Goal: Transaction & Acquisition: Book appointment/travel/reservation

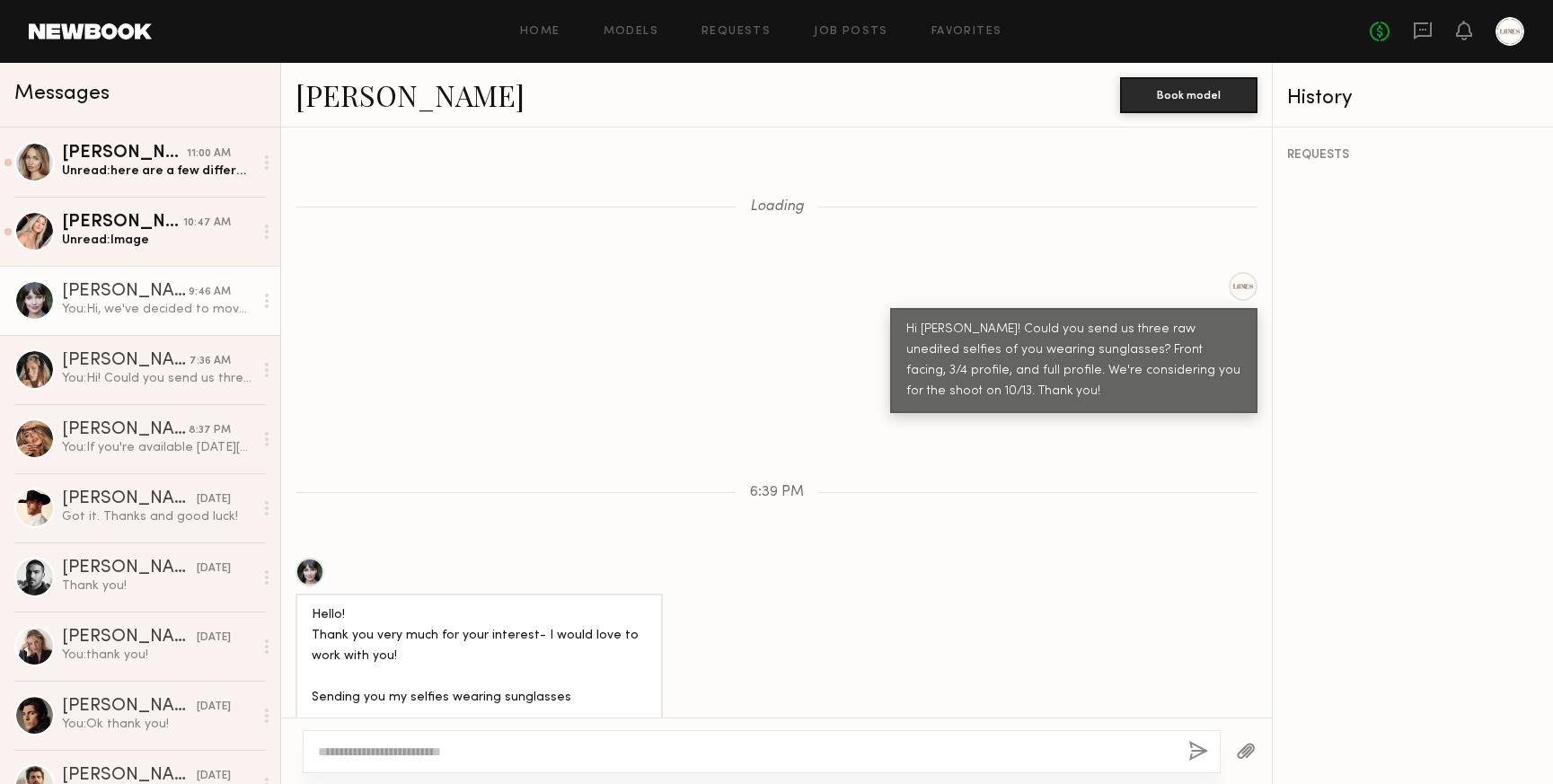
scroll to position [3636, 0]
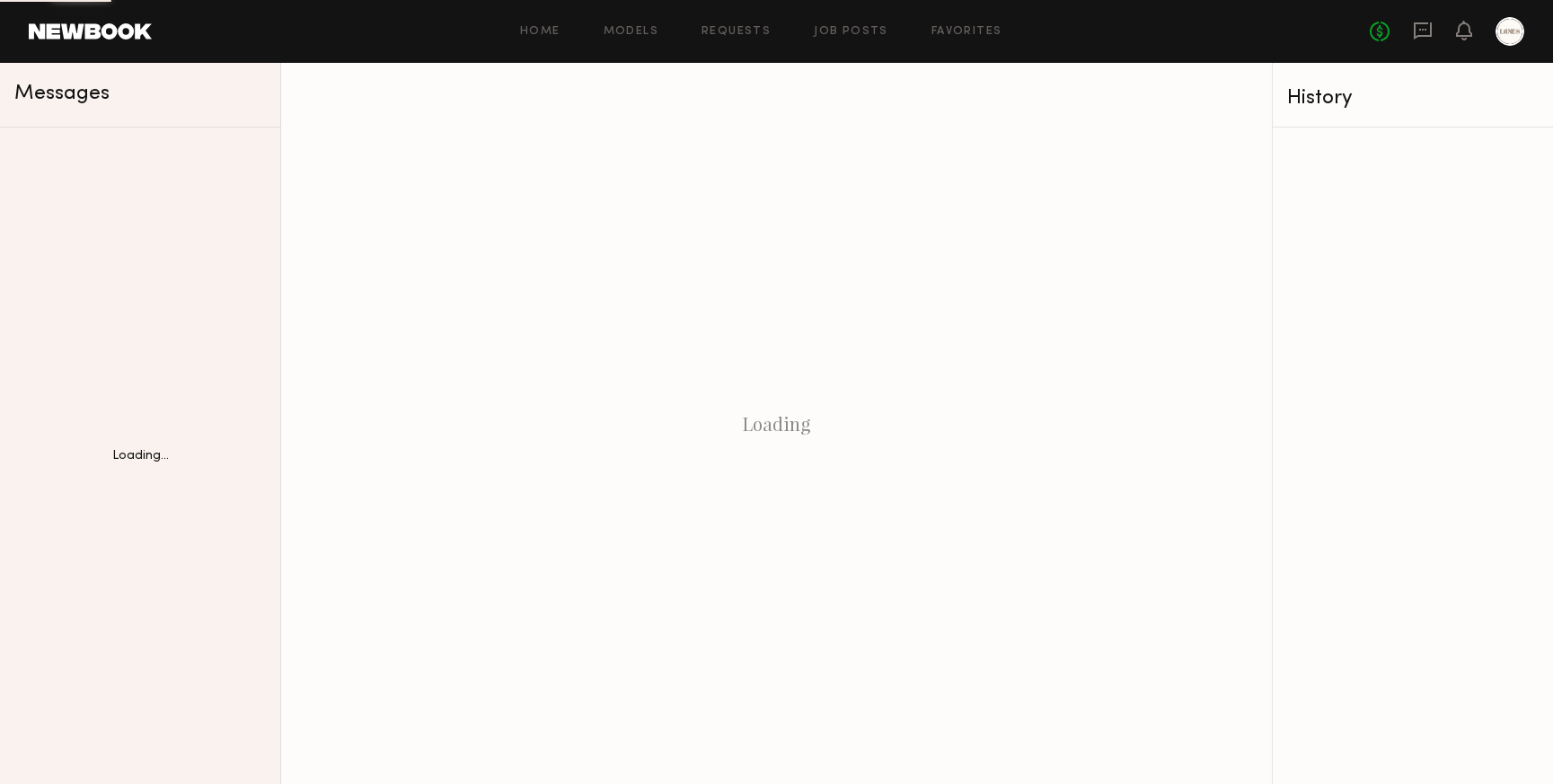
click at [116, 240] on div "Loading..." at bounding box center [140, 455] width 280 height 627
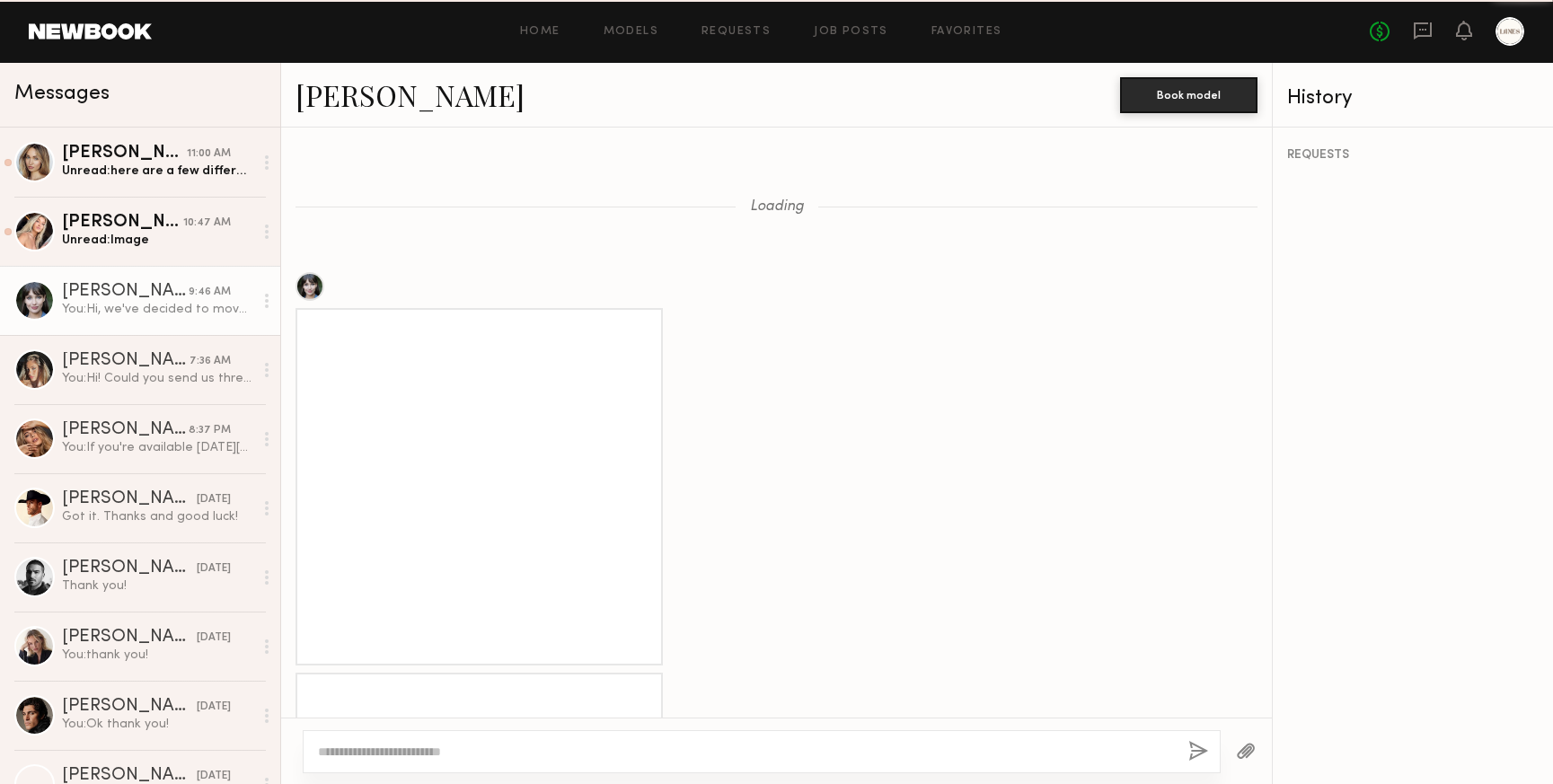
scroll to position [2813, 0]
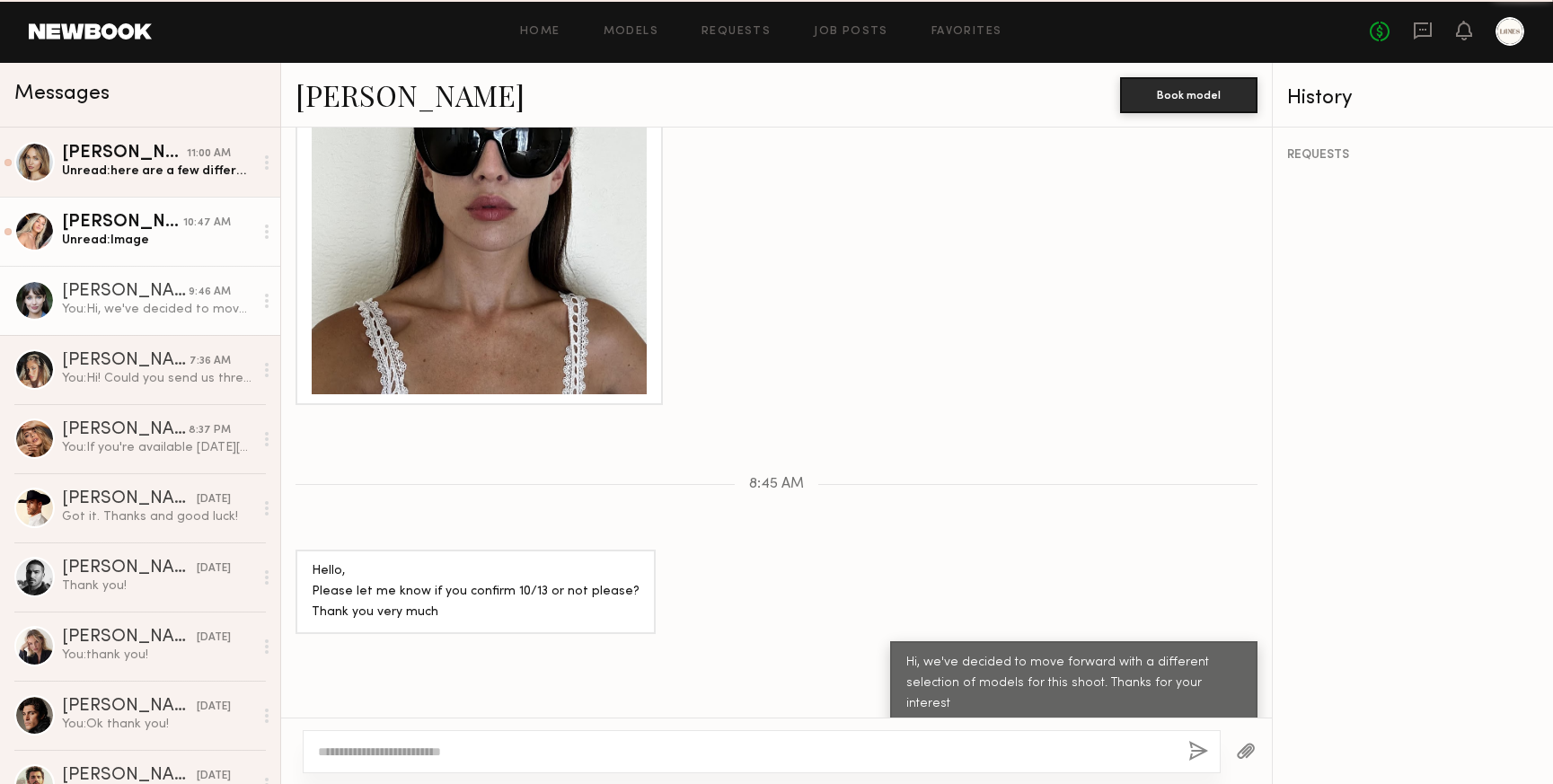
click at [100, 233] on div "Unread: Image" at bounding box center [158, 240] width 192 height 18
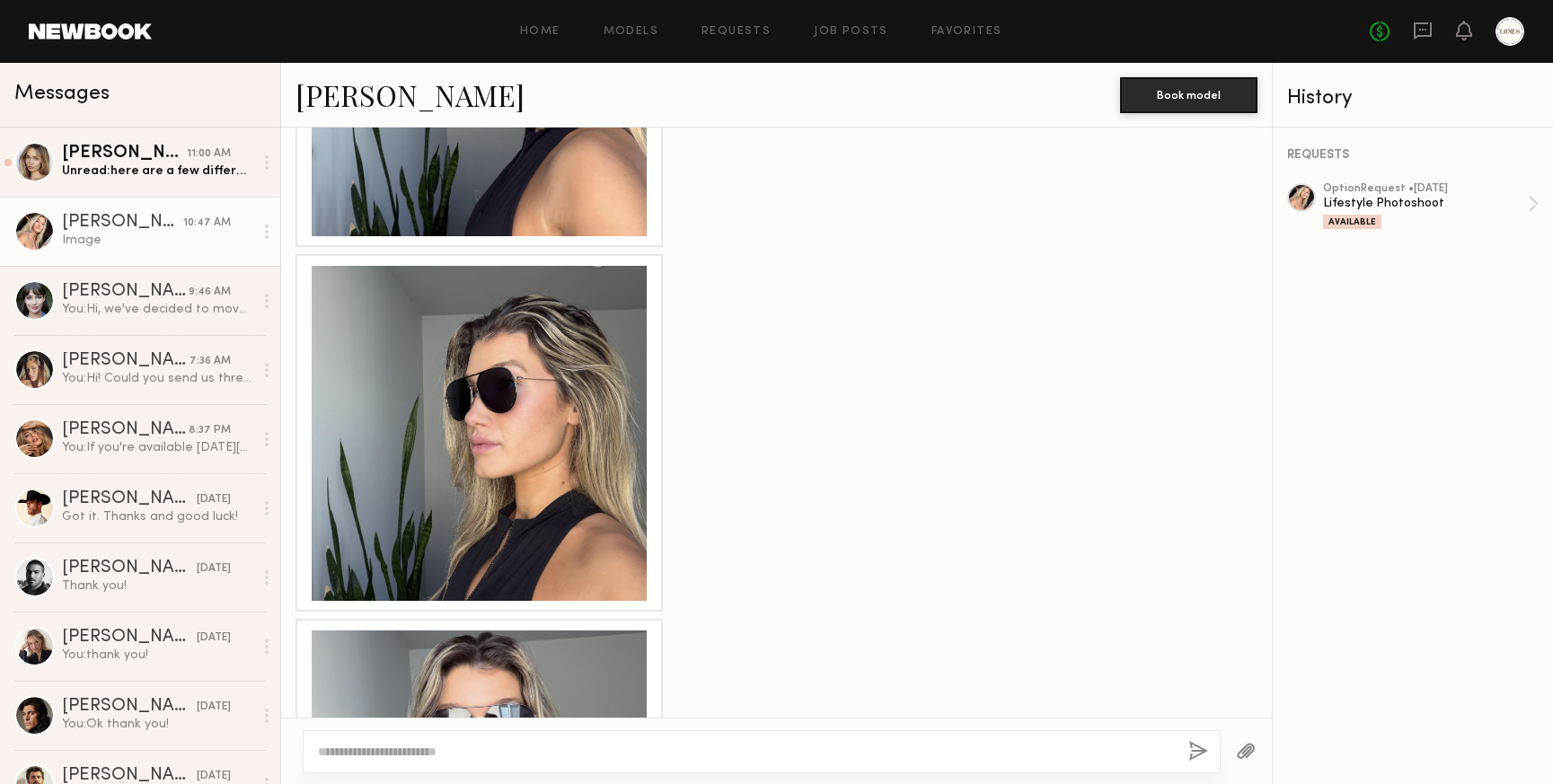
scroll to position [1999, 0]
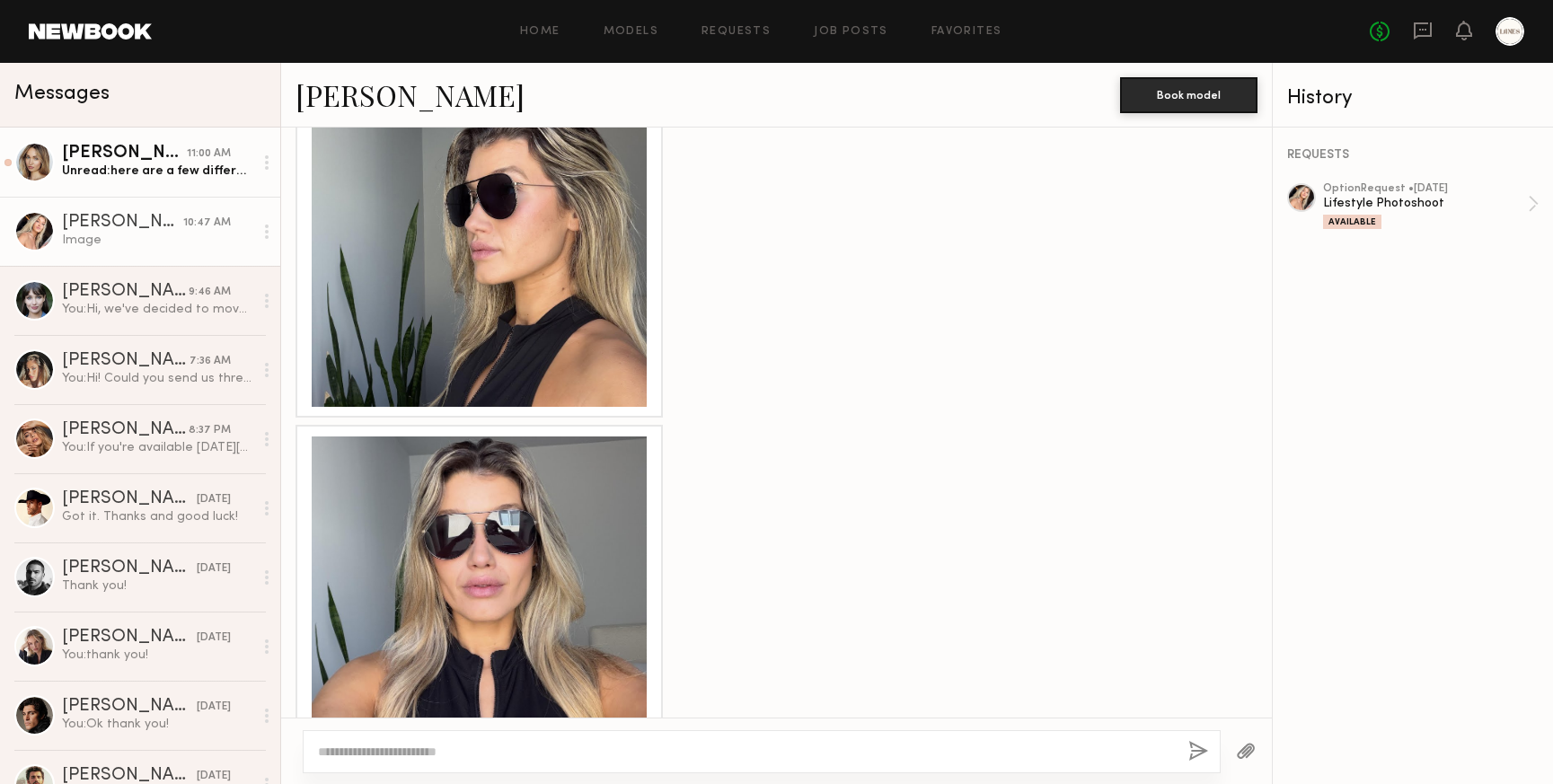
click at [112, 179] on div "Unread: here are a few different variations with styles, hope this helps:)" at bounding box center [158, 170] width 192 height 18
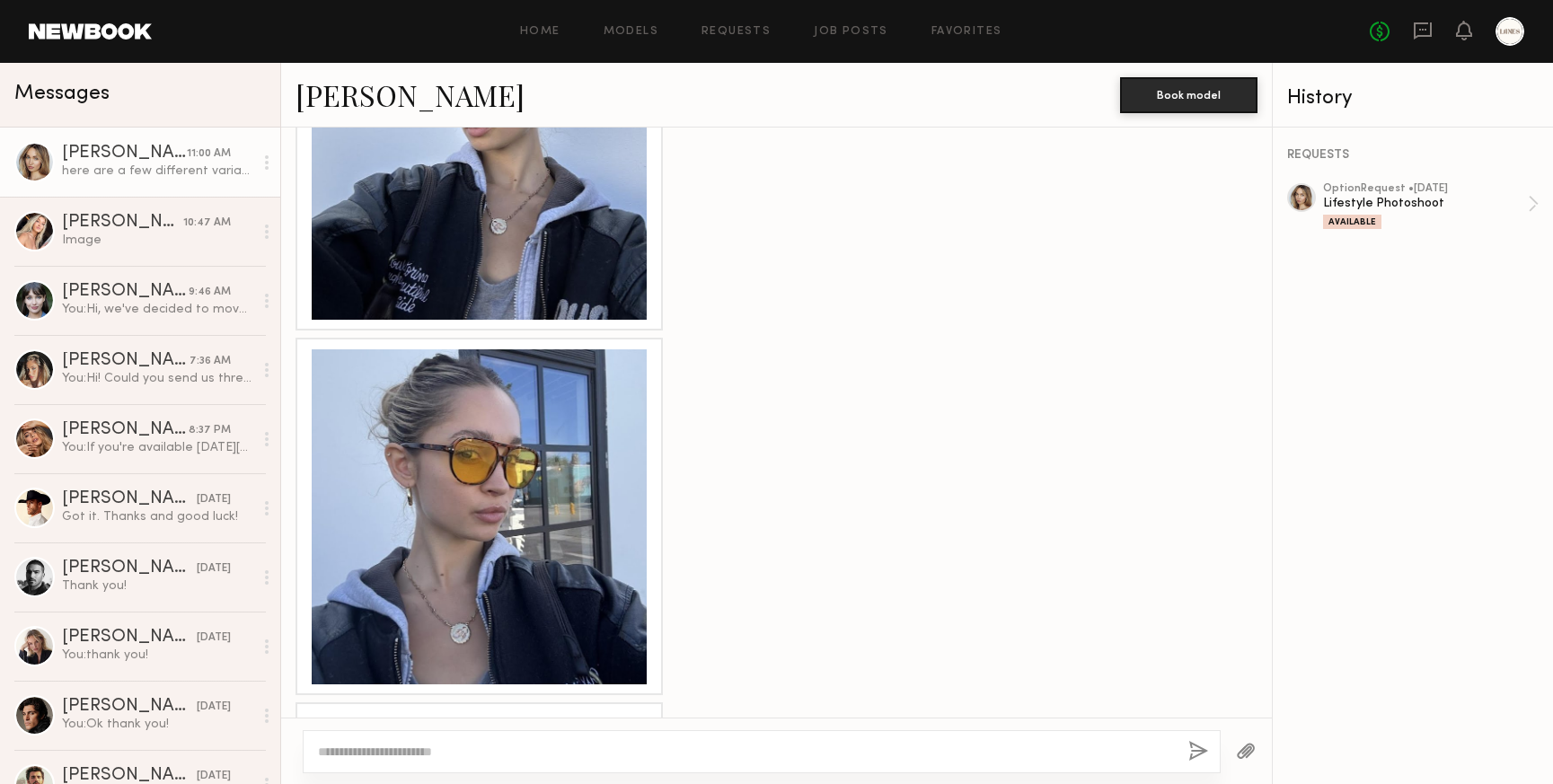
scroll to position [2486, 0]
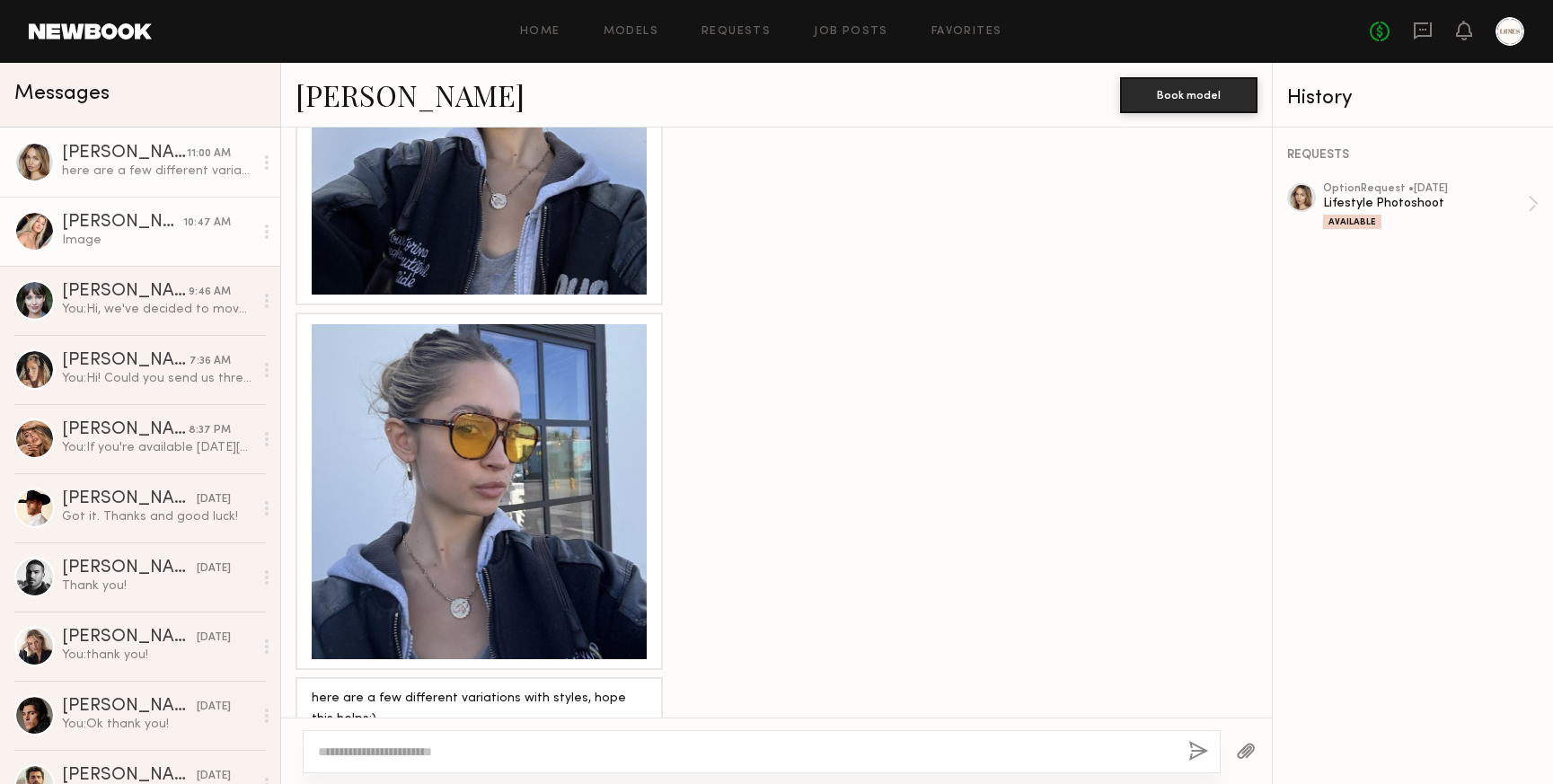
click at [101, 228] on div "Melani C." at bounding box center [123, 222] width 122 height 18
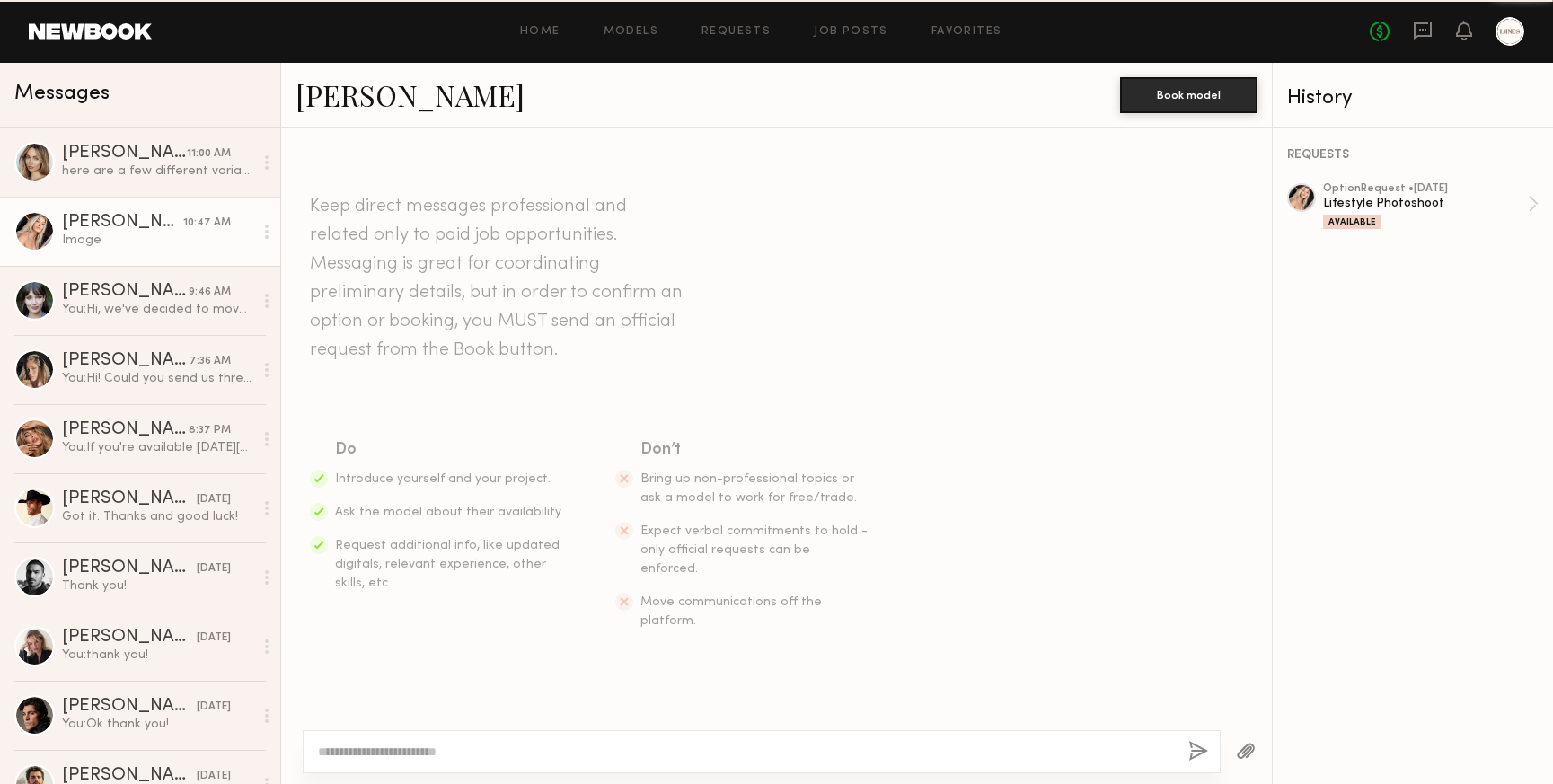
scroll to position [1999, 0]
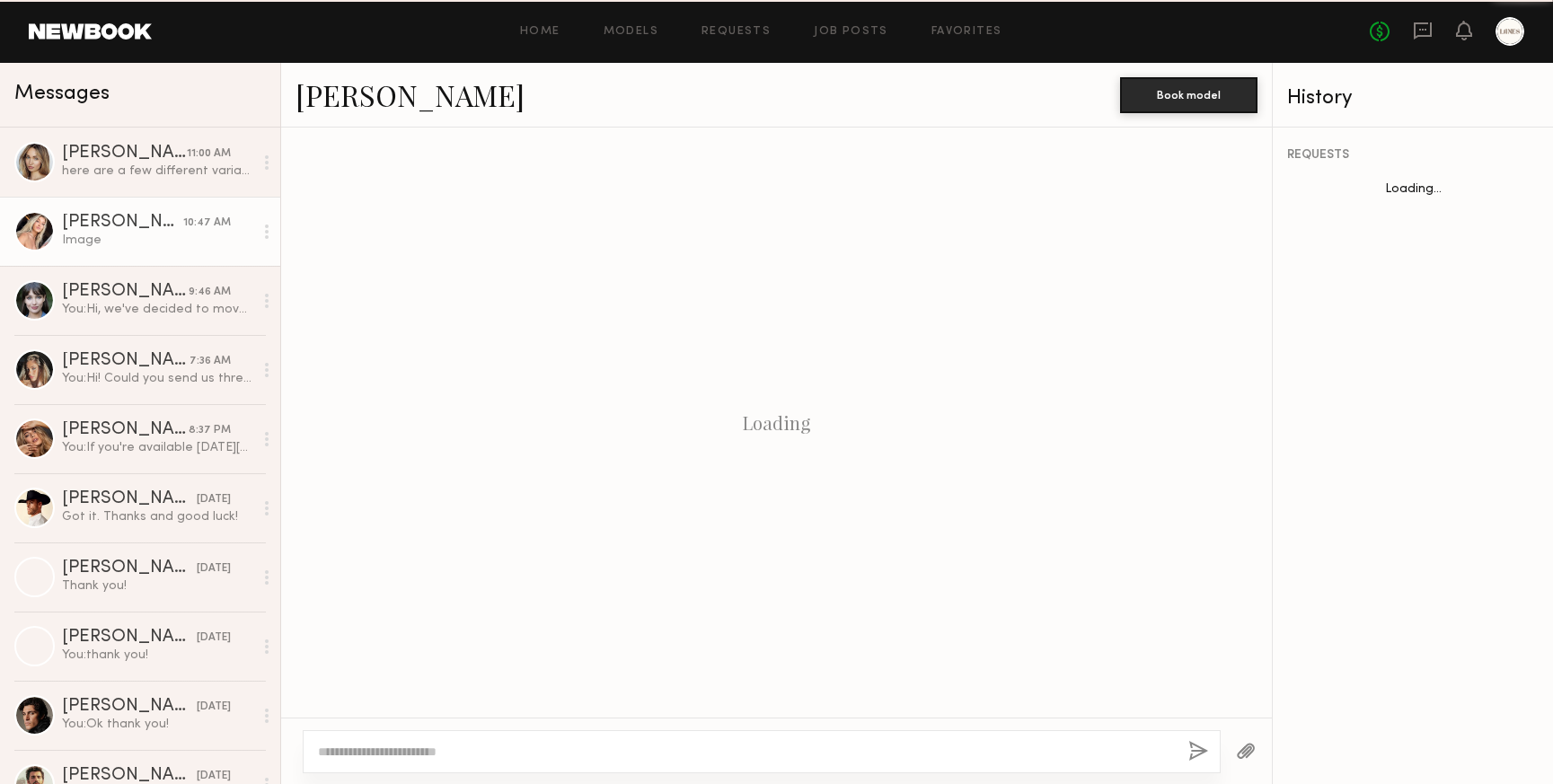
scroll to position [1999, 0]
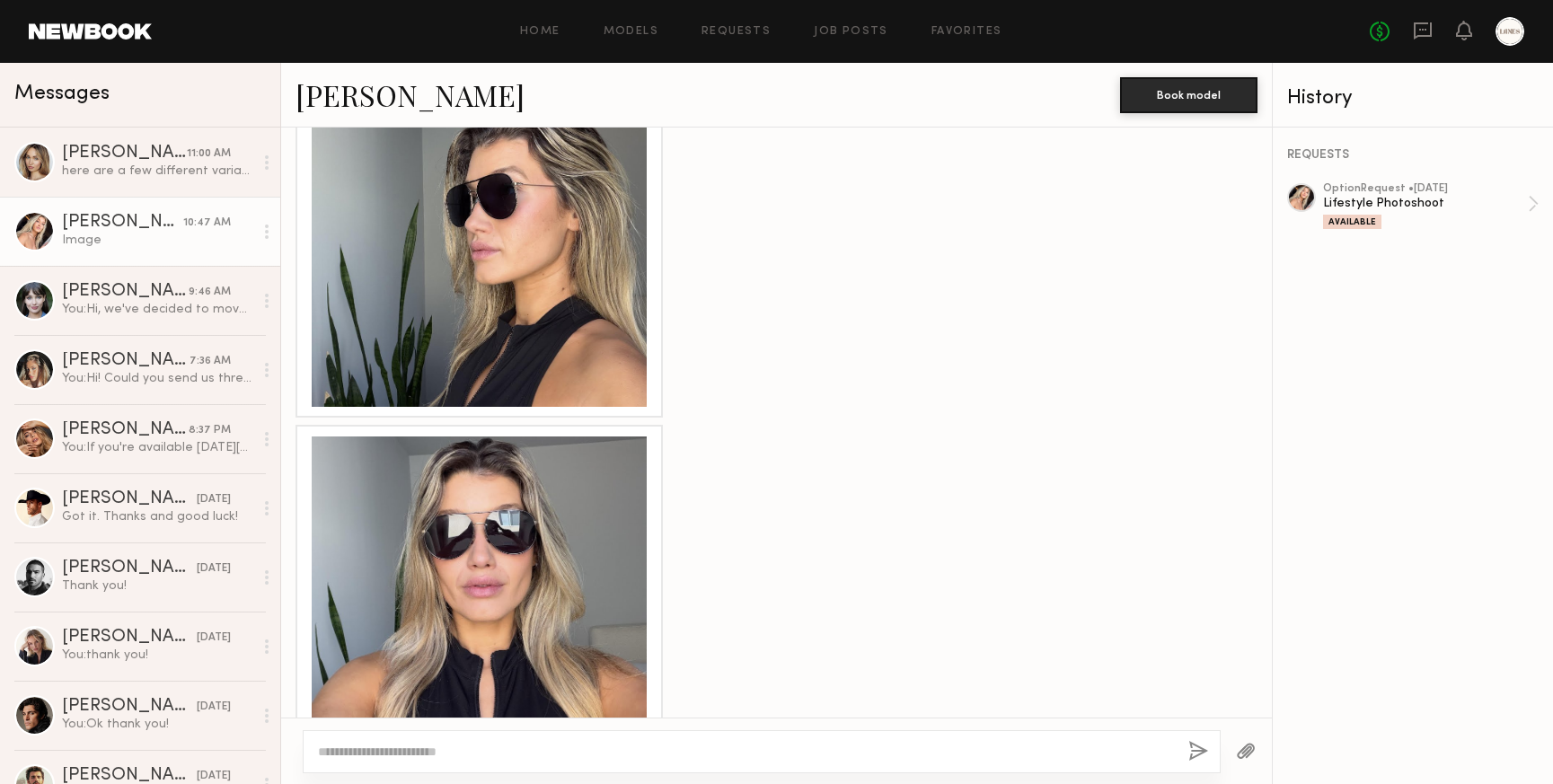
click at [98, 232] on div "Image" at bounding box center [158, 240] width 192 height 18
click at [434, 741] on div at bounding box center [761, 751] width 918 height 43
click at [395, 755] on textarea at bounding box center [746, 751] width 856 height 18
type textarea "**********"
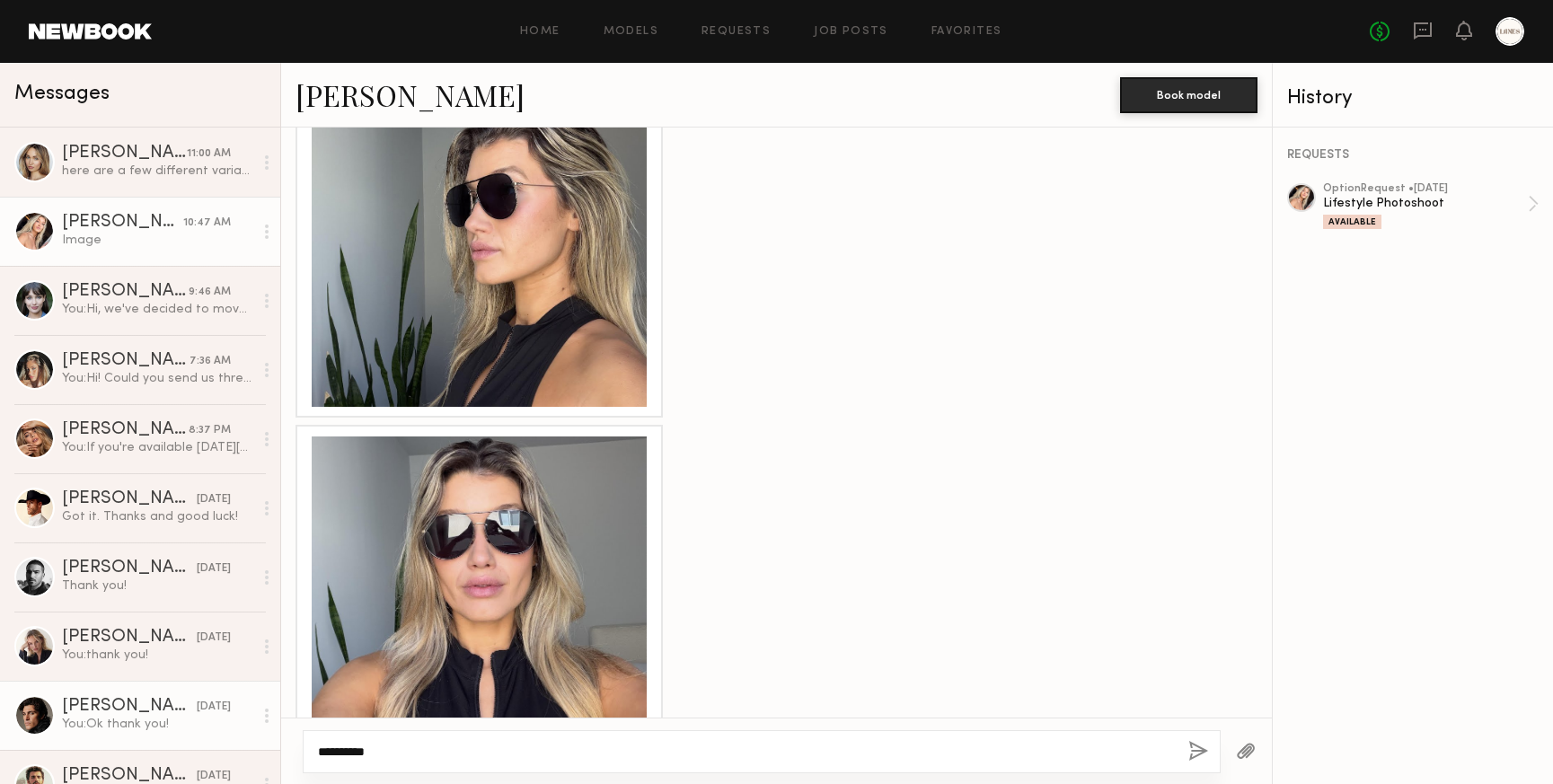
drag, startPoint x: 412, startPoint y: 754, endPoint x: 253, endPoint y: 726, distance: 161.4
click at [265, 726] on div "Messages Chloe C. 11:00 AM here are a few different variations with styles, hop…" at bounding box center [776, 423] width 1553 height 721
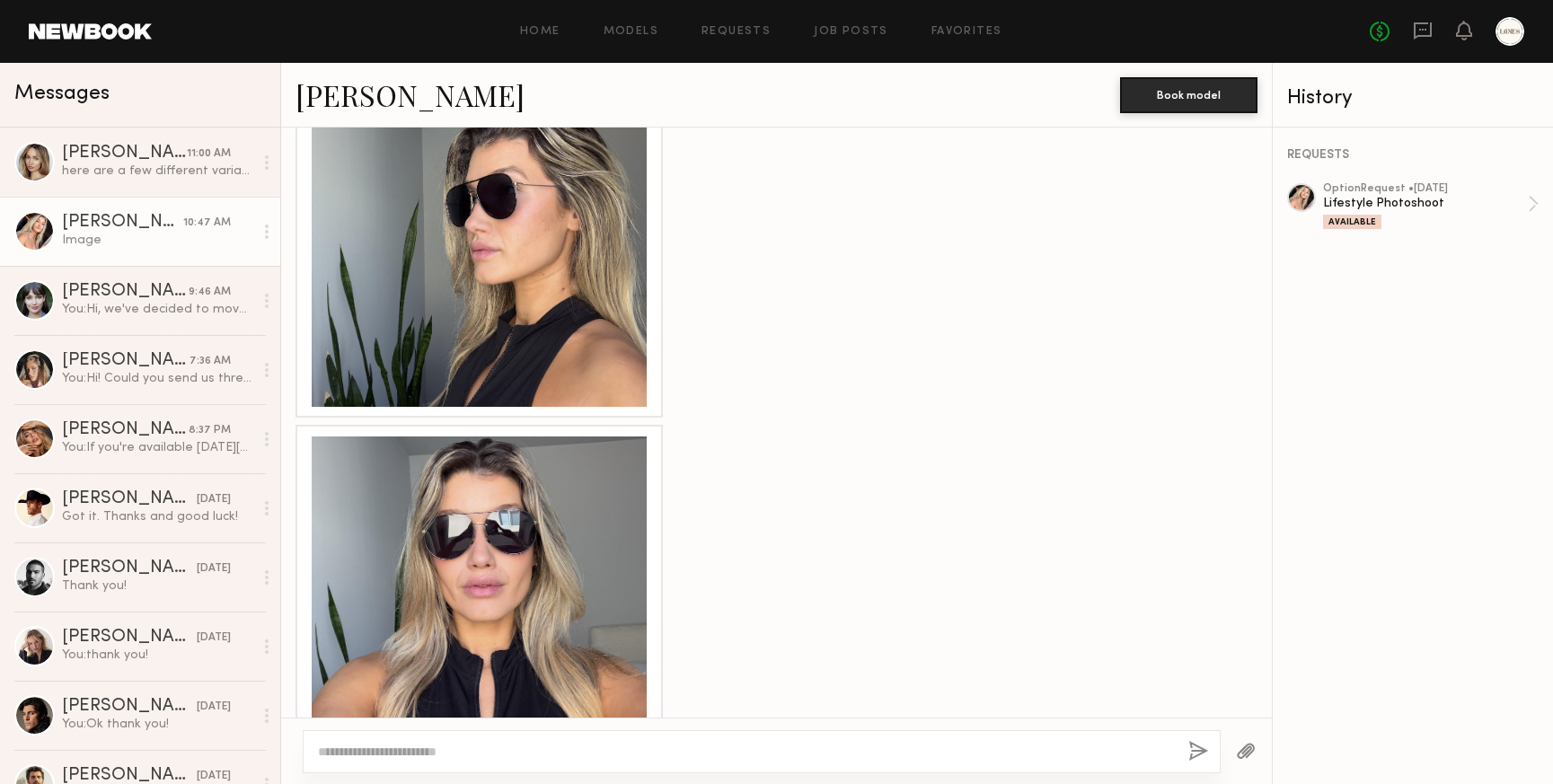
click at [396, 743] on textarea at bounding box center [746, 751] width 856 height 18
type textarea "**********"
click at [1195, 743] on button "button" at bounding box center [1198, 752] width 19 height 22
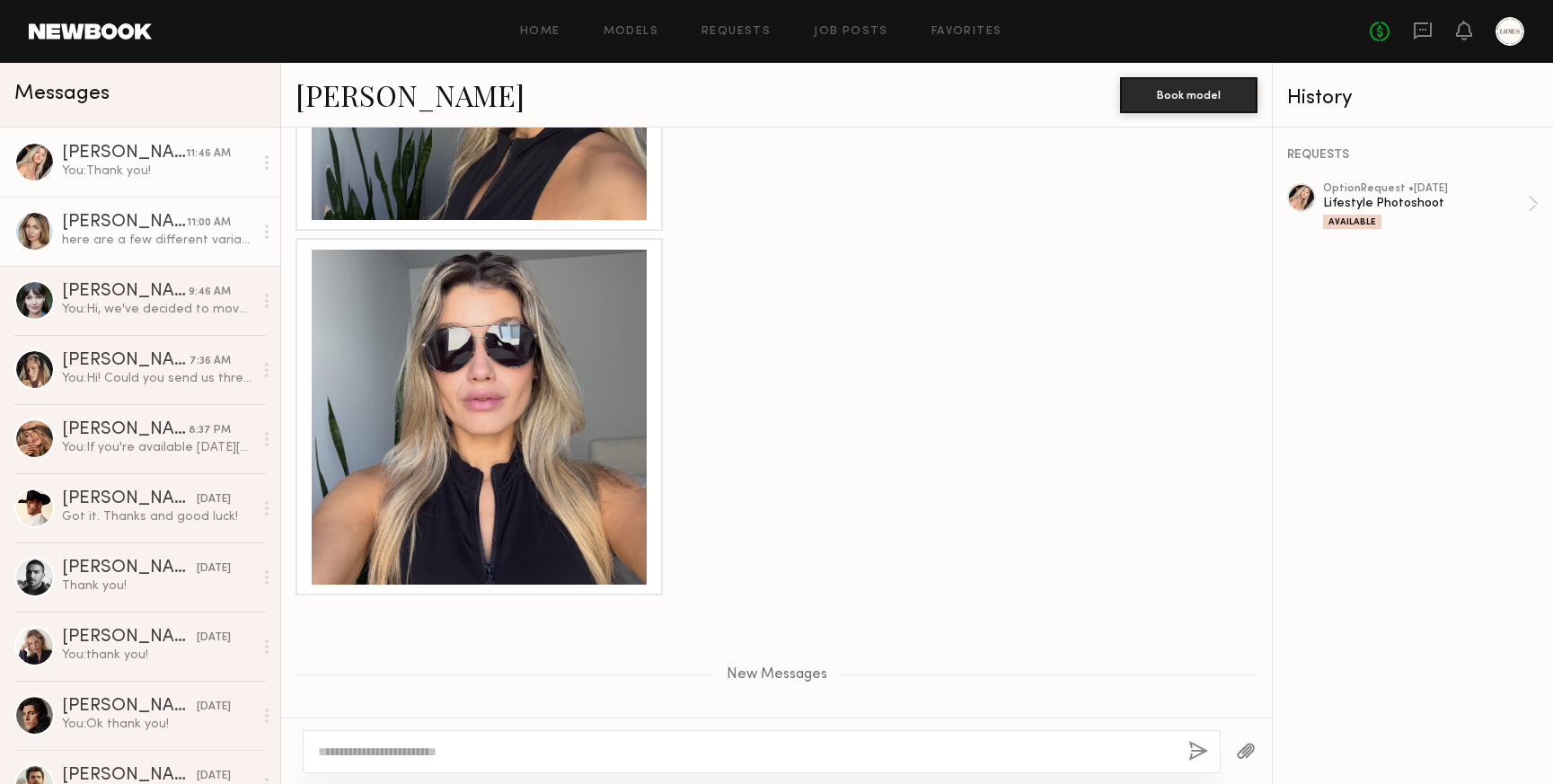
click at [119, 227] on div "Chloe C." at bounding box center [124, 222] width 124 height 18
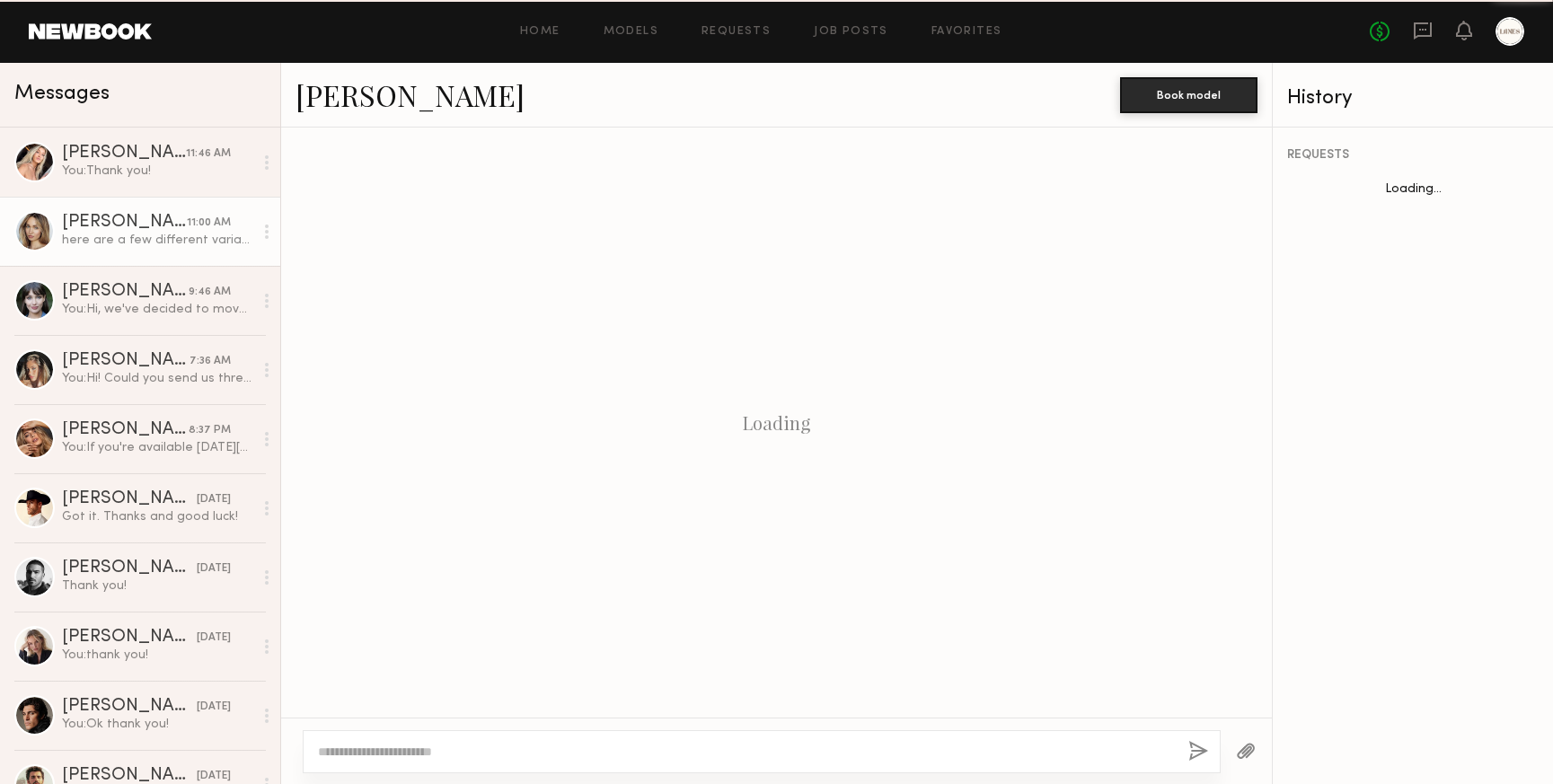
scroll to position [2486, 0]
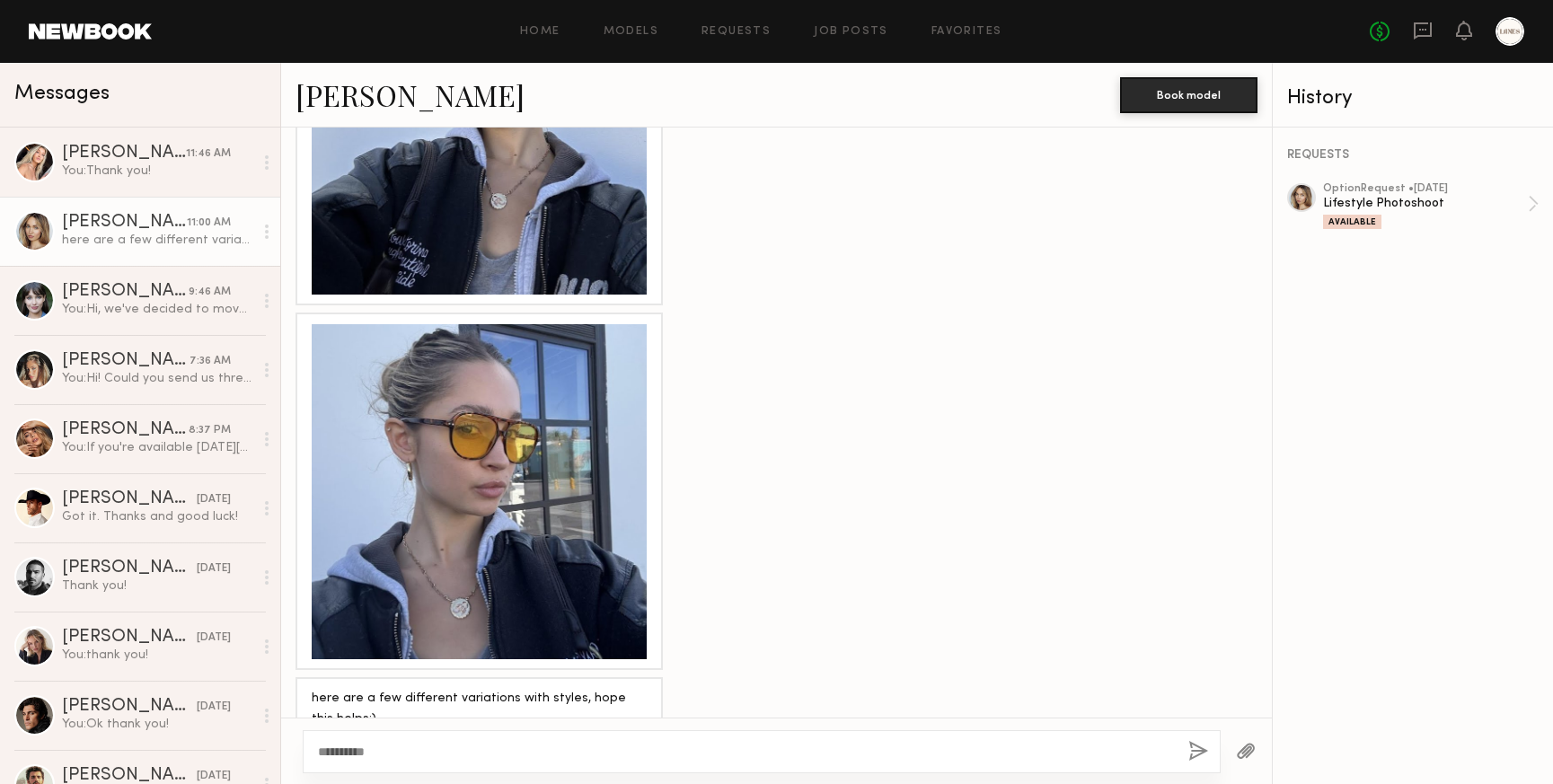
type textarea "**********"
click at [1195, 748] on button "button" at bounding box center [1198, 752] width 19 height 22
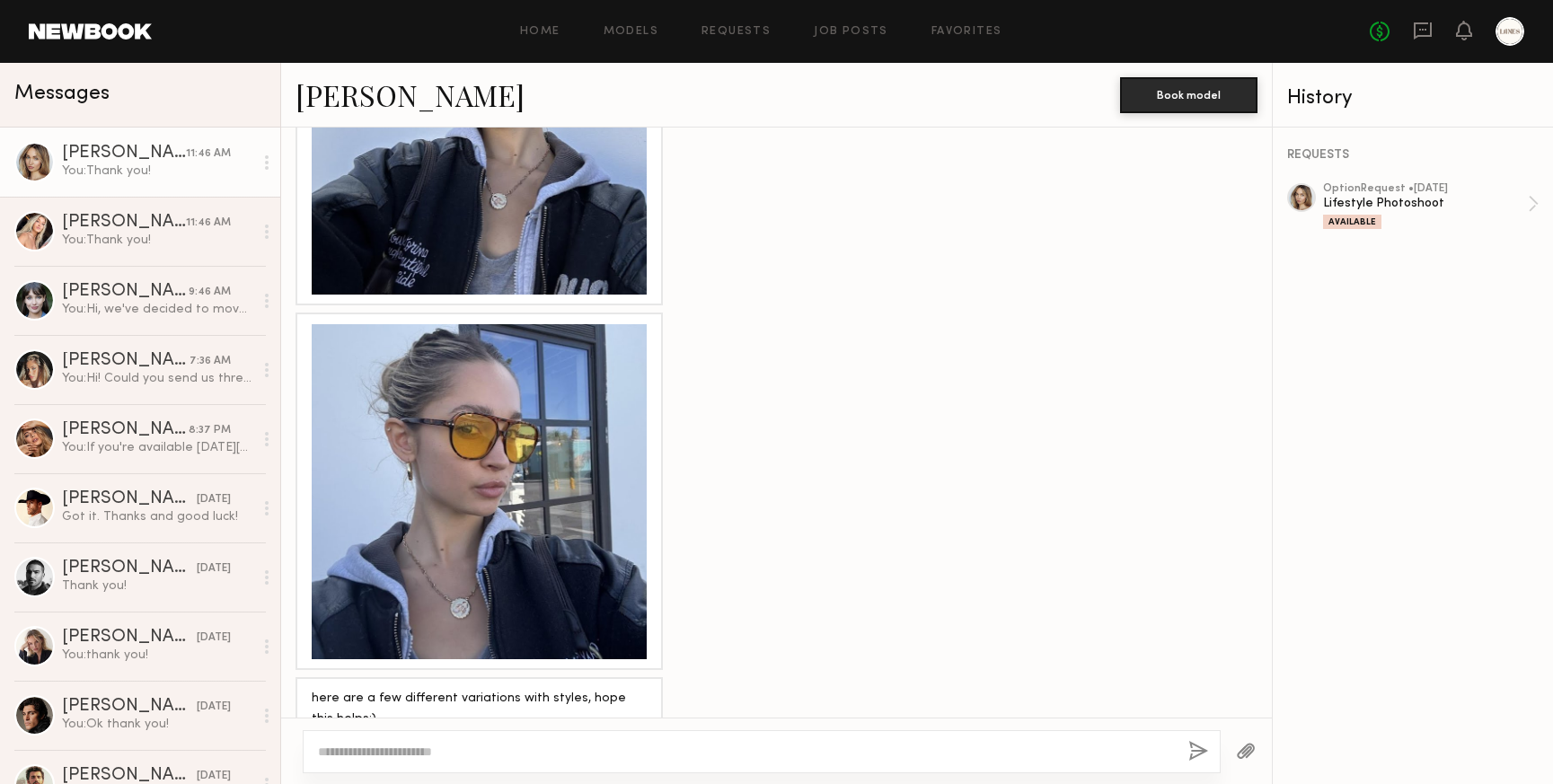
scroll to position [2673, 0]
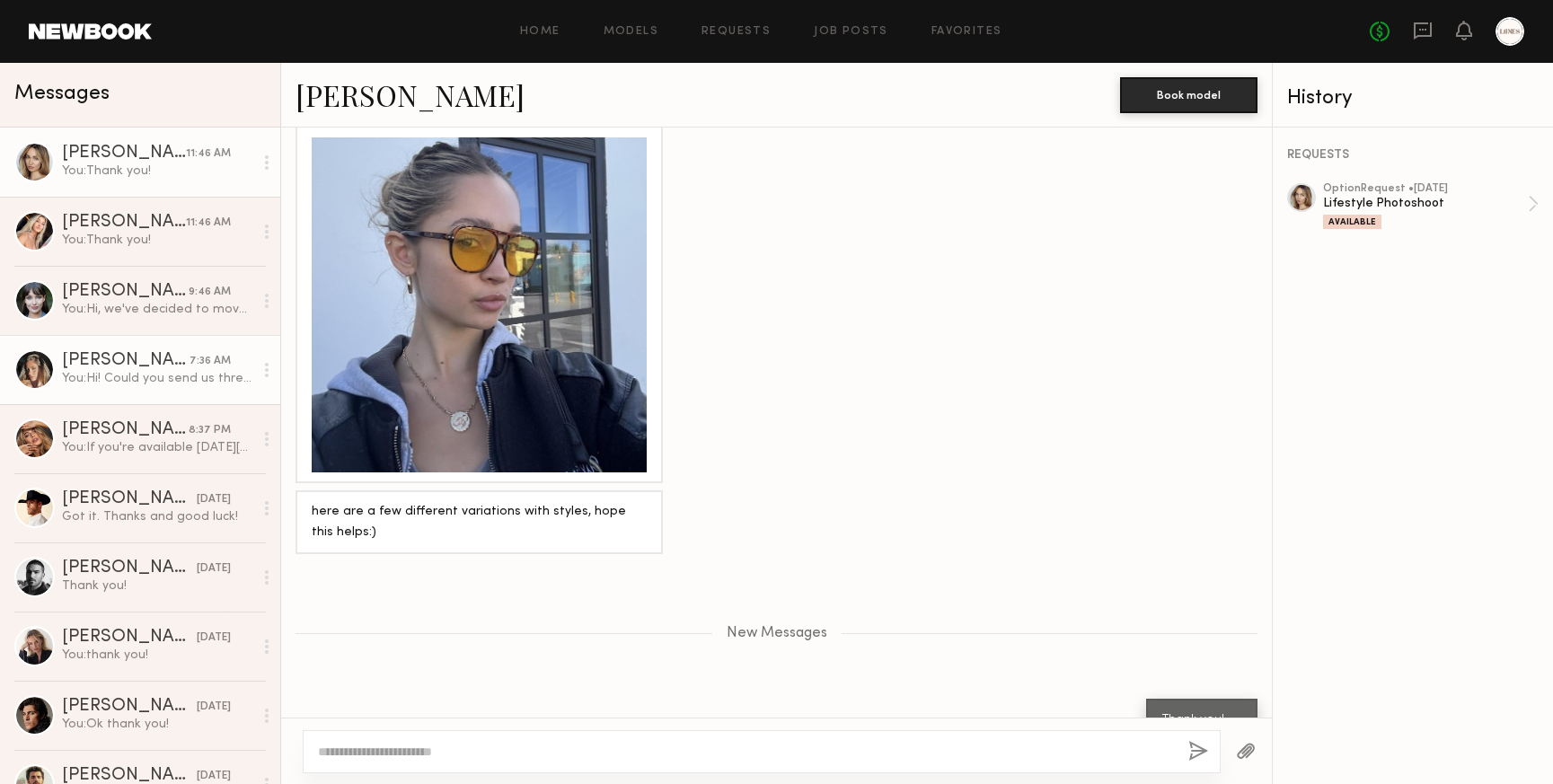
click at [108, 374] on div "You: Hi! Could you send us three raw unedited selfies of you wearing sunglasses…" at bounding box center [158, 379] width 192 height 18
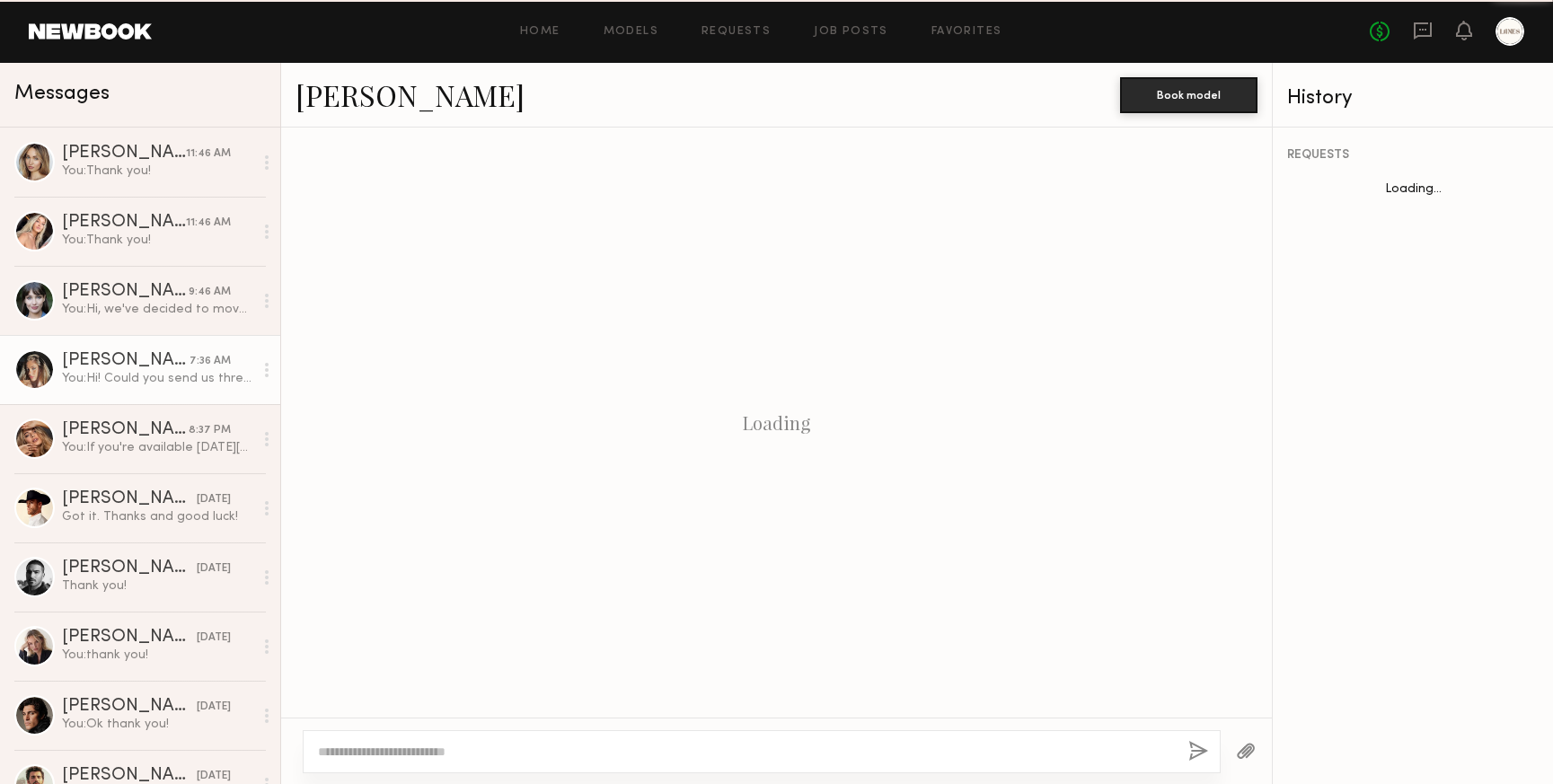
scroll to position [228, 0]
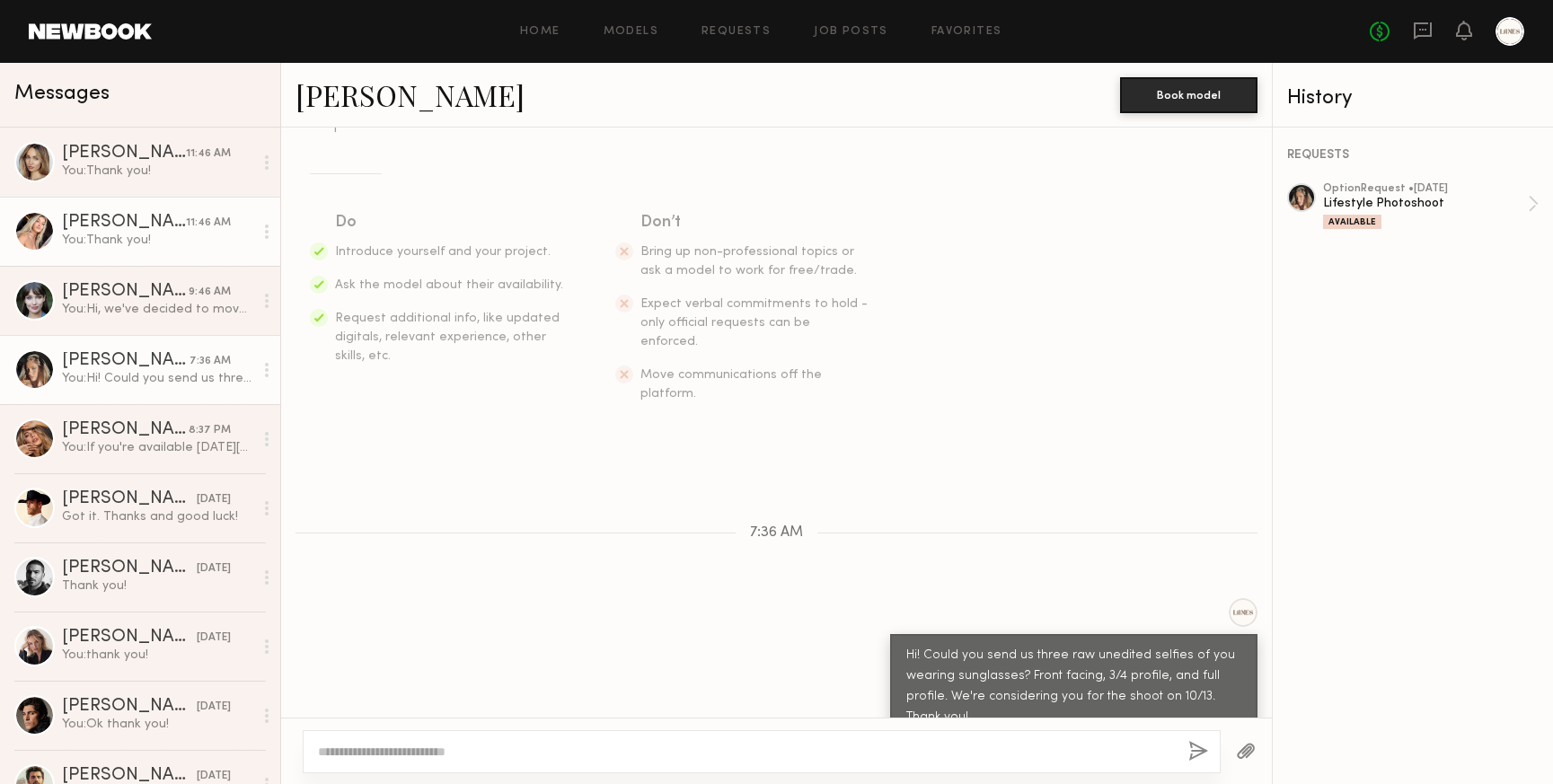
click at [116, 249] on link "Melani C. 11:46 AM You: Thank you!" at bounding box center [140, 230] width 280 height 69
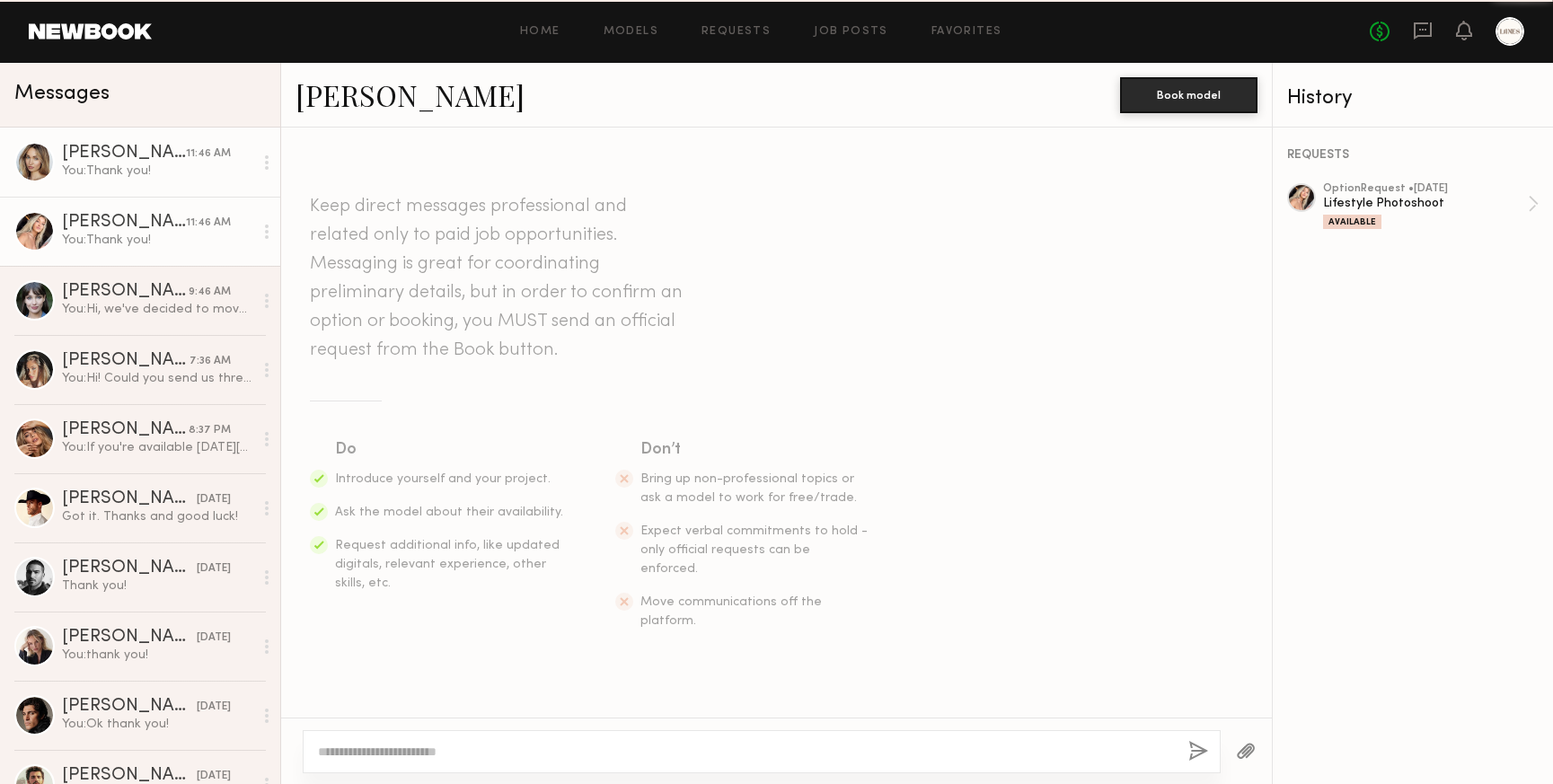
scroll to position [2049, 0]
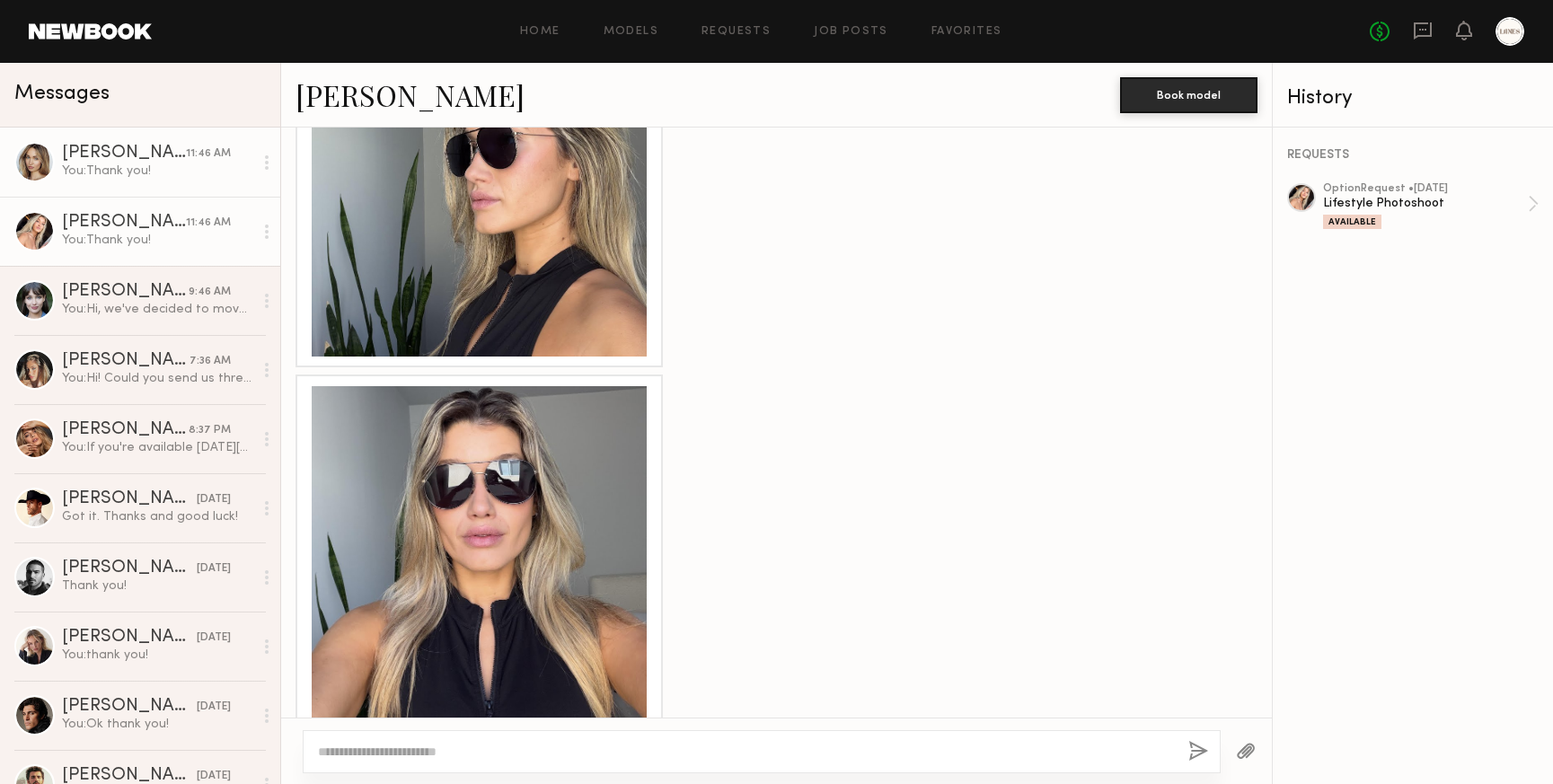
click at [97, 155] on div "Chloe C." at bounding box center [124, 153] width 124 height 18
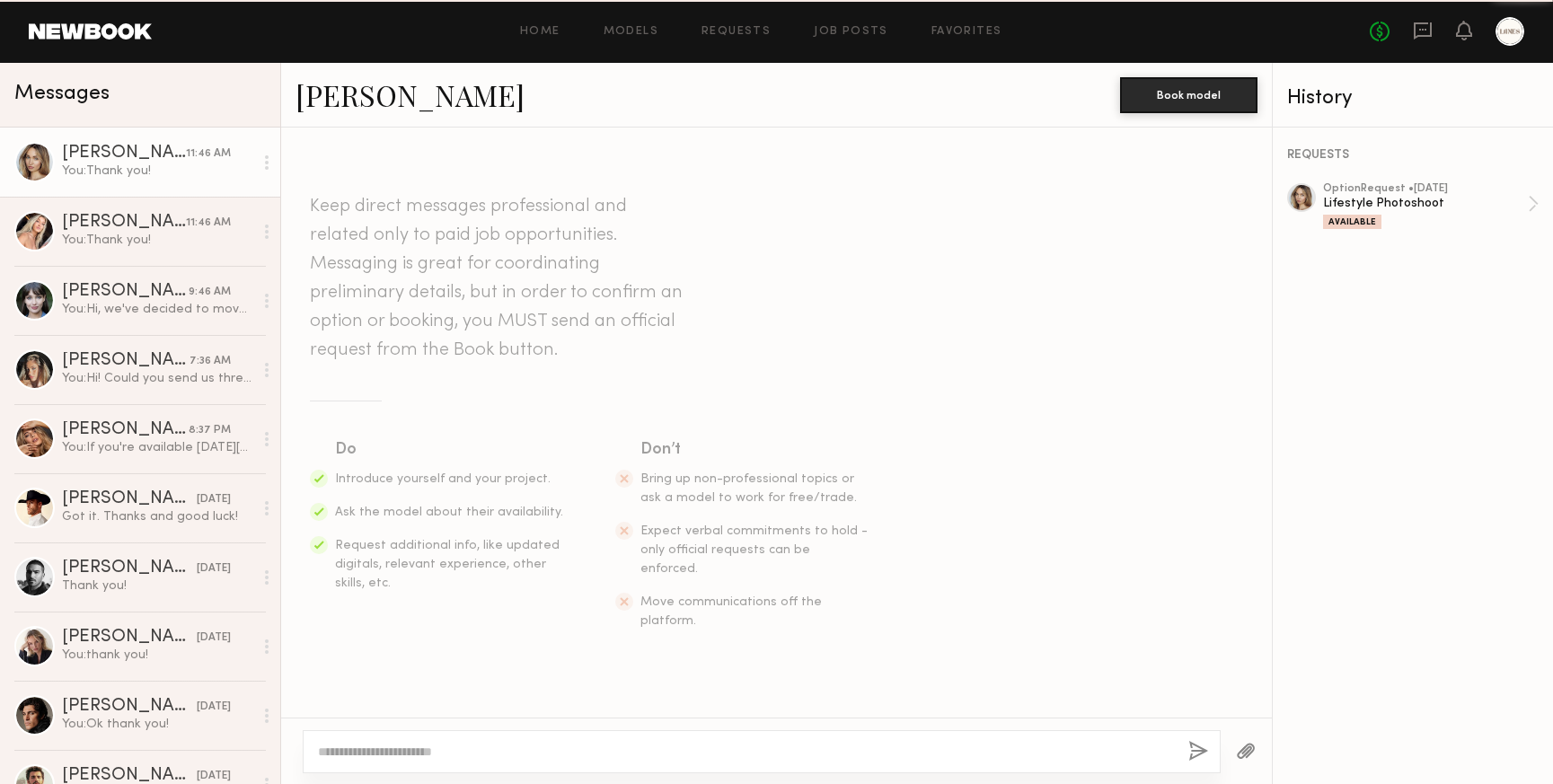
scroll to position [2536, 0]
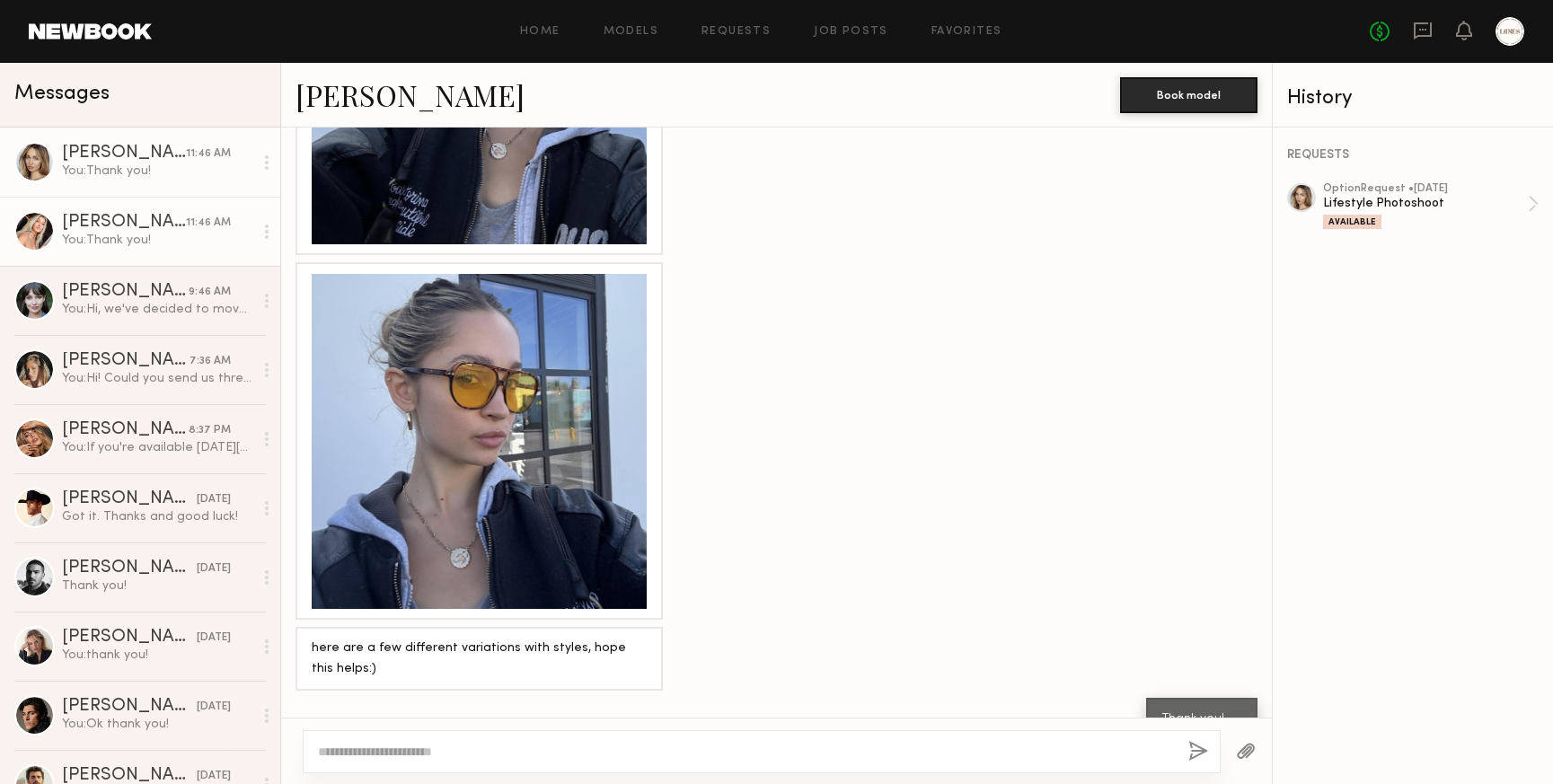
click at [139, 230] on div "Melani C." at bounding box center [124, 222] width 124 height 18
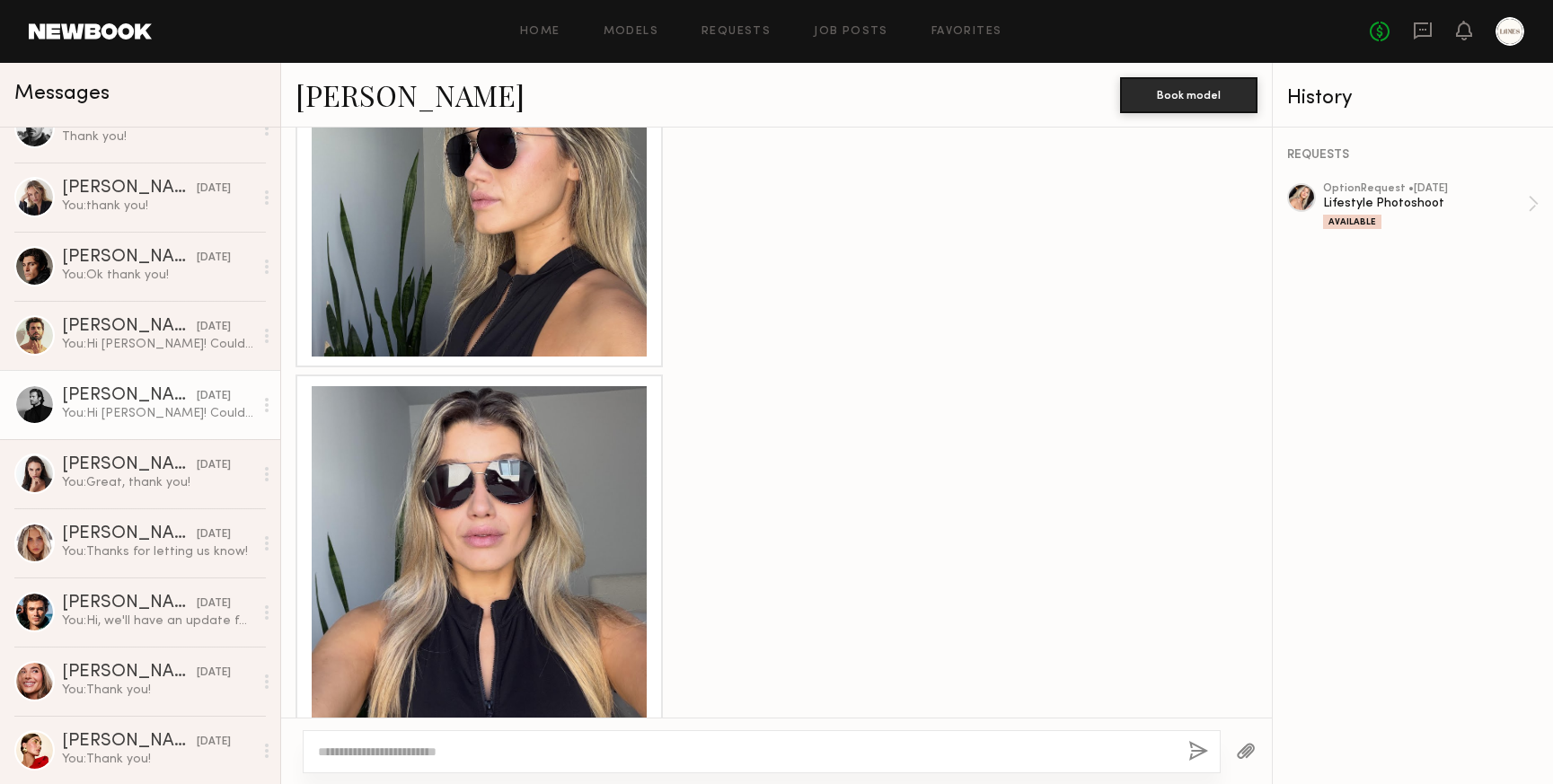
scroll to position [453, 0]
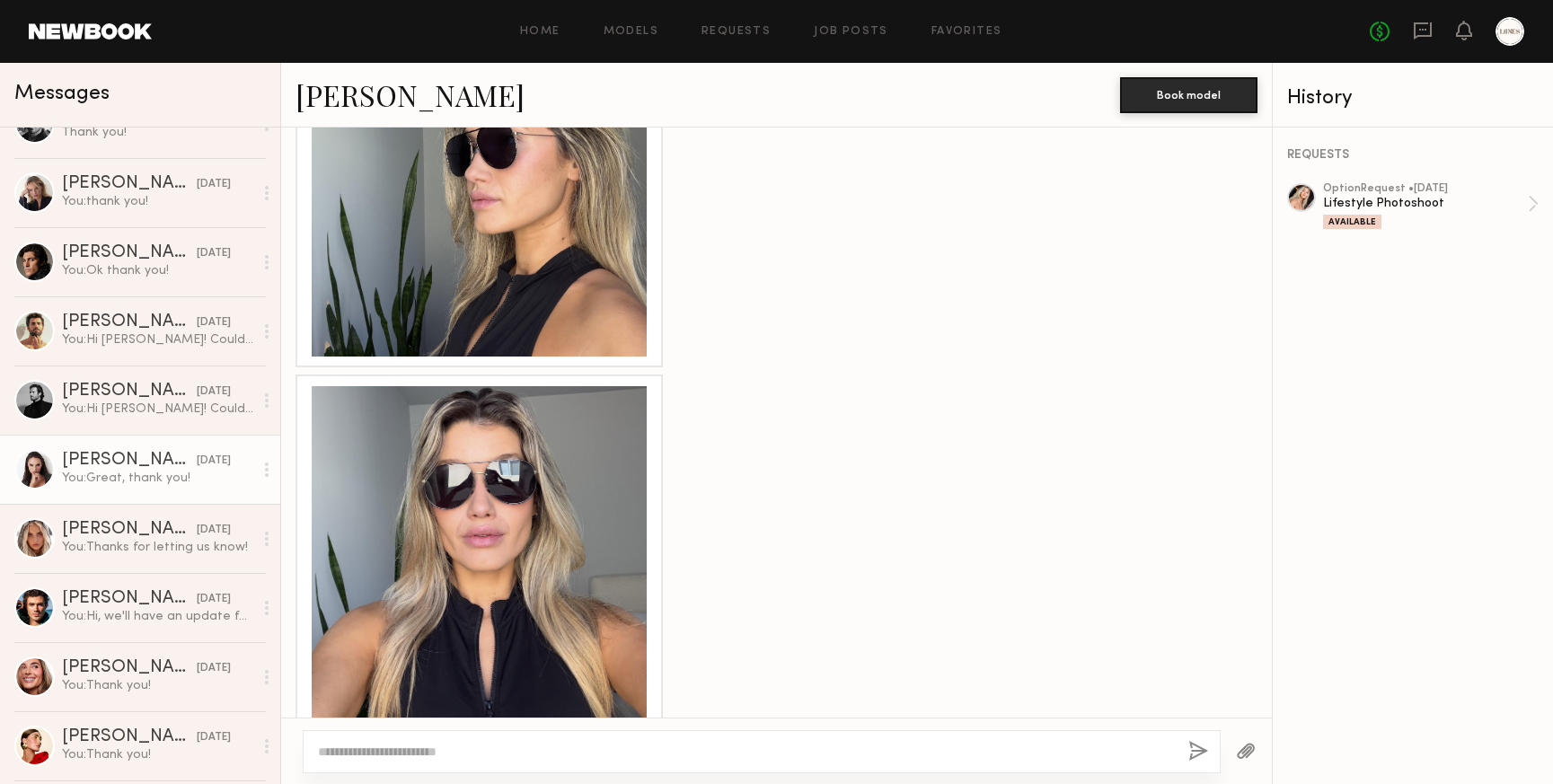
click at [115, 460] on div "Anastasiia S." at bounding box center [129, 460] width 135 height 18
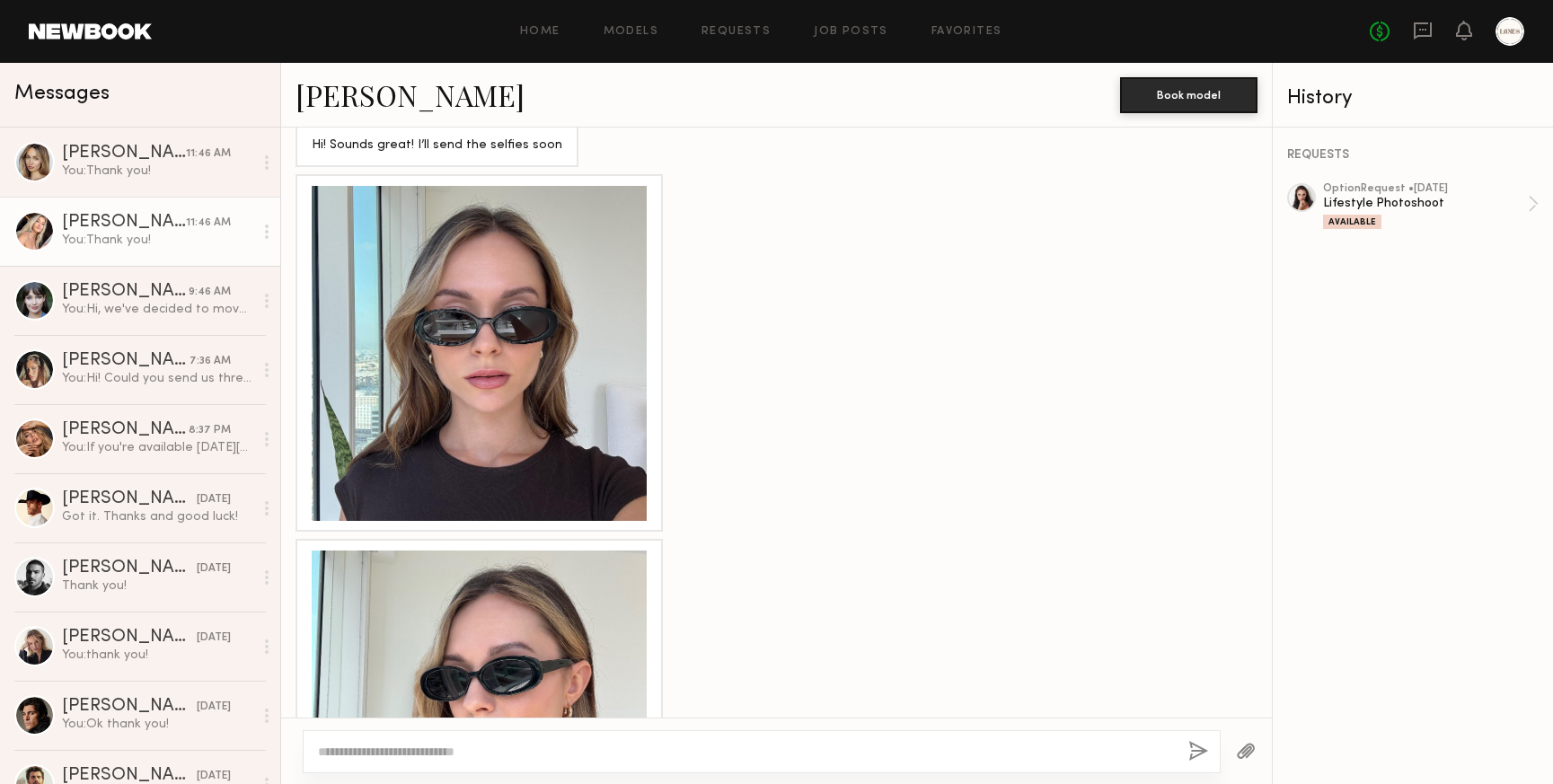
click at [110, 238] on div "You: Thank you!" at bounding box center [158, 240] width 192 height 18
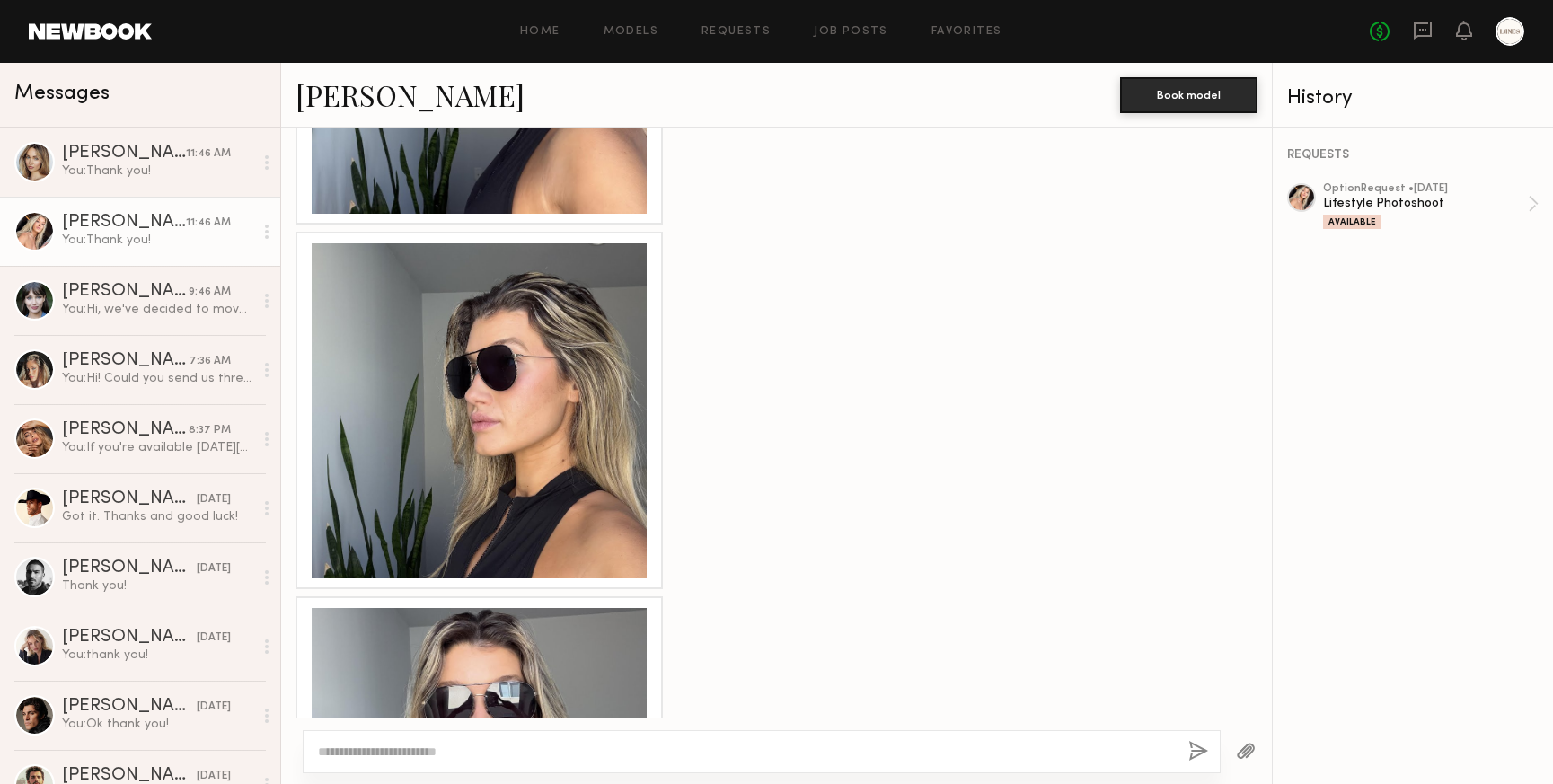
scroll to position [2049, 0]
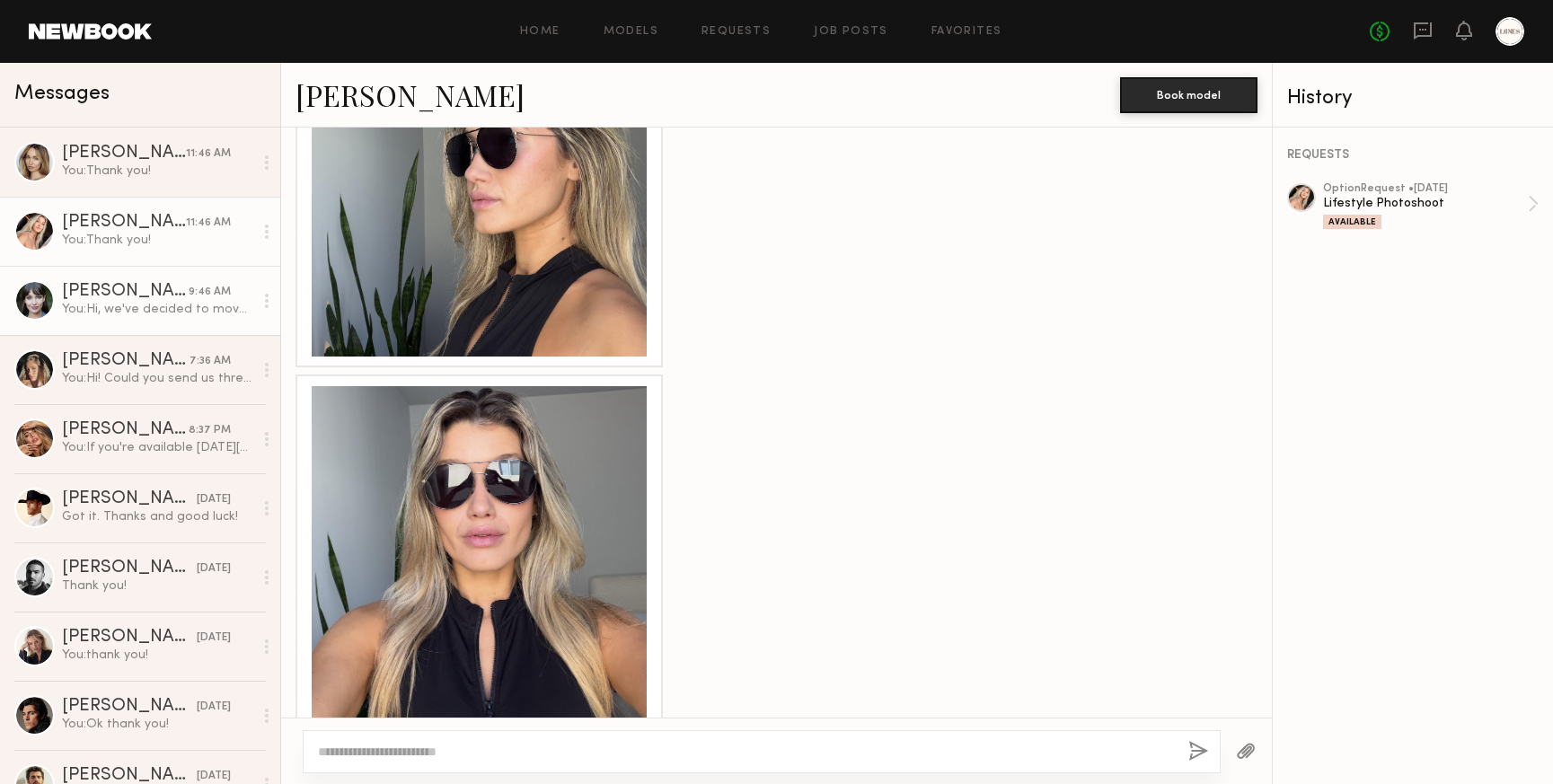
click at [110, 304] on div "You: Hi, we've decided to move forward with a different selection of models for…" at bounding box center [158, 310] width 192 height 18
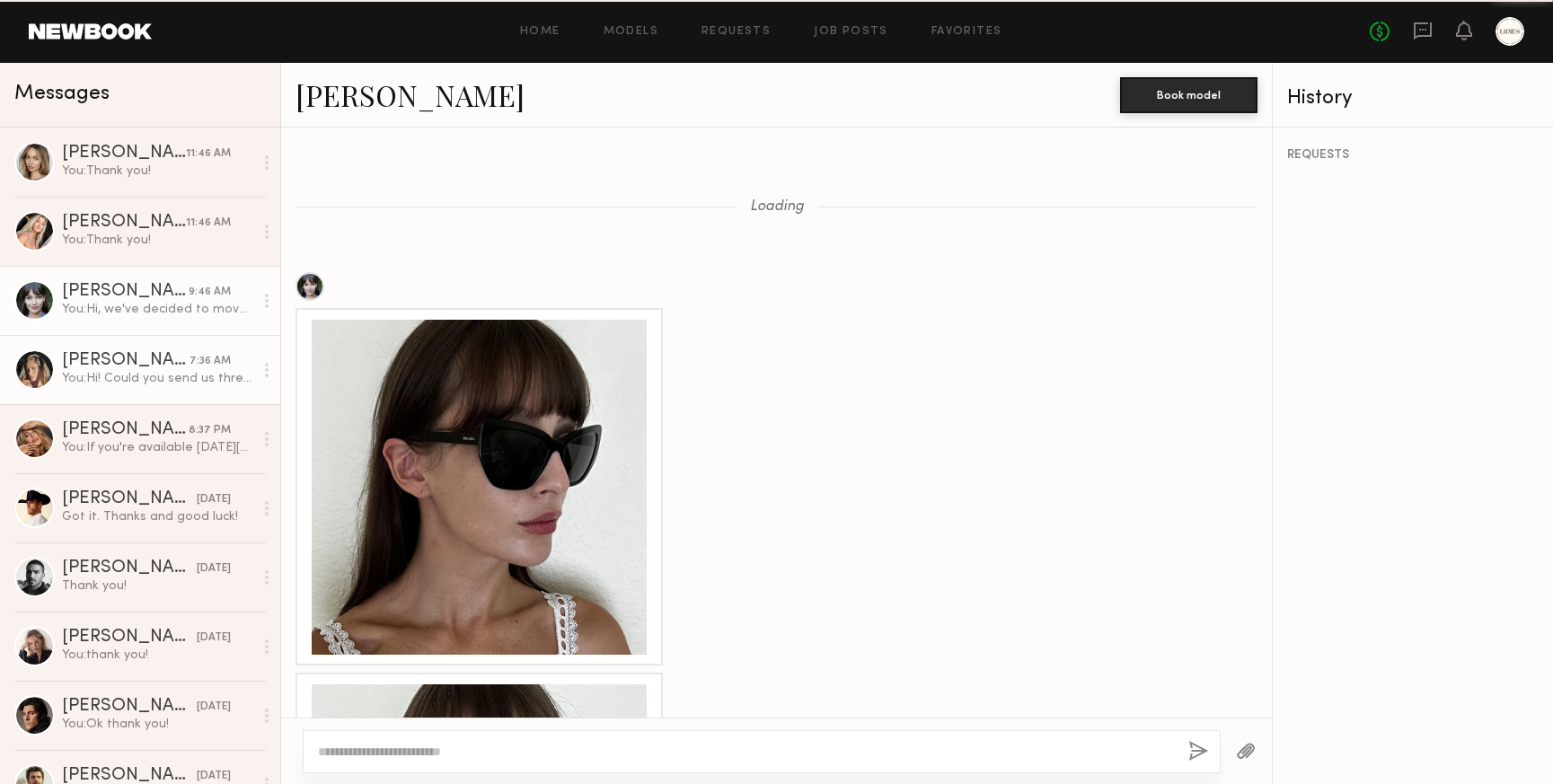
scroll to position [2813, 0]
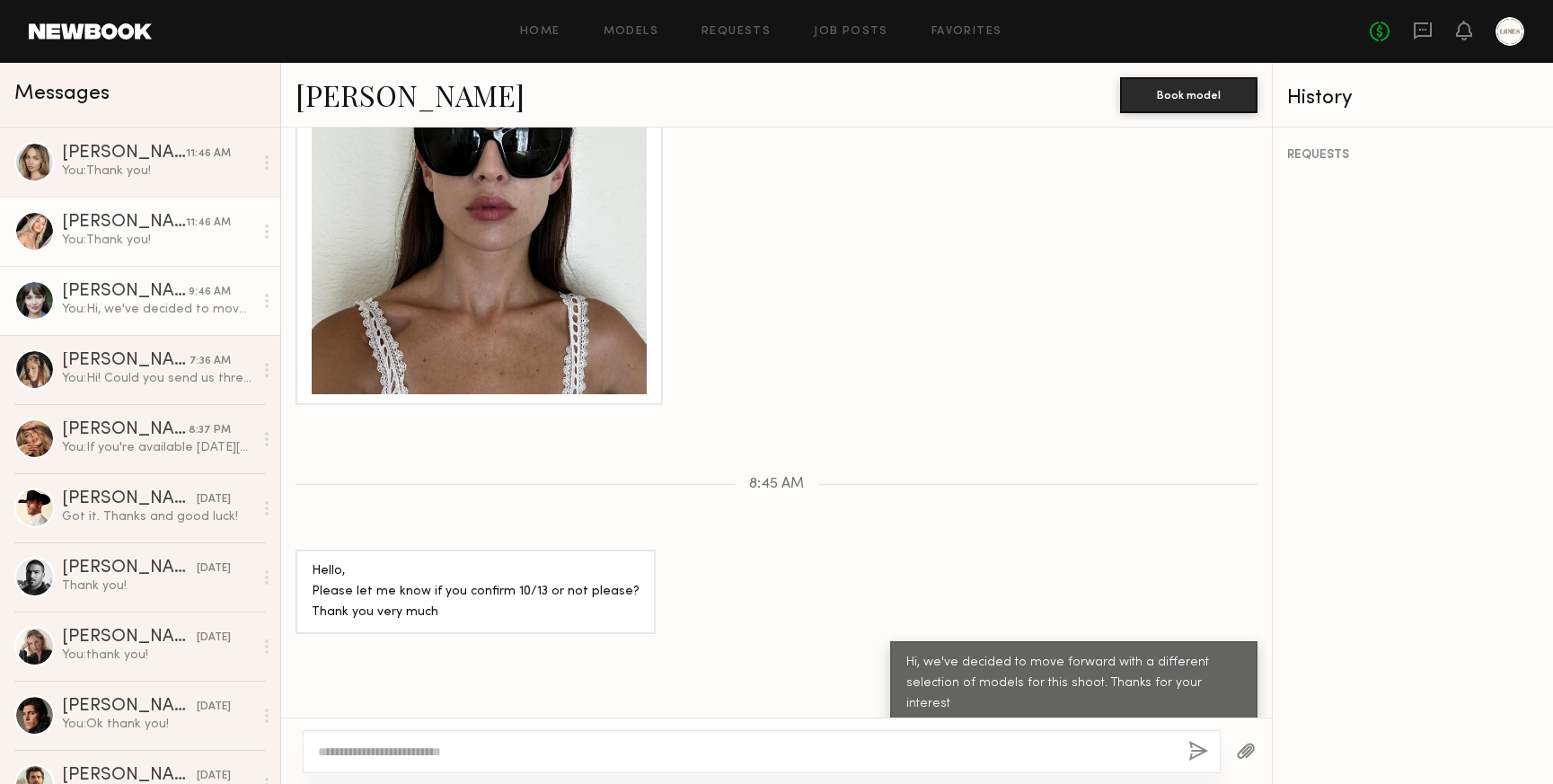
click at [87, 230] on div "Melani C." at bounding box center [124, 222] width 124 height 18
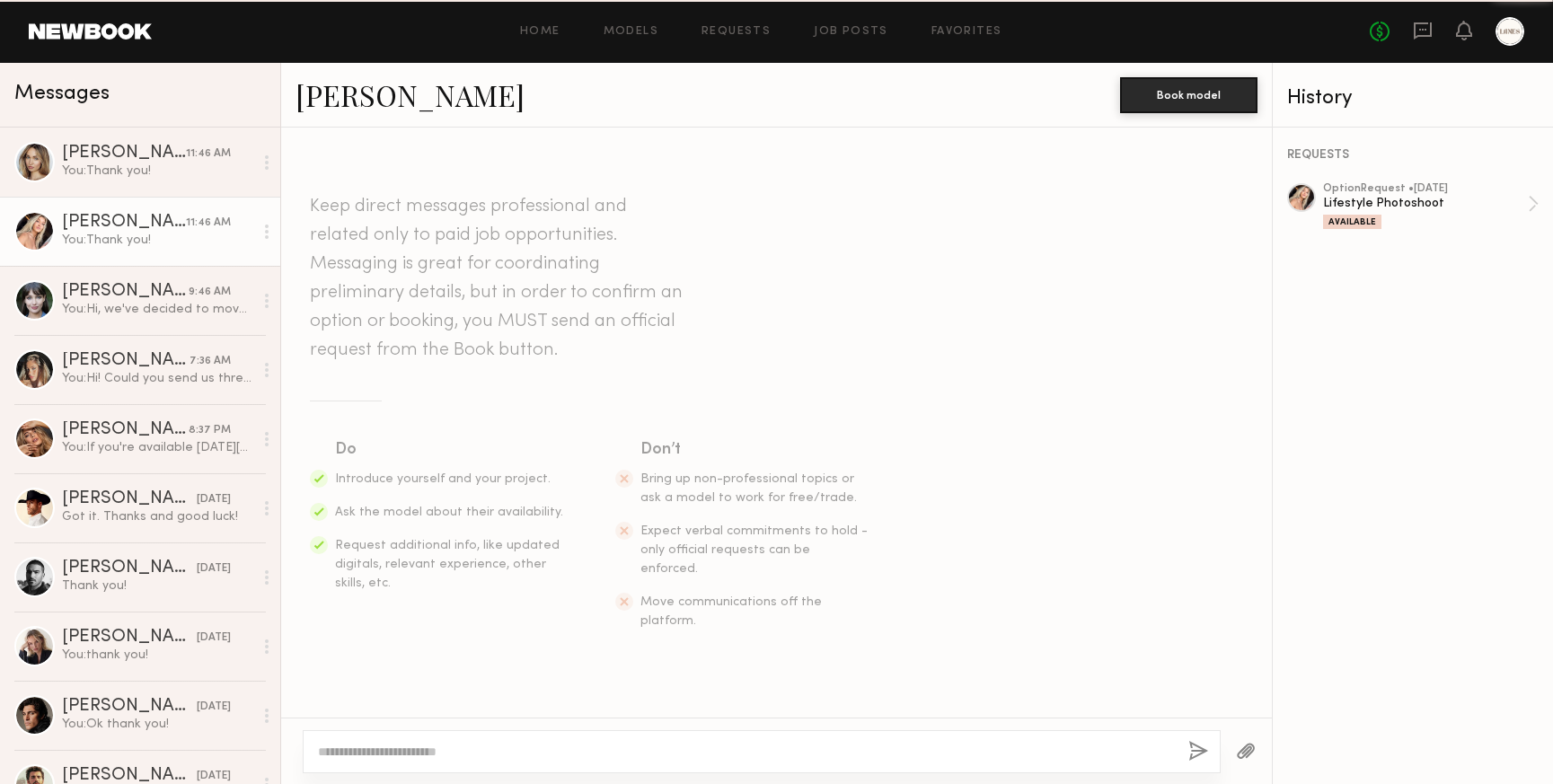
scroll to position [2049, 0]
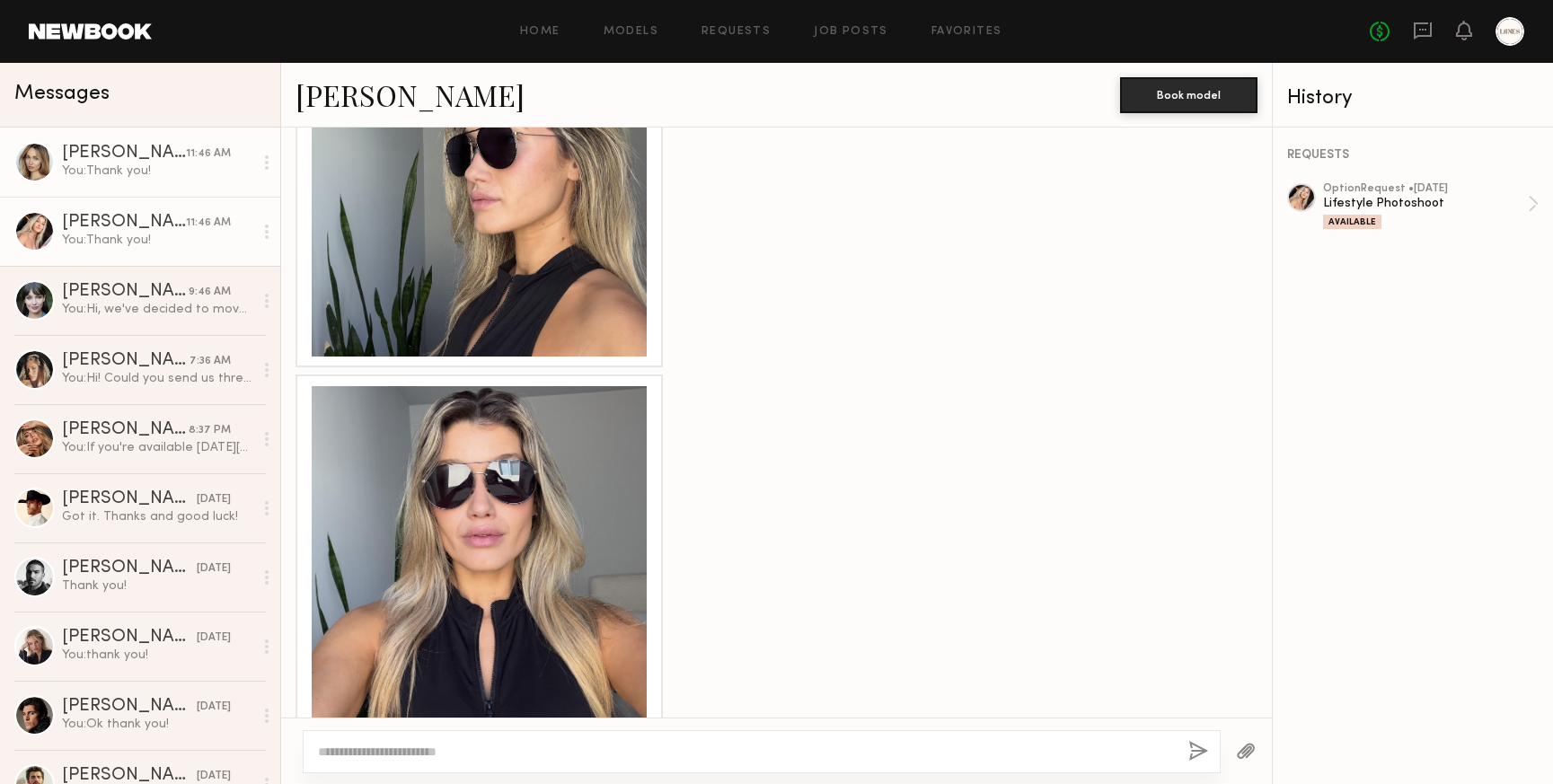
click at [100, 165] on div "You: Thank you!" at bounding box center [158, 170] width 192 height 18
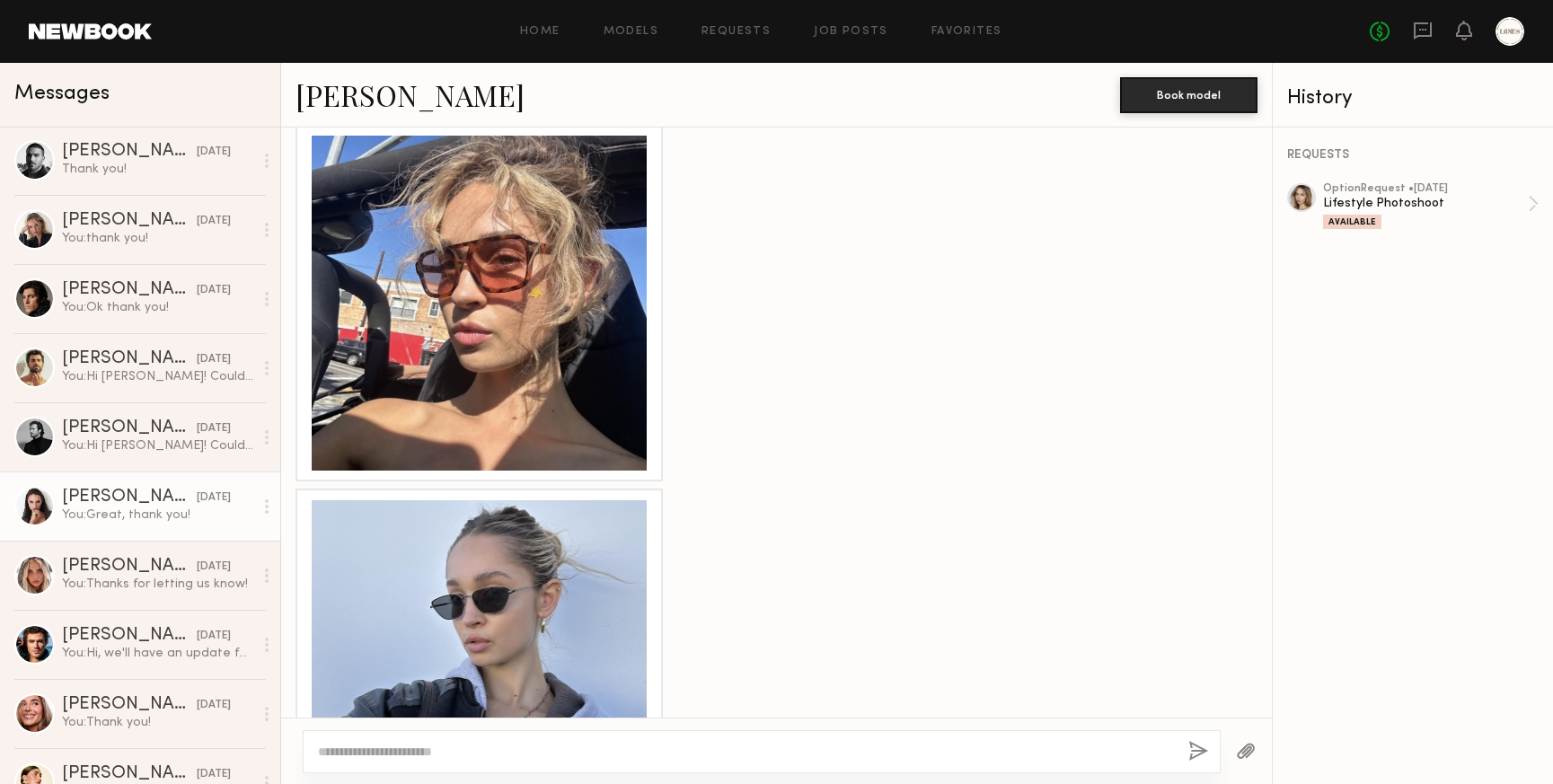
scroll to position [419, 0]
click at [121, 509] on div "You: Great, thank you!" at bounding box center [158, 512] width 192 height 18
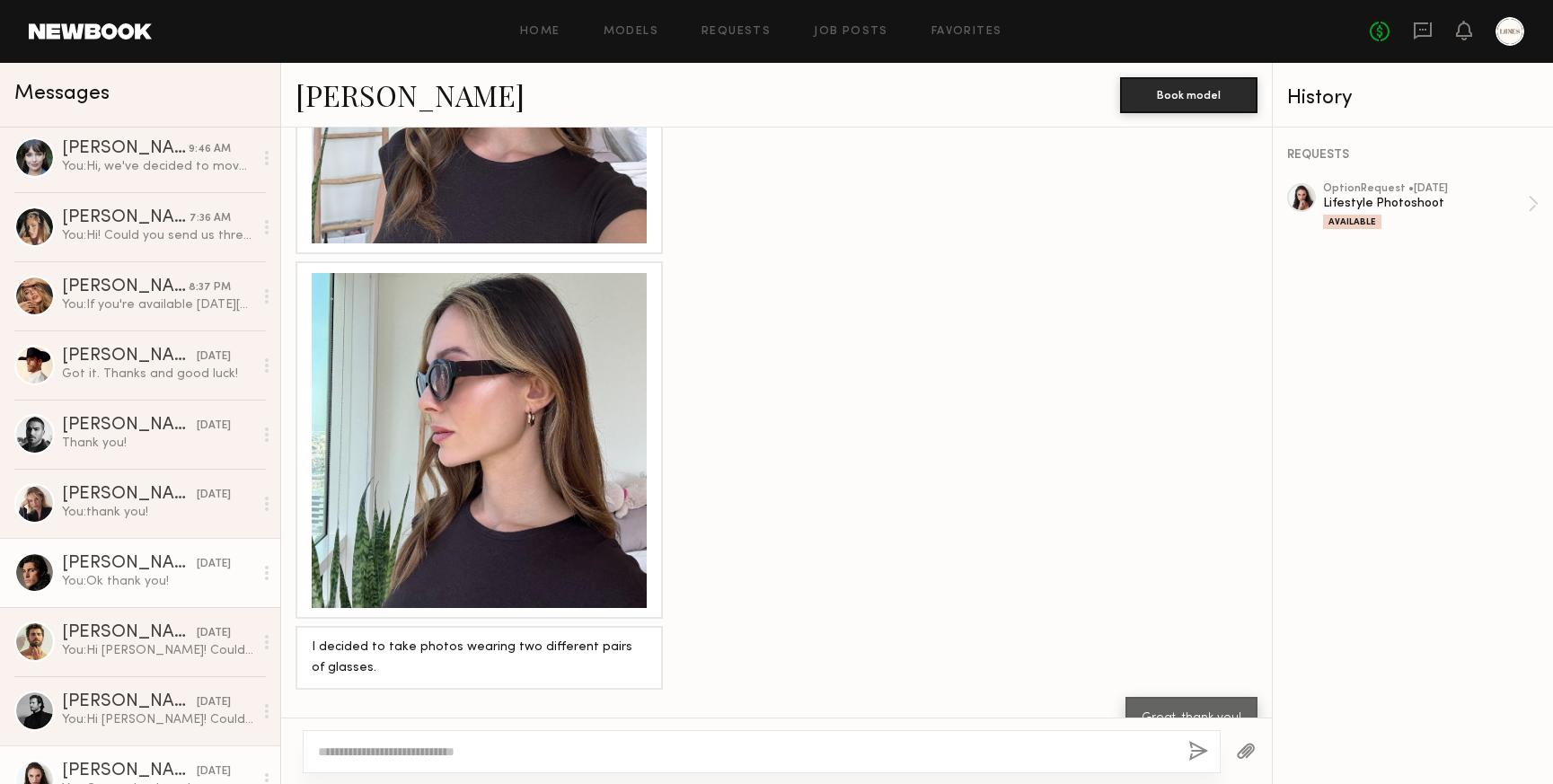
scroll to position [138, 0]
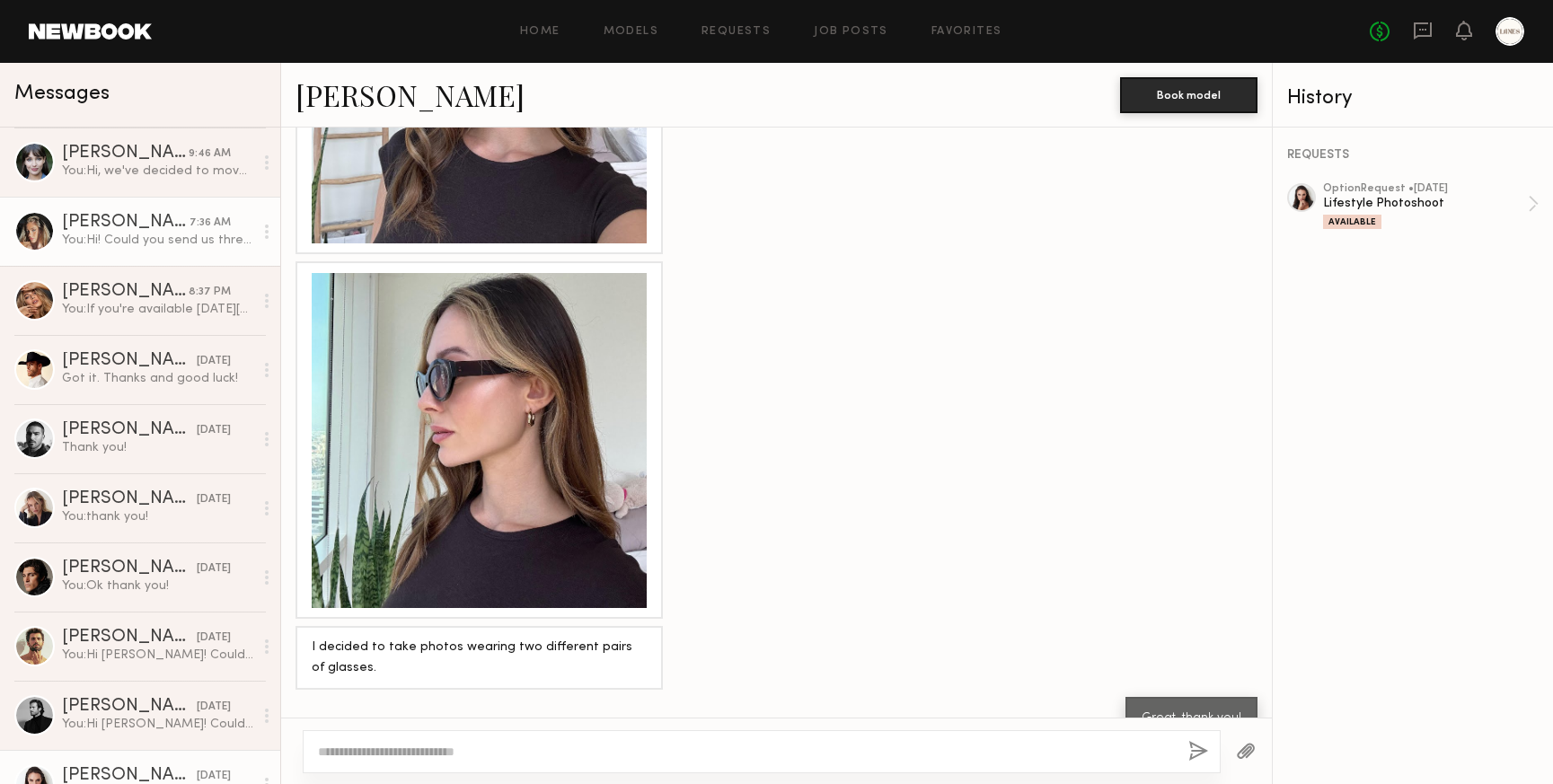
click at [116, 240] on div "You: Hi! Could you send us three raw unedited selfies of you wearing sunglasses…" at bounding box center [158, 240] width 192 height 18
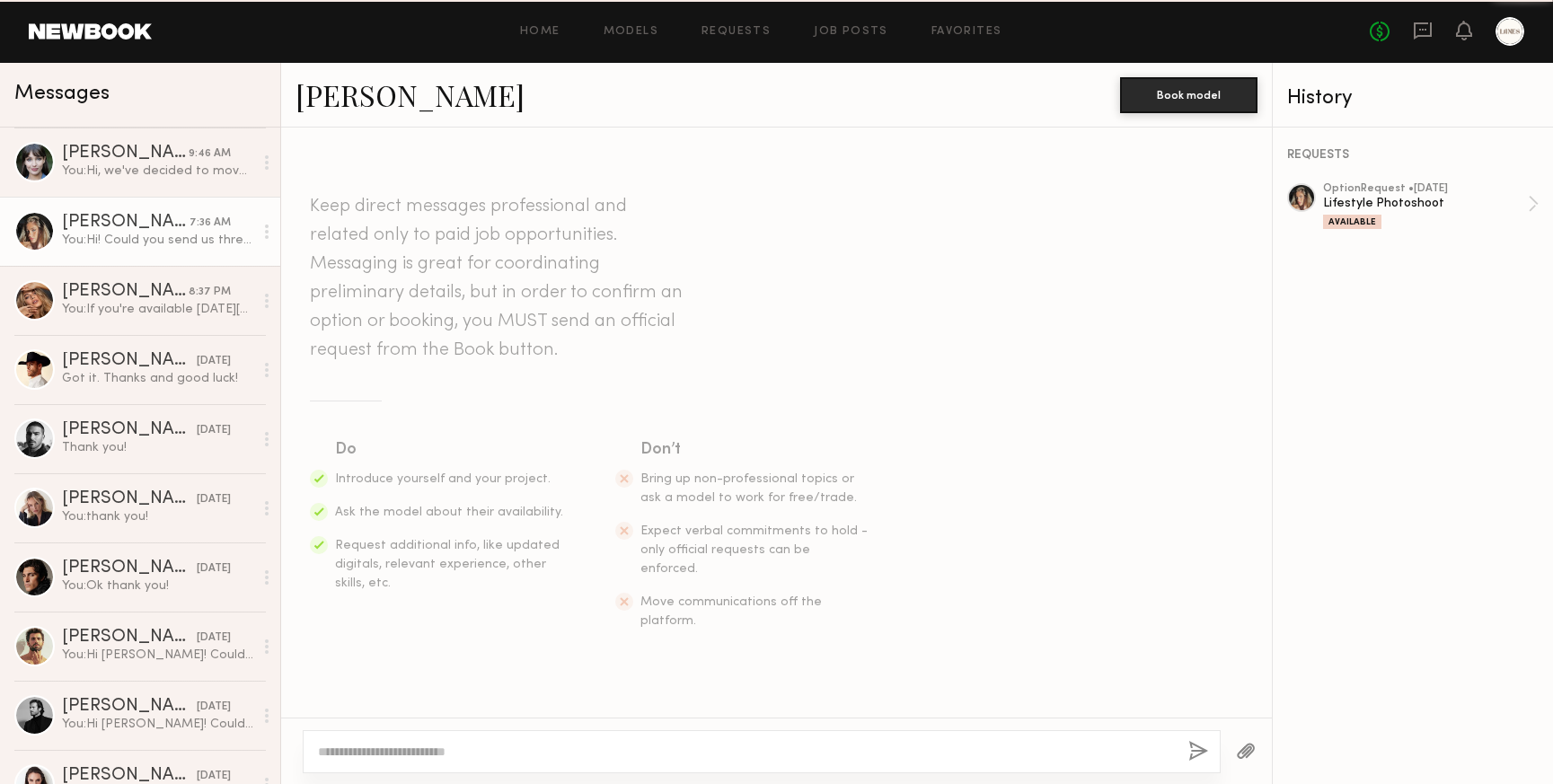
scroll to position [228, 0]
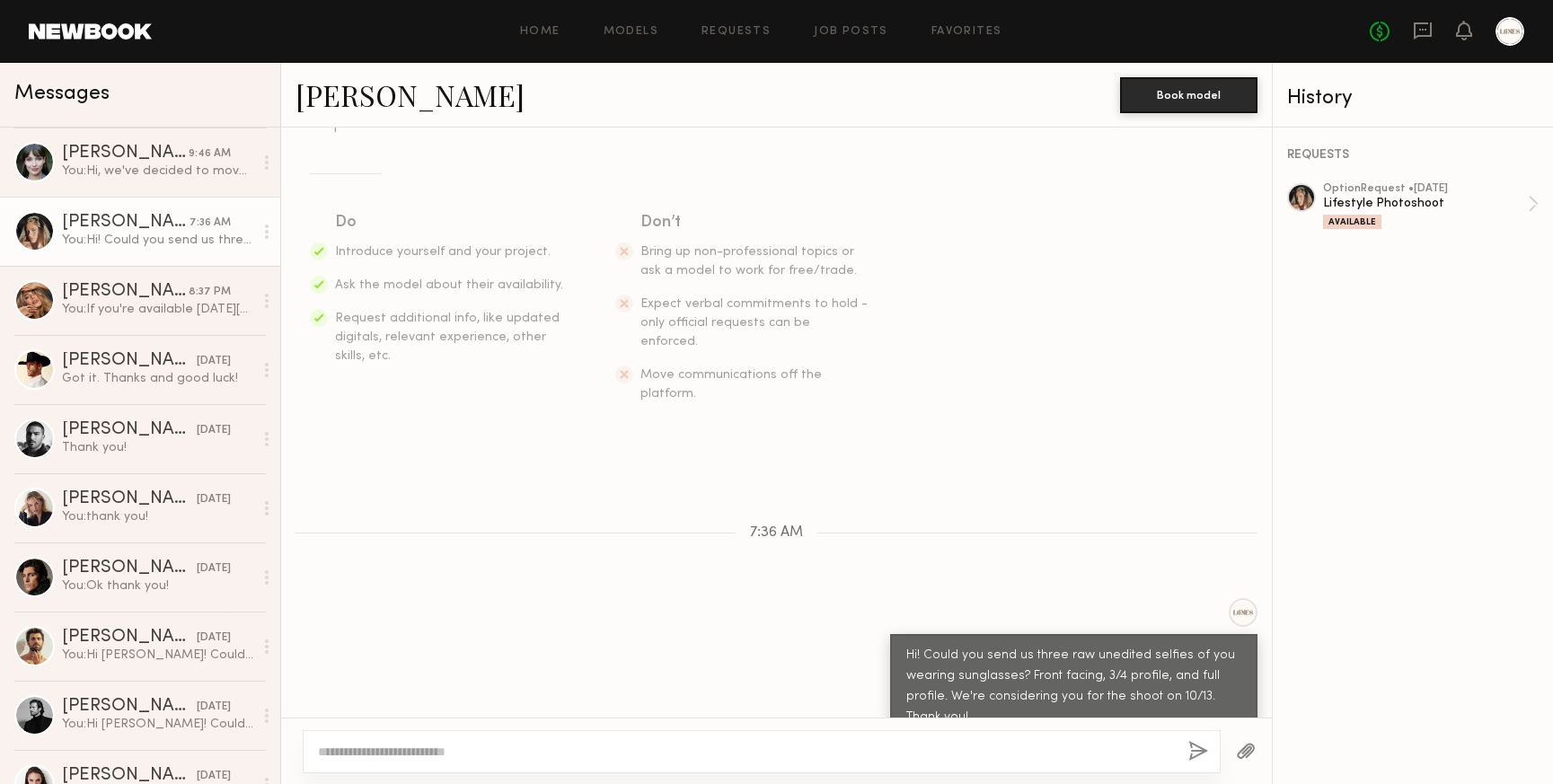
click at [356, 97] on link "Laetitia F." at bounding box center [410, 95] width 229 height 39
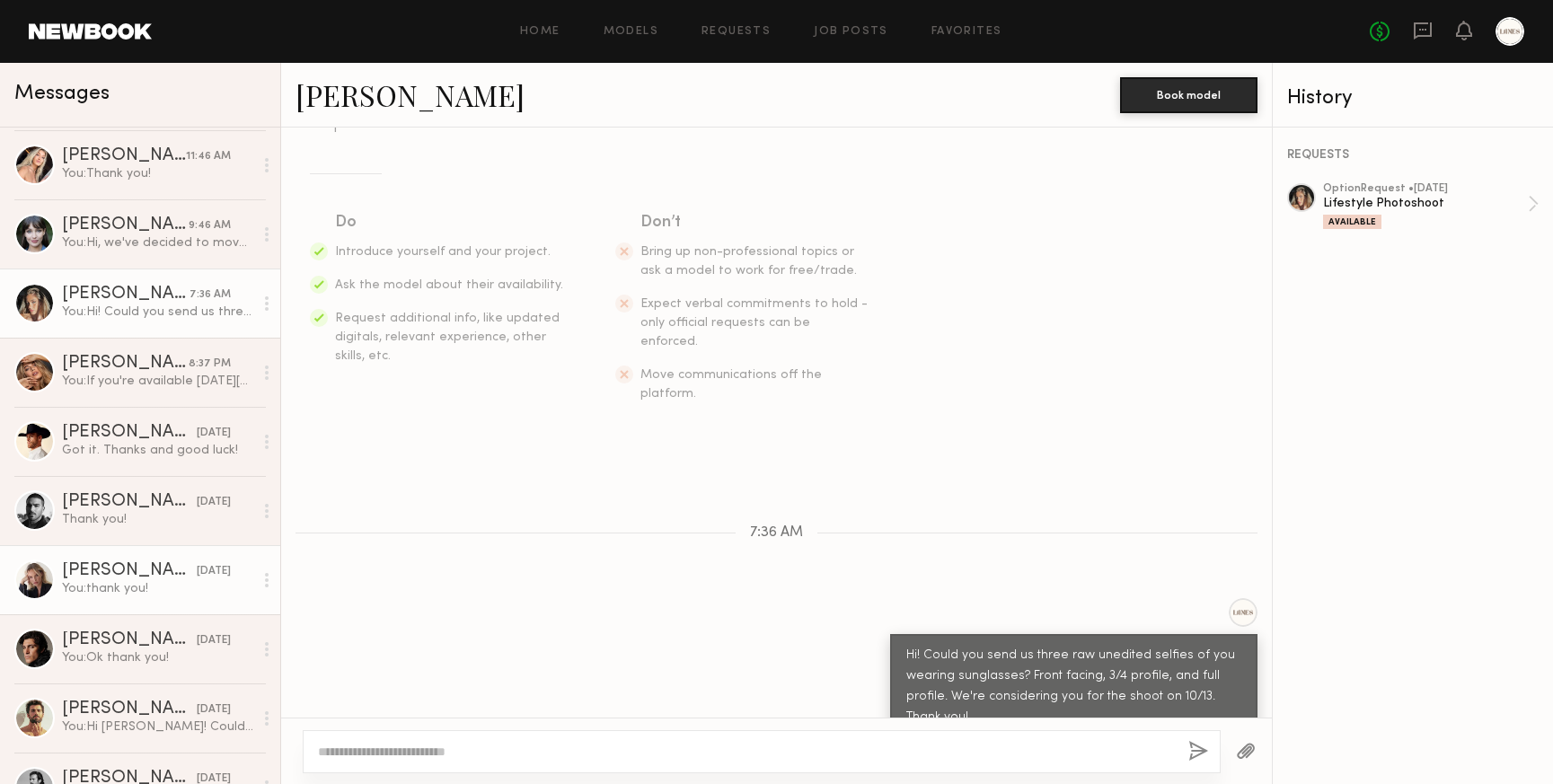
scroll to position [0, 0]
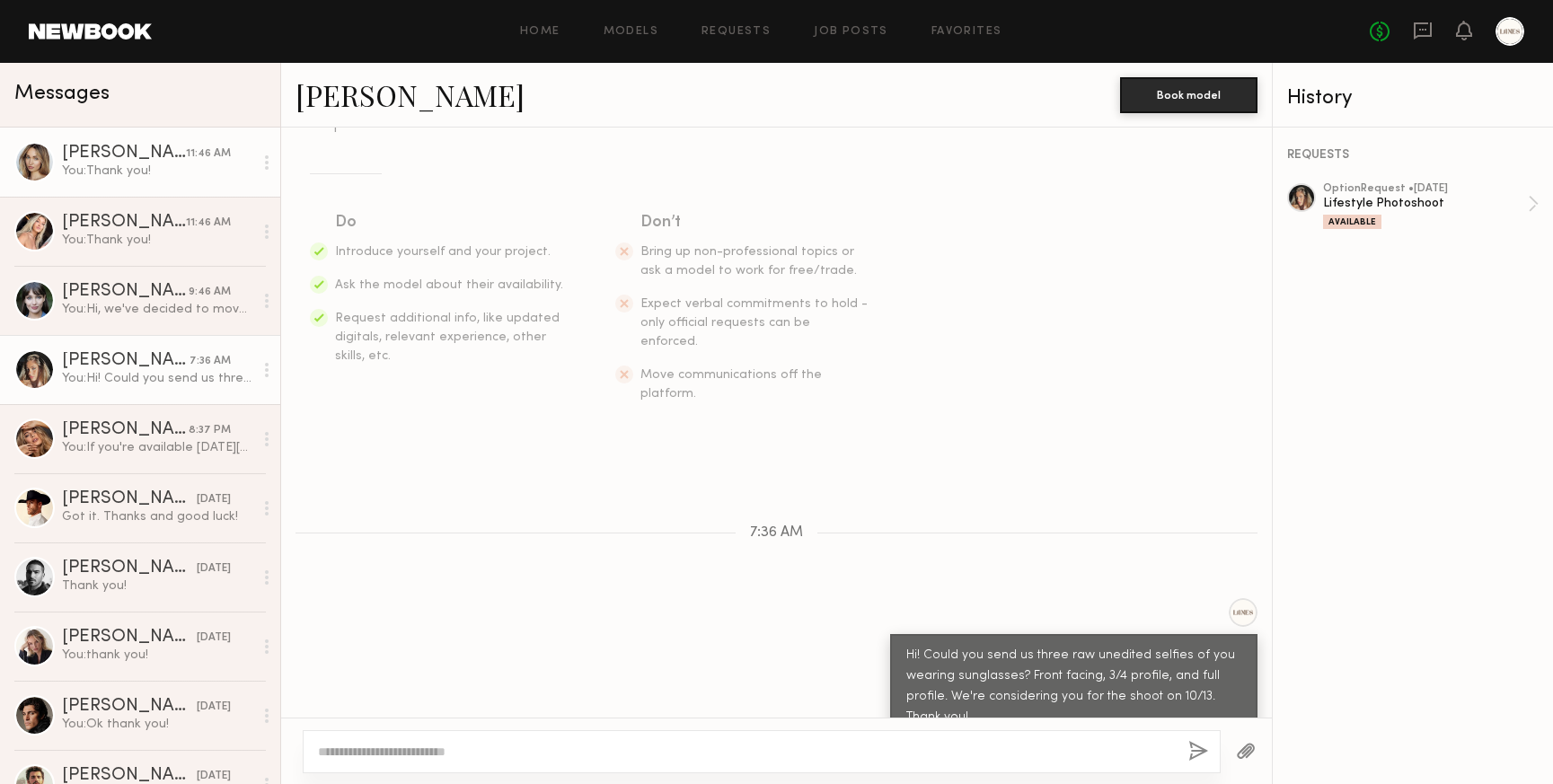
click at [122, 170] on div "You: Thank you!" at bounding box center [158, 170] width 192 height 18
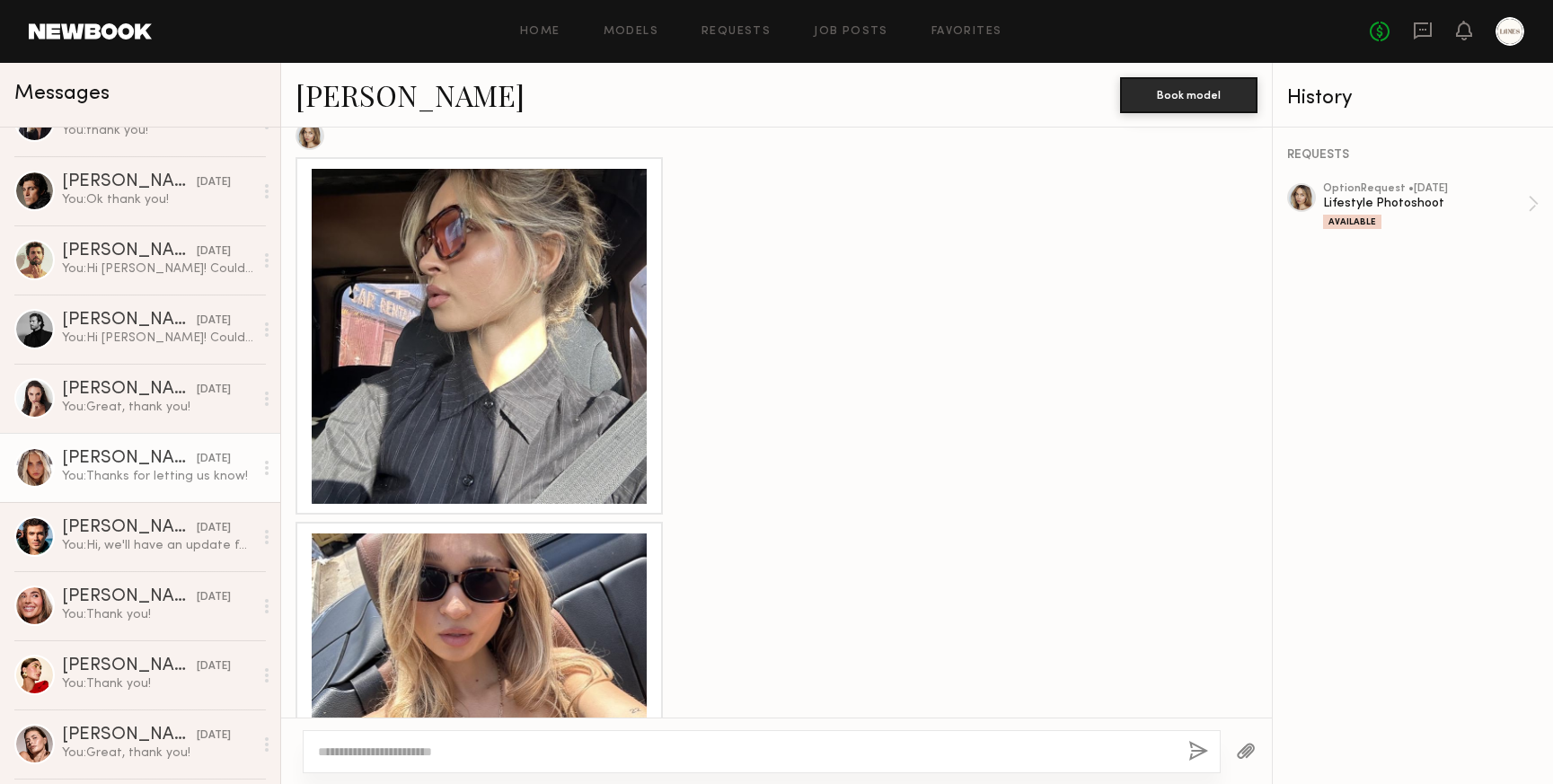
scroll to position [533, 0]
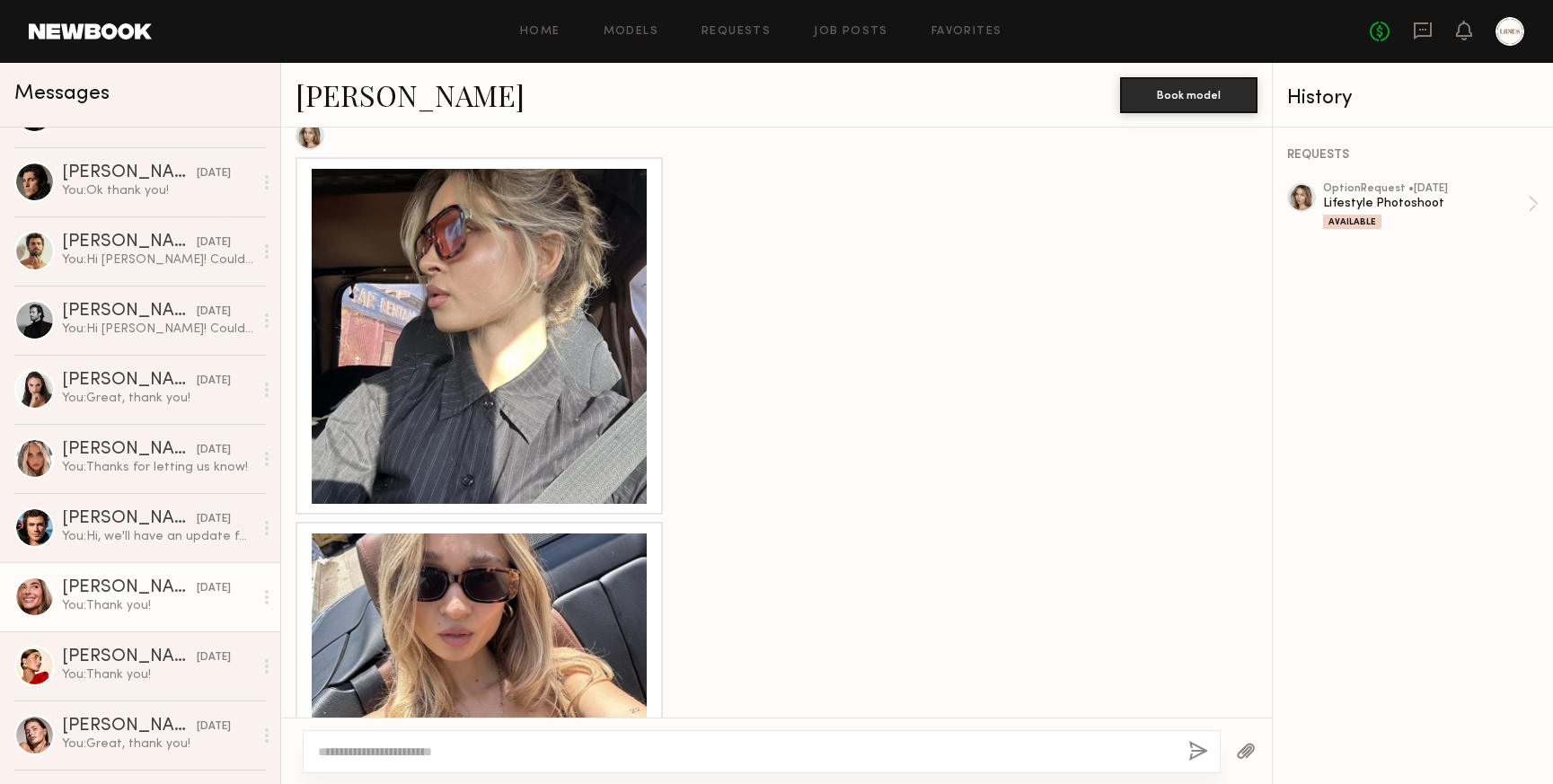
click at [89, 591] on div "Serena M." at bounding box center [129, 588] width 135 height 18
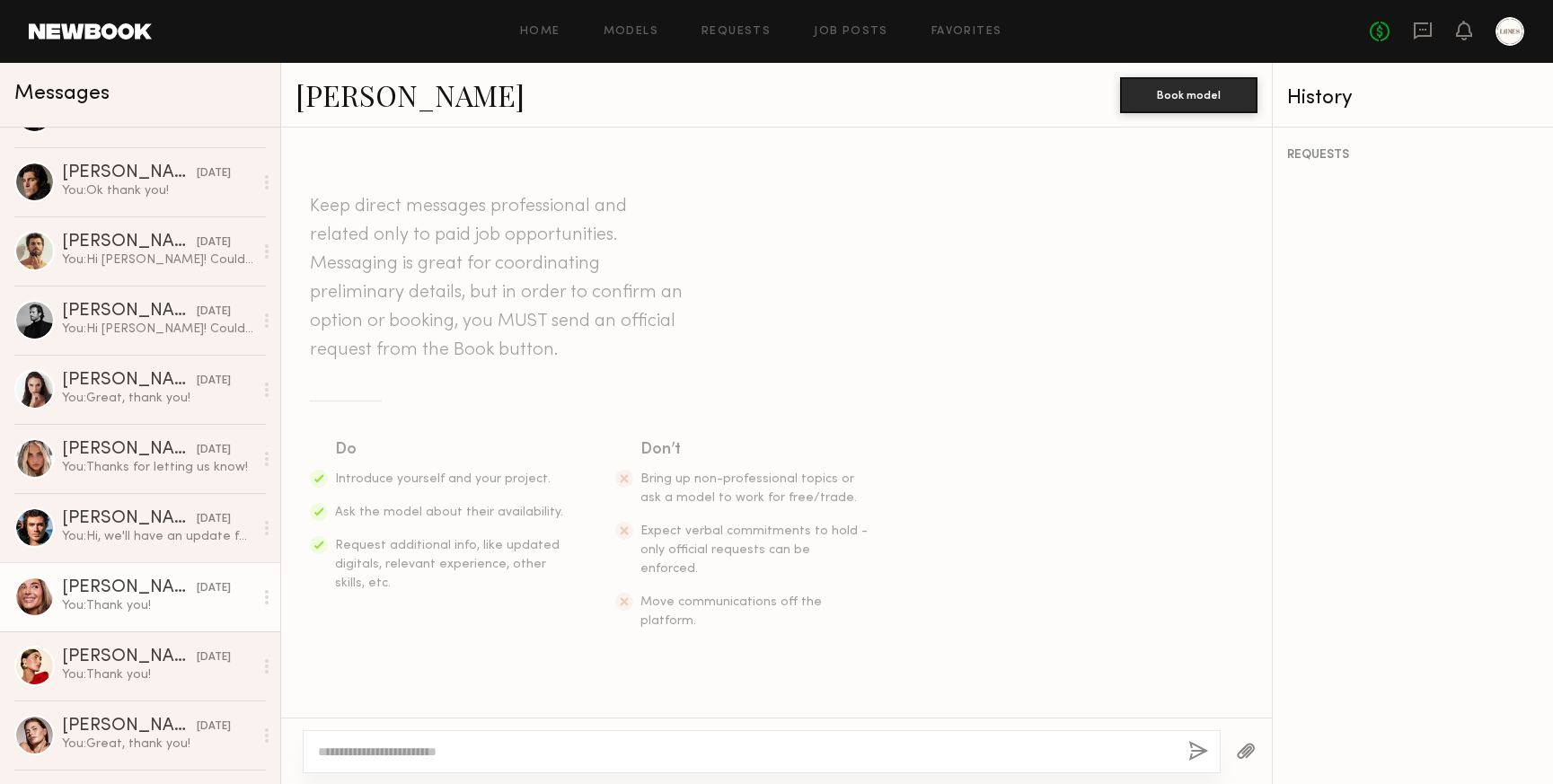
click at [363, 101] on link "Serena M." at bounding box center [410, 95] width 229 height 39
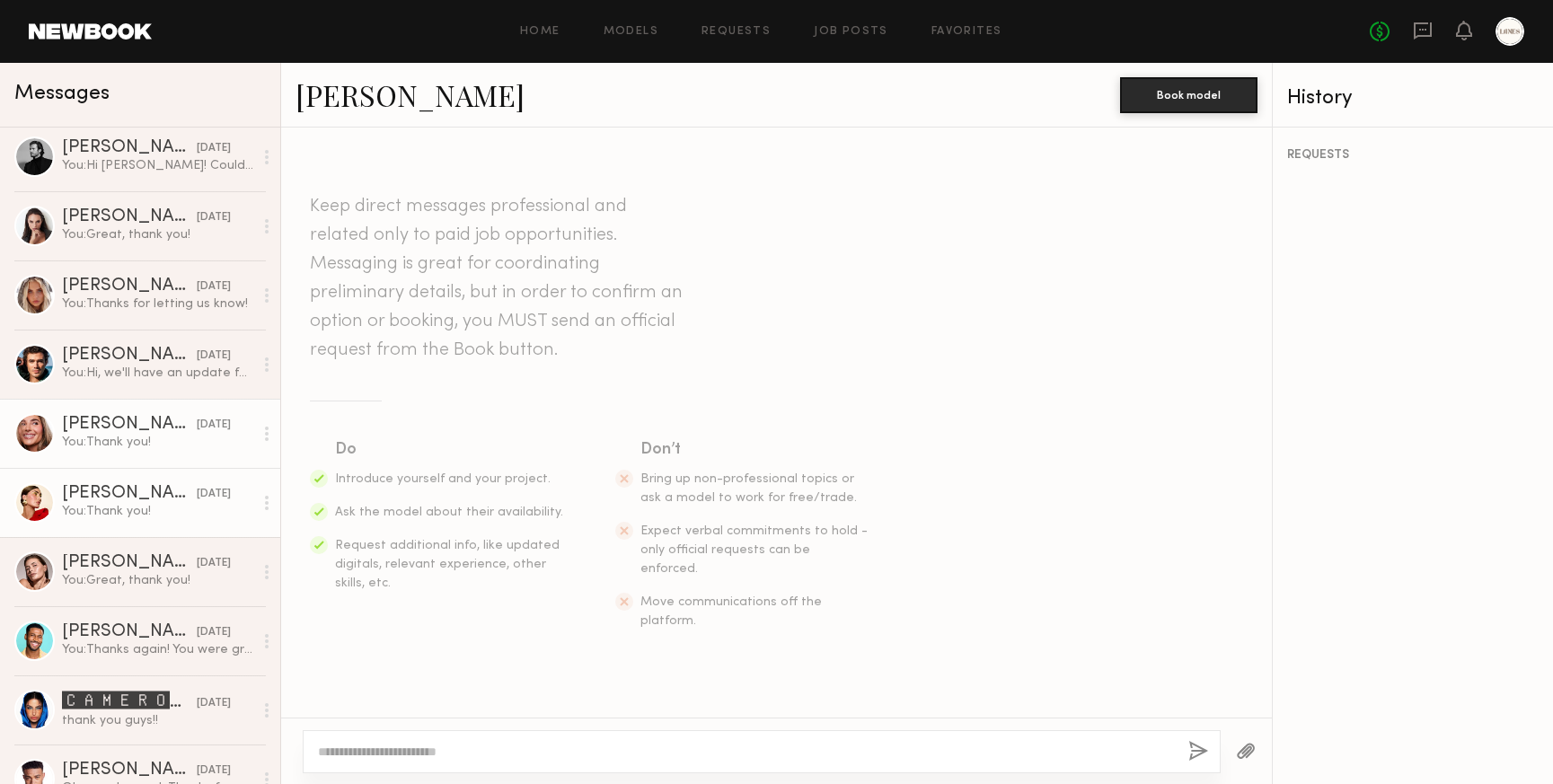
scroll to position [707, 0]
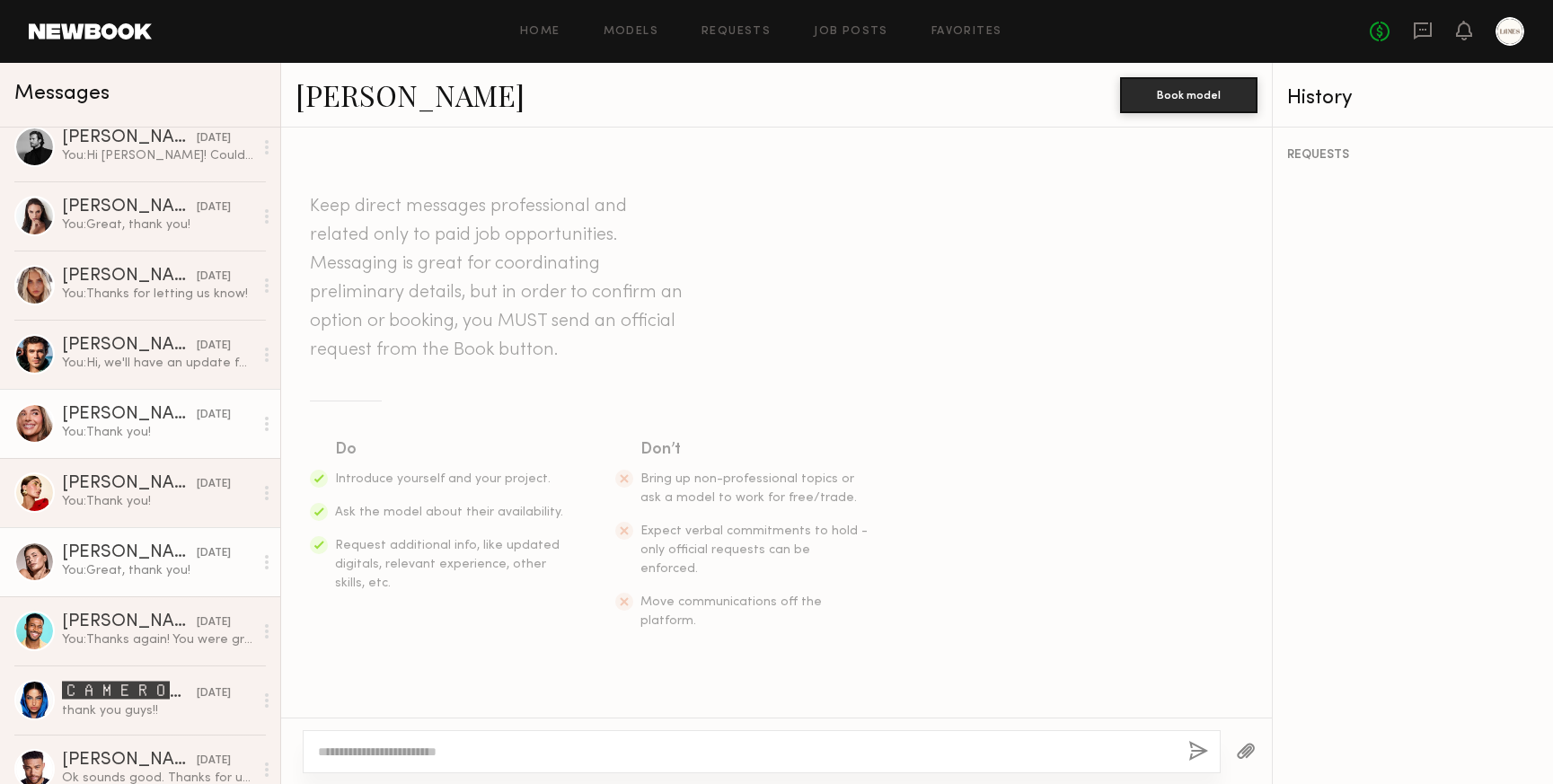
click at [109, 569] on div "You: Great, thank you!" at bounding box center [158, 570] width 192 height 18
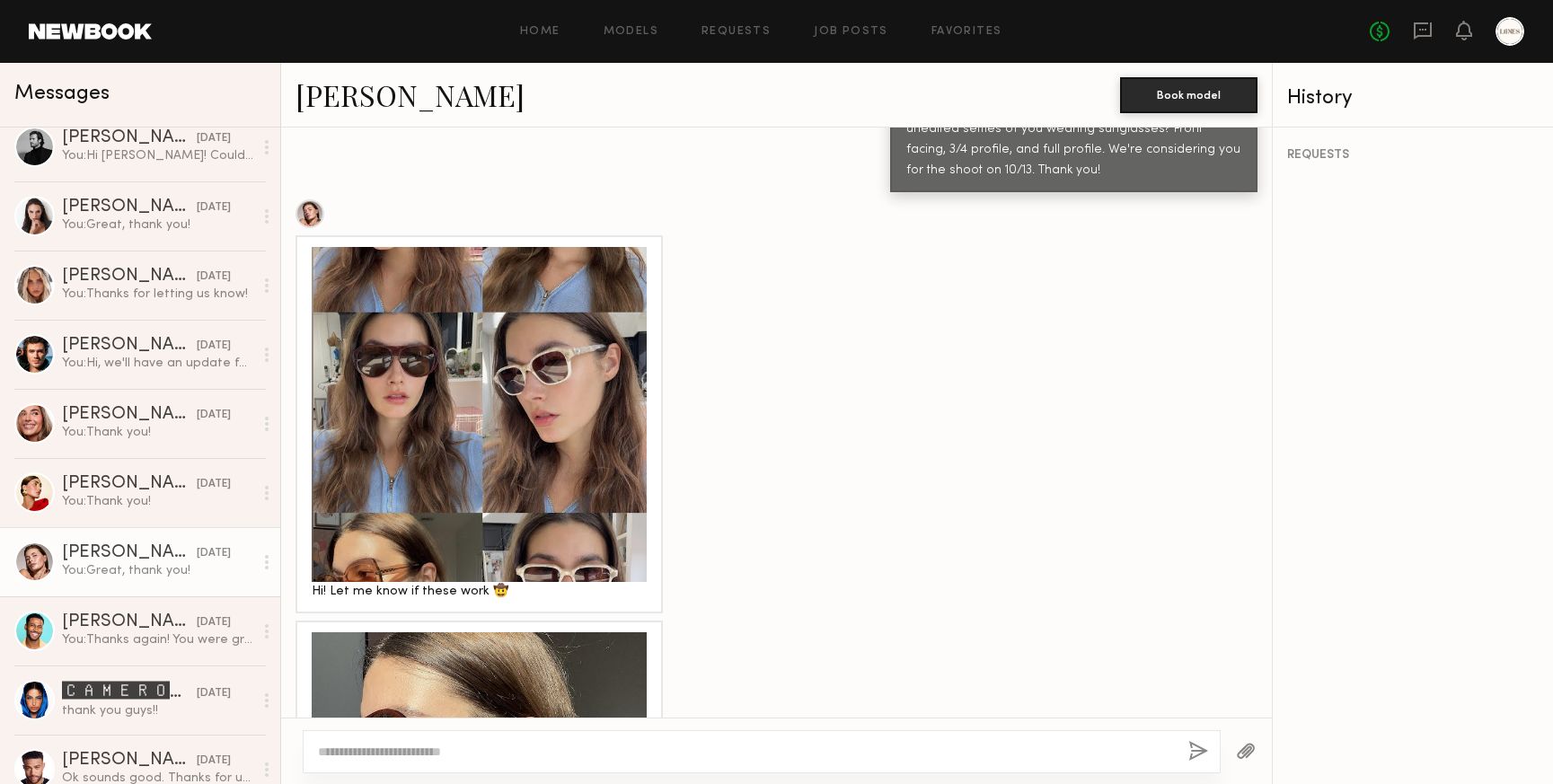
scroll to position [755, 0]
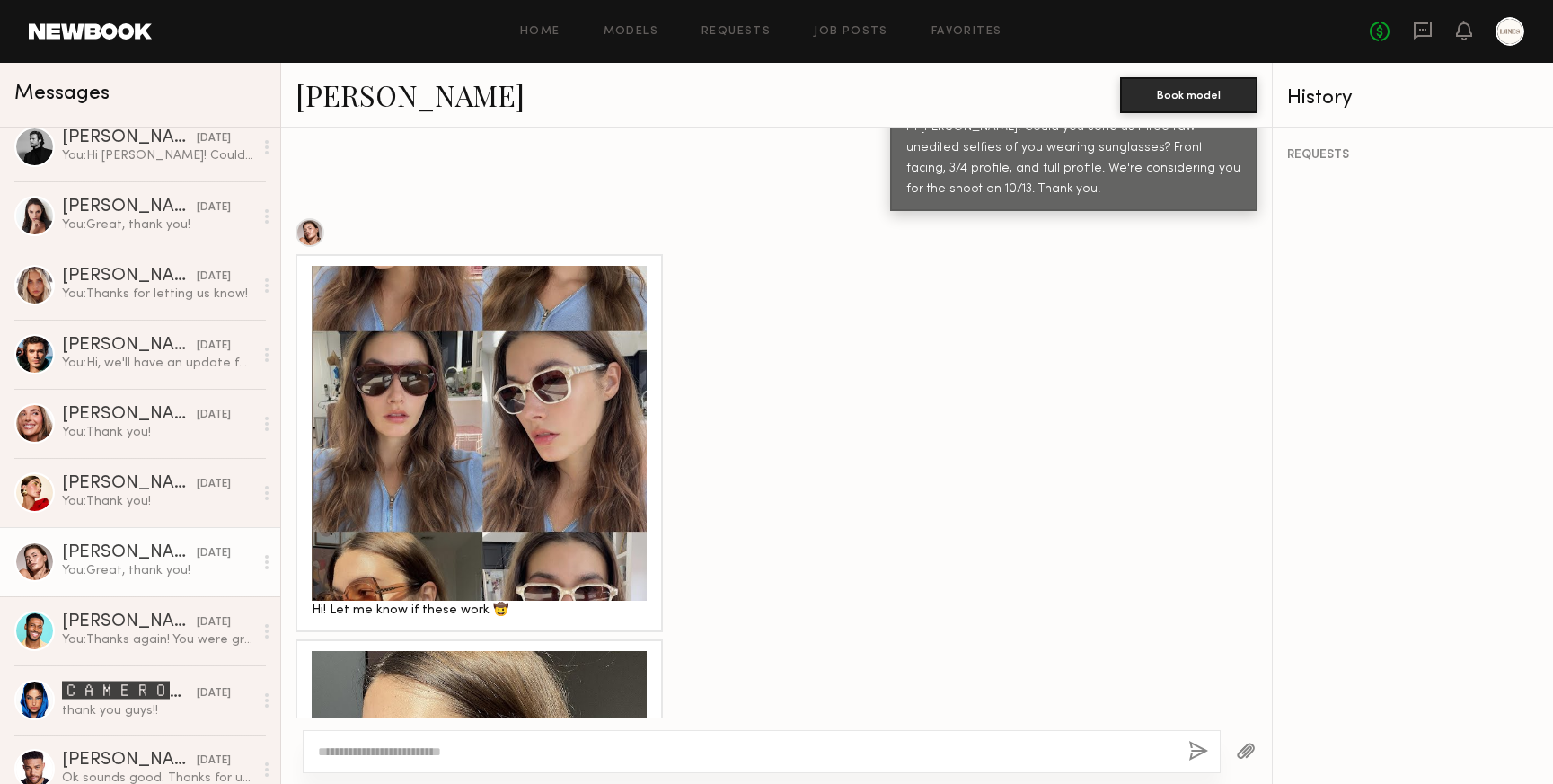
click at [557, 435] on div at bounding box center [479, 434] width 335 height 335
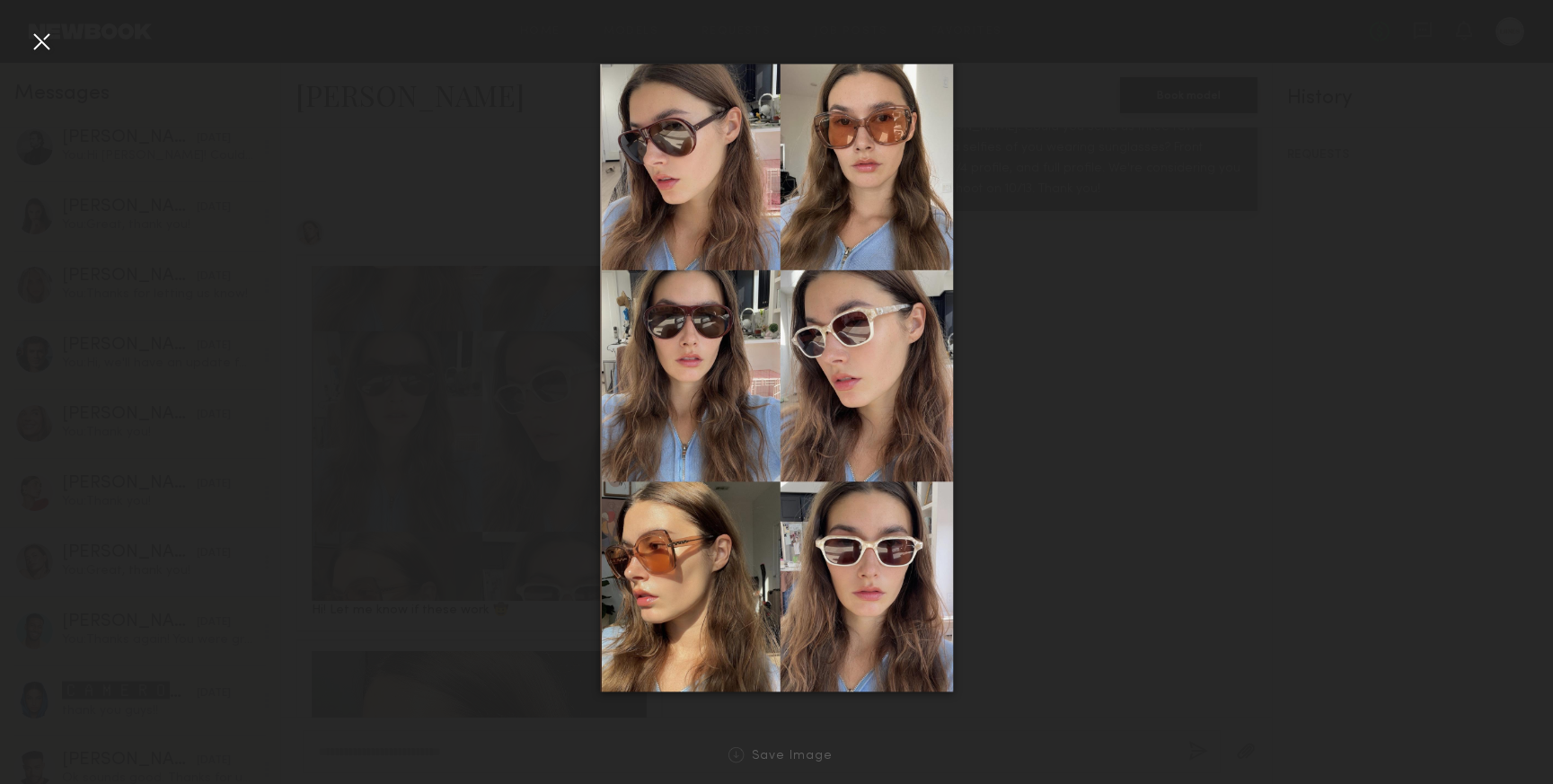
click at [41, 38] on div at bounding box center [41, 41] width 29 height 29
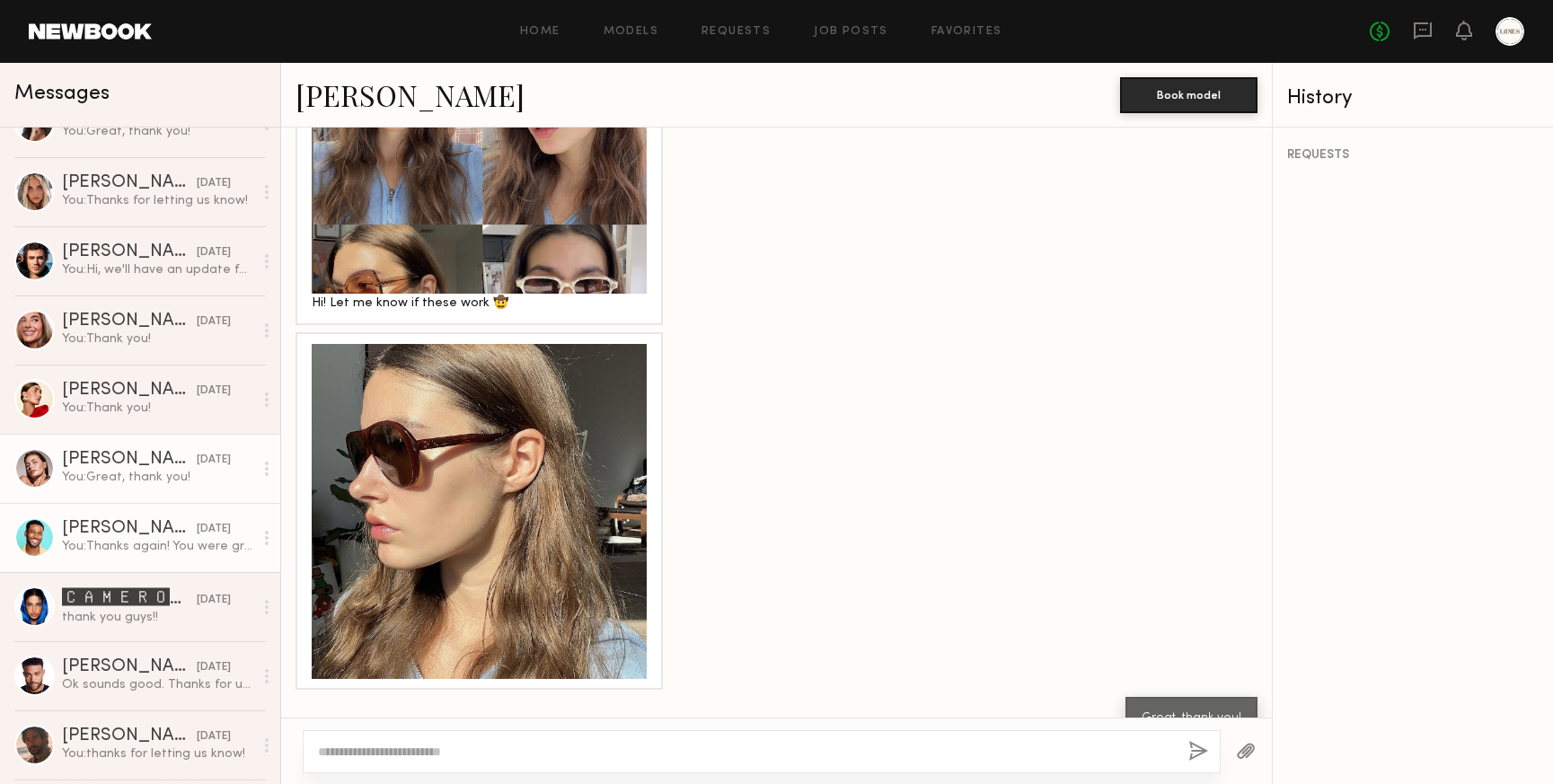
scroll to position [805, 0]
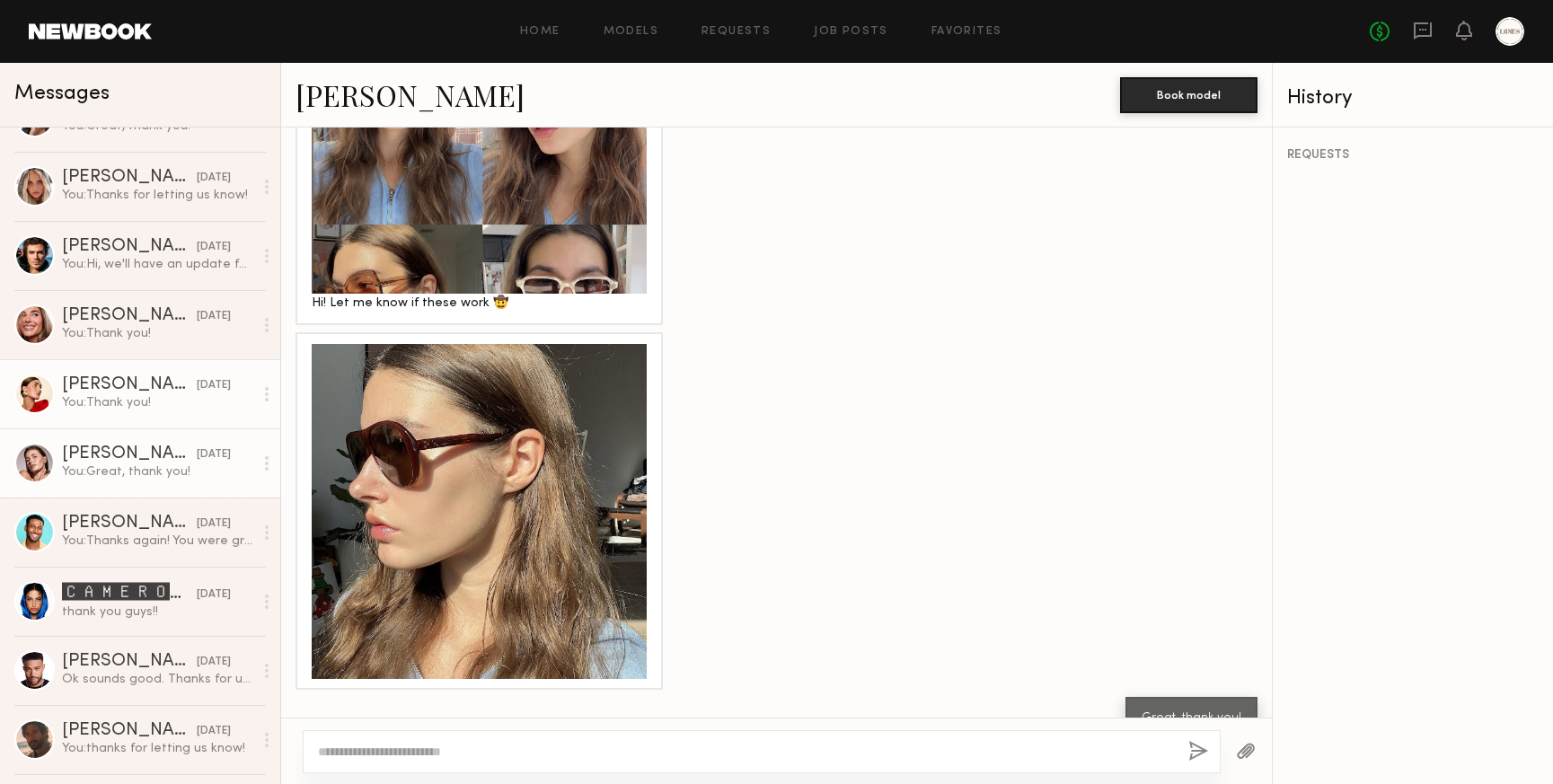
click at [111, 396] on div "You: Thank you!" at bounding box center [158, 403] width 192 height 18
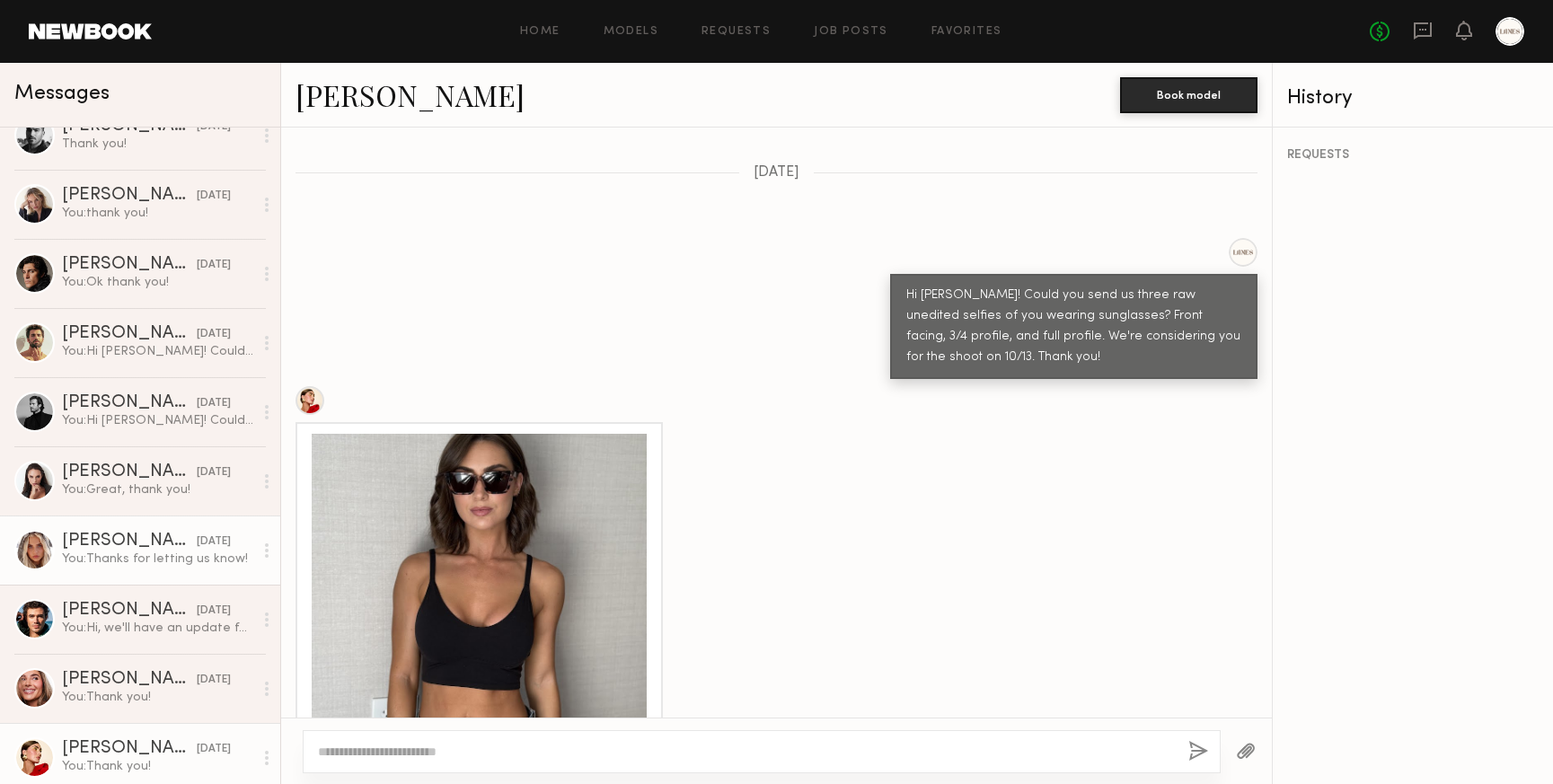
scroll to position [447, 0]
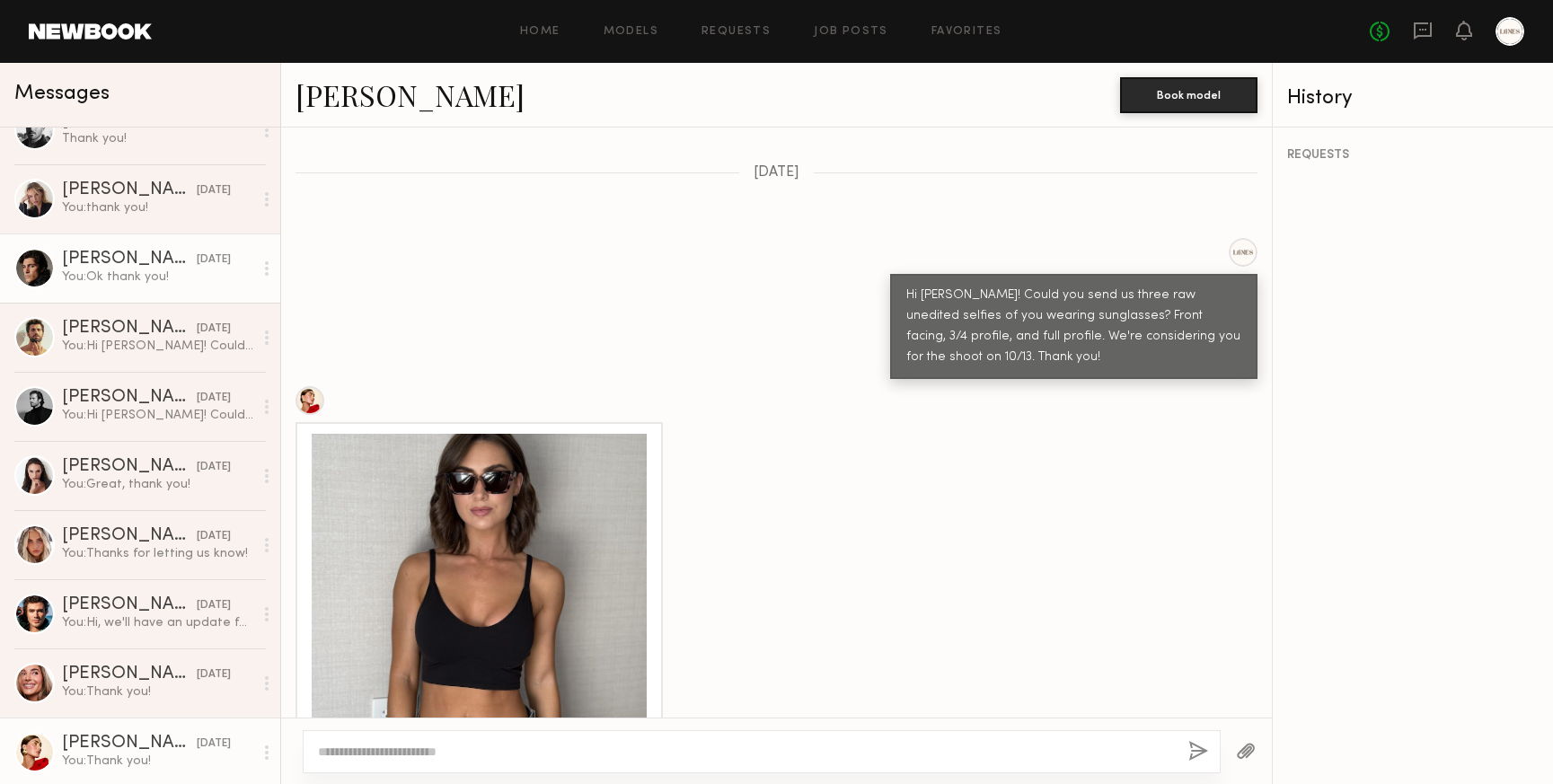
click at [114, 267] on div "Antonio O." at bounding box center [129, 259] width 135 height 18
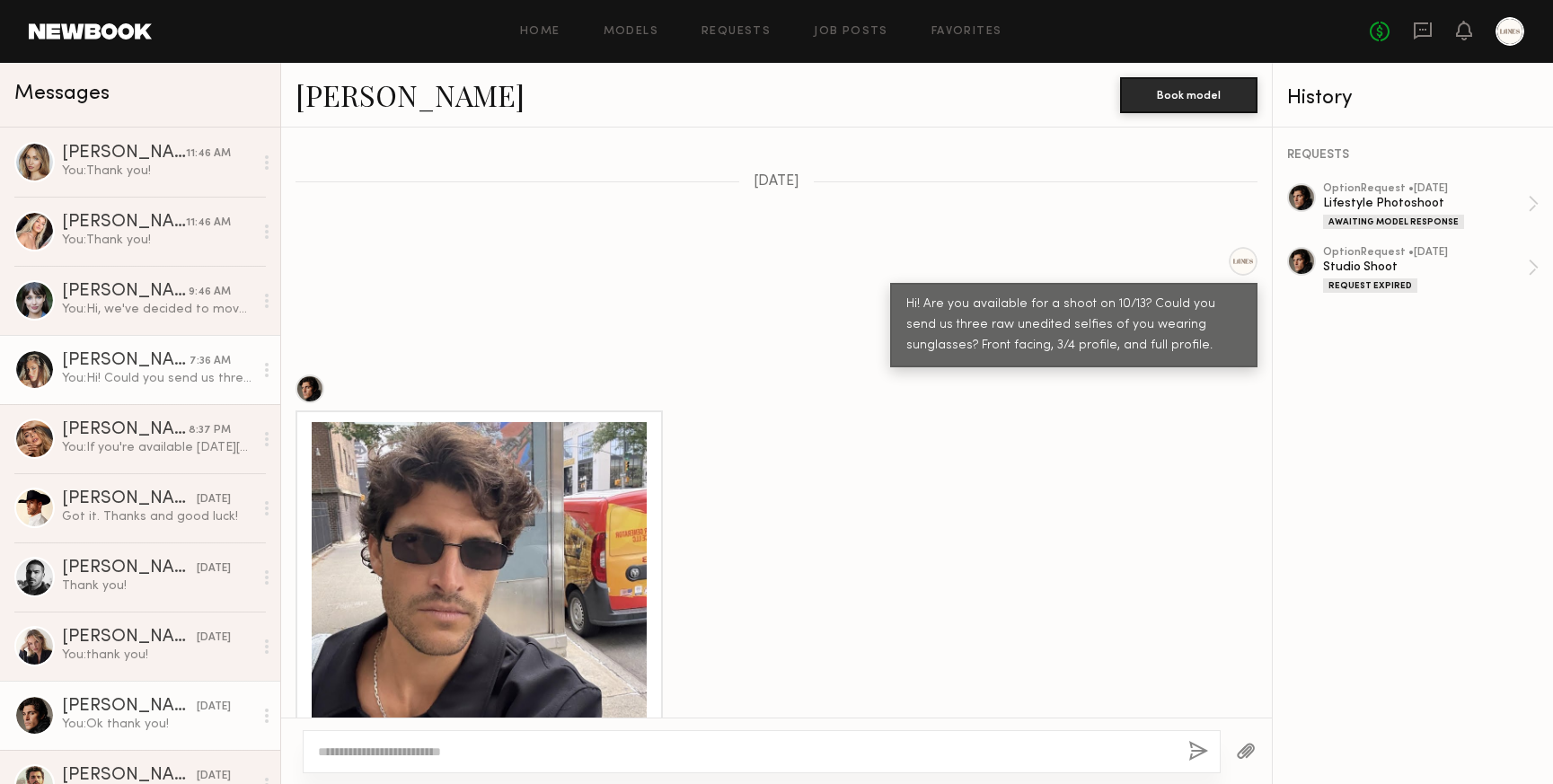
click at [113, 380] on div "You: Hi! Could you send us three raw unedited selfies of you wearing sunglasses…" at bounding box center [158, 379] width 192 height 18
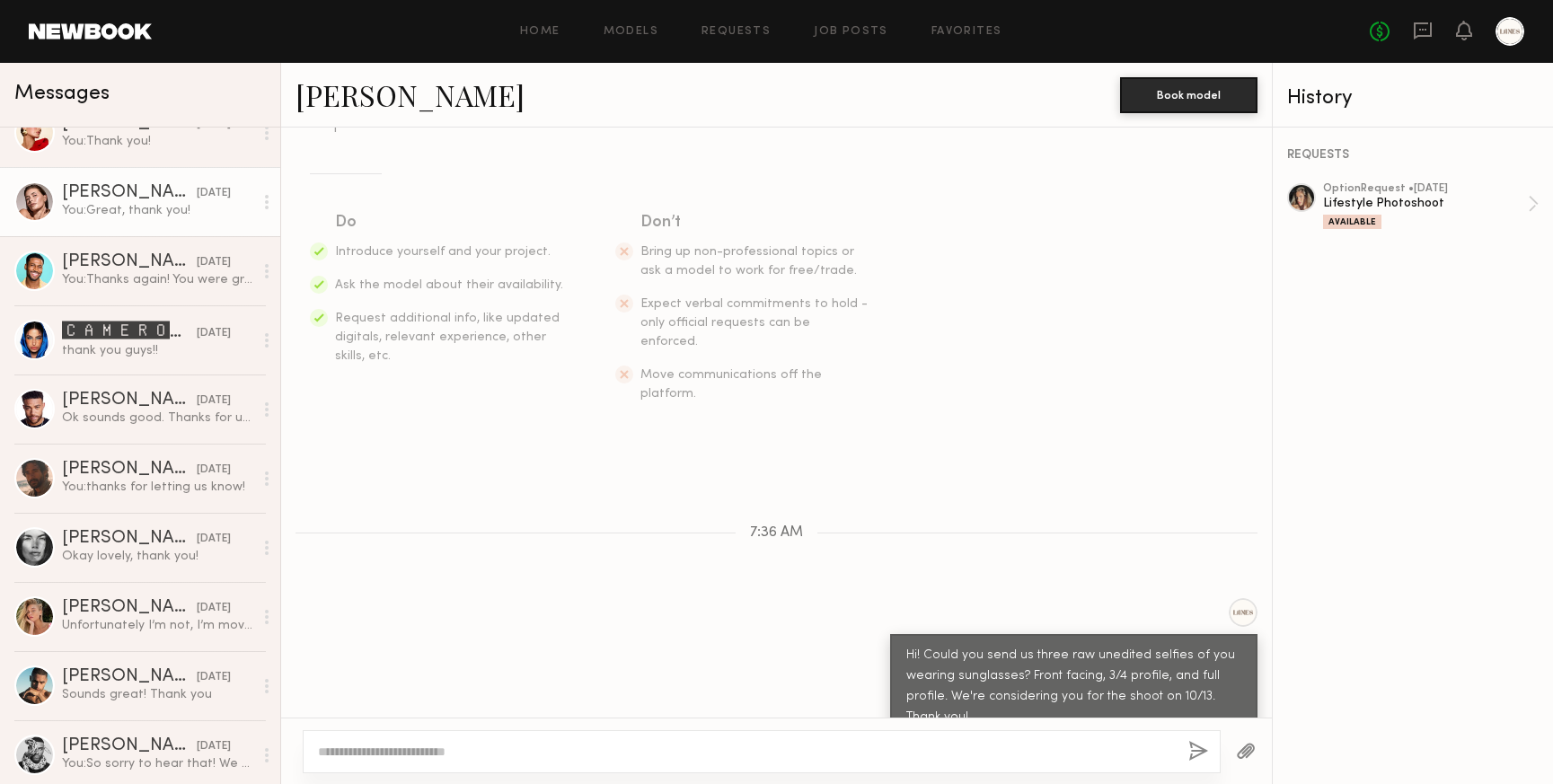
scroll to position [1068, 0]
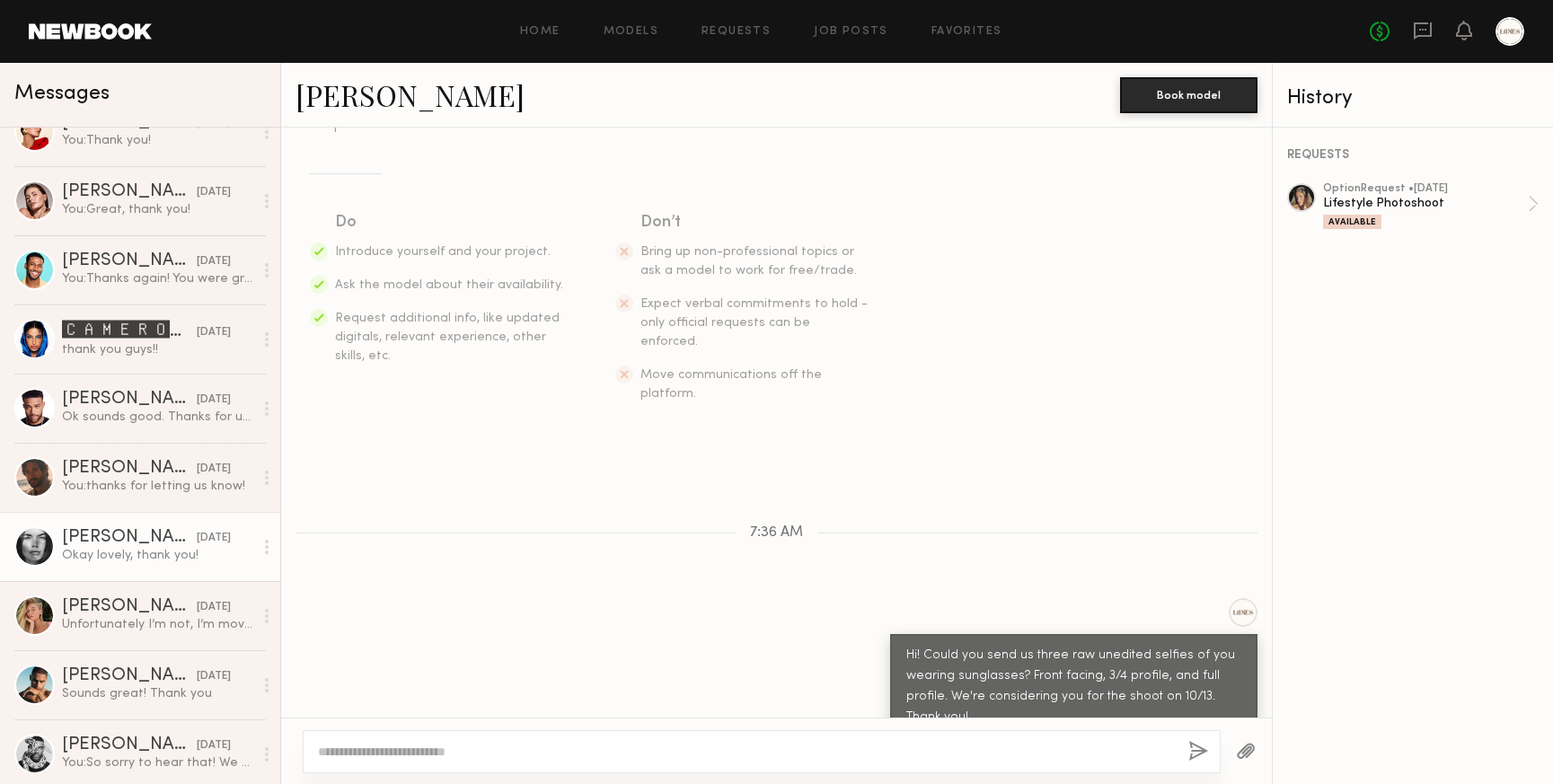
click at [119, 544] on div "Aarika W." at bounding box center [129, 537] width 135 height 18
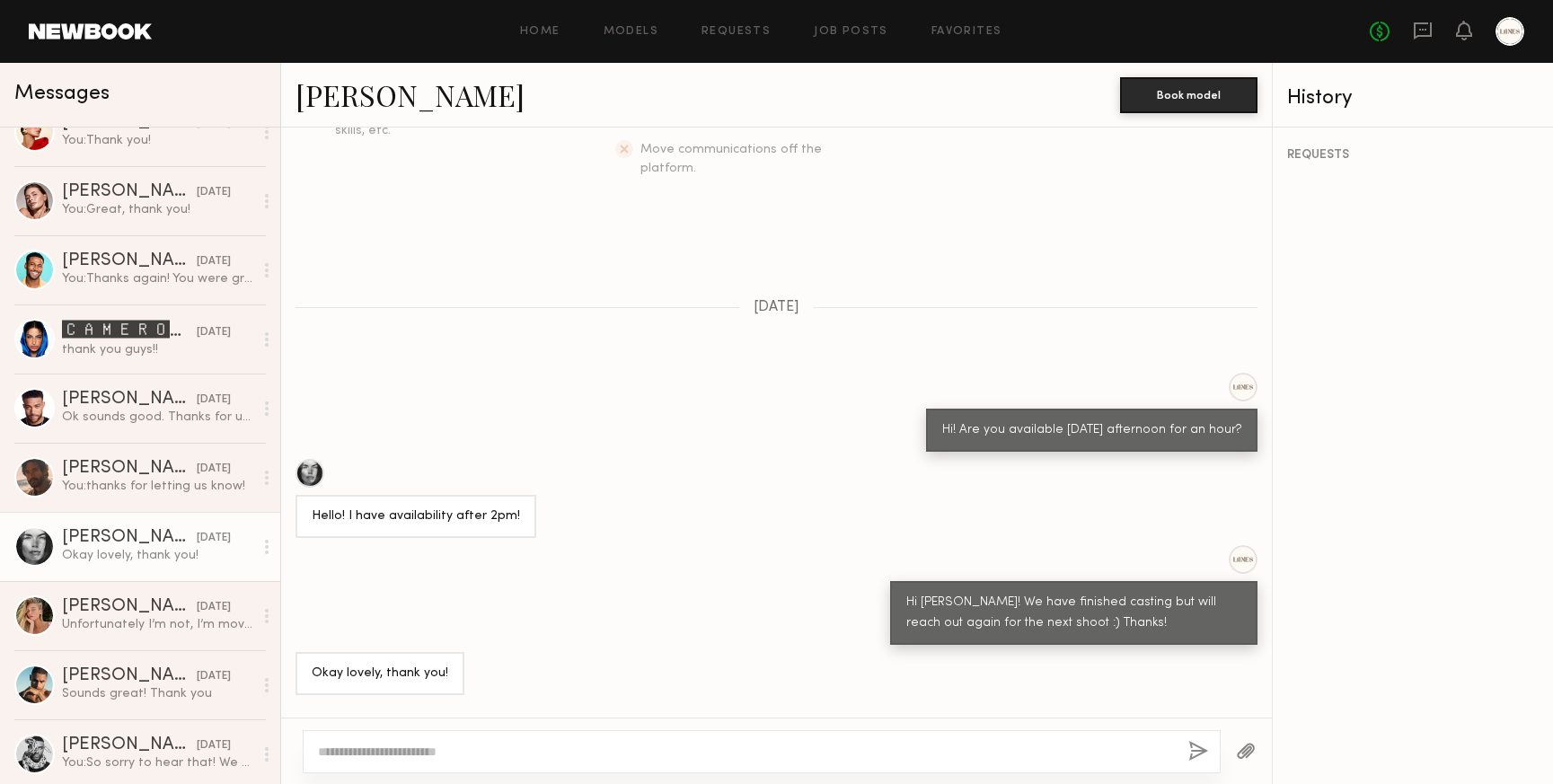
scroll to position [357, 0]
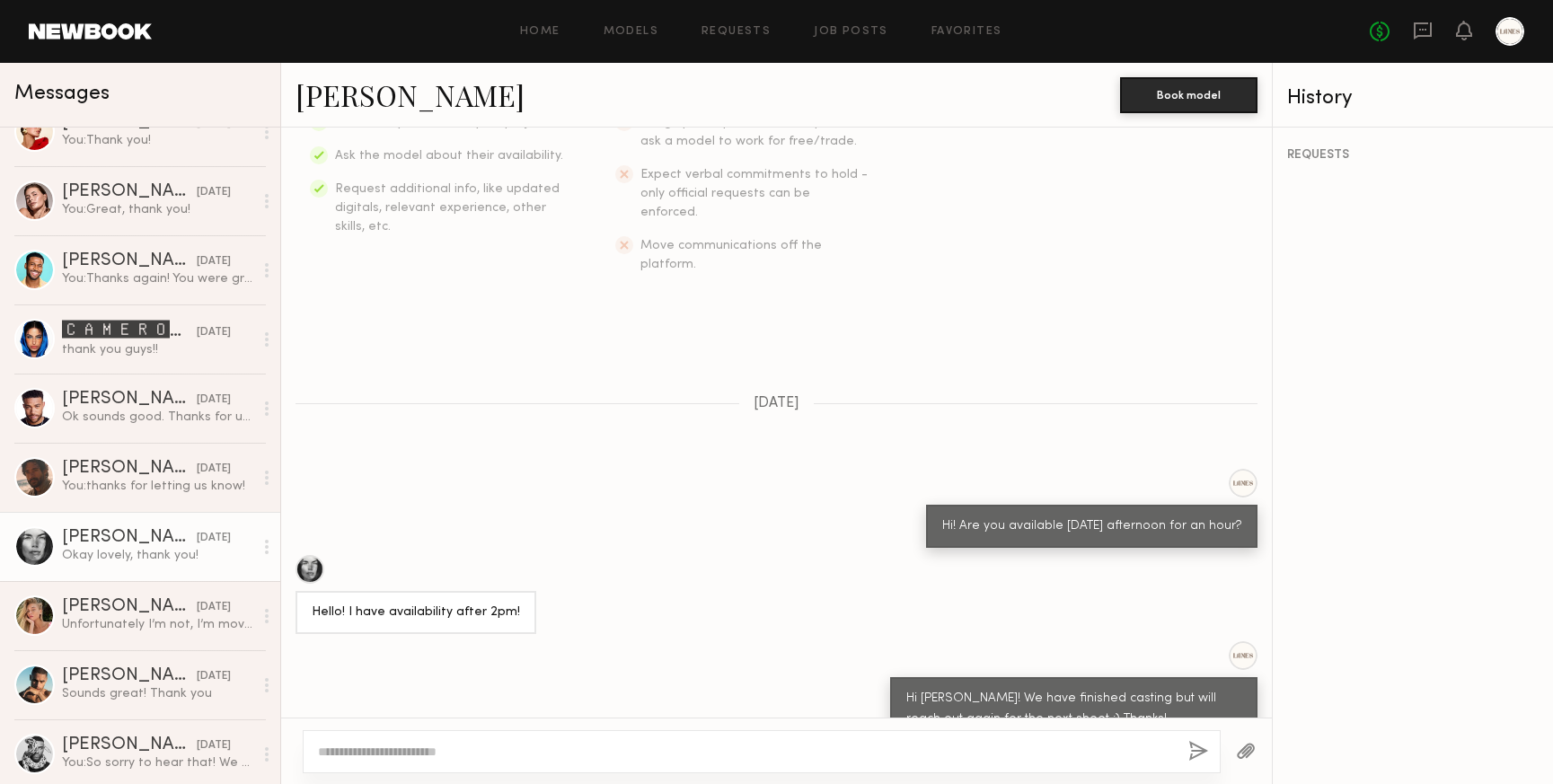
click at [337, 92] on link "Aarika W." at bounding box center [410, 95] width 229 height 39
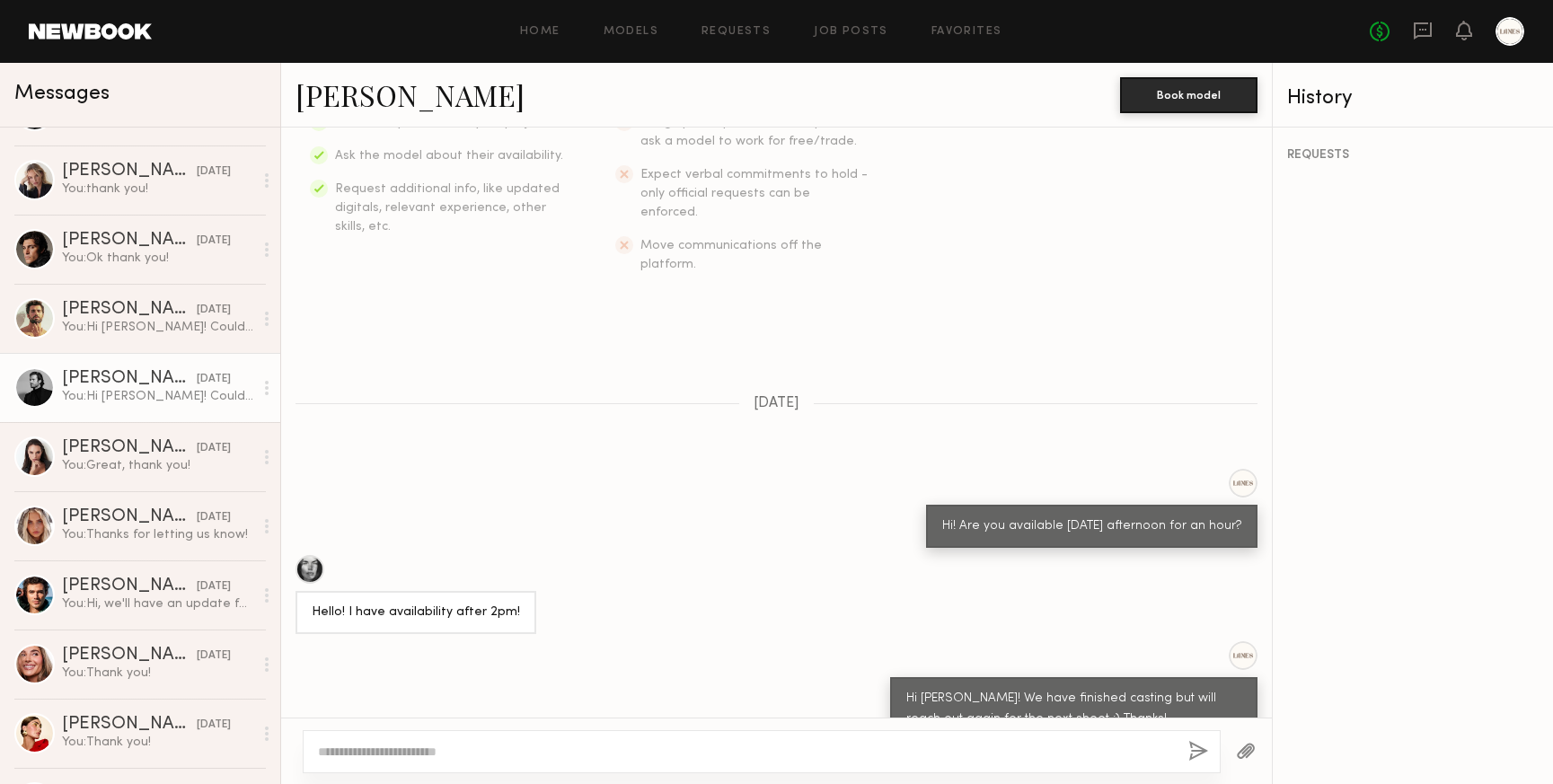
scroll to position [472, 0]
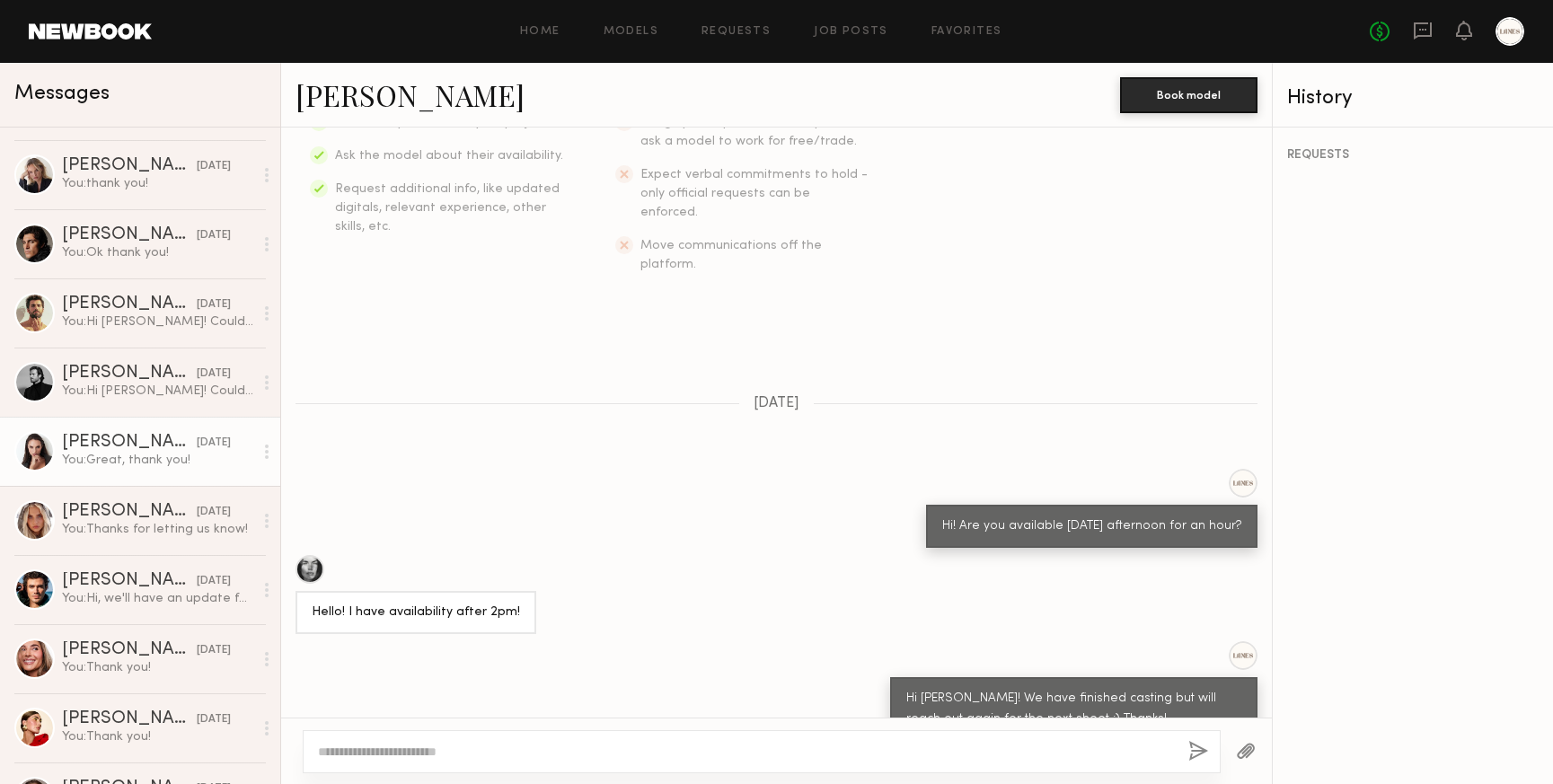
click at [105, 451] on div "You: Great, thank you!" at bounding box center [158, 460] width 192 height 18
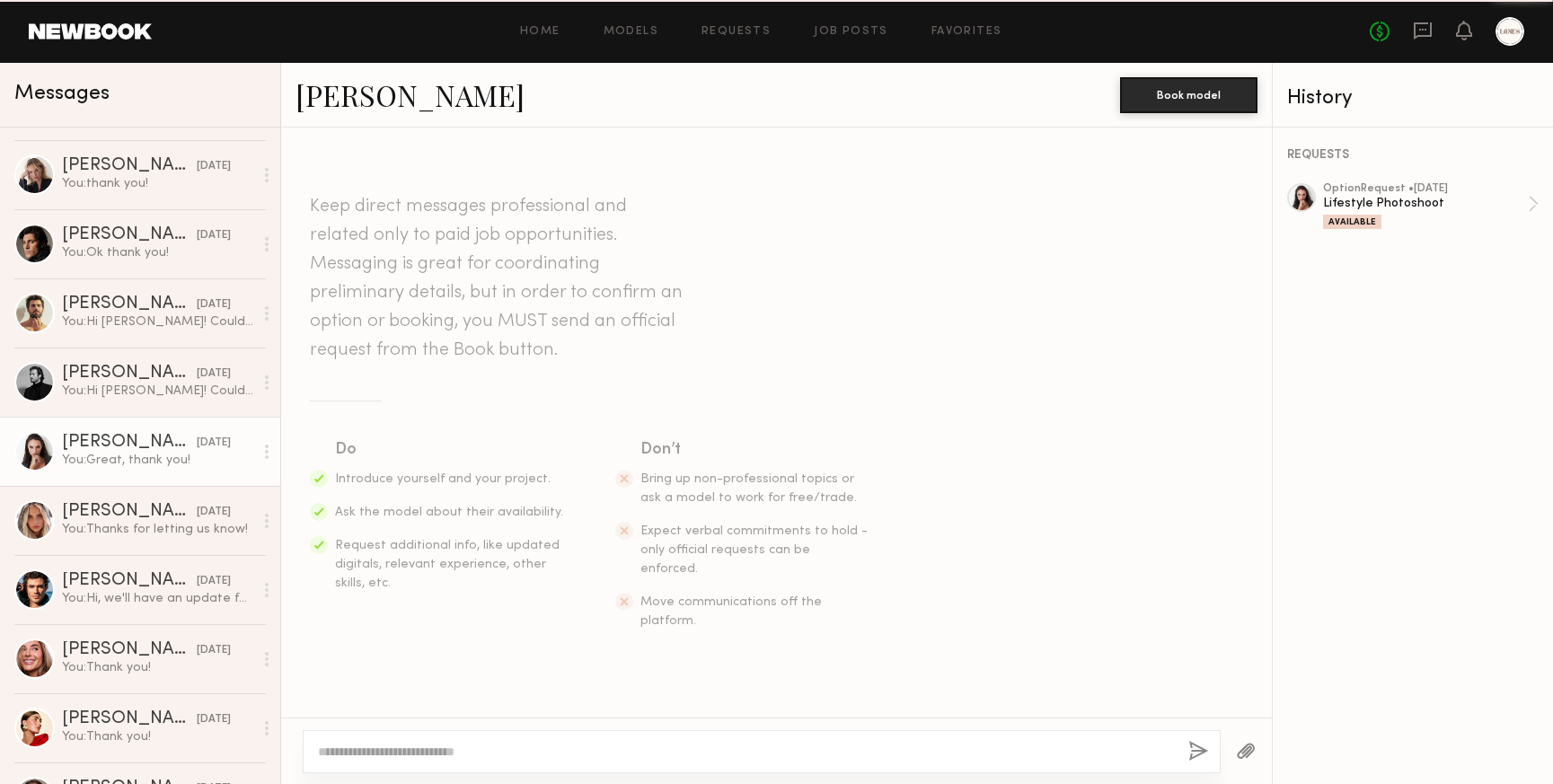
scroll to position [2621, 0]
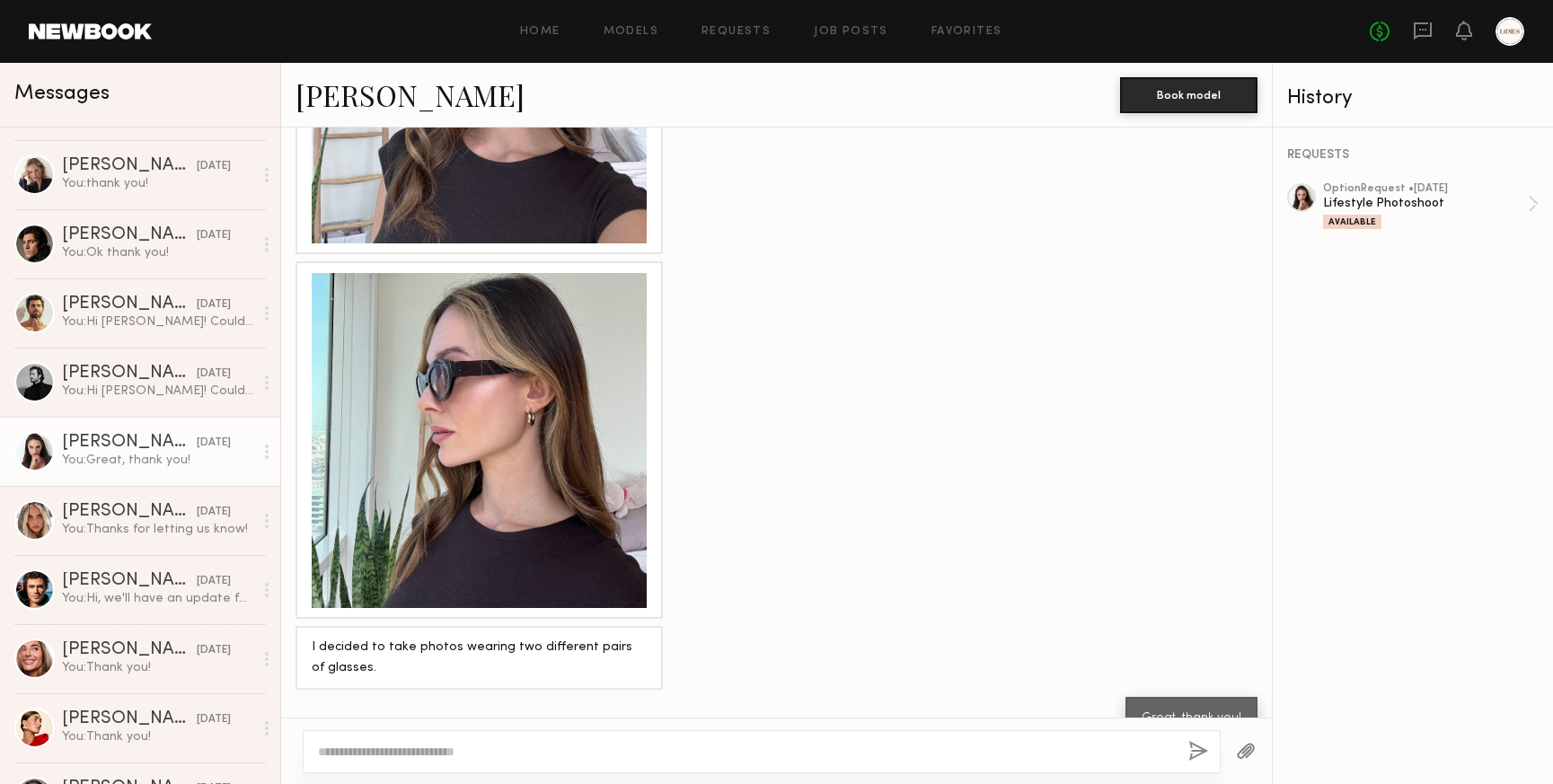
click at [397, 100] on link "Anastasiia S." at bounding box center [410, 95] width 229 height 39
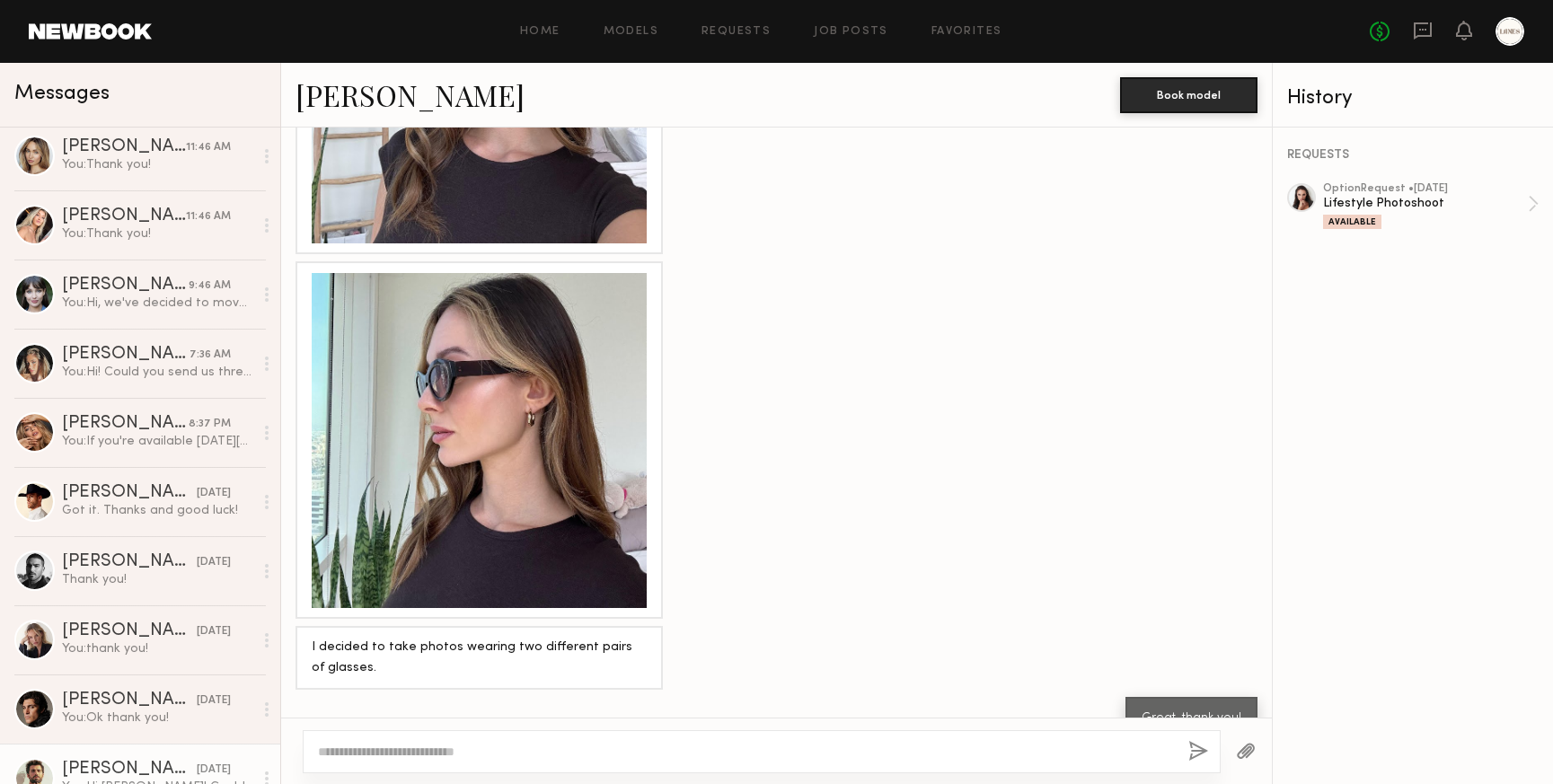
scroll to position [0, 0]
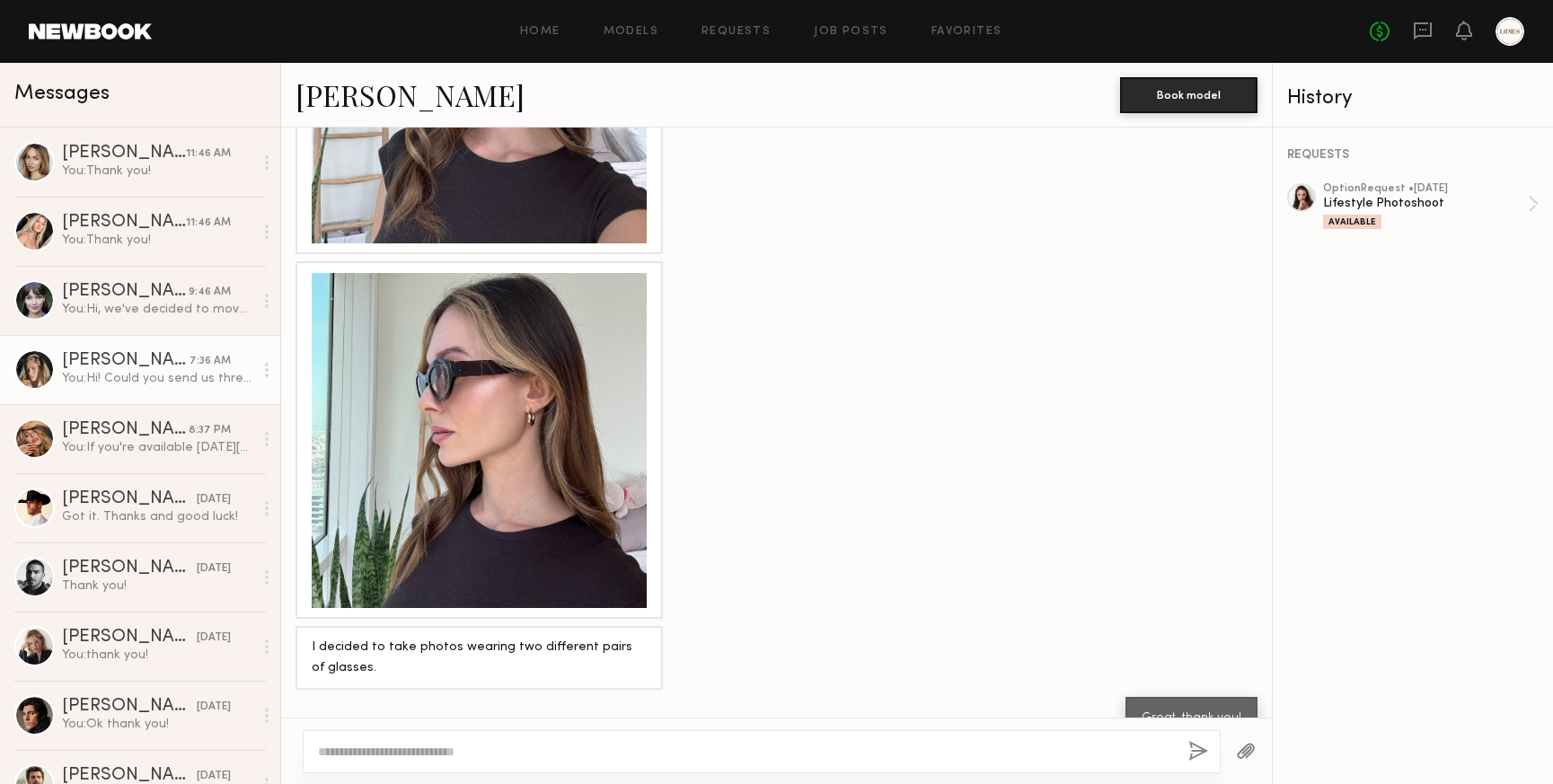
click at [105, 372] on div "You: Hi! Could you send us three raw unedited selfies of you wearing sunglasses…" at bounding box center [158, 379] width 192 height 18
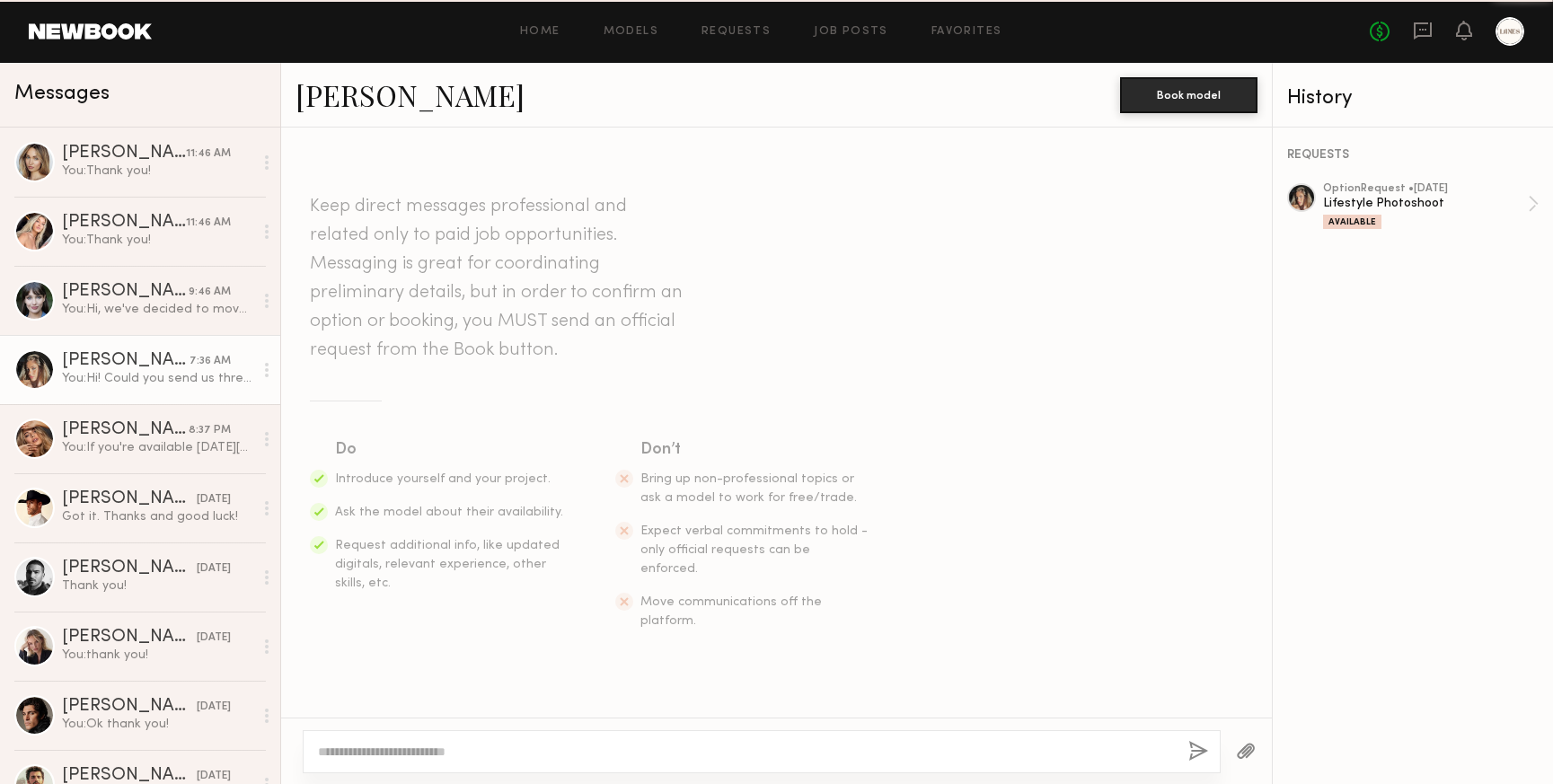
scroll to position [228, 0]
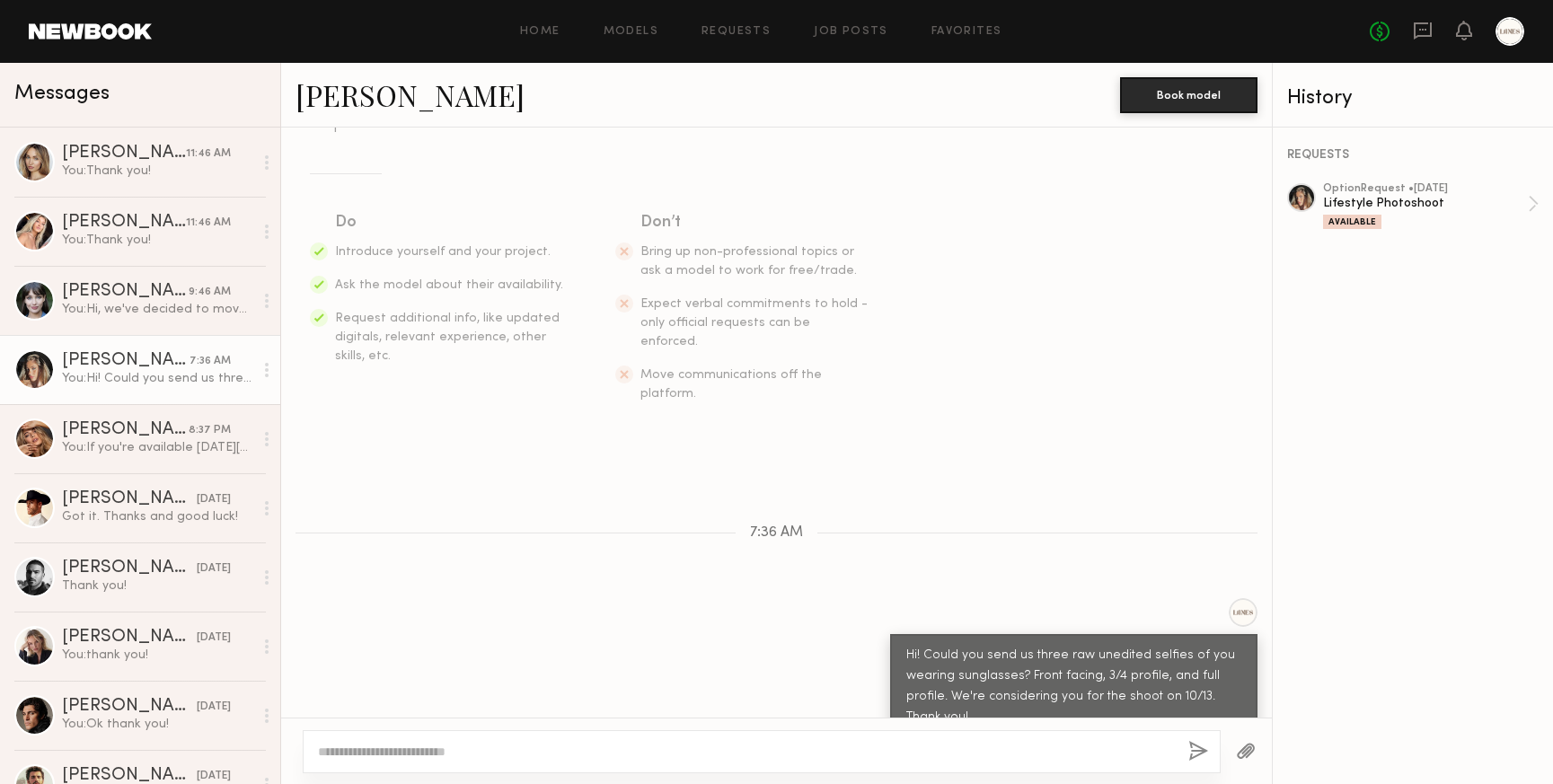
click at [370, 92] on link "Laetitia F." at bounding box center [410, 95] width 229 height 39
click at [116, 566] on div "Lucas P." at bounding box center [129, 568] width 135 height 18
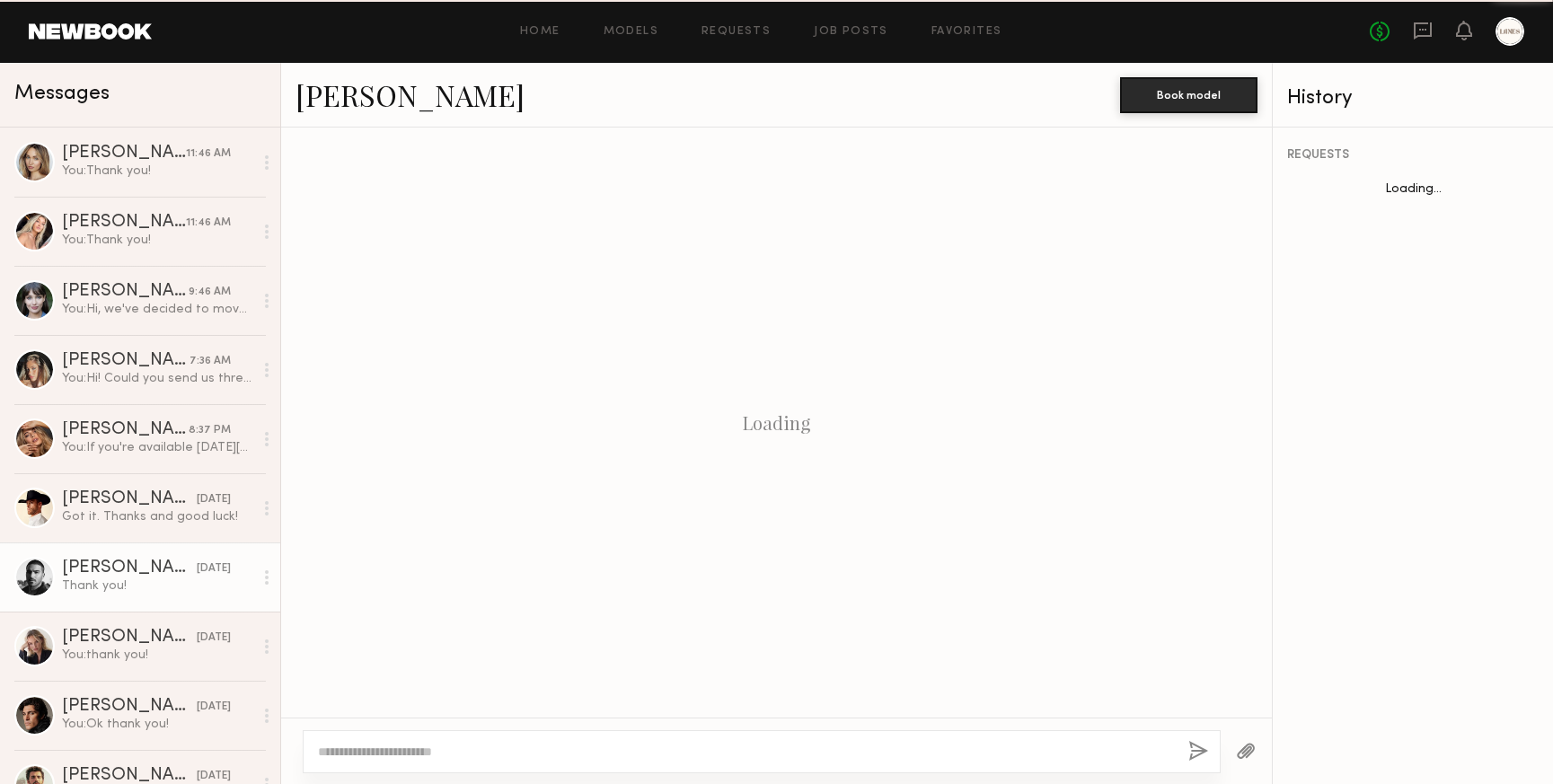
scroll to position [717, 0]
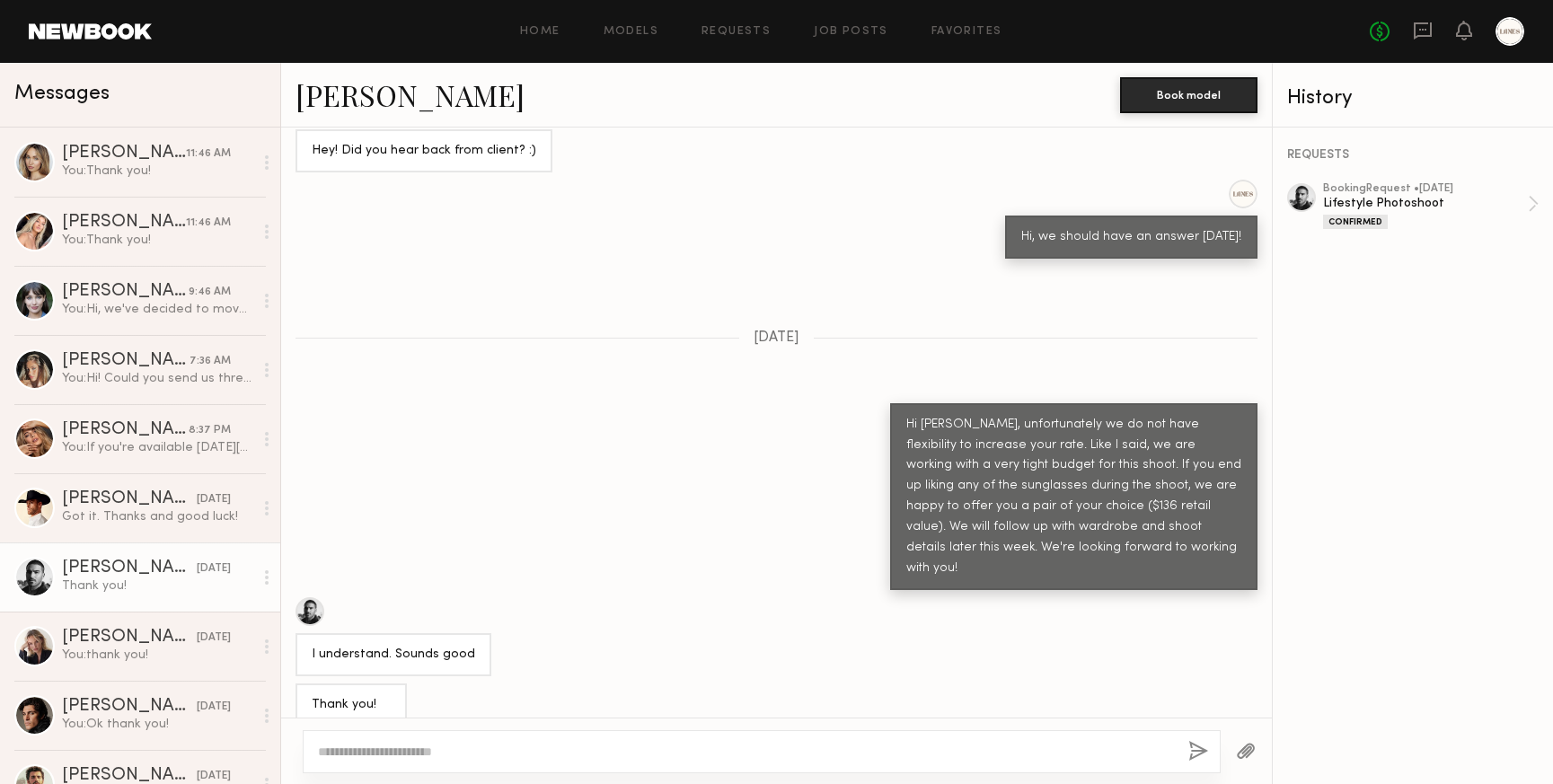
click at [338, 109] on link "Lucas P." at bounding box center [410, 95] width 229 height 39
click at [125, 140] on link "Chloe C. 11:46 AM You: Thank you!" at bounding box center [140, 161] width 280 height 69
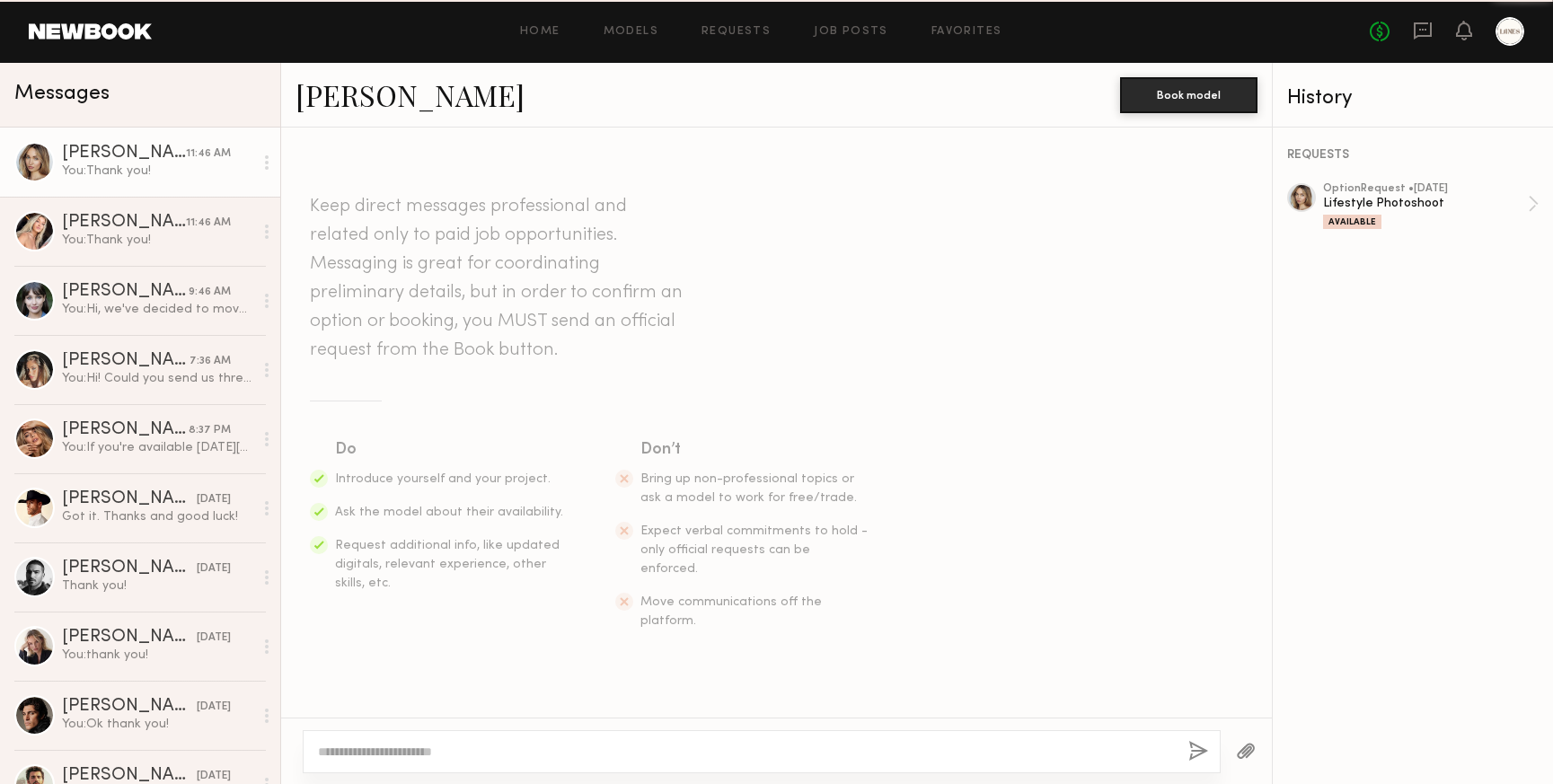
scroll to position [2536, 0]
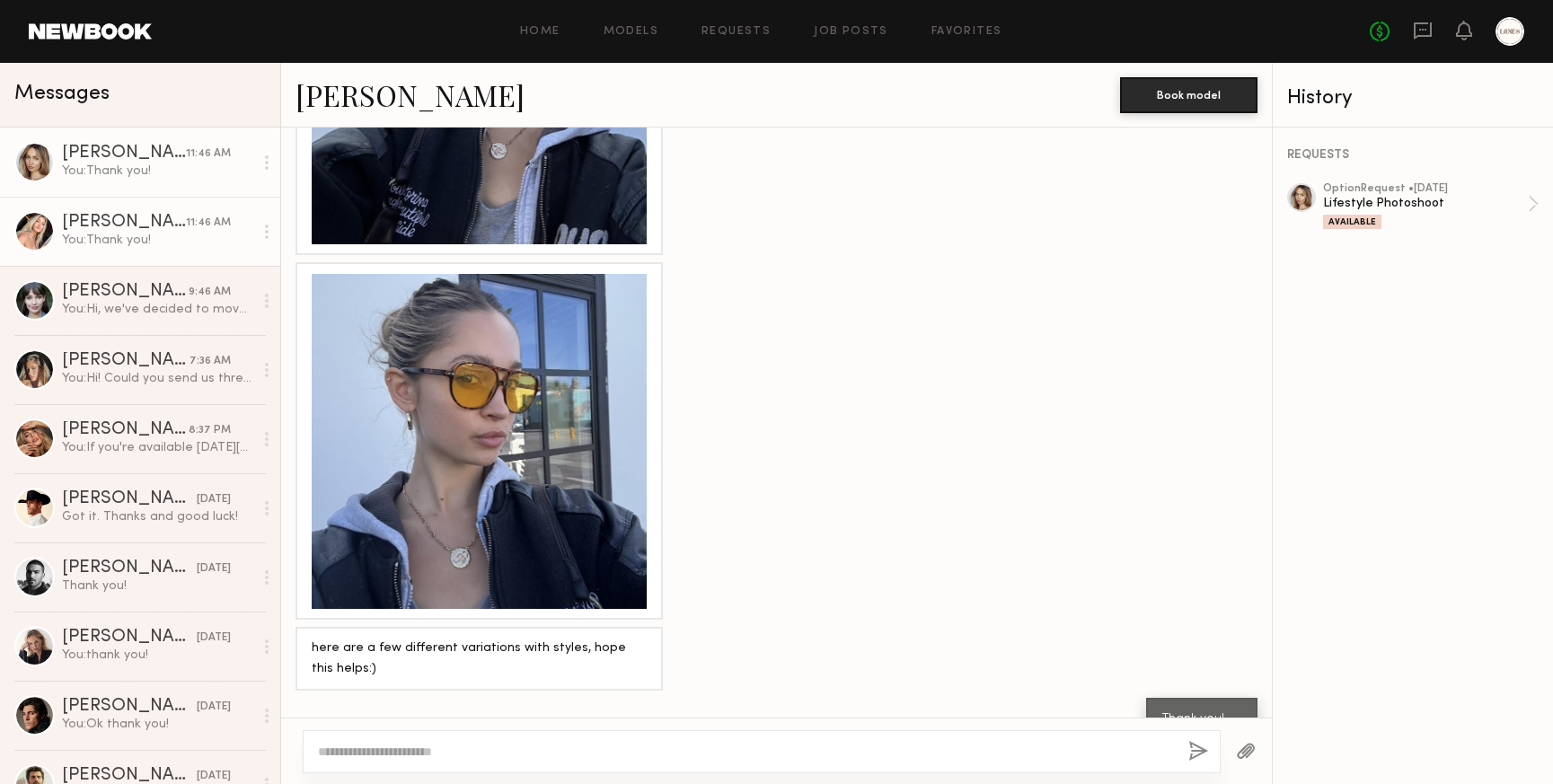
click at [67, 230] on div "Melani C." at bounding box center [124, 222] width 124 height 18
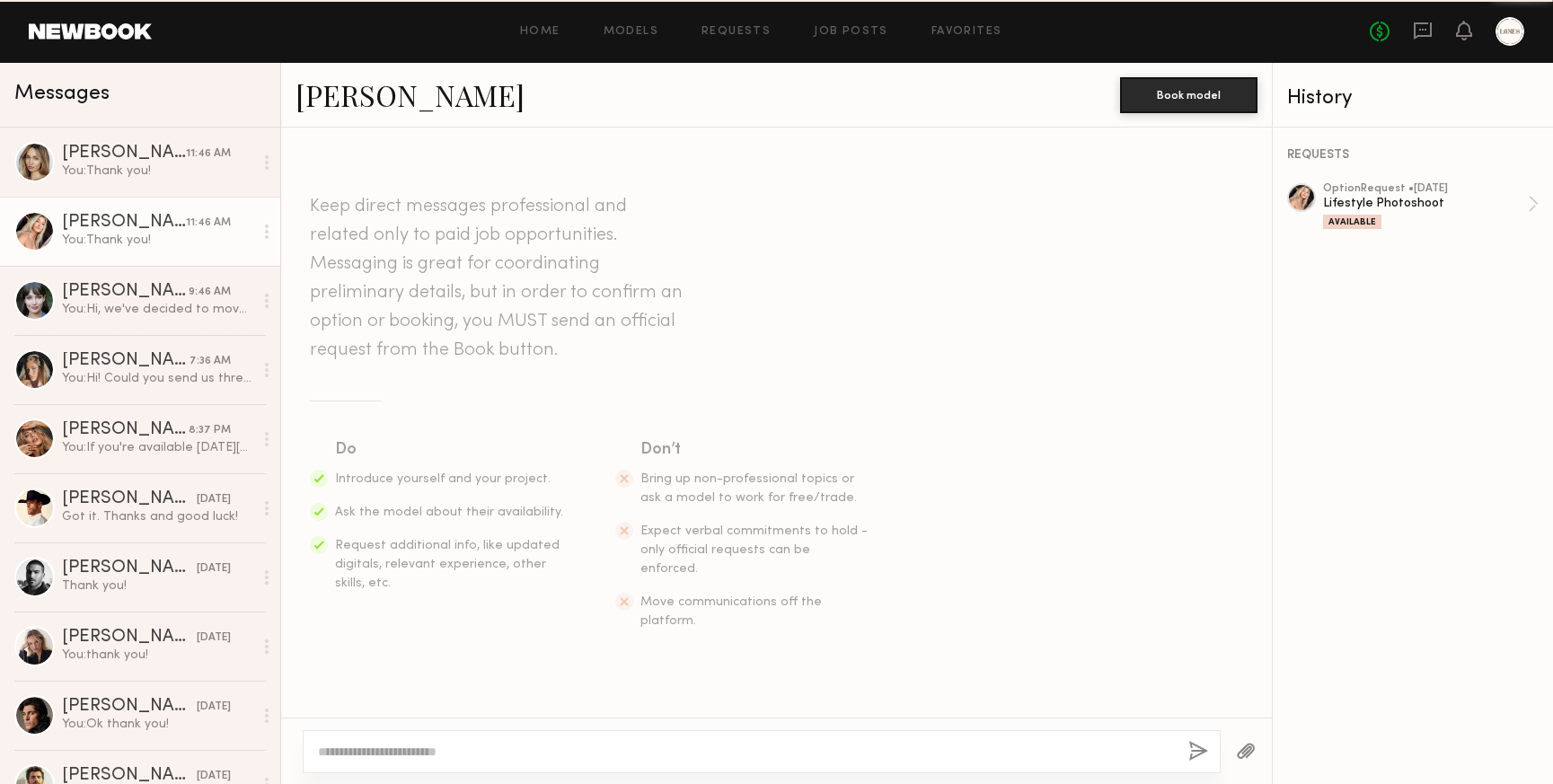
scroll to position [2049, 0]
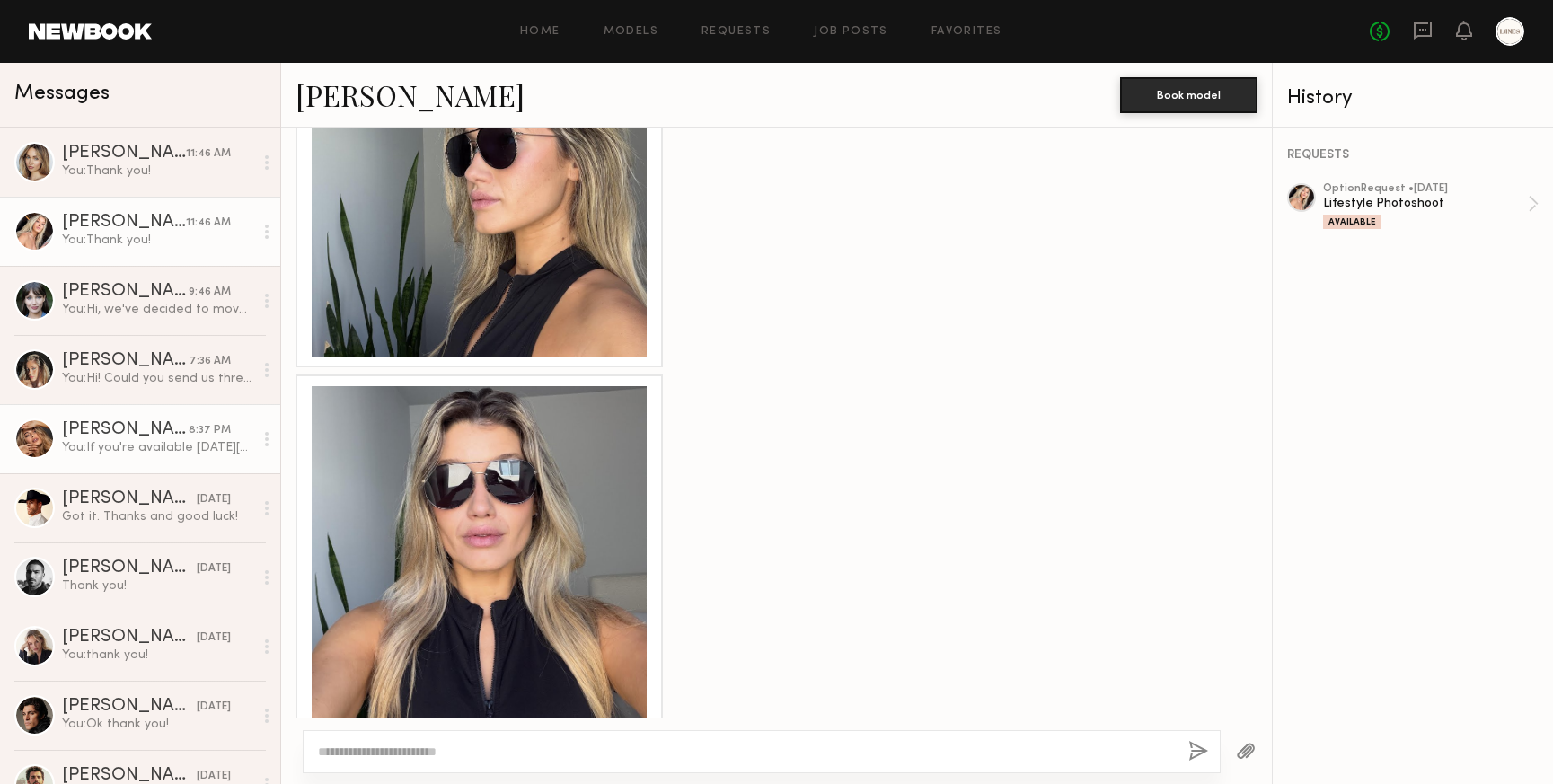
click at [110, 445] on div "You: If you're available on Monday 10/13 from 3:30-5:30 please send us three ra…" at bounding box center [158, 448] width 192 height 18
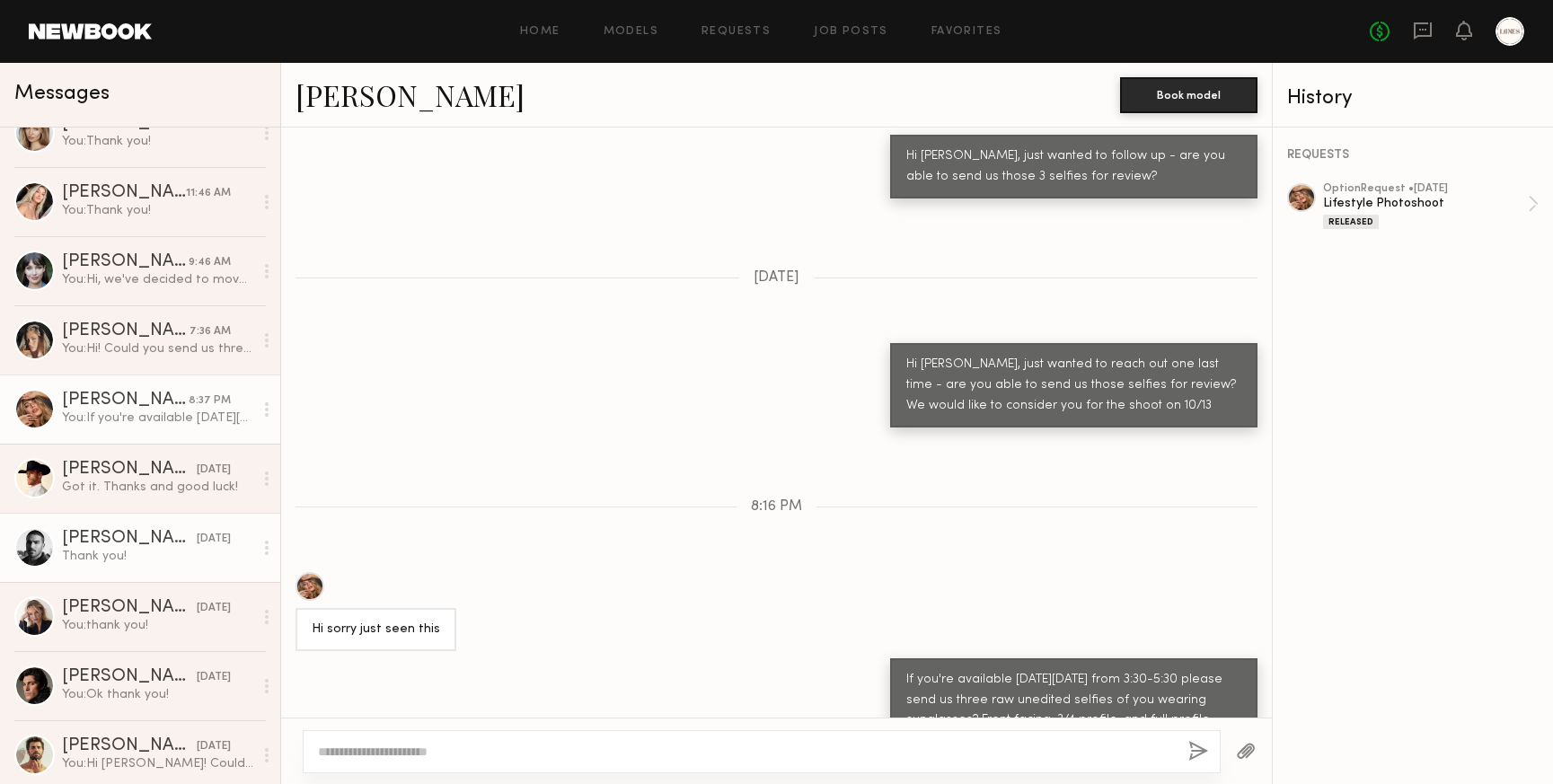
scroll to position [8, 0]
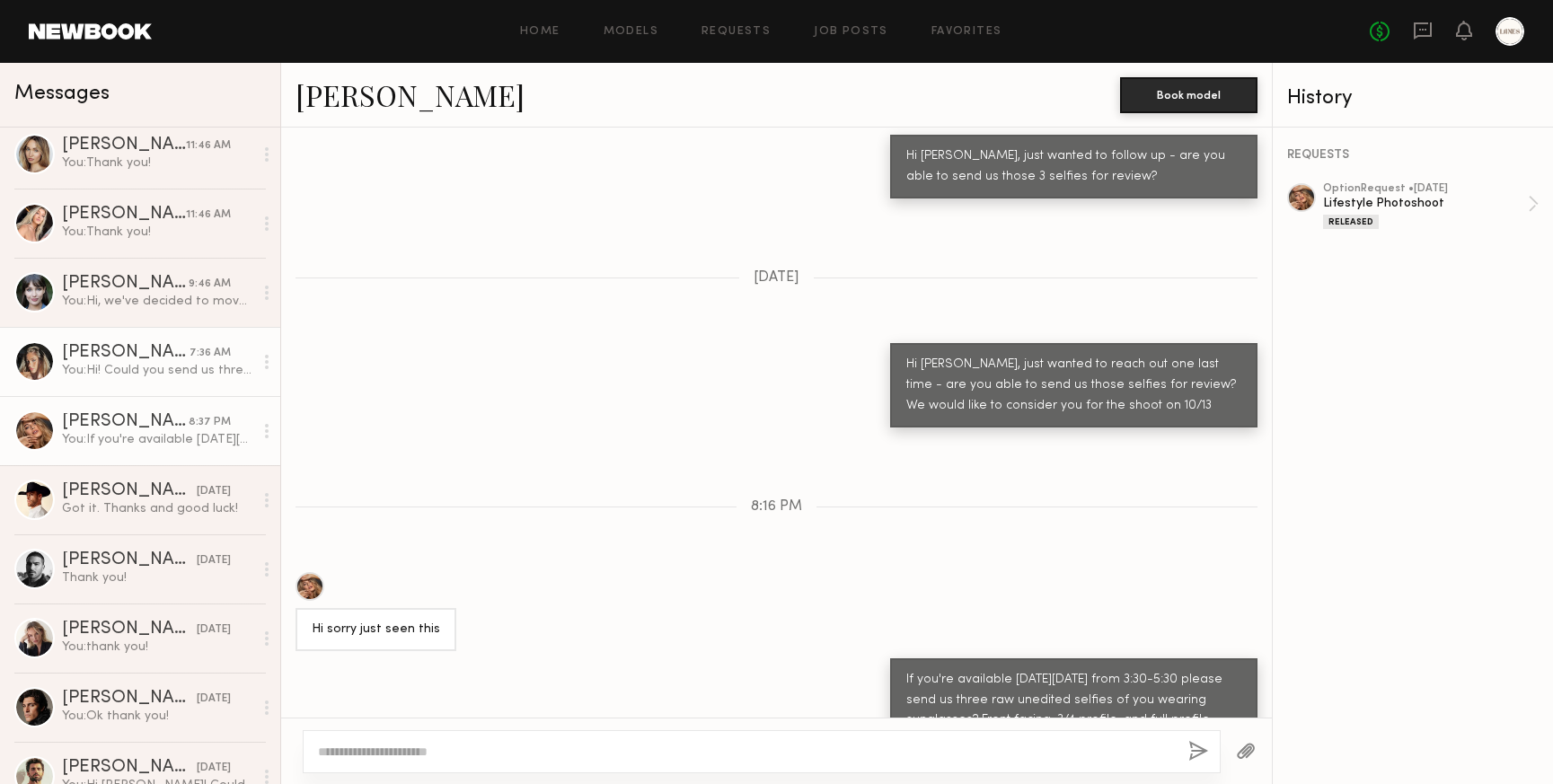
click at [115, 379] on link "Laetitia F. 7:36 AM You: Hi! Could you send us three raw unedited selfies of yo…" at bounding box center [140, 361] width 280 height 69
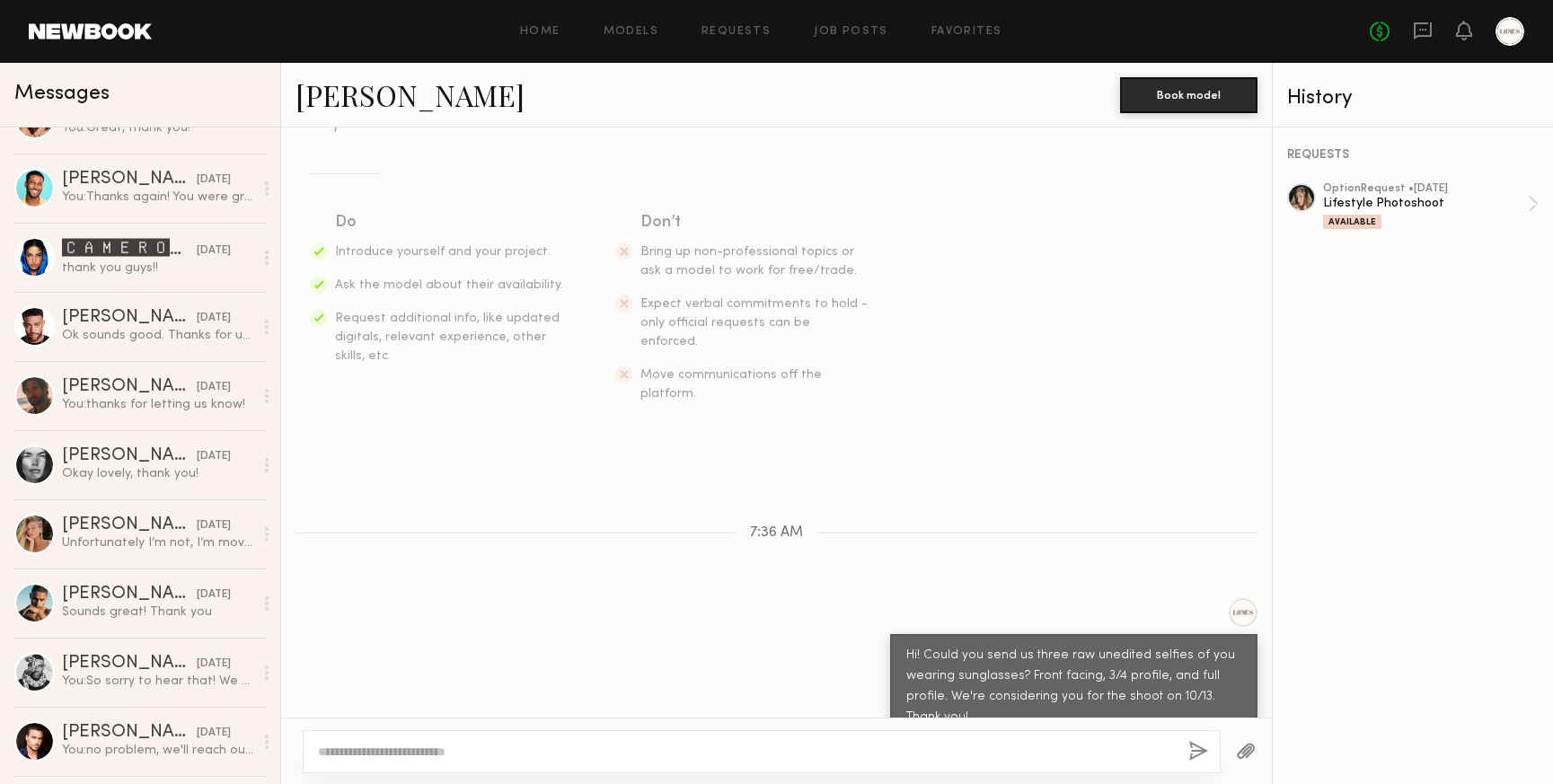
scroll to position [1154, 0]
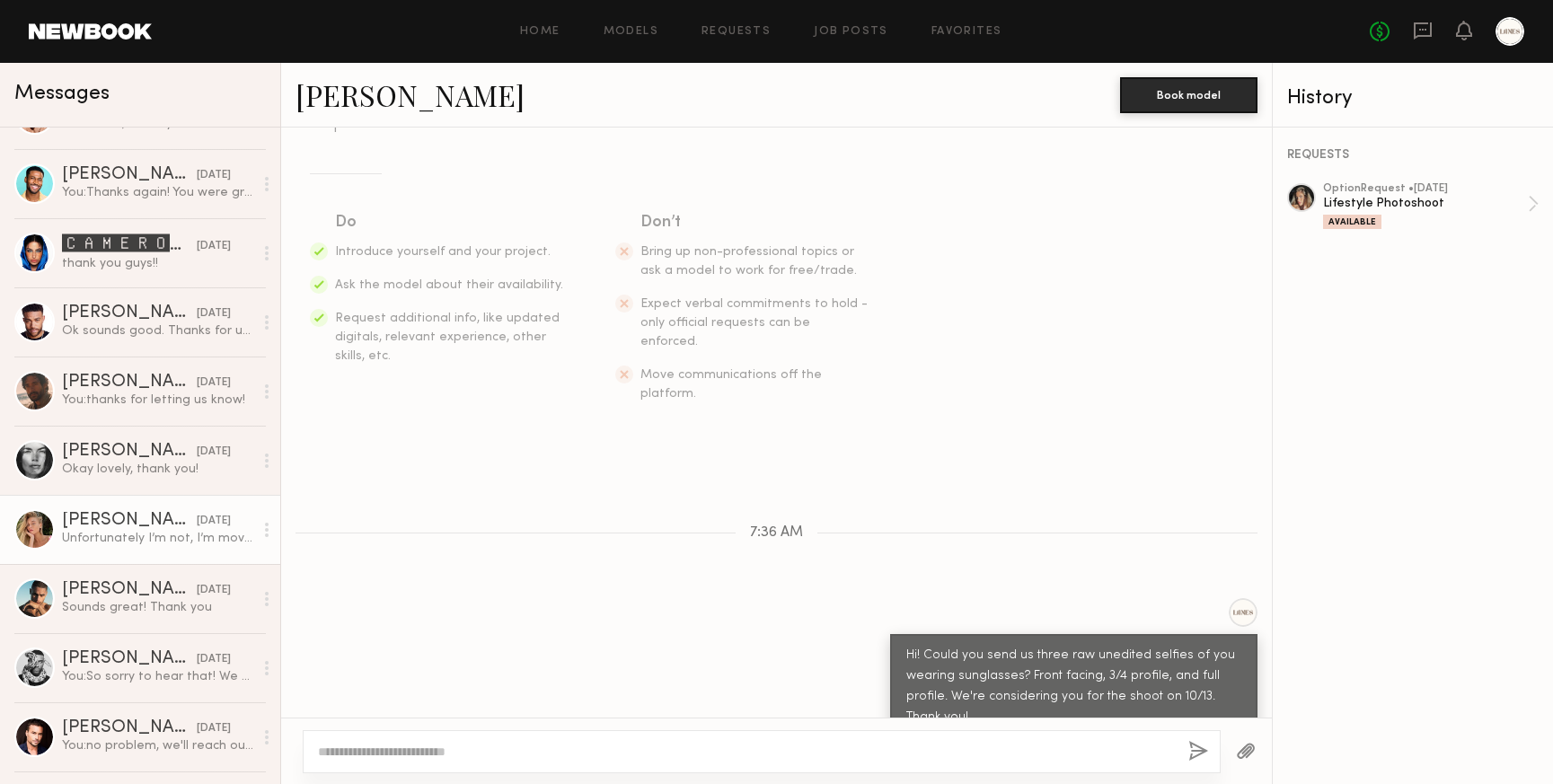
click at [124, 532] on div "Unfortunately I’m not, I’m moving to another place tomorrow afternoon, will be …" at bounding box center [158, 538] width 192 height 18
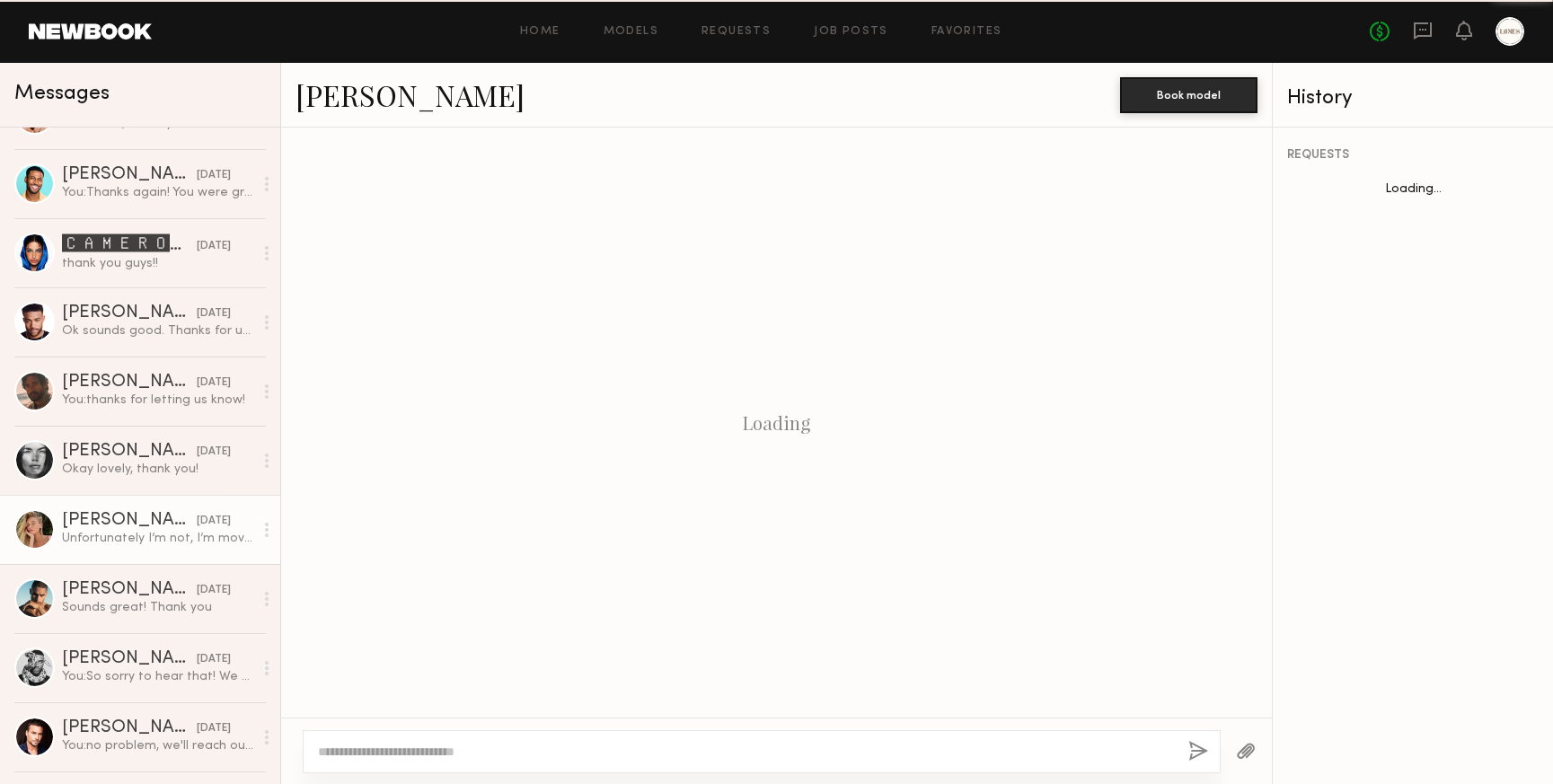
scroll to position [802, 0]
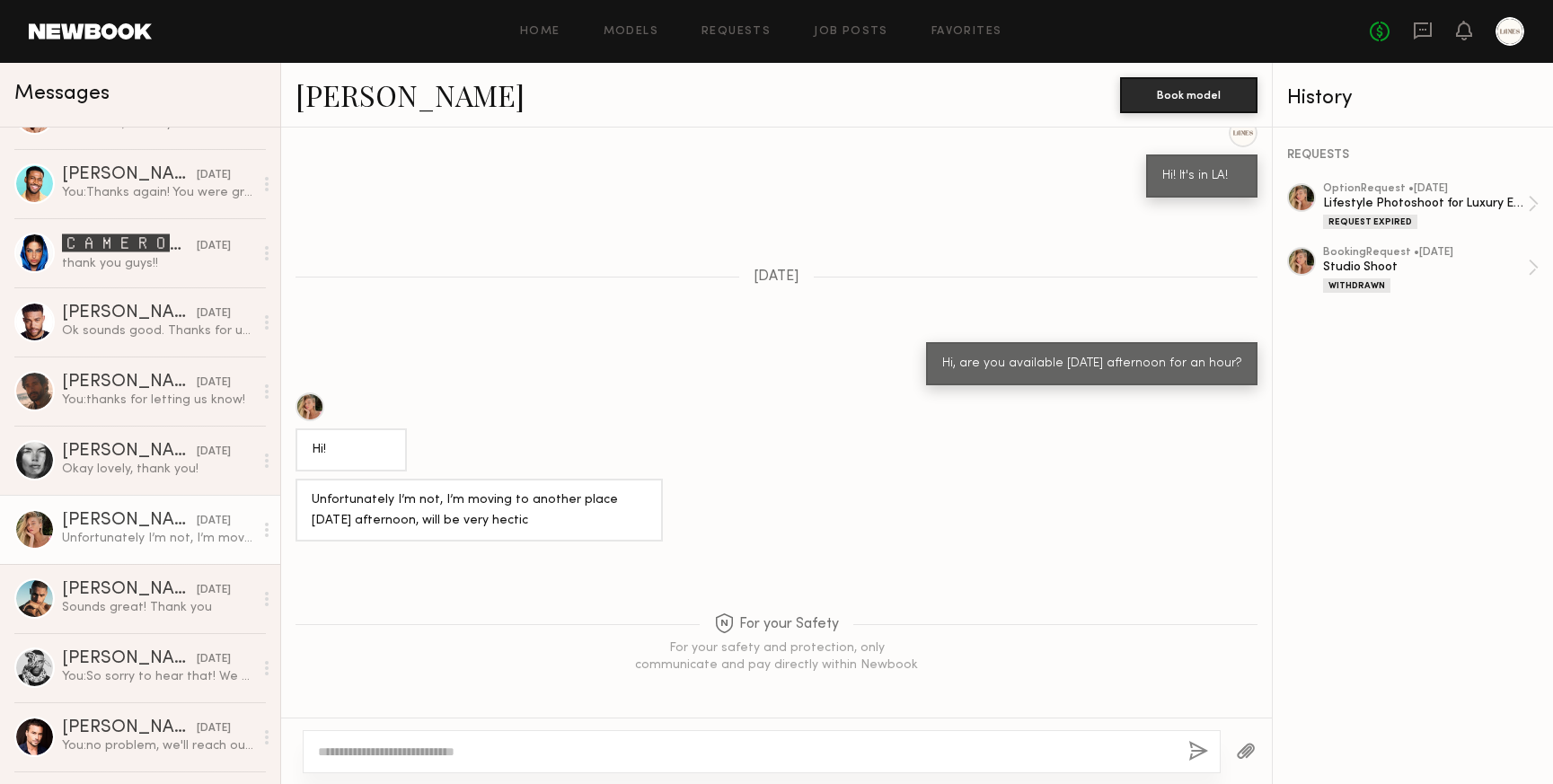
click at [376, 100] on link "Anastasiia V." at bounding box center [410, 95] width 229 height 39
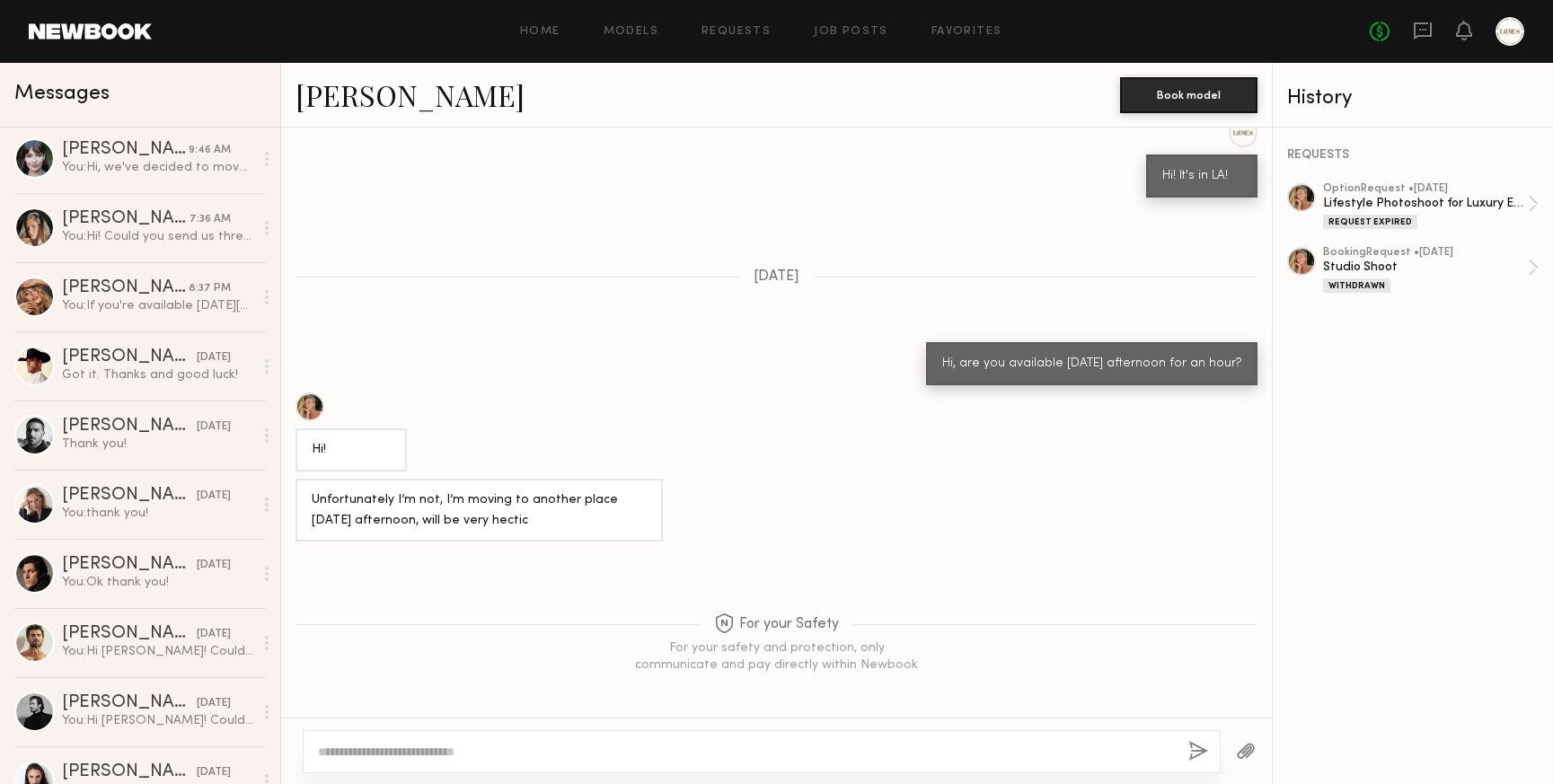
scroll to position [0, 0]
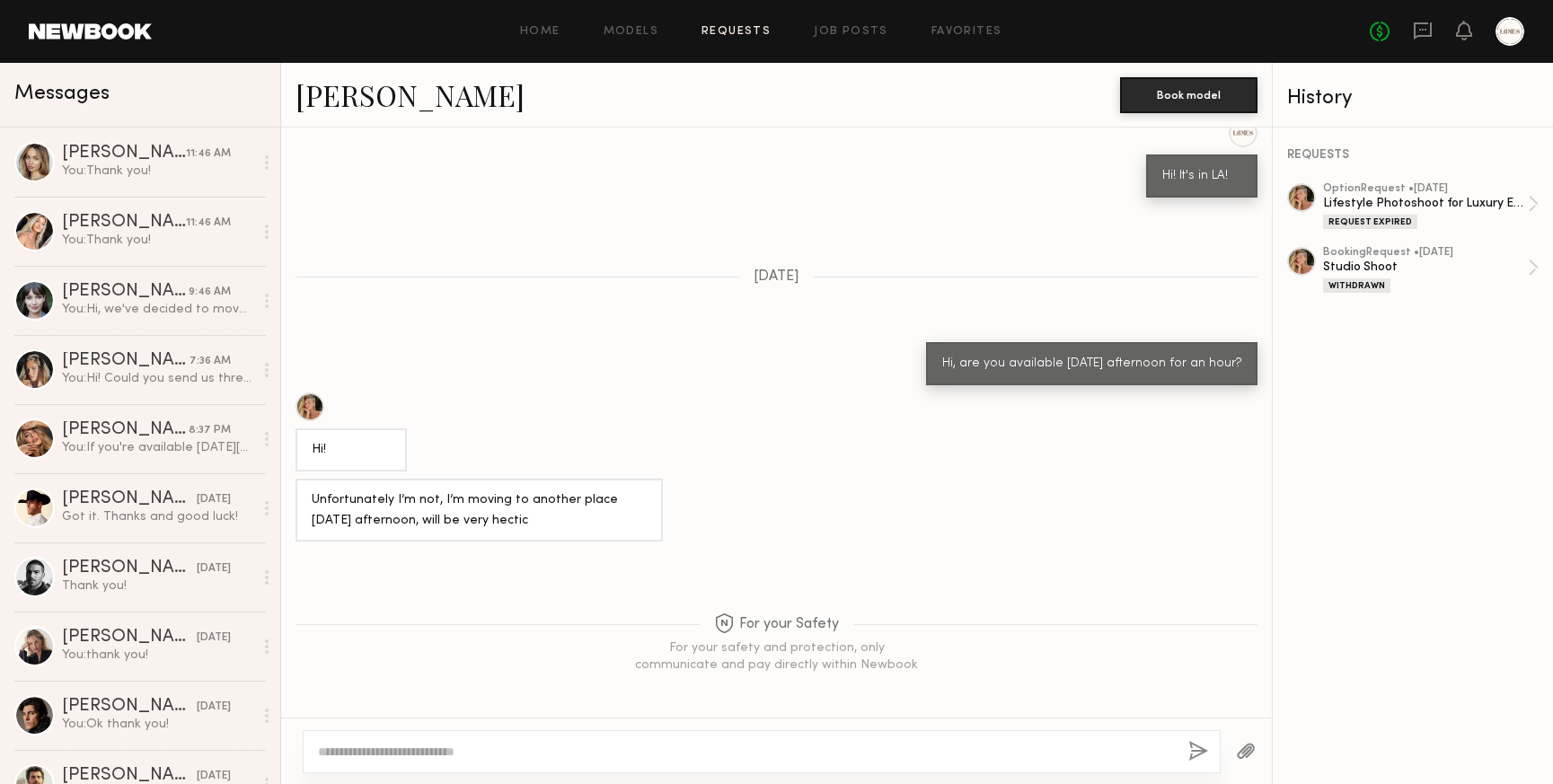
click at [748, 29] on link "Requests" at bounding box center [735, 31] width 69 height 12
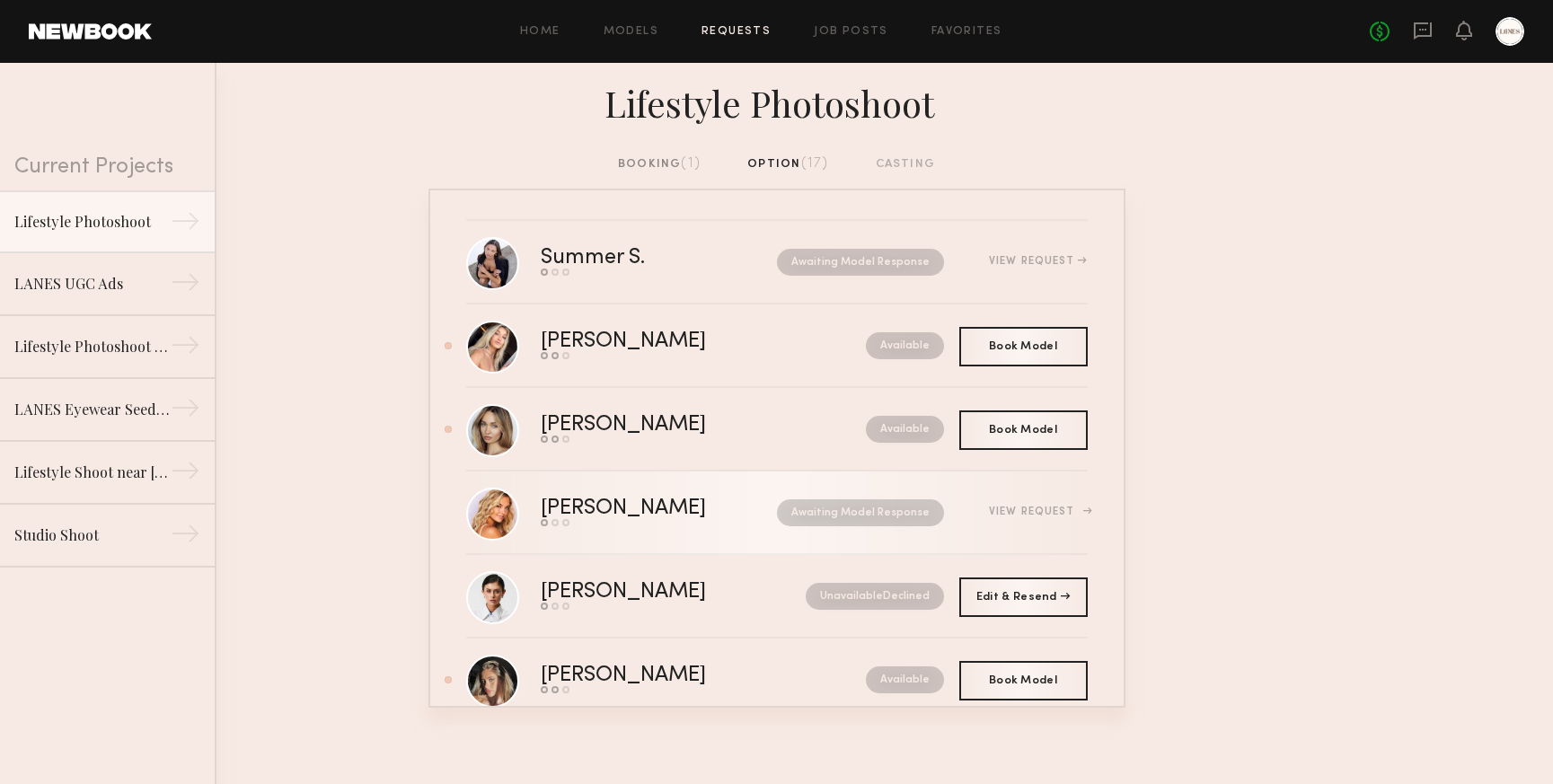
click at [593, 508] on div "Brook S." at bounding box center [641, 509] width 201 height 20
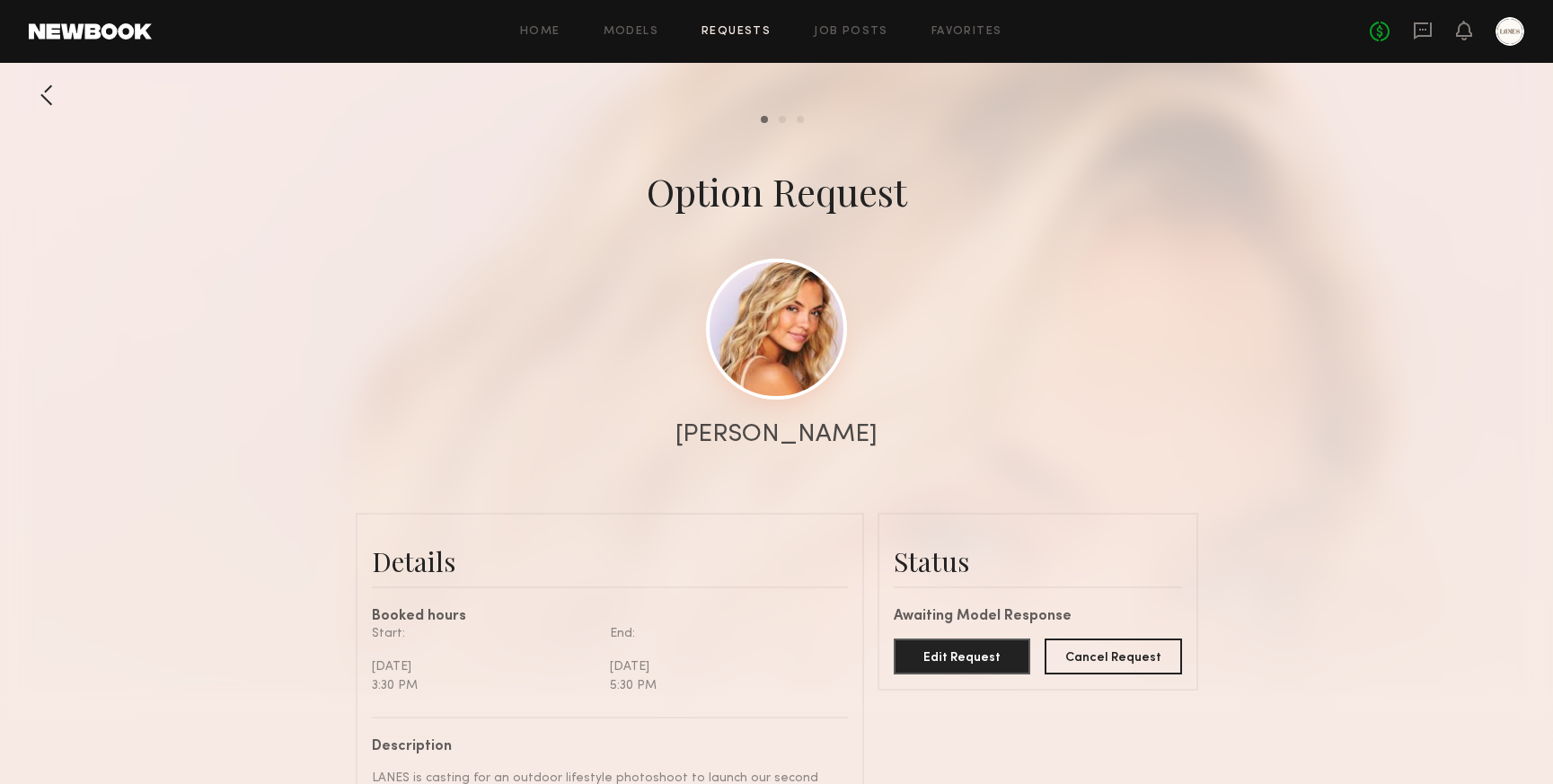
click at [797, 352] on link at bounding box center [776, 329] width 141 height 141
click at [57, 107] on div at bounding box center [46, 95] width 36 height 36
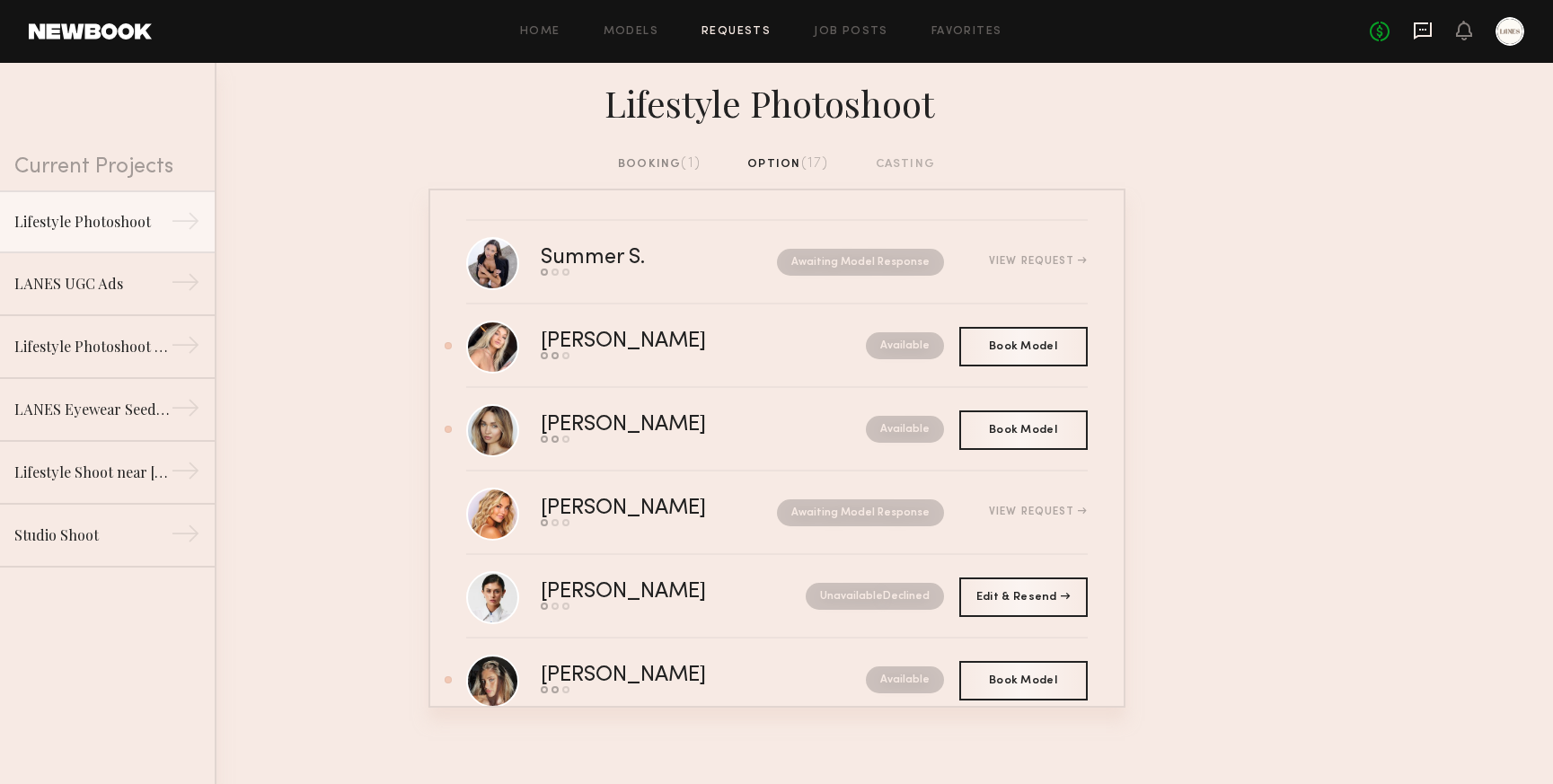
click at [1427, 40] on icon at bounding box center [1422, 29] width 19 height 19
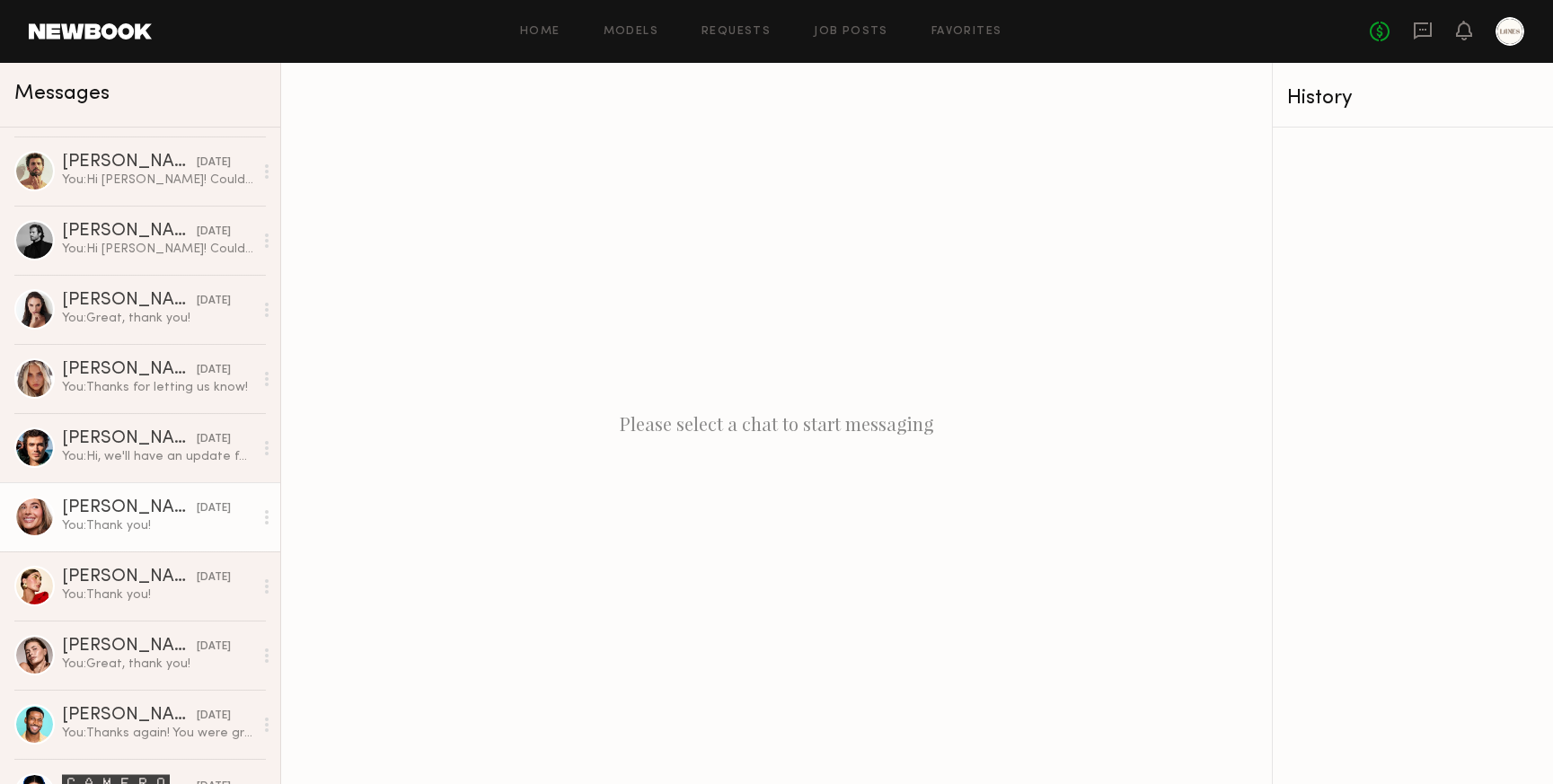
scroll to position [652, 0]
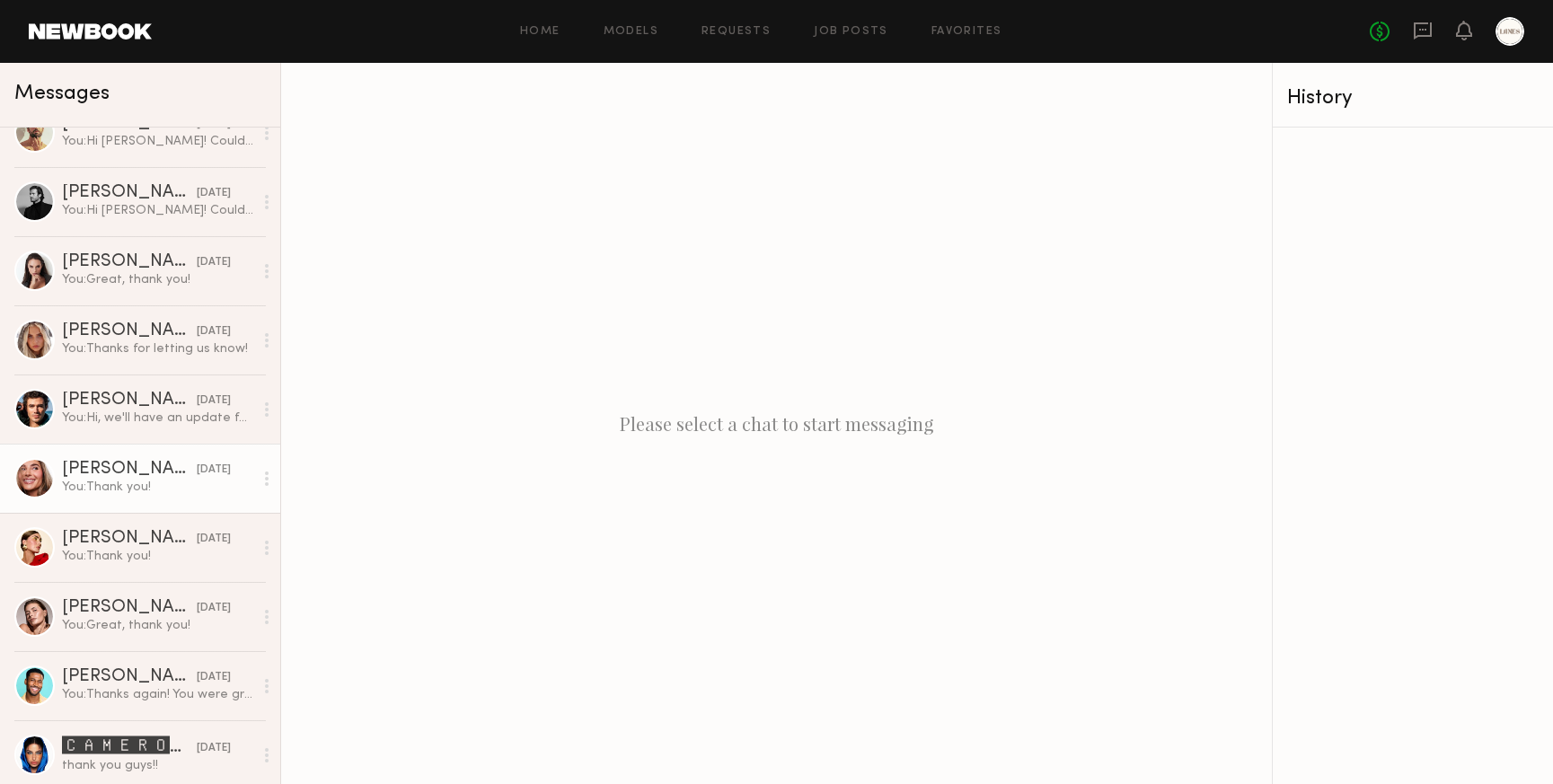
click at [87, 484] on div "You: Thank you!" at bounding box center [158, 487] width 192 height 18
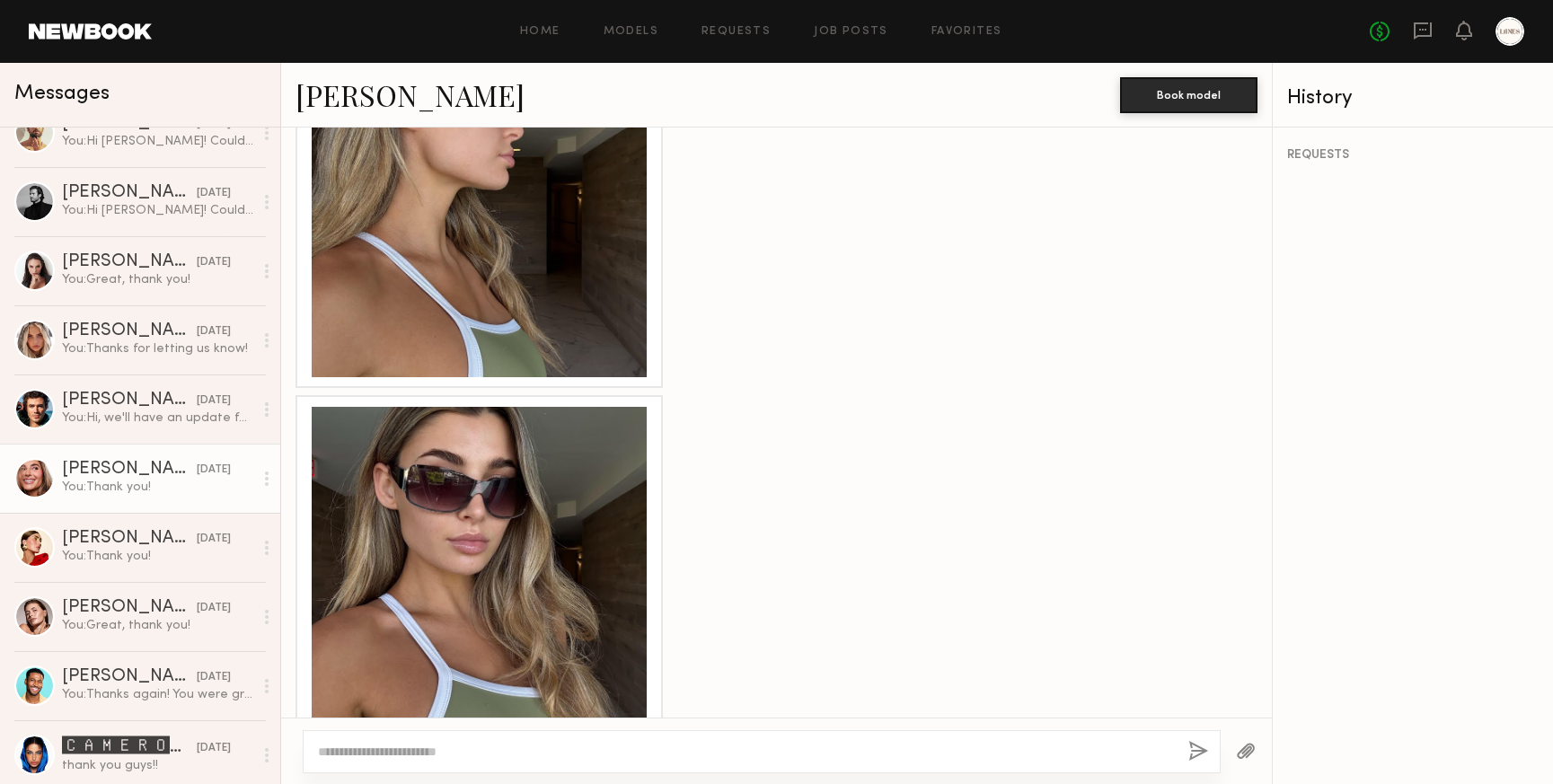
scroll to position [1397, 0]
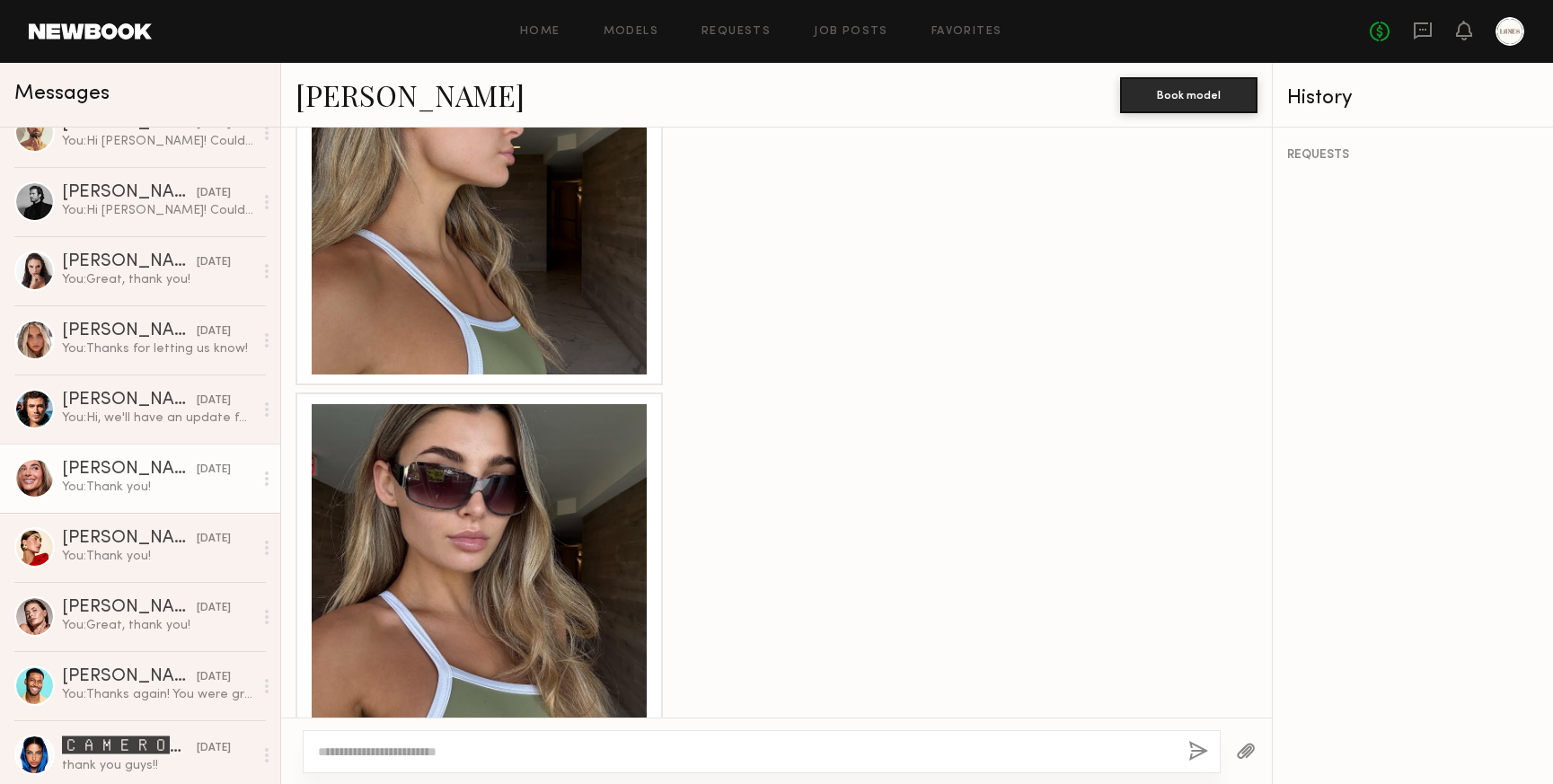
click at [482, 541] on div at bounding box center [479, 572] width 335 height 335
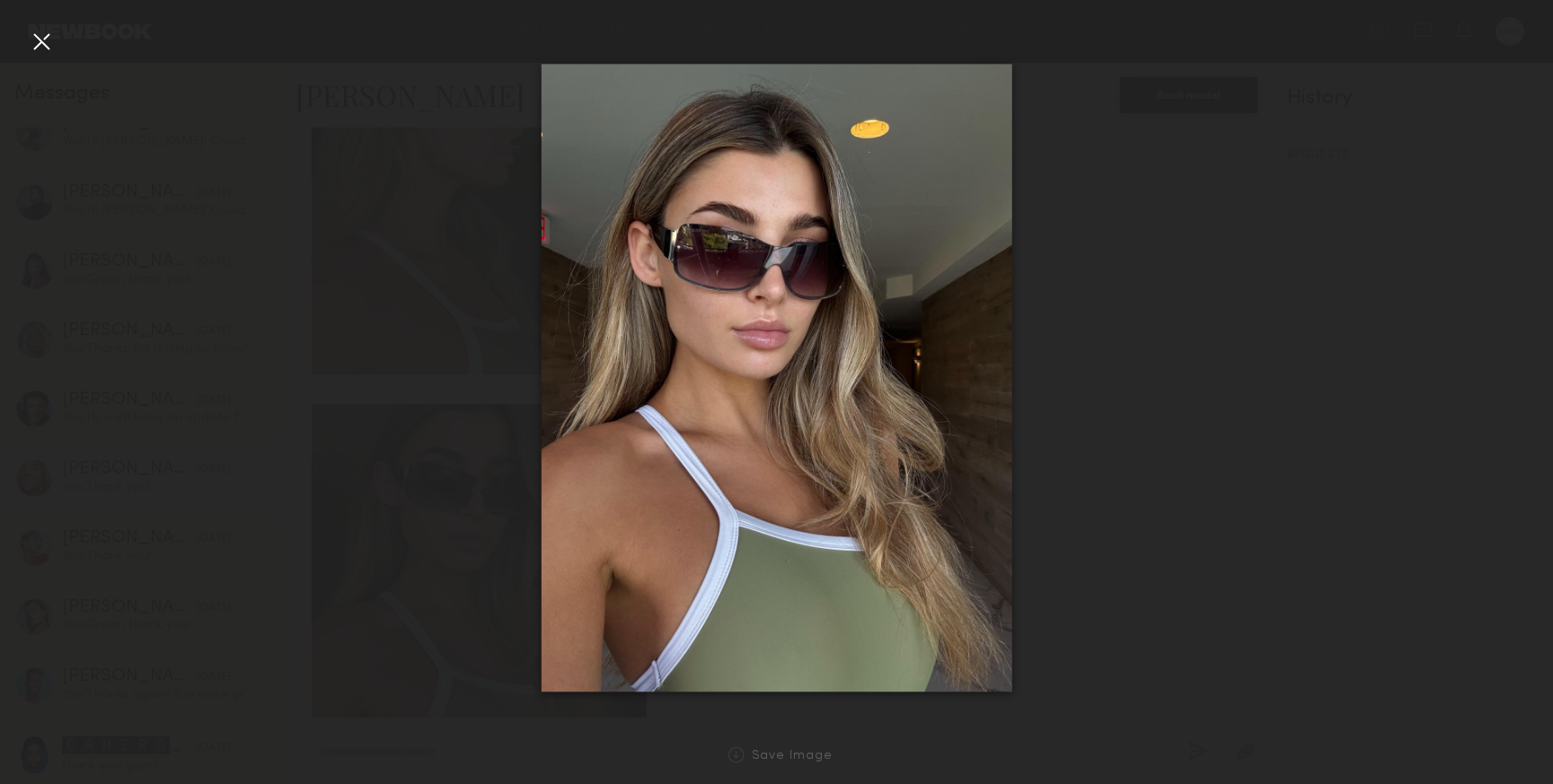
click at [38, 41] on div at bounding box center [41, 41] width 29 height 29
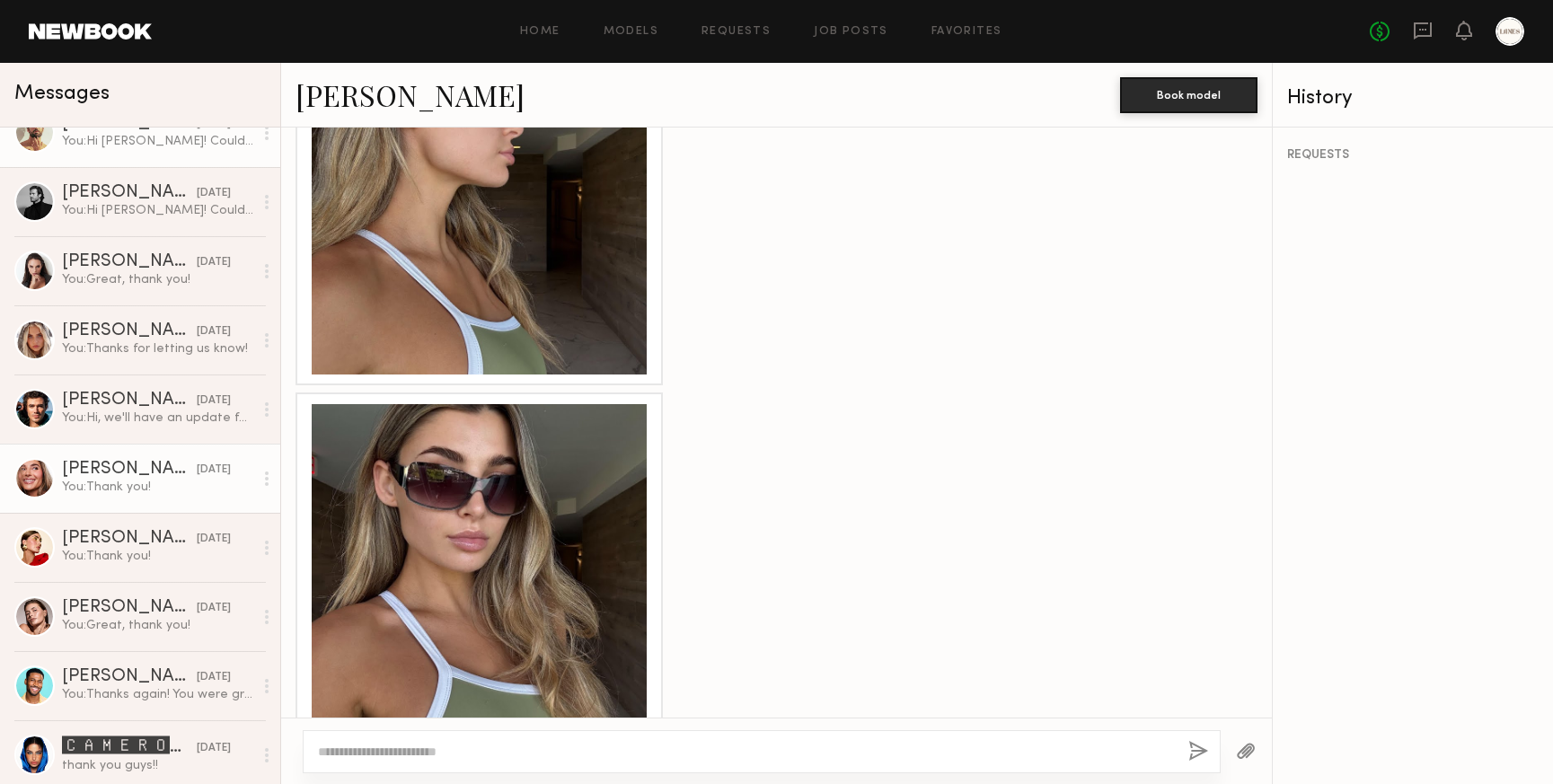
scroll to position [0, 0]
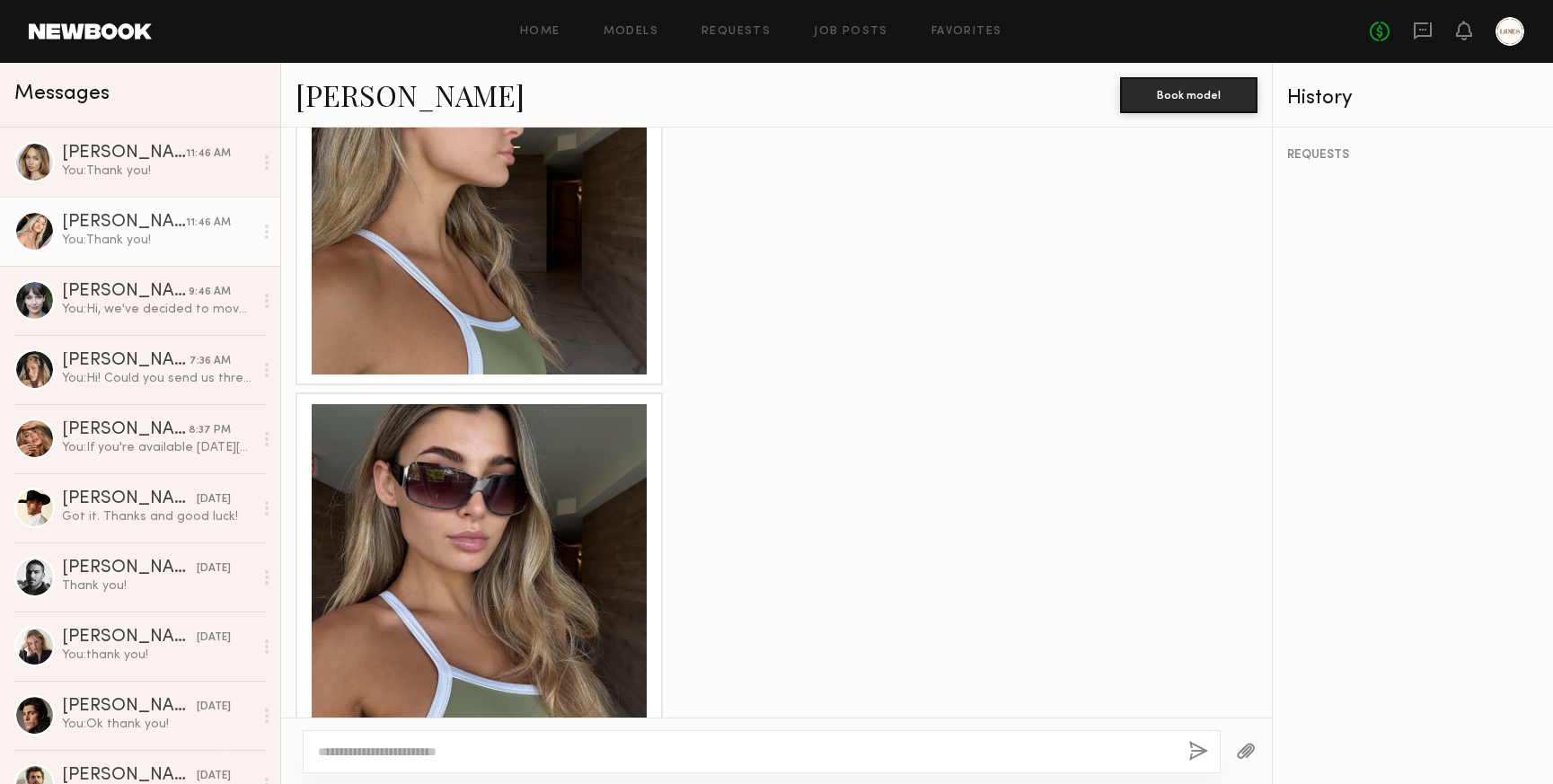
click at [108, 216] on div "Melani C." at bounding box center [124, 222] width 124 height 18
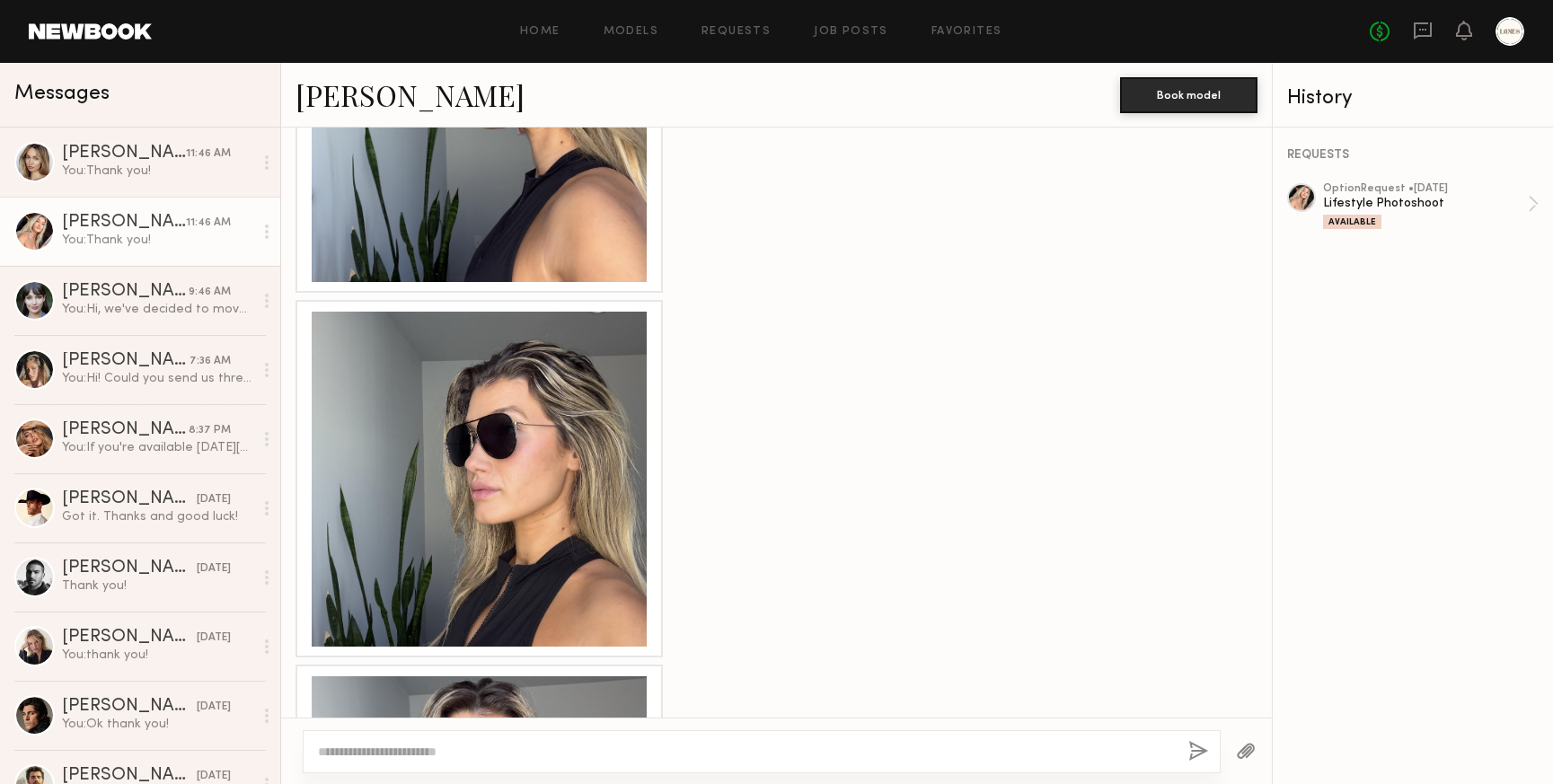
scroll to position [2049, 0]
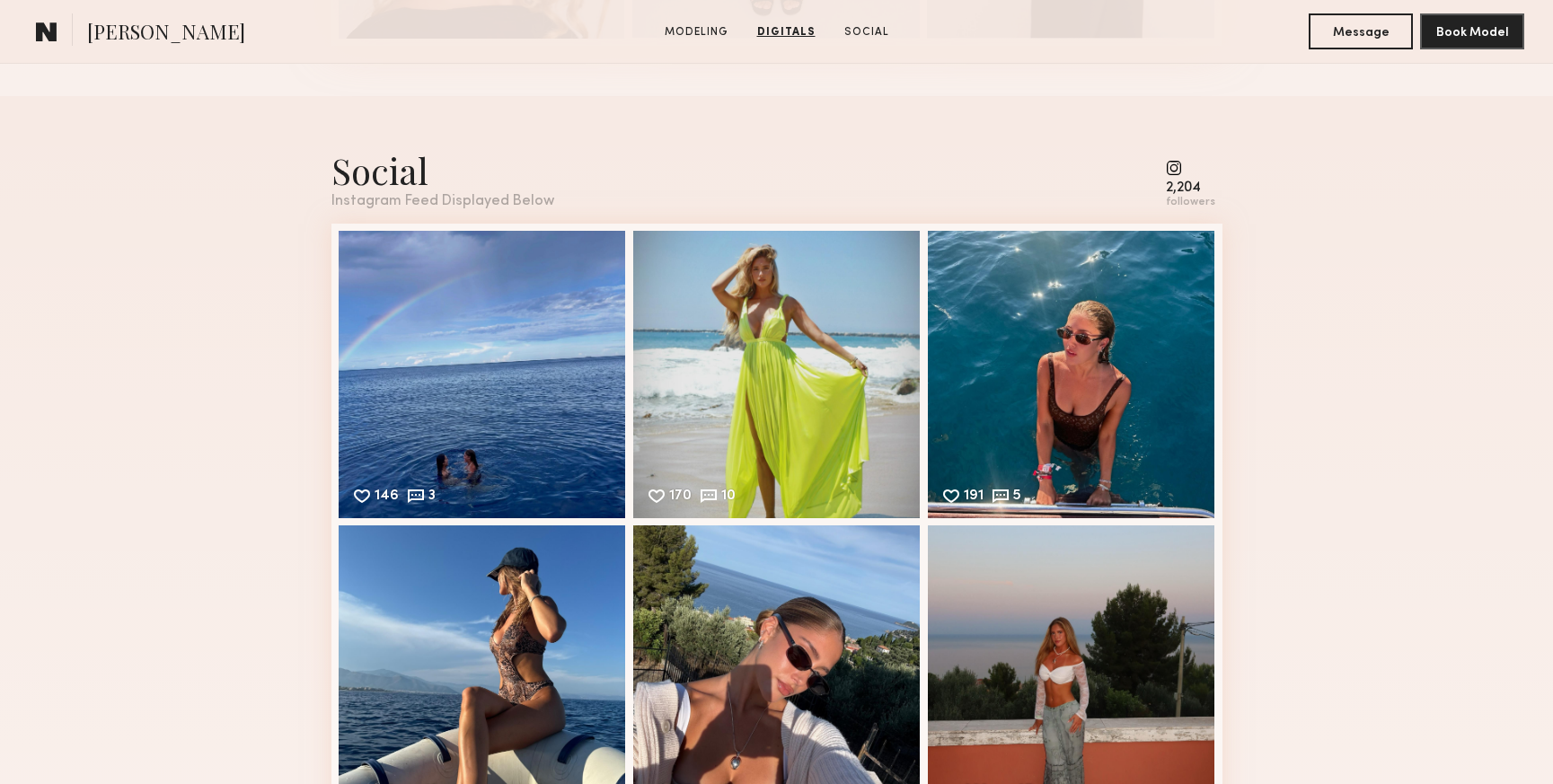
scroll to position [2688, 0]
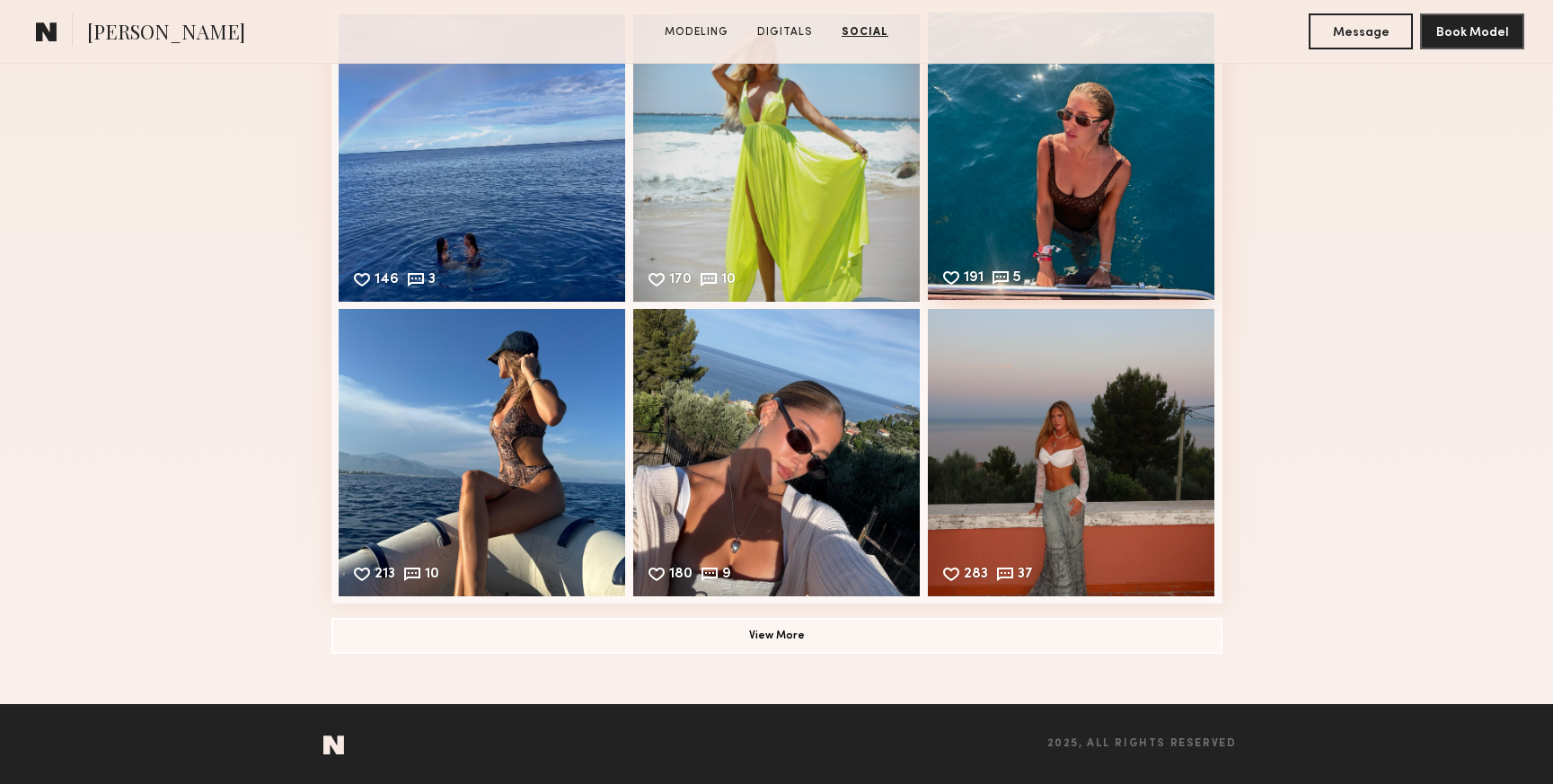
click at [1082, 193] on div "191 5 Likes & comments displayed to show model’s engagement" at bounding box center [1072, 157] width 288 height 287
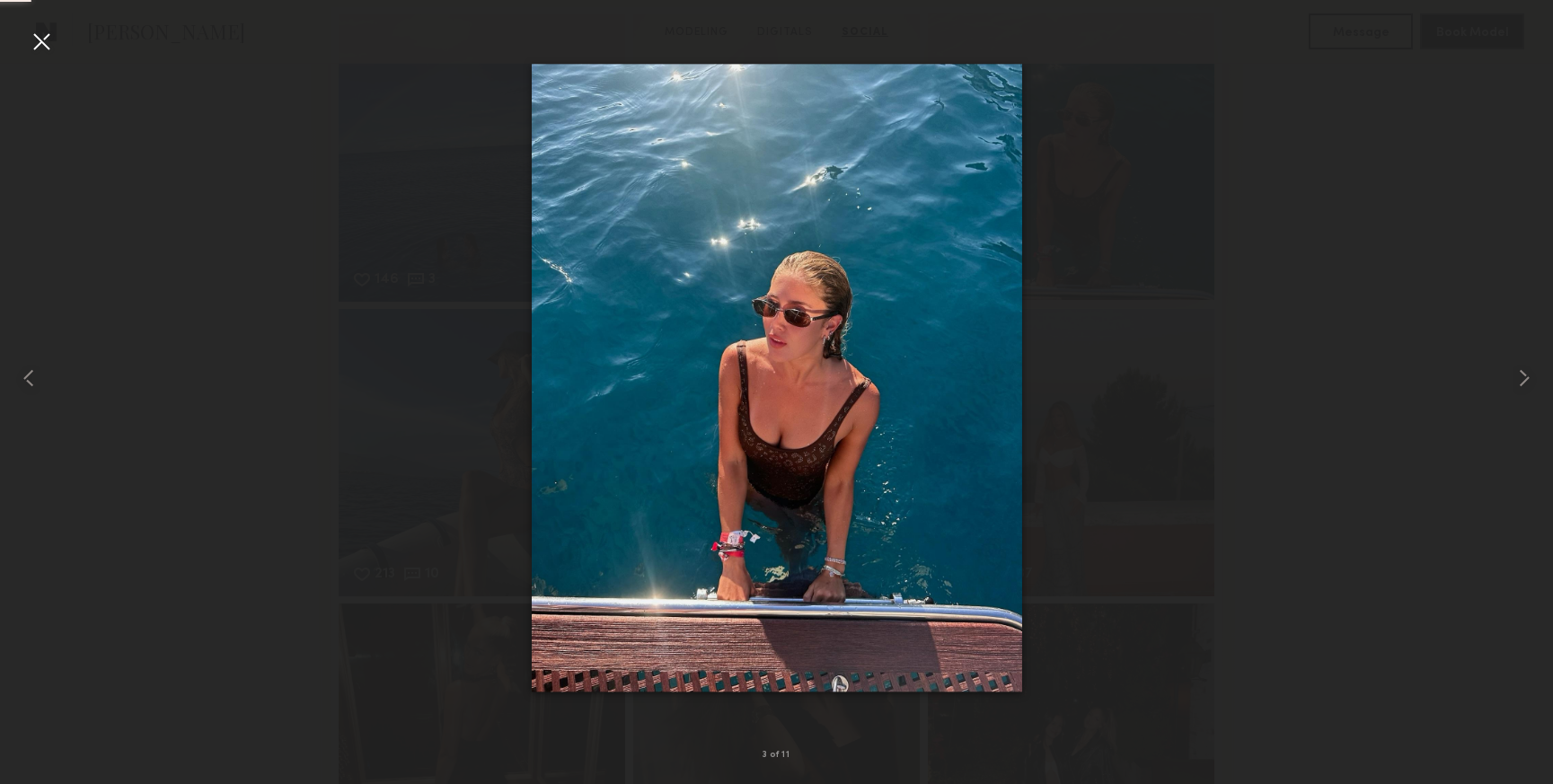
scroll to position [3817, 0]
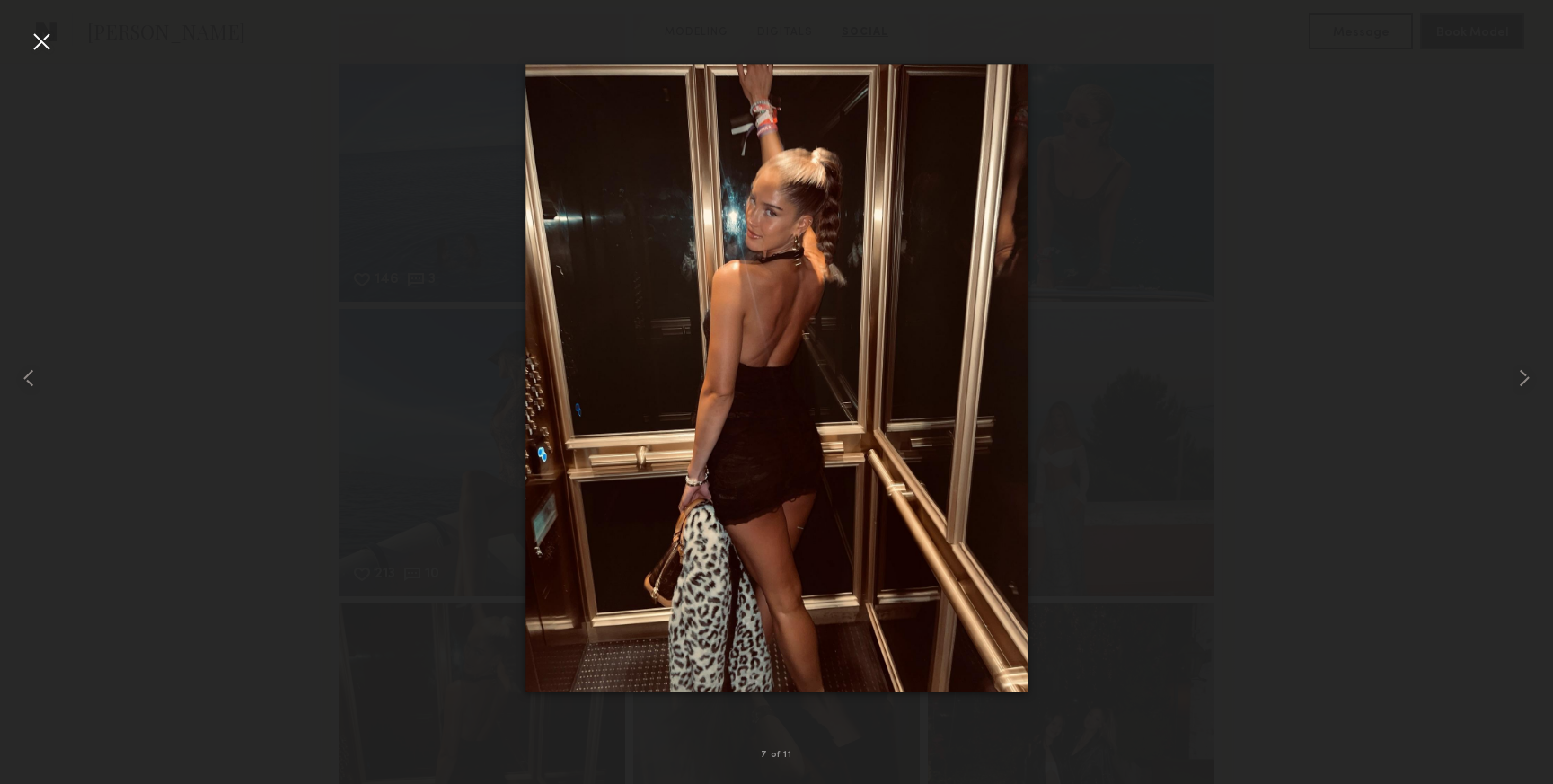
click at [29, 41] on div at bounding box center [41, 41] width 29 height 29
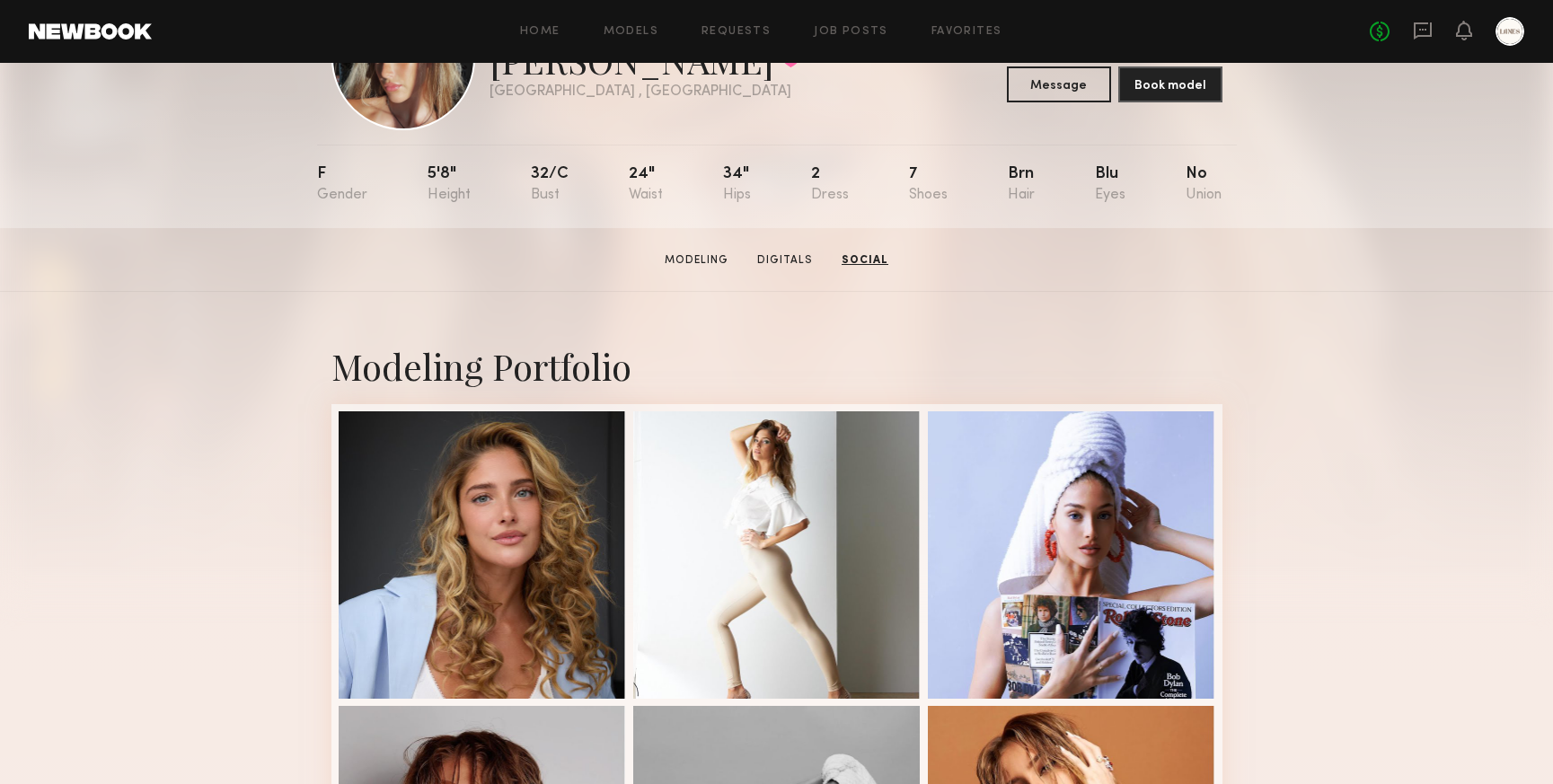
scroll to position [0, 0]
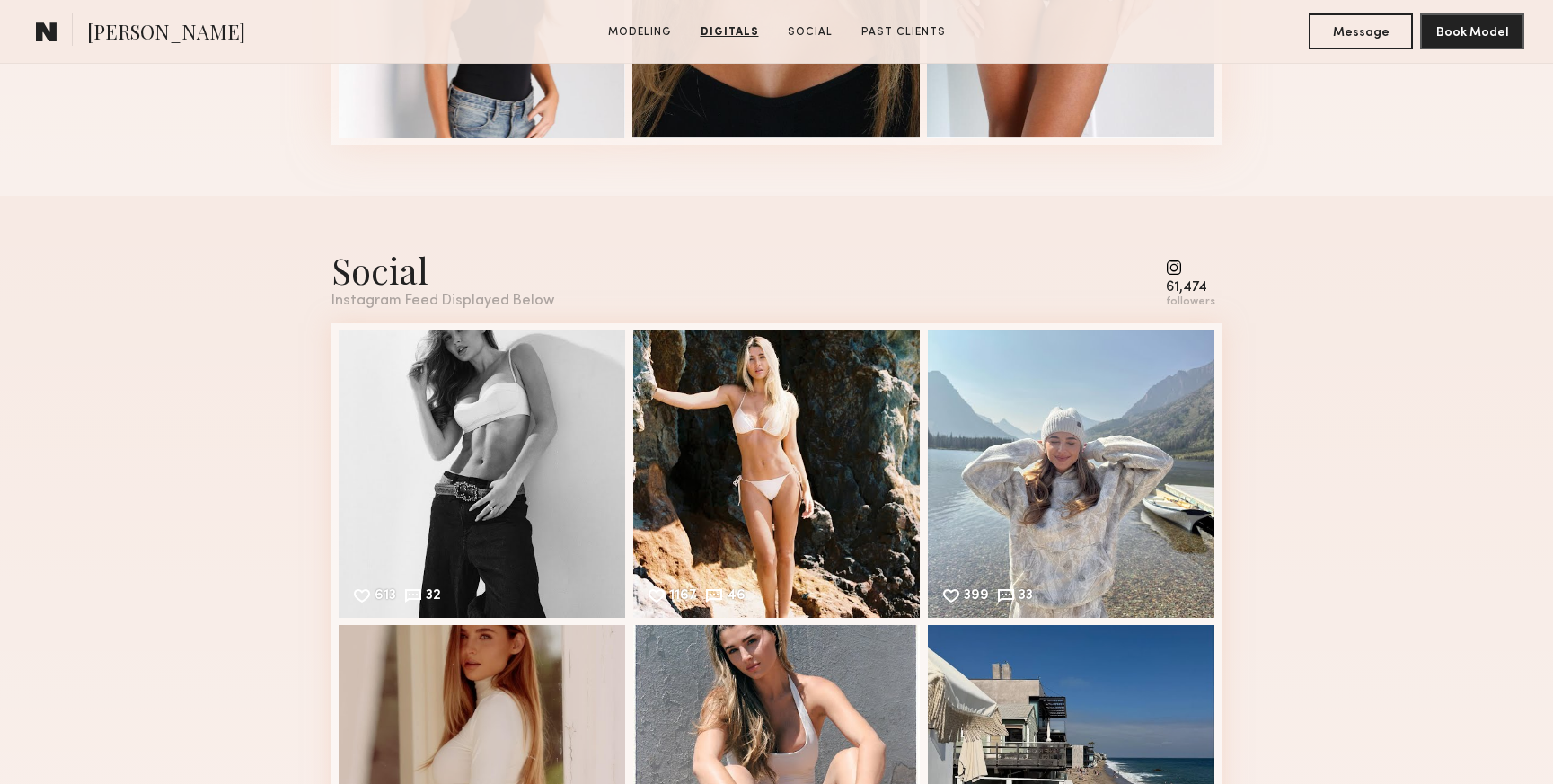
scroll to position [2430, 0]
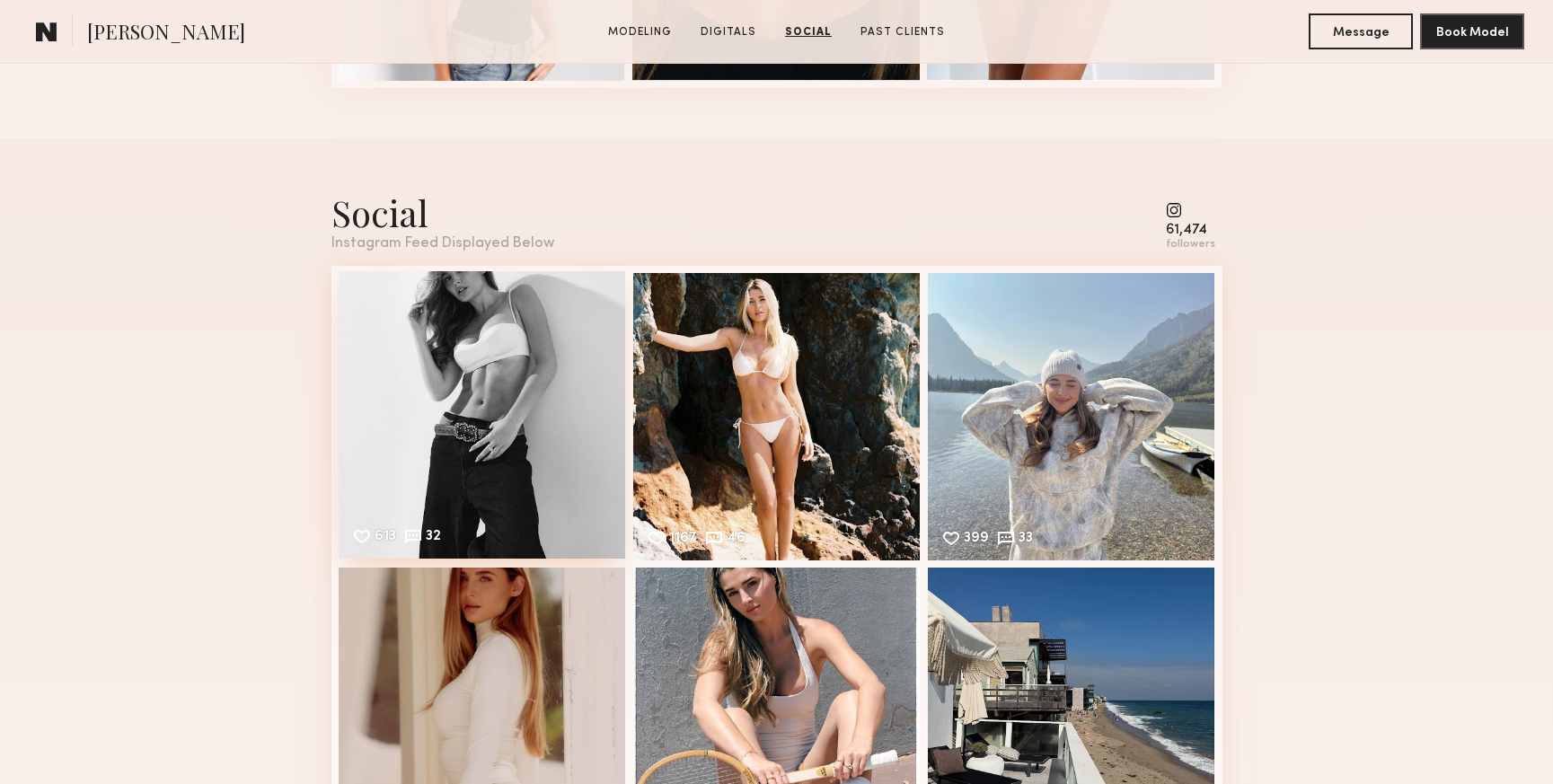
click at [491, 376] on div "613 32 Likes & comments displayed to show model’s engagement" at bounding box center [482, 415] width 288 height 287
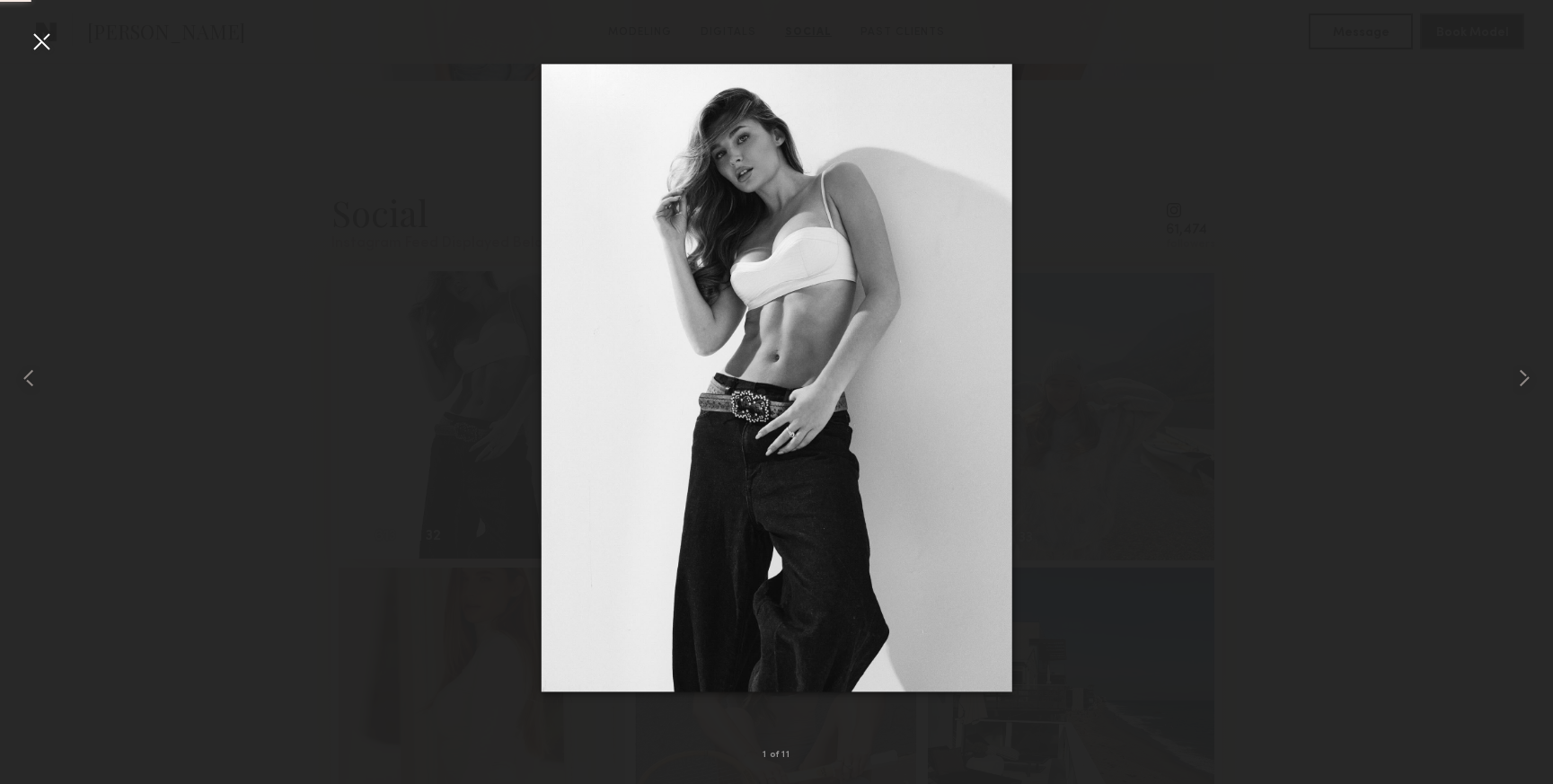
scroll to position [3558, 0]
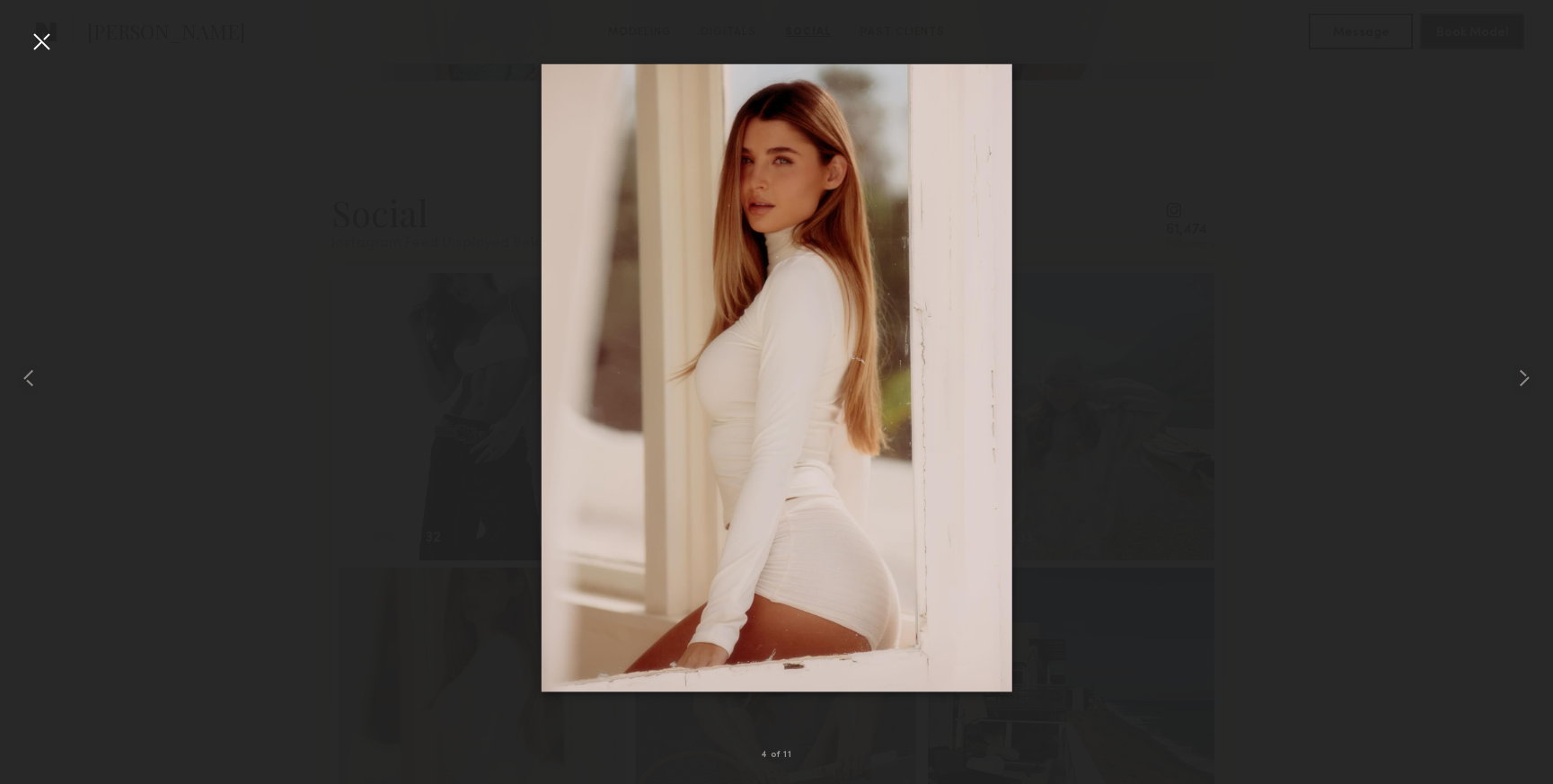
click at [44, 50] on div at bounding box center [41, 41] width 29 height 29
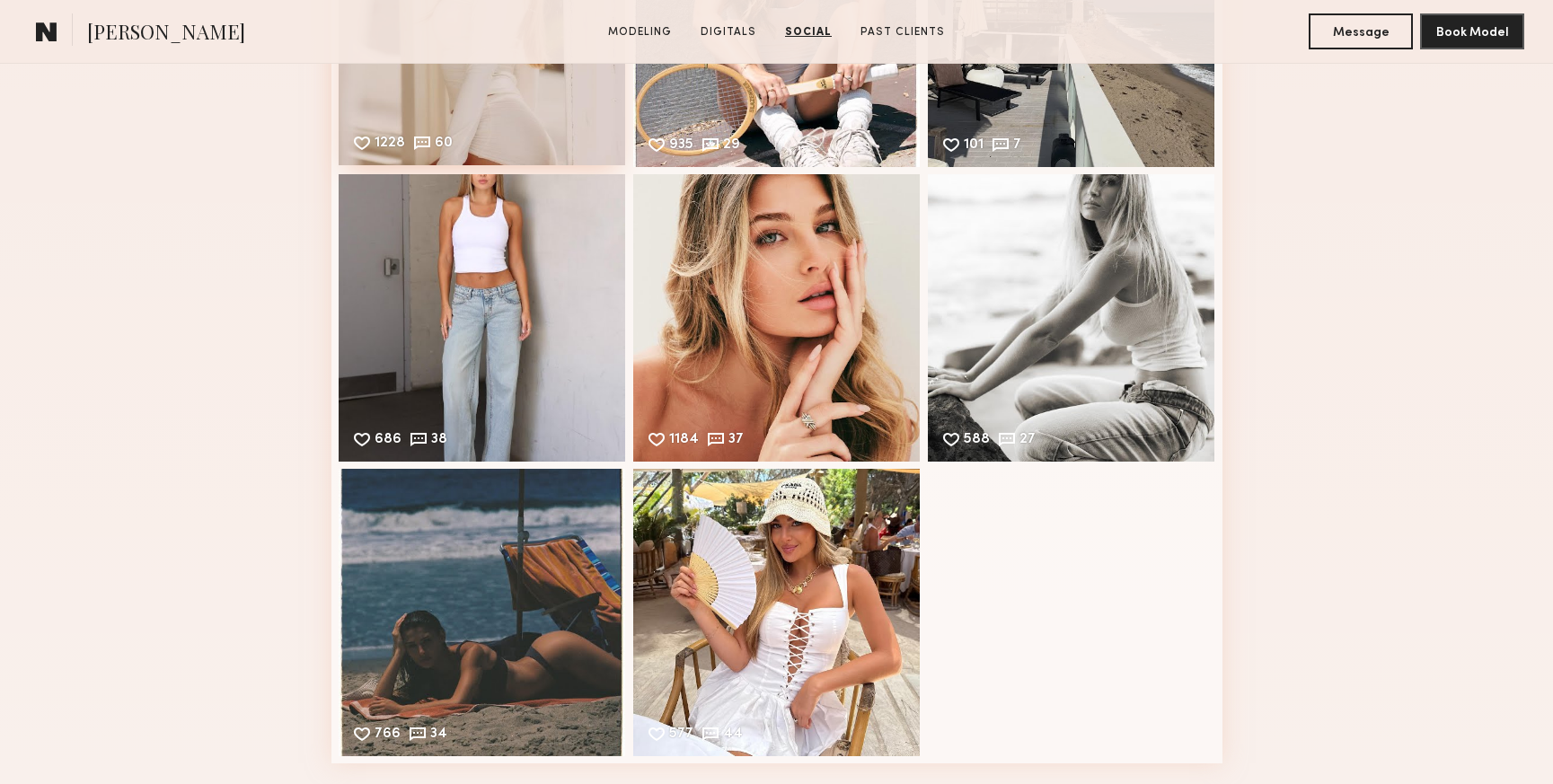
scroll to position [4247, 0]
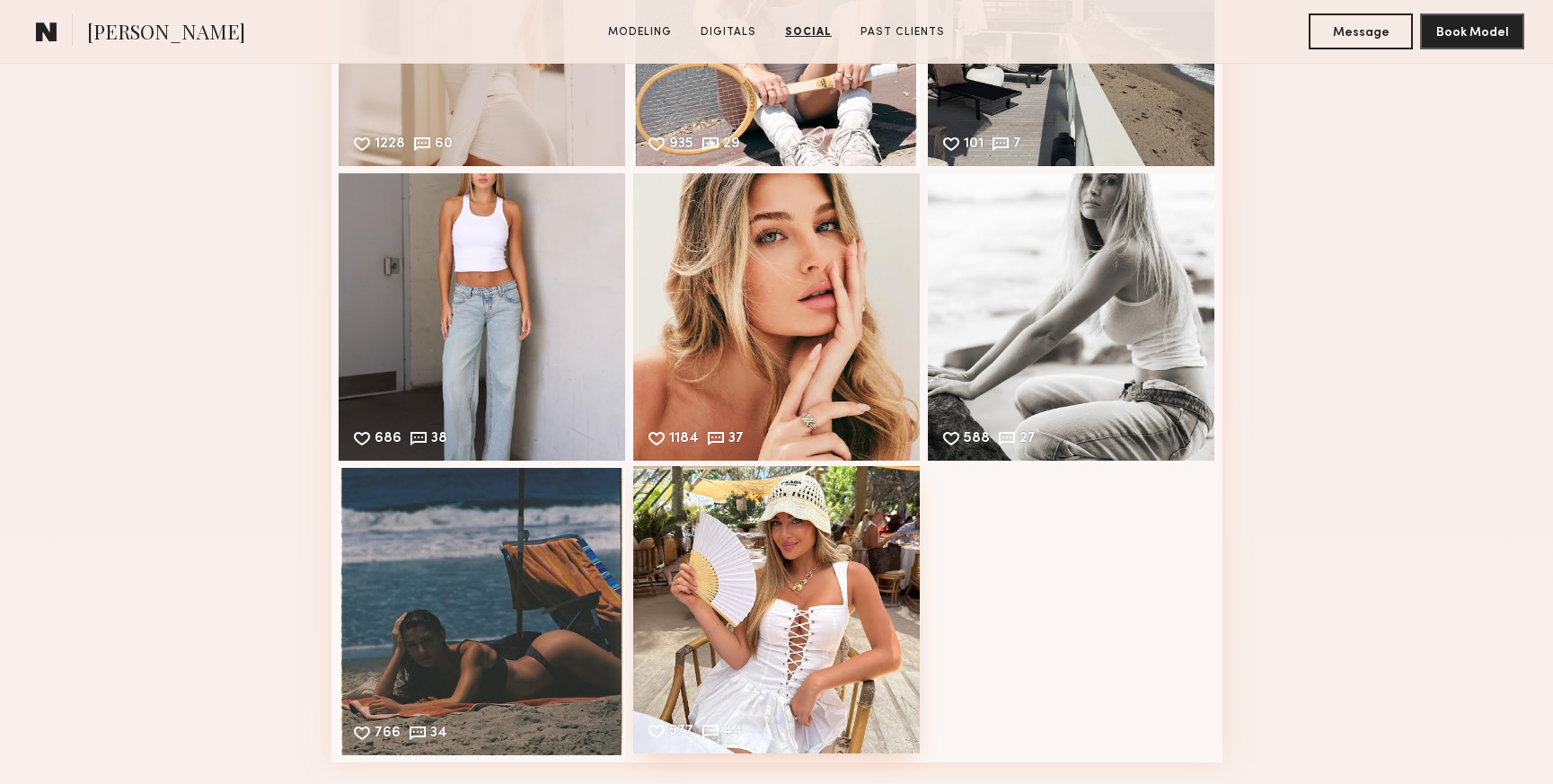
click at [799, 586] on div "577 44 Likes & comments displayed to show model’s engagement" at bounding box center [777, 610] width 288 height 287
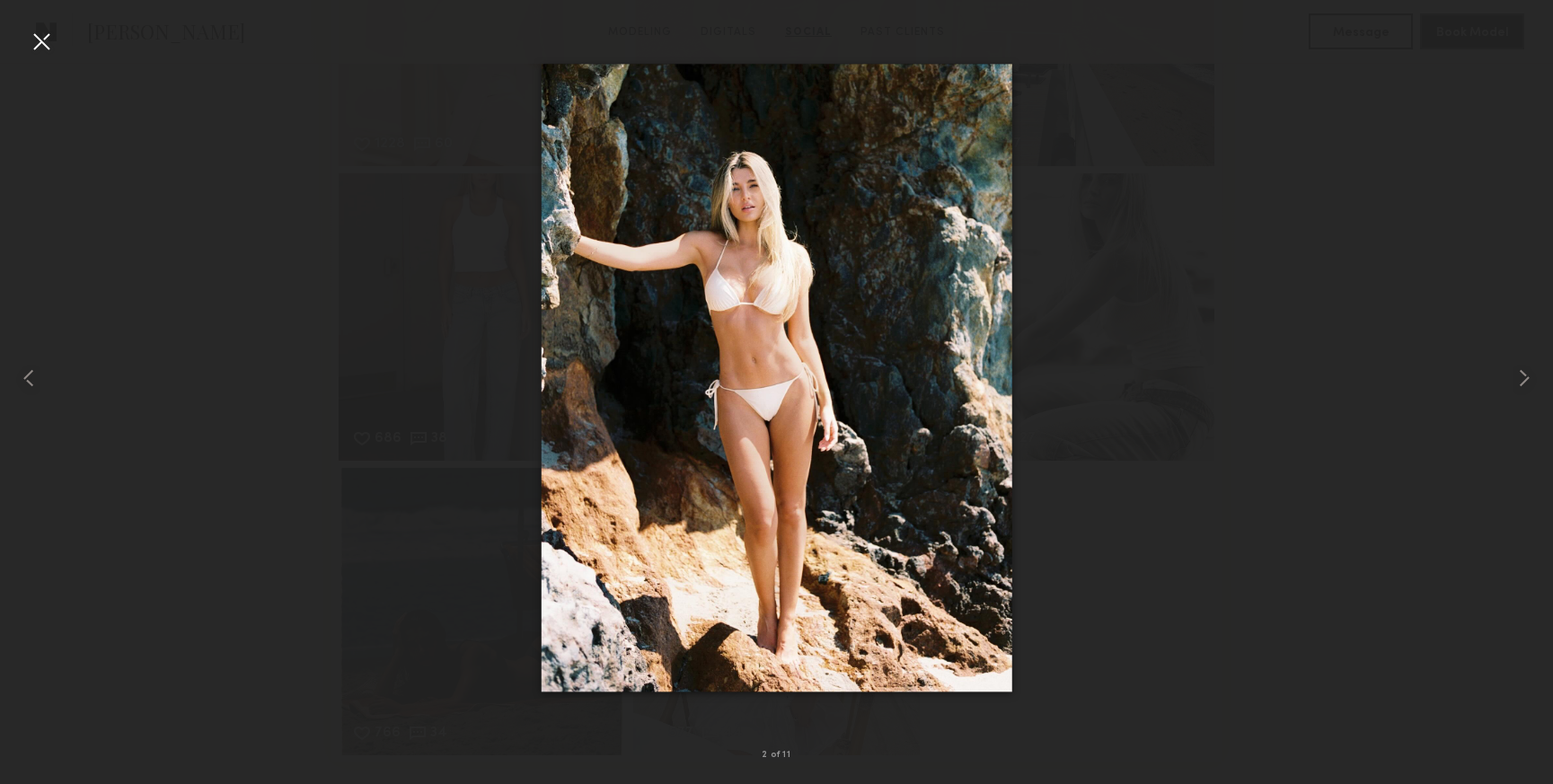
click at [39, 41] on div at bounding box center [41, 41] width 29 height 29
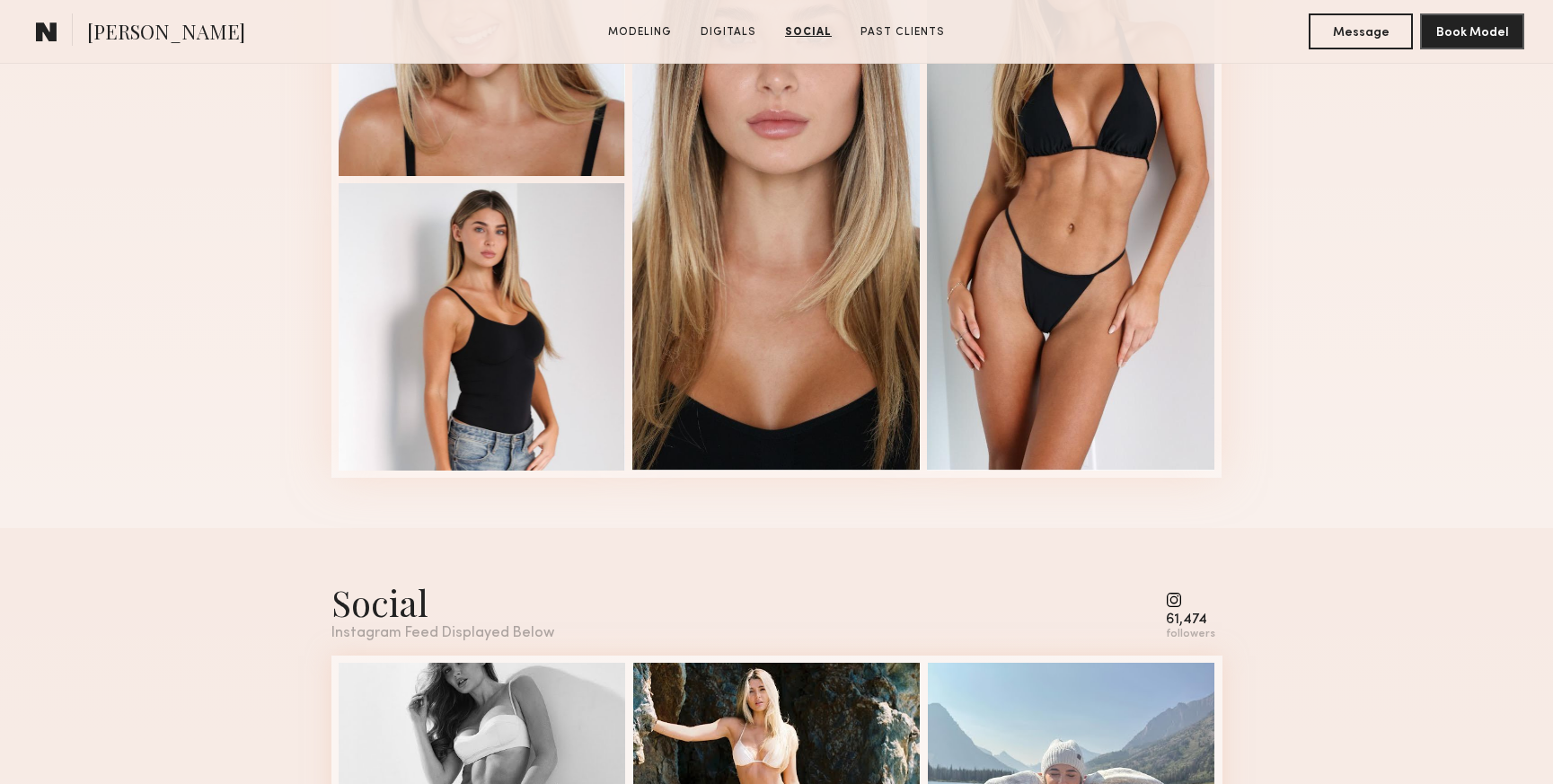
scroll to position [3132, 0]
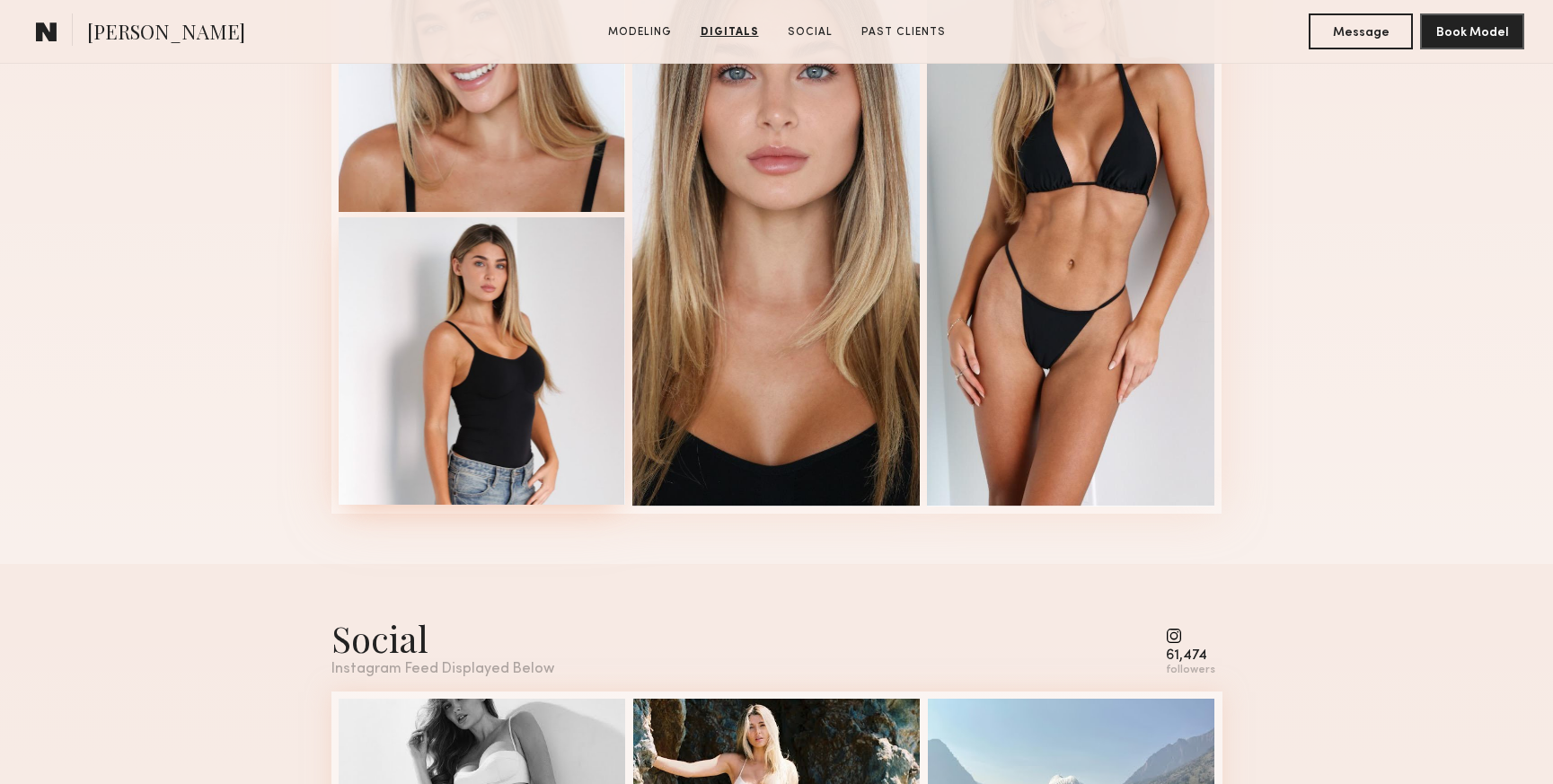
click at [536, 354] on div at bounding box center [482, 361] width 288 height 287
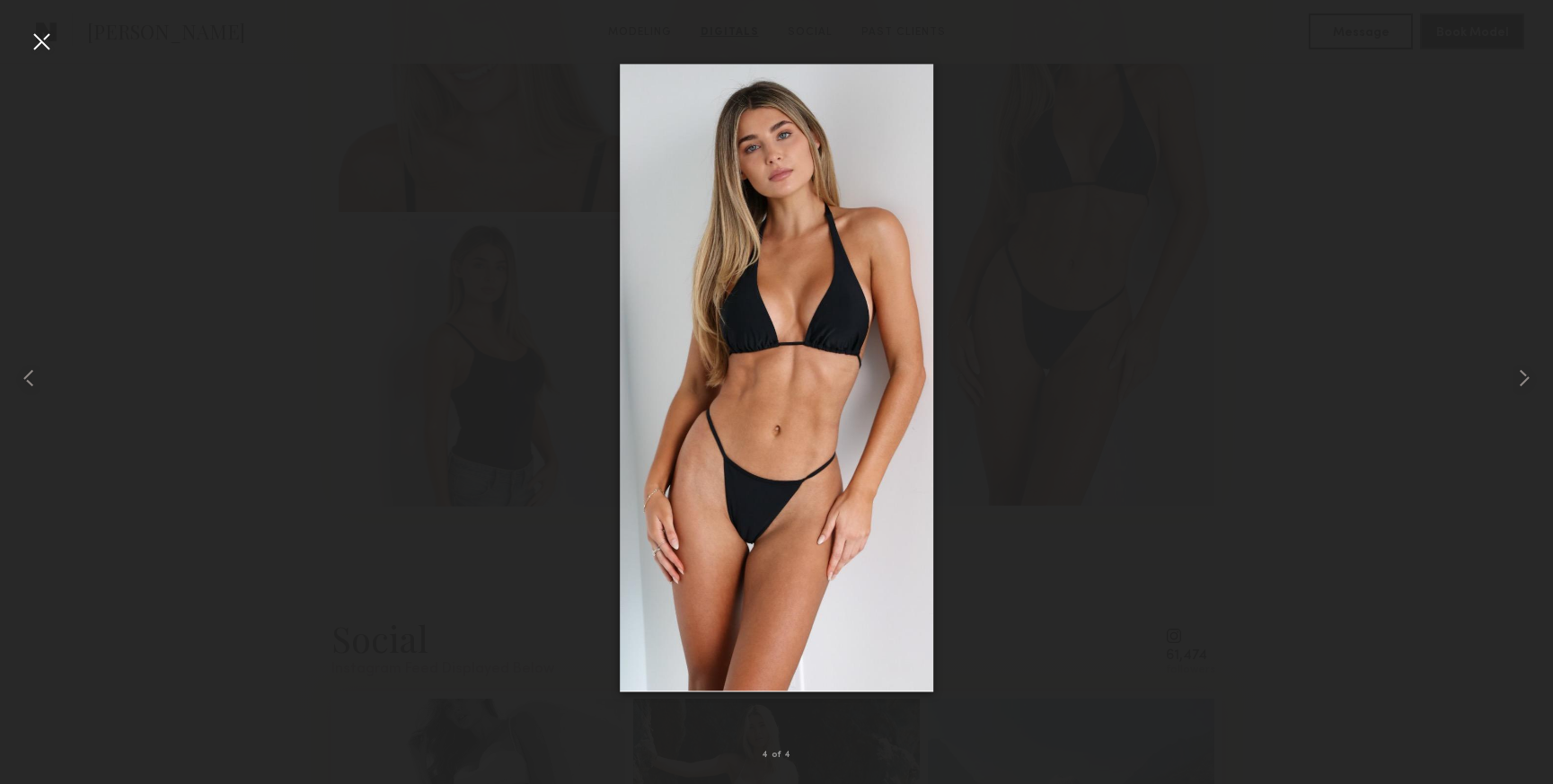
click at [48, 38] on div at bounding box center [41, 41] width 29 height 29
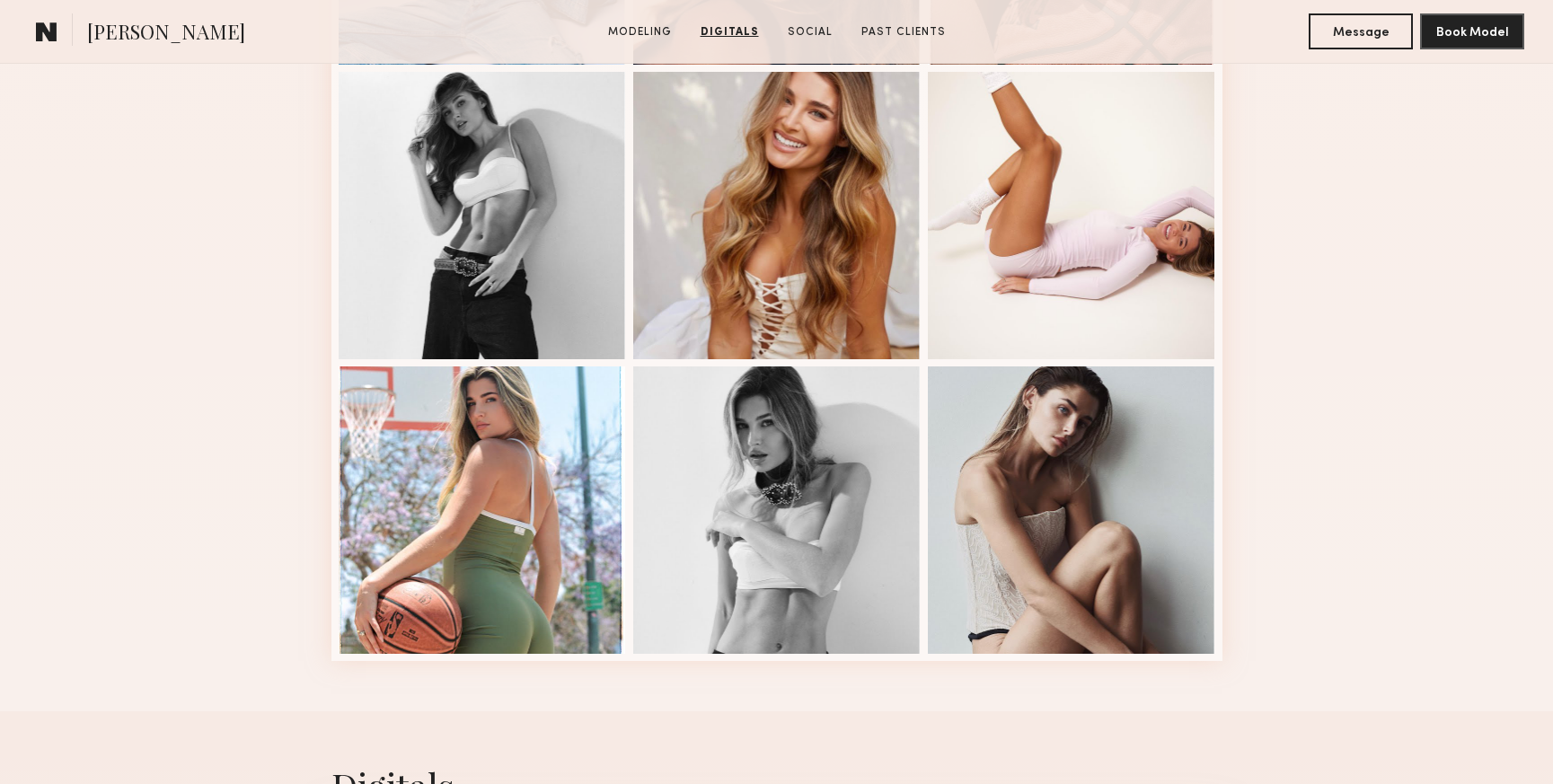
scroll to position [2217, 0]
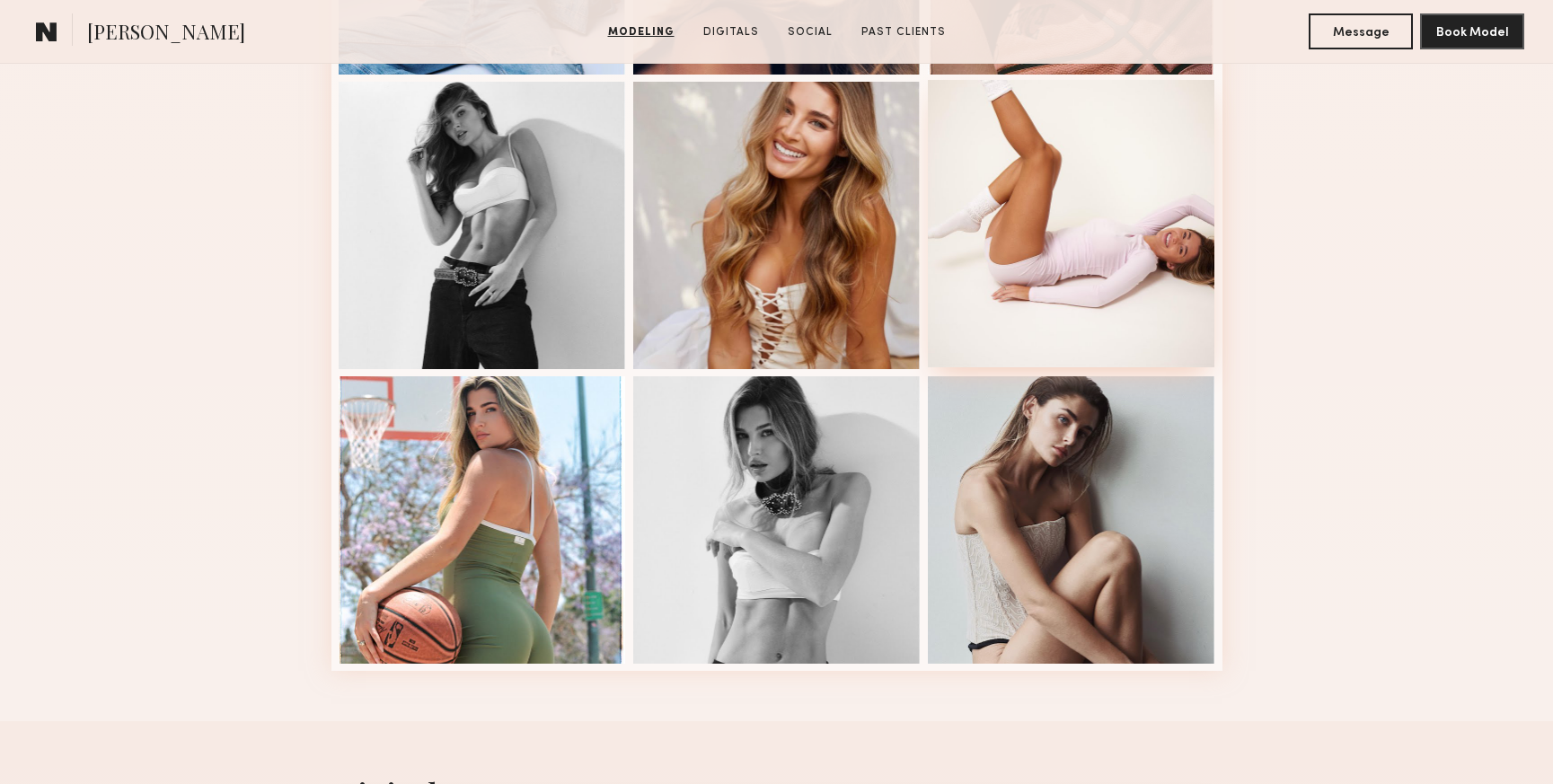
click at [1094, 188] on div at bounding box center [1072, 224] width 288 height 287
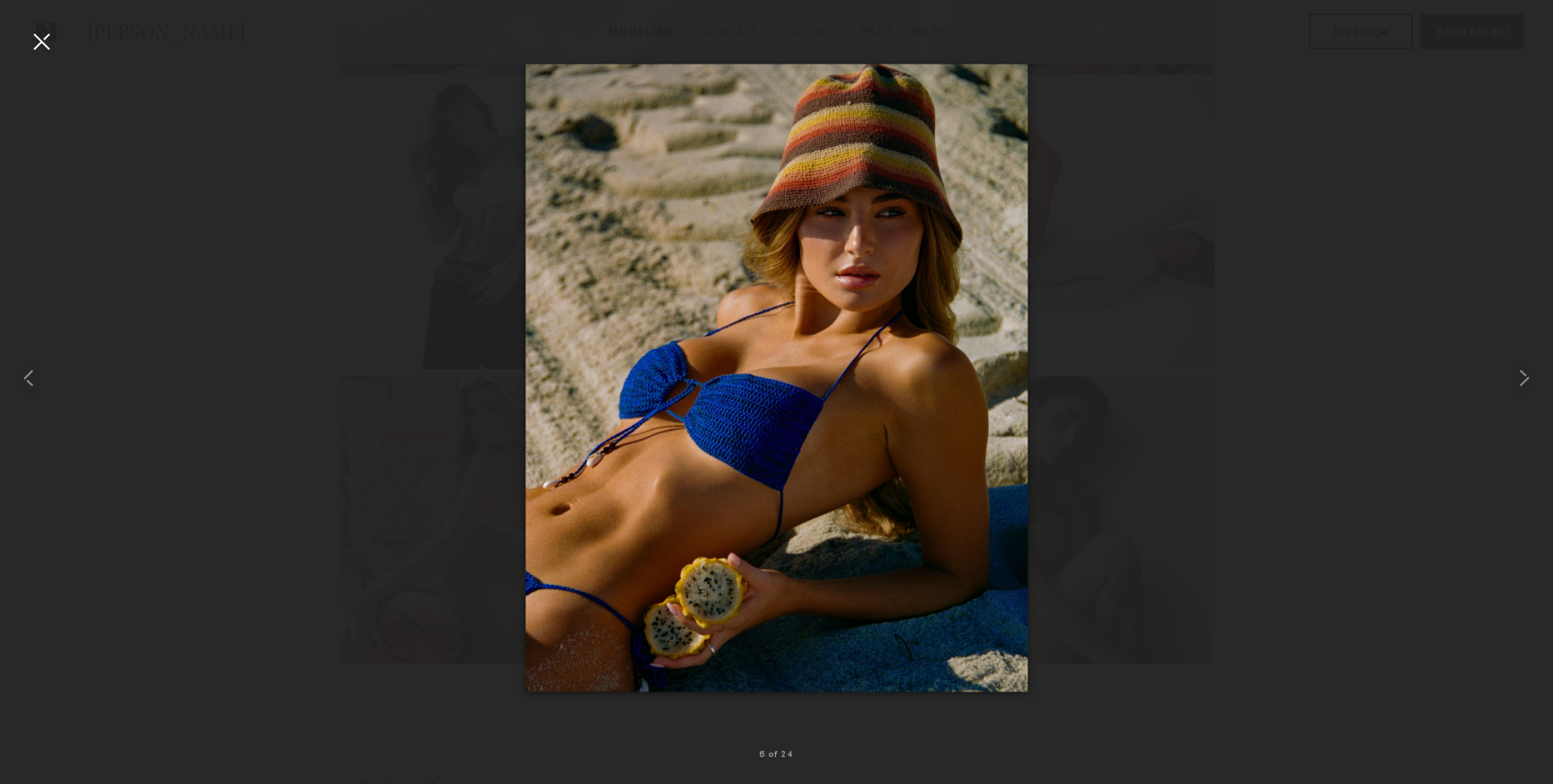
click at [41, 40] on div at bounding box center [41, 41] width 29 height 29
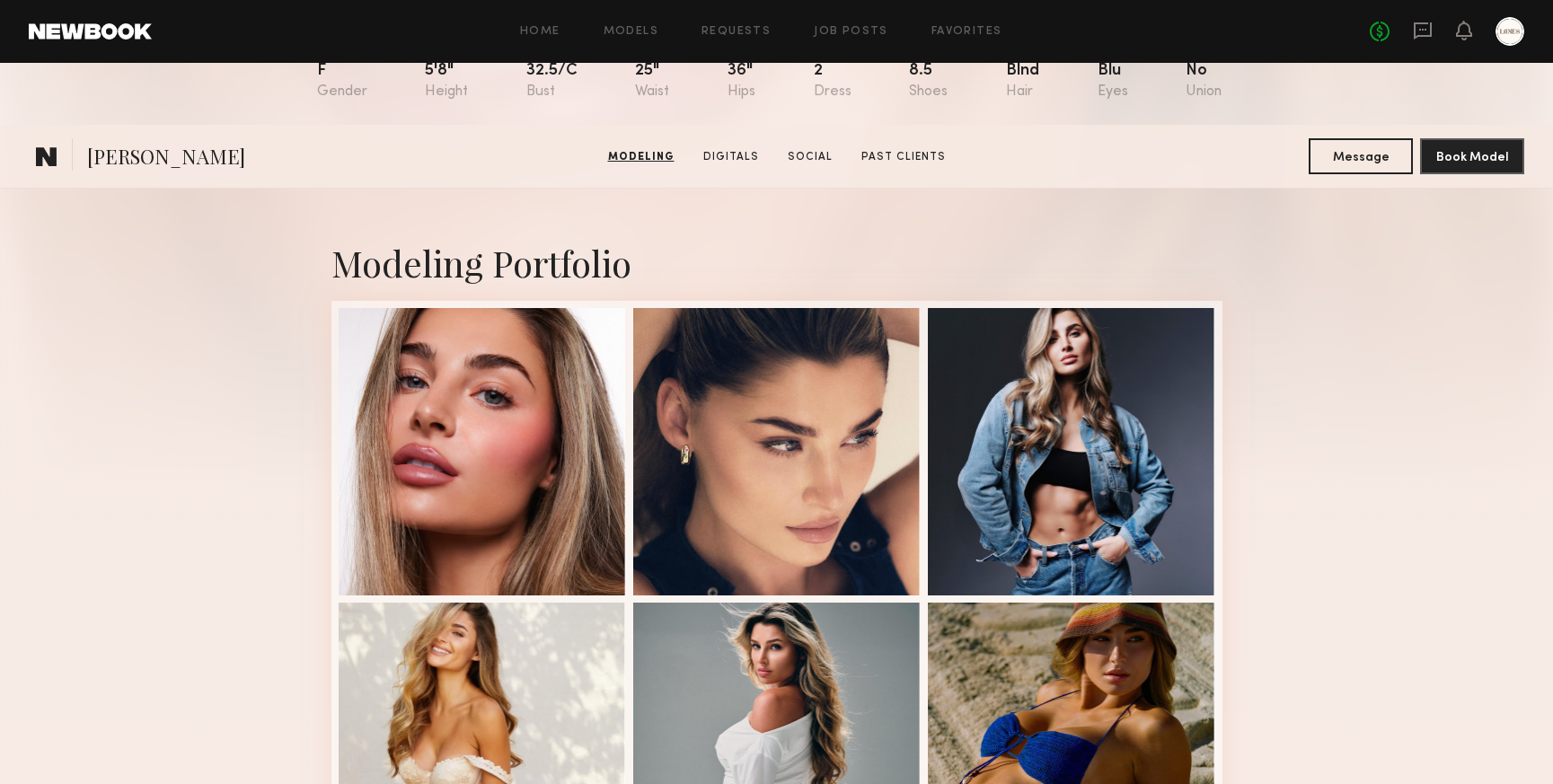
scroll to position [0, 0]
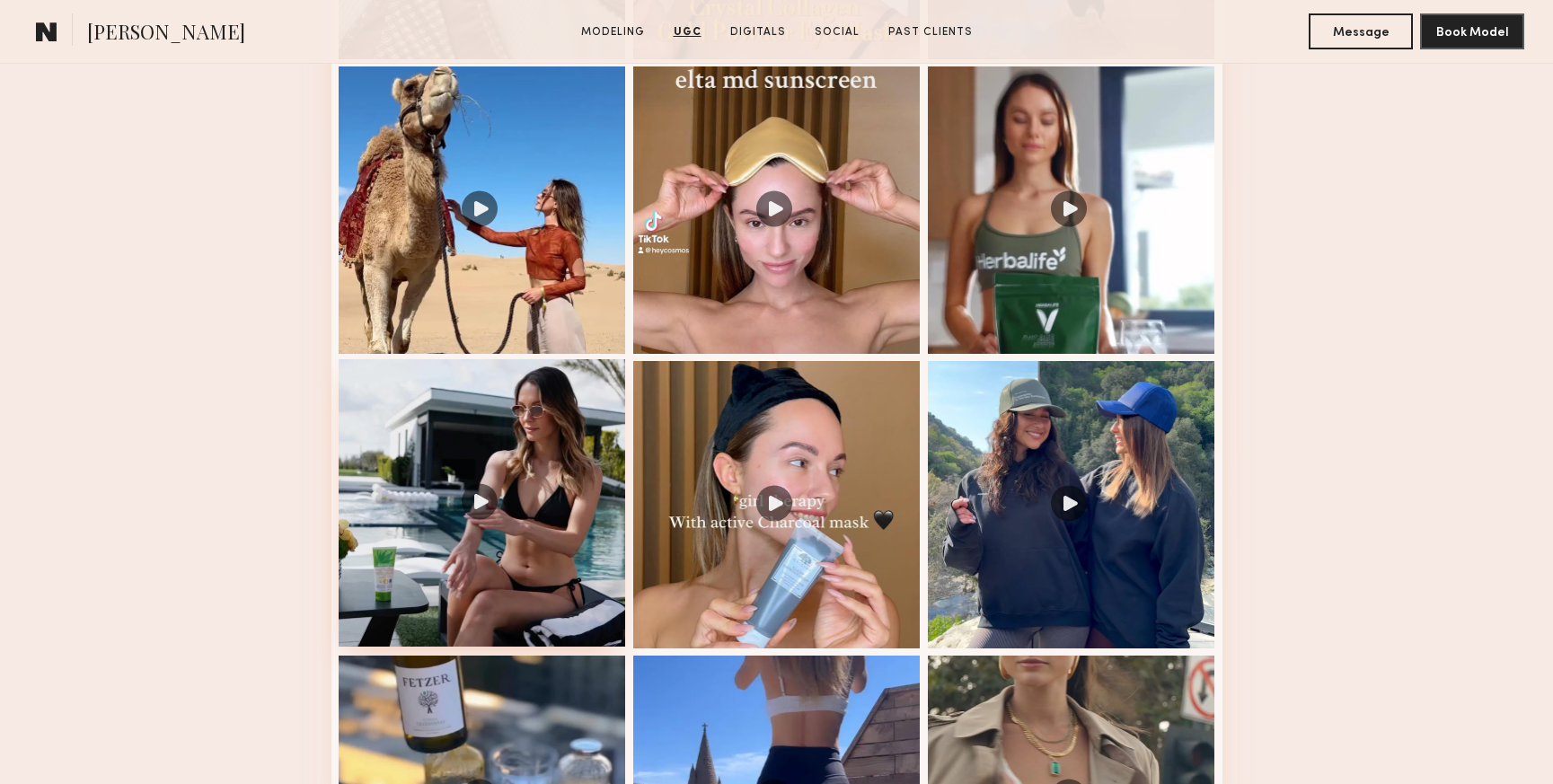
scroll to position [1894, 0]
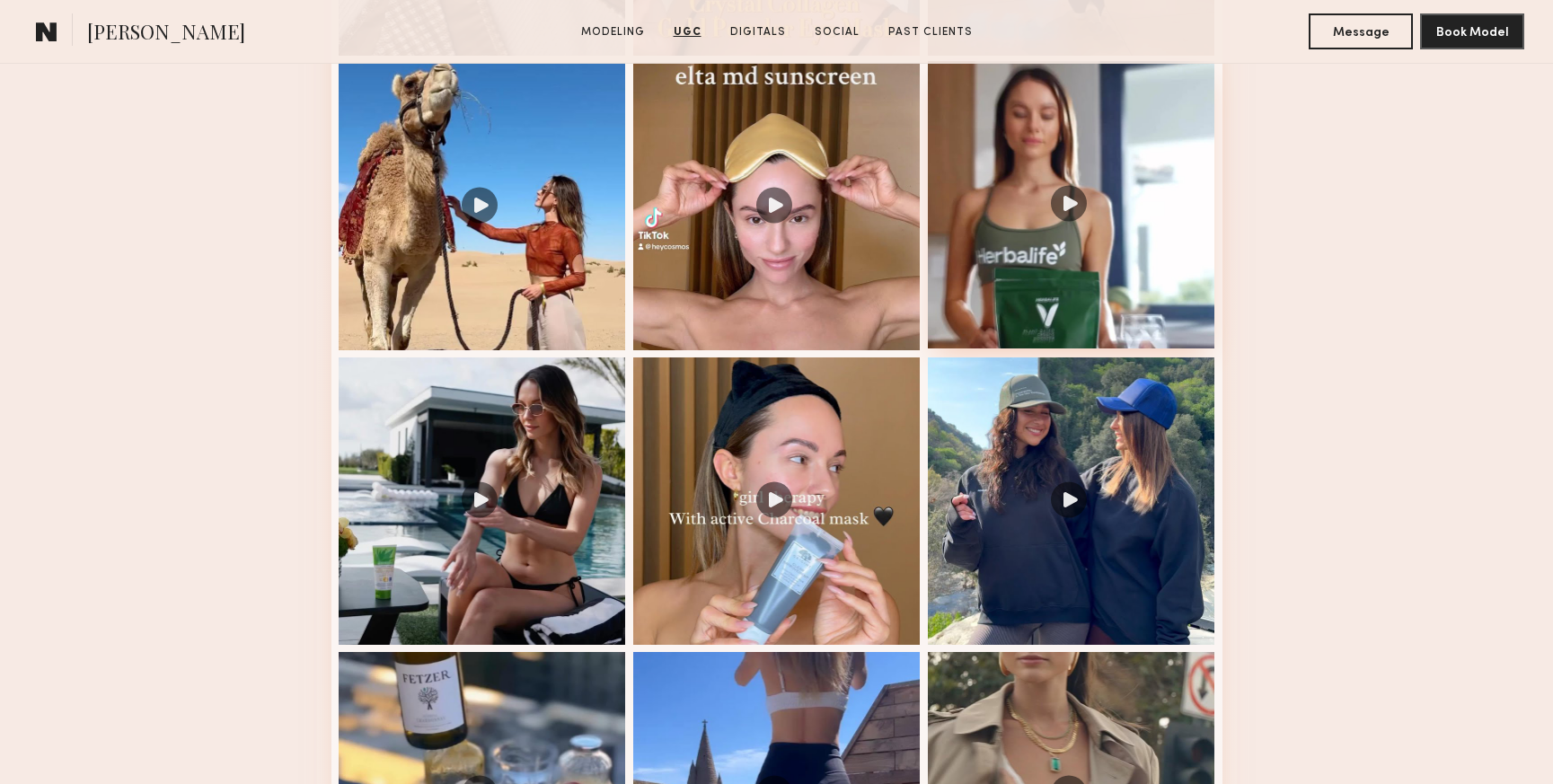
click at [1077, 202] on div at bounding box center [1072, 205] width 288 height 287
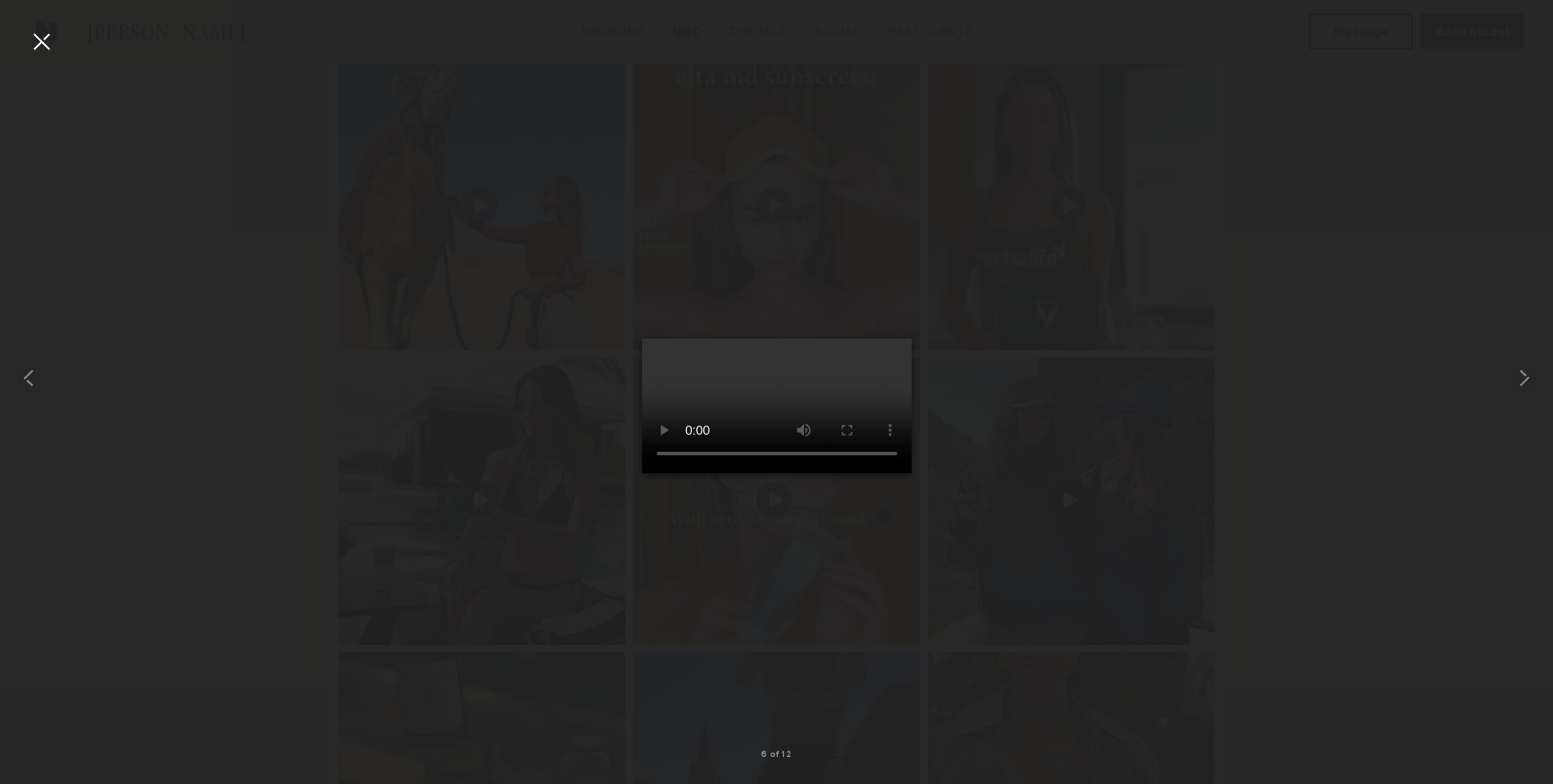
click at [38, 43] on div at bounding box center [41, 41] width 29 height 29
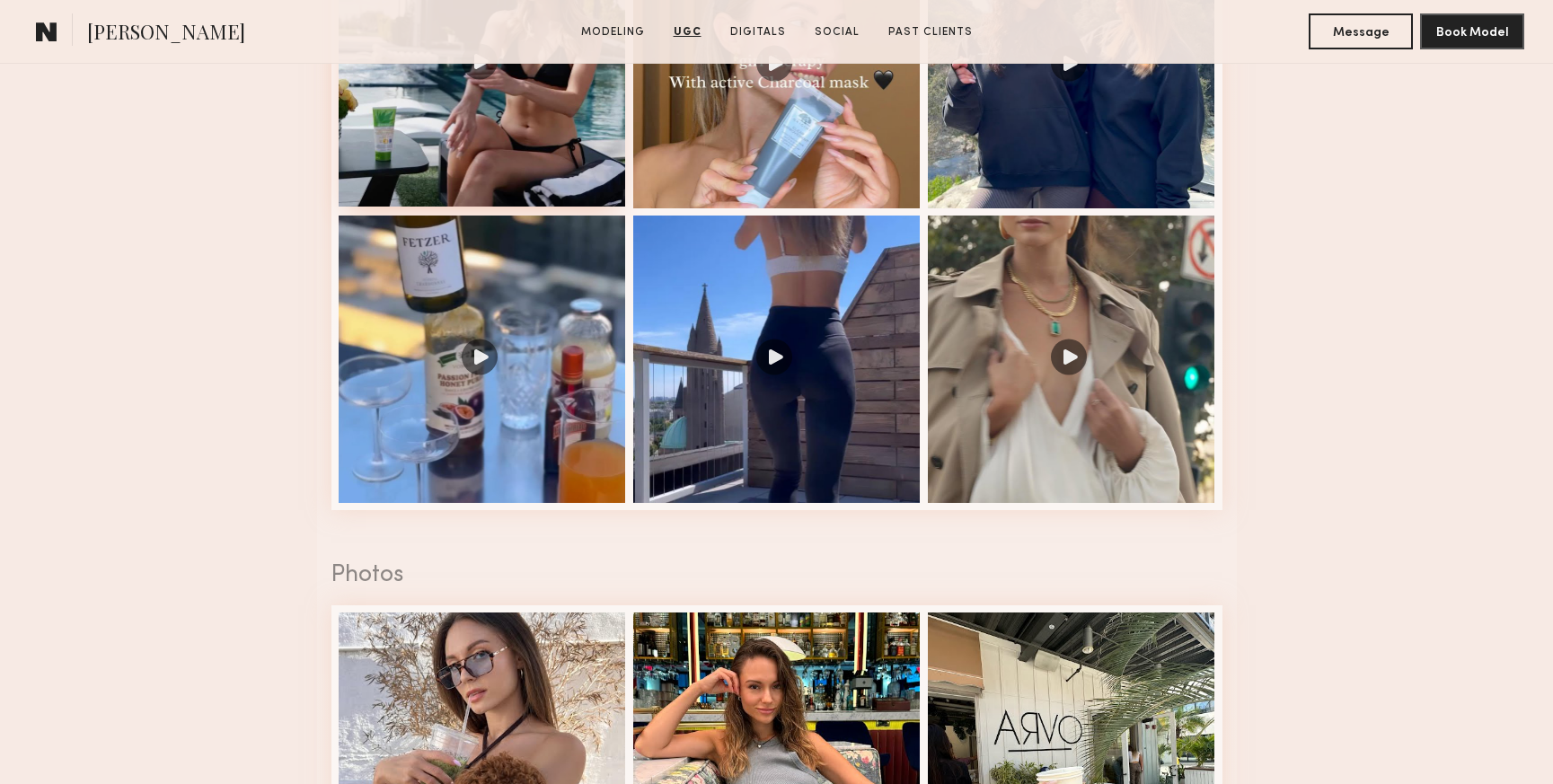
scroll to position [2331, 0]
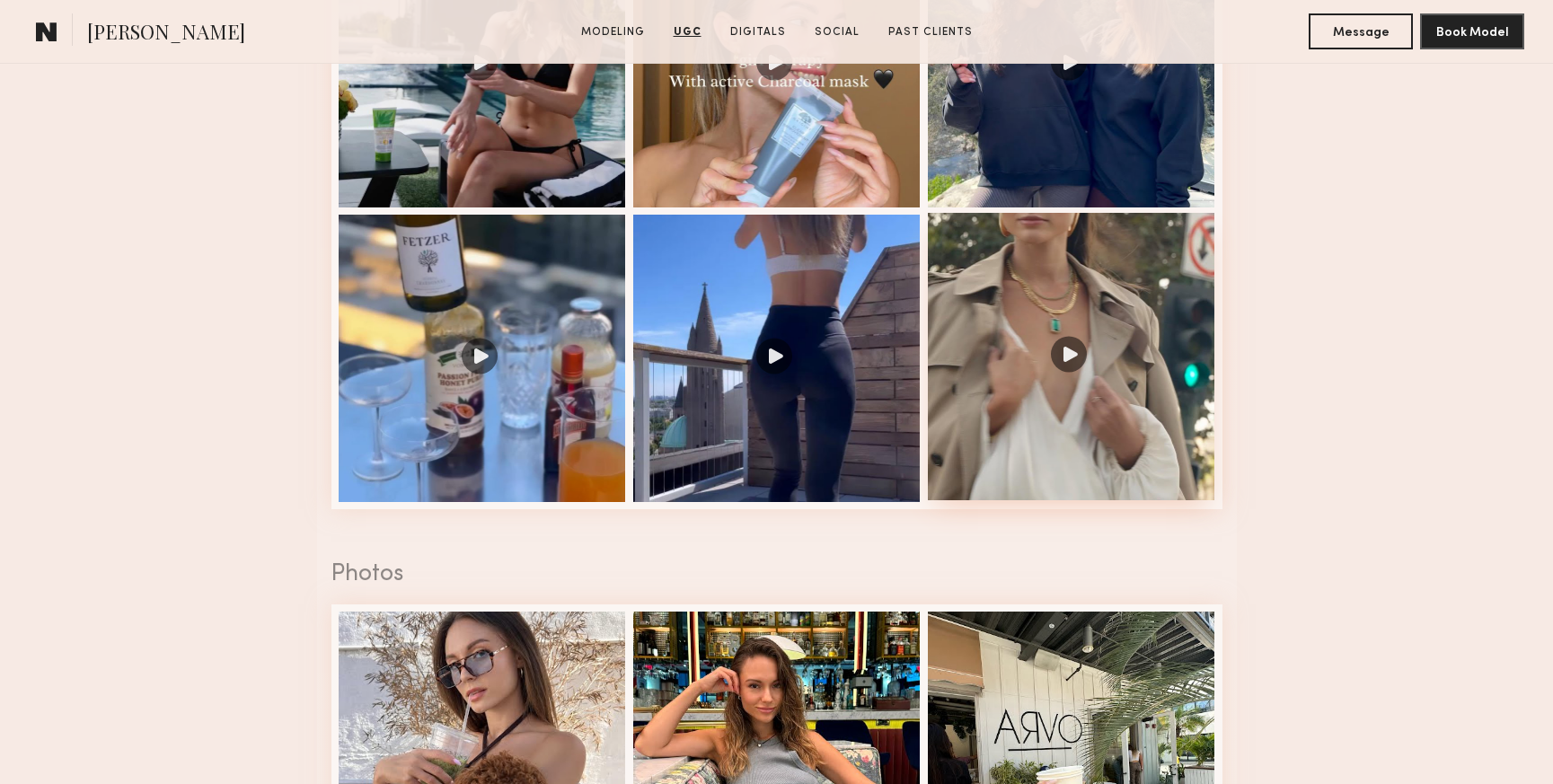
click at [1069, 352] on div at bounding box center [1072, 357] width 288 height 287
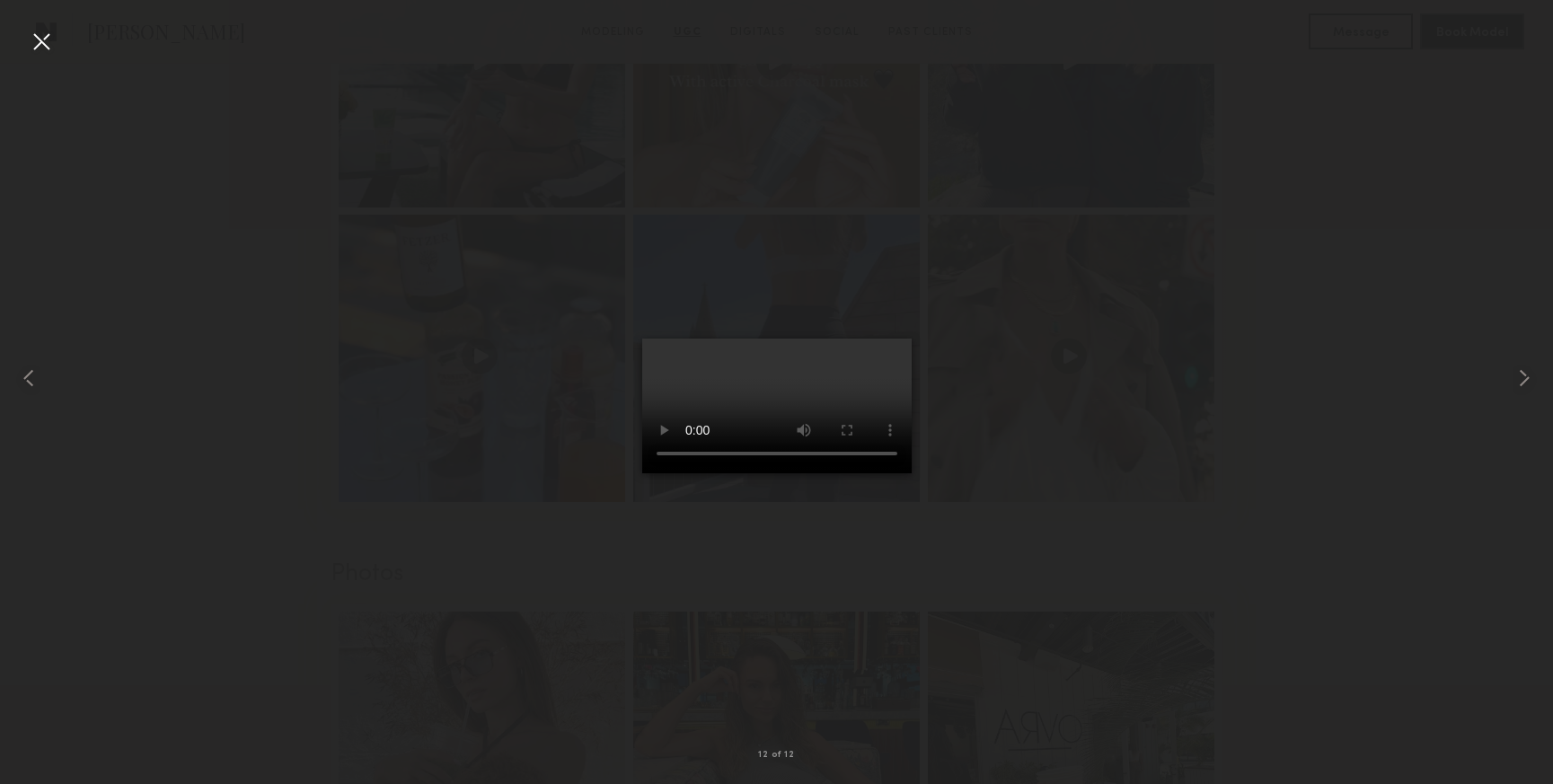
click at [44, 45] on div at bounding box center [41, 41] width 29 height 29
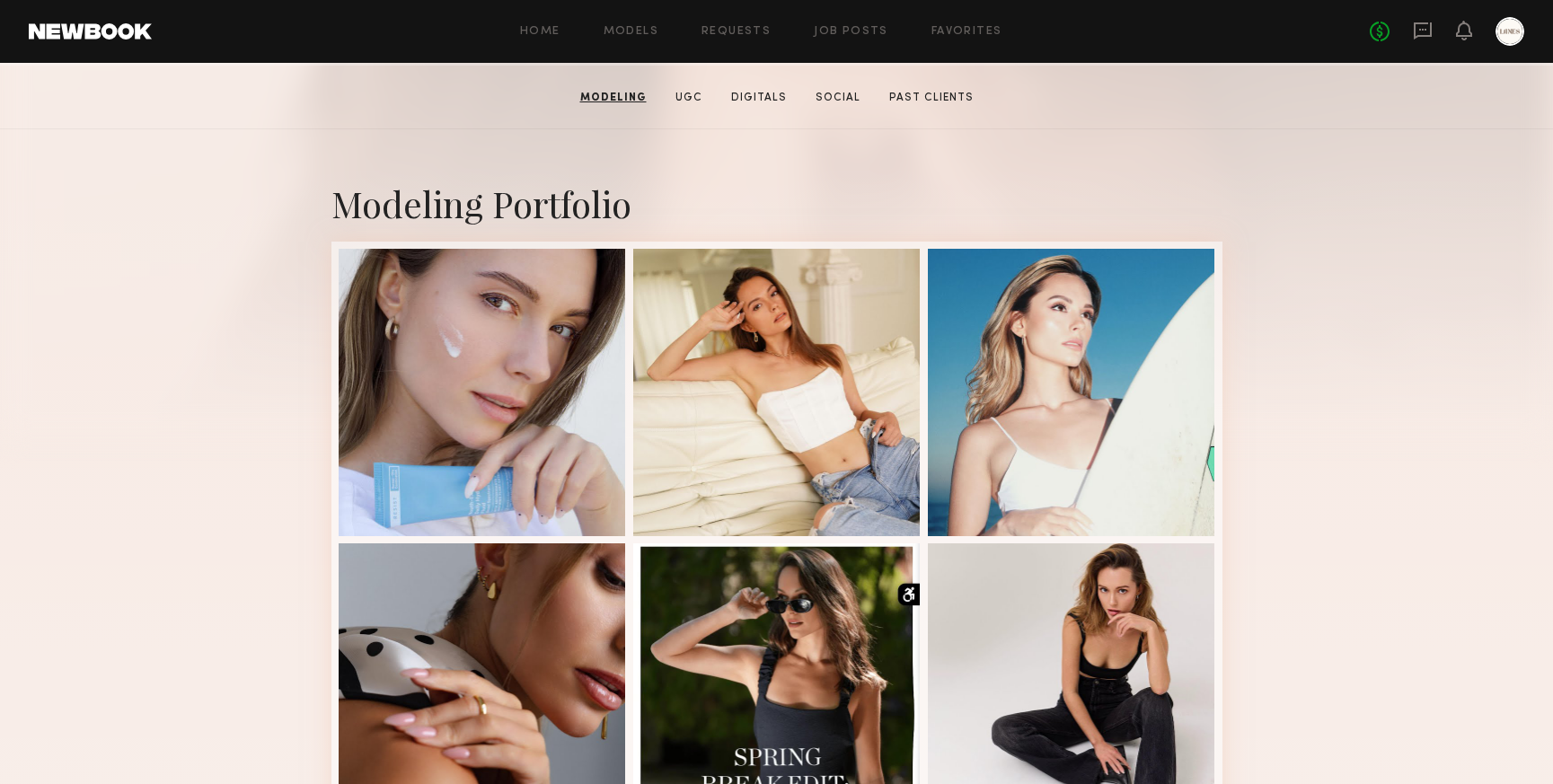
scroll to position [0, 0]
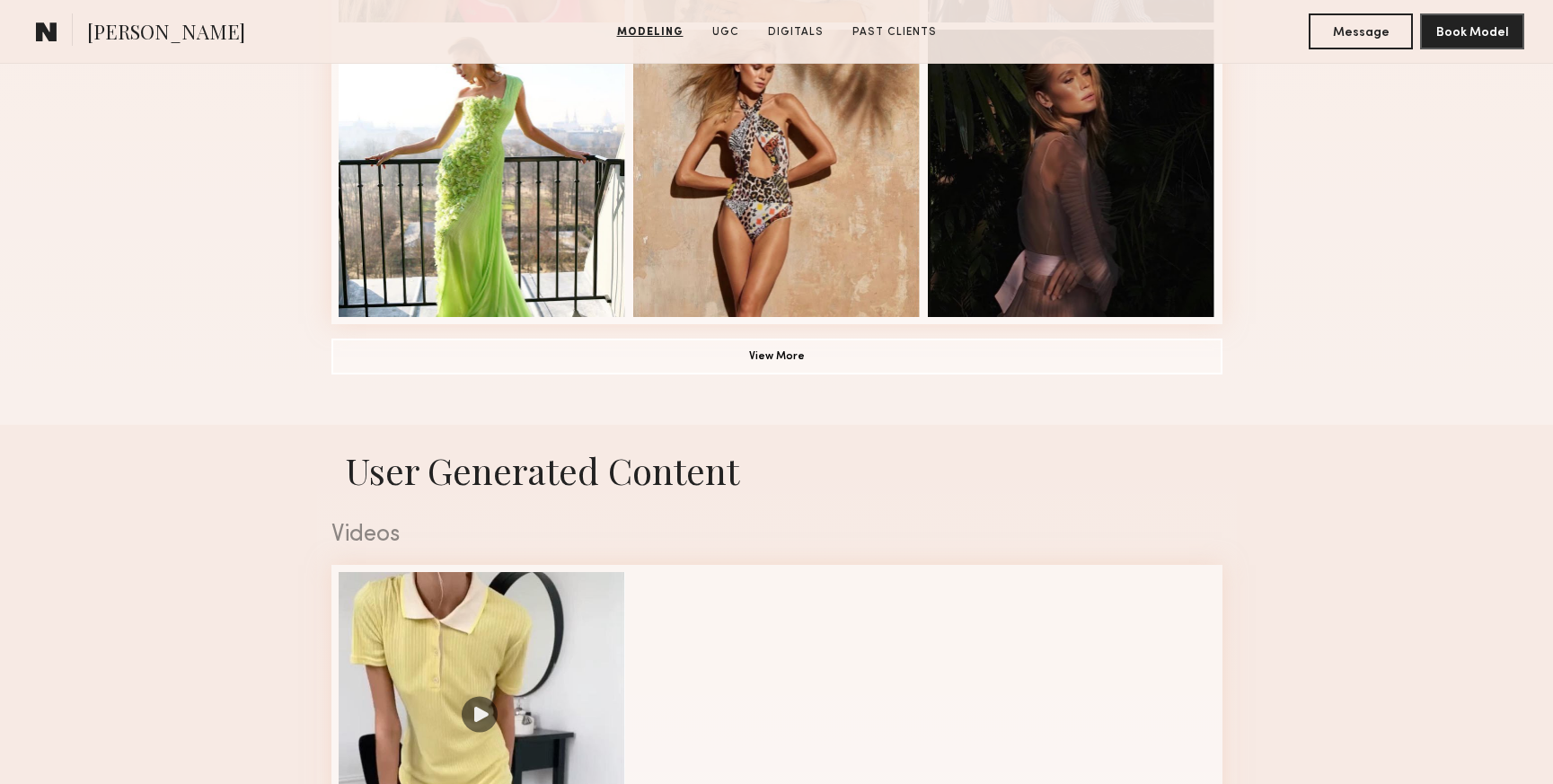
scroll to position [1270, 0]
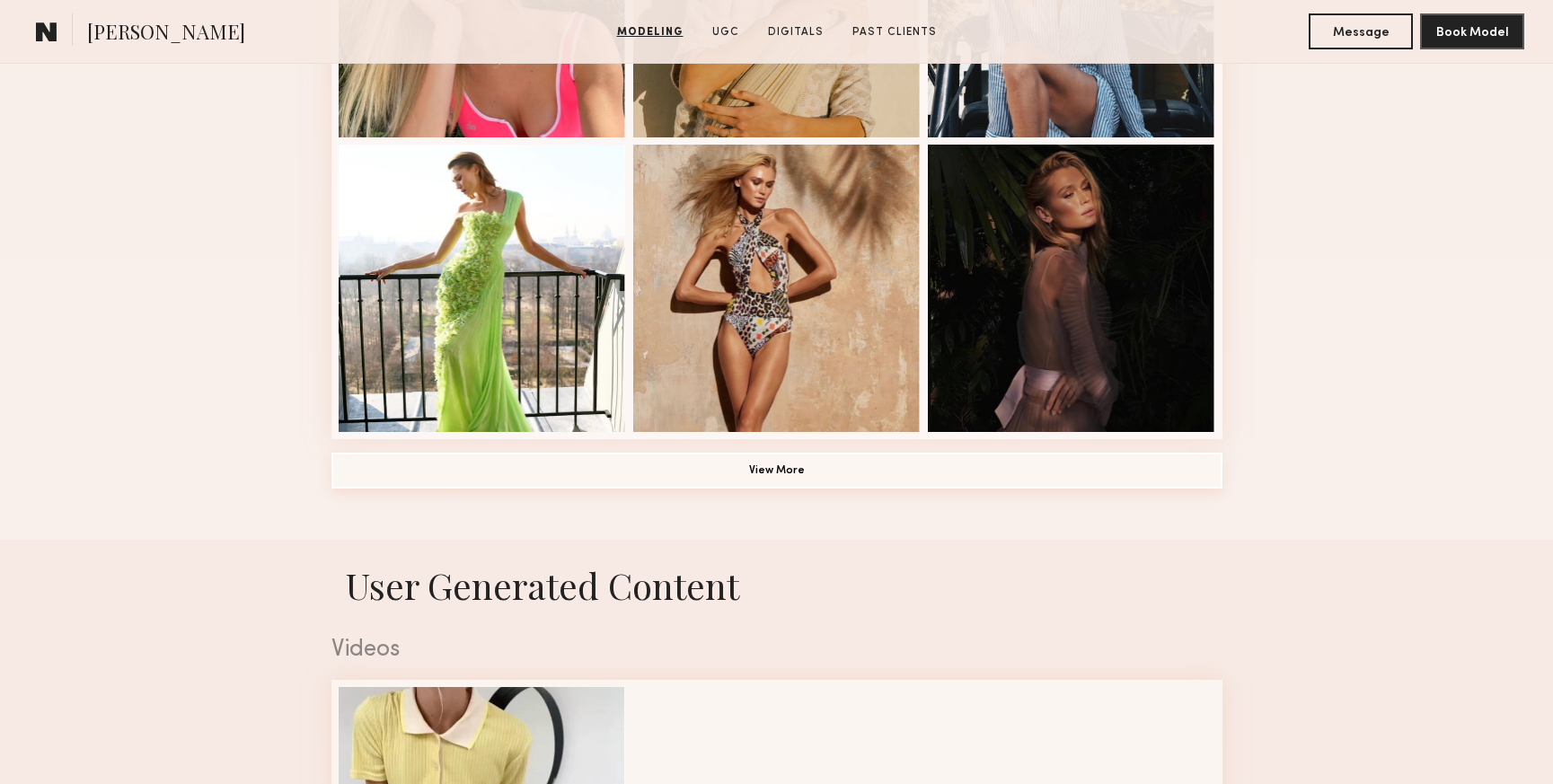
click at [760, 471] on button "View More" at bounding box center [777, 470] width 891 height 36
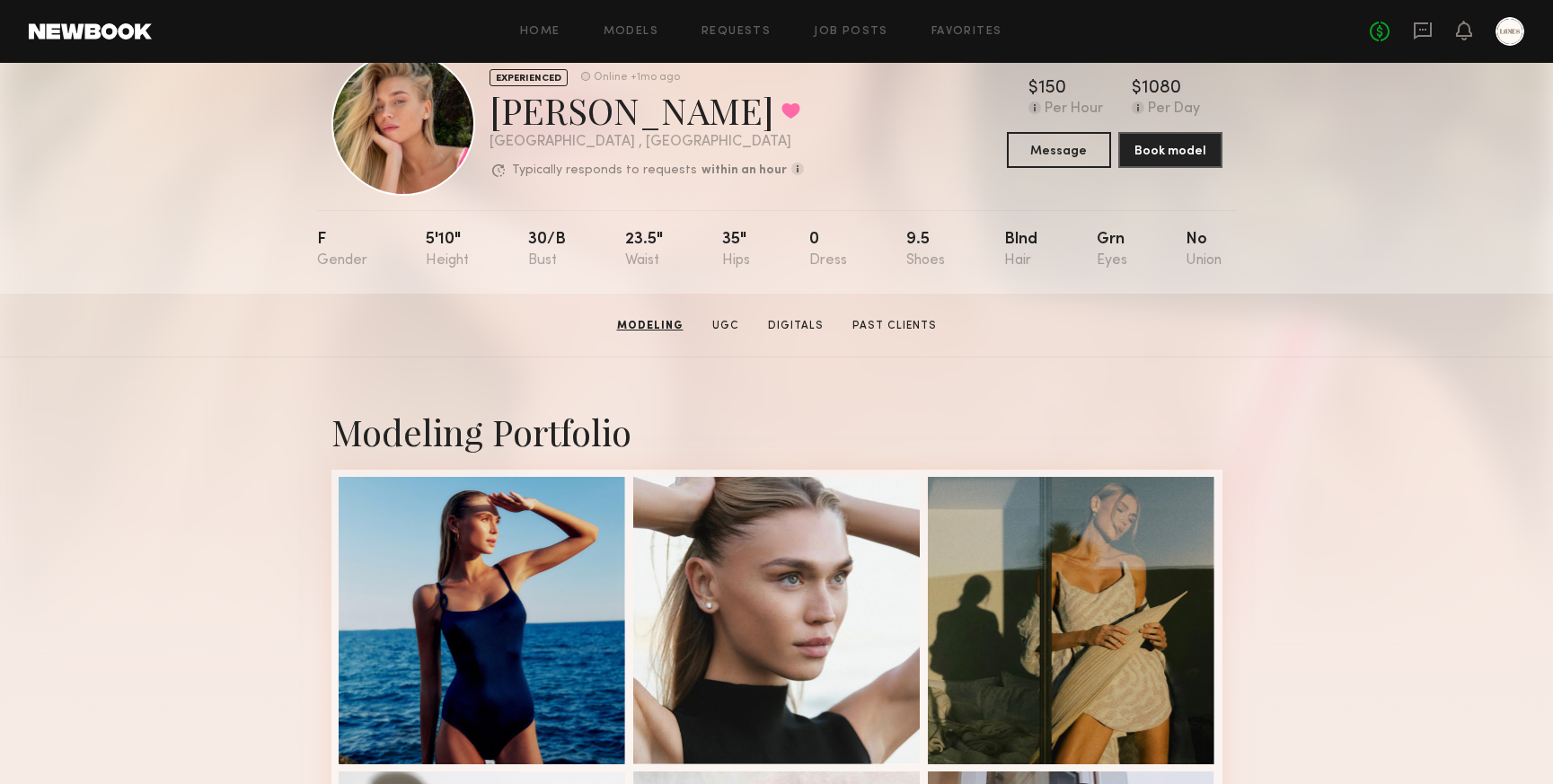
scroll to position [0, 0]
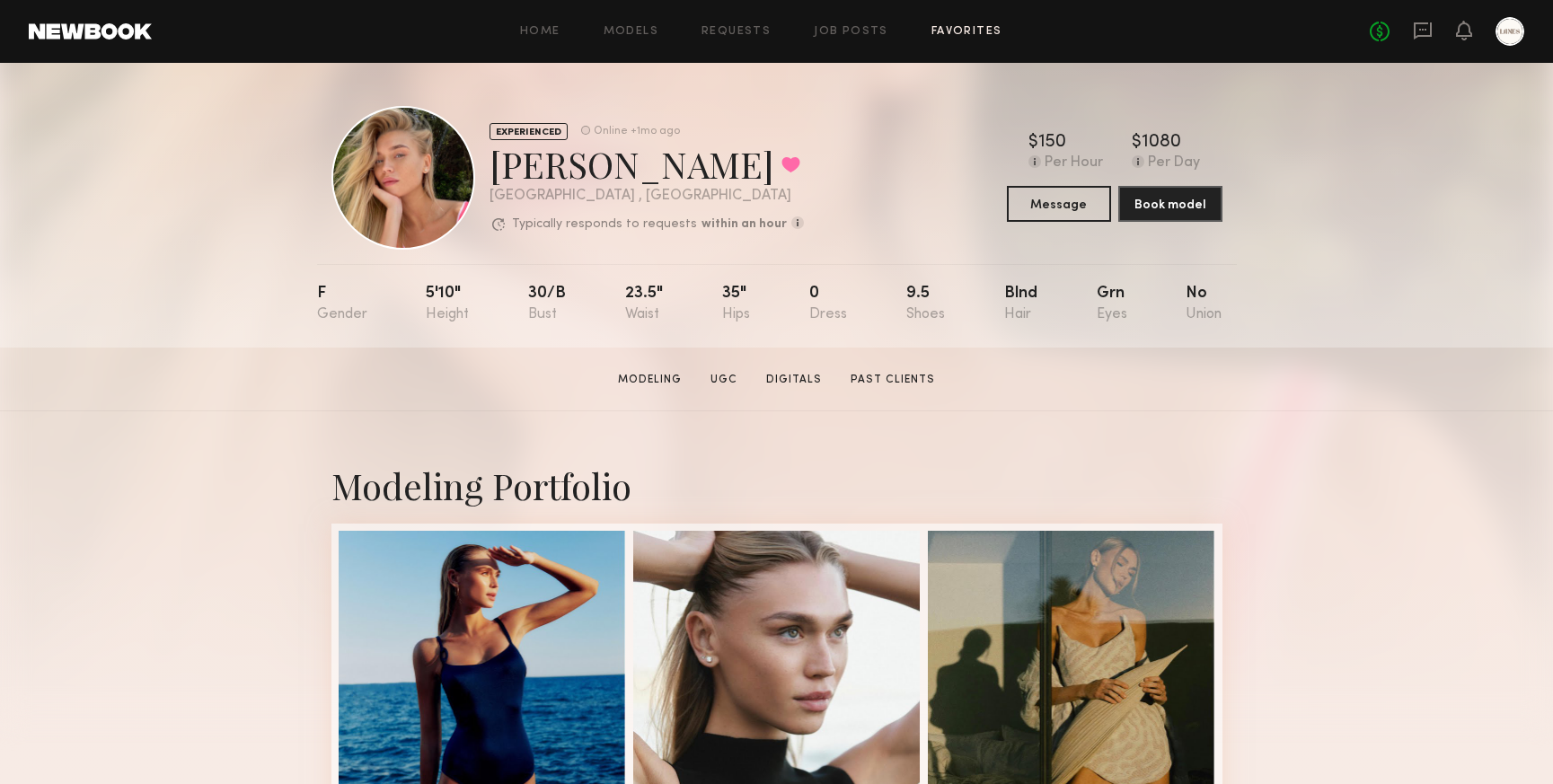
click at [945, 30] on link "Favorites" at bounding box center [967, 31] width 71 height 12
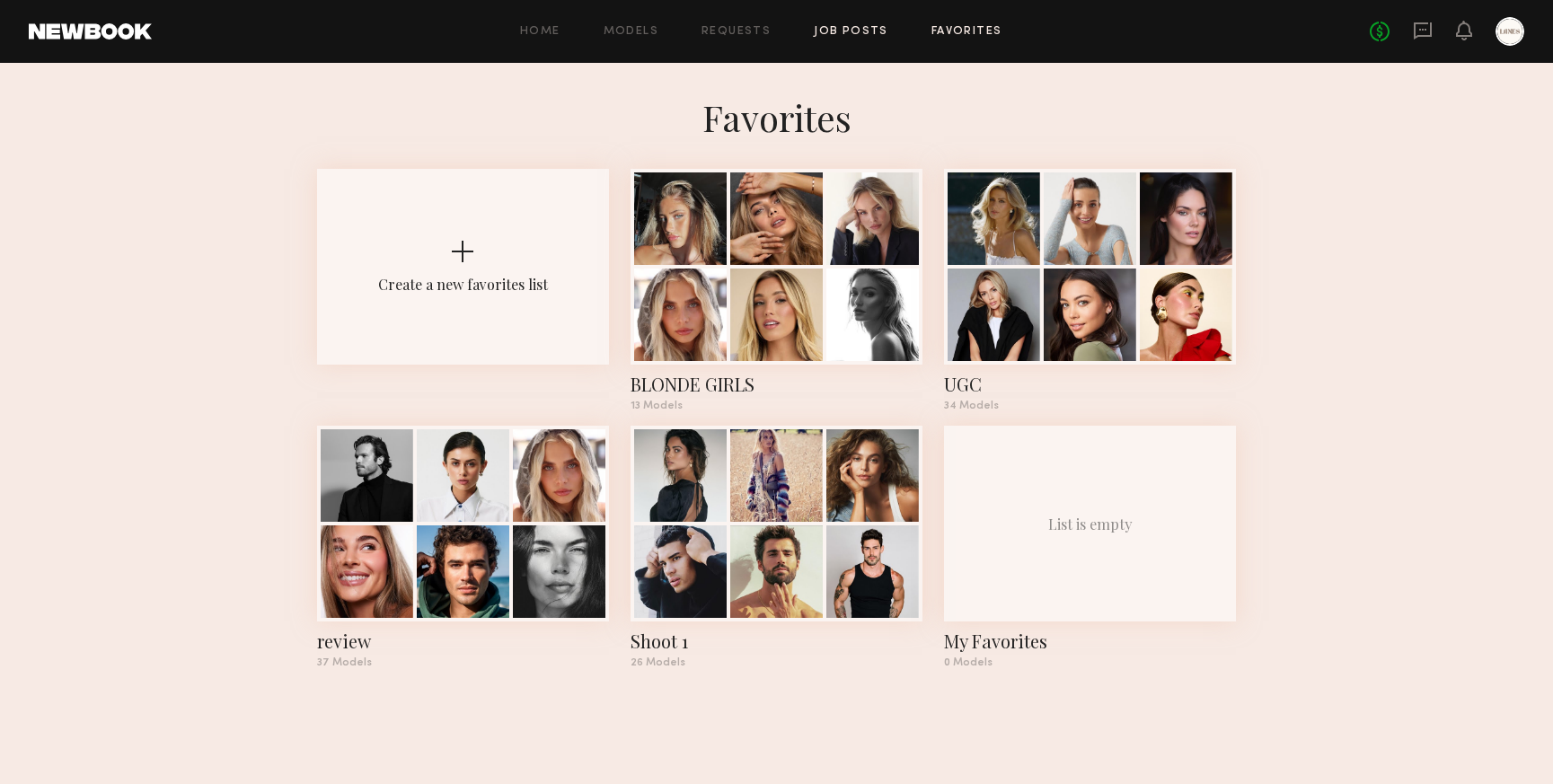
click at [816, 34] on link "Job Posts" at bounding box center [851, 31] width 75 height 12
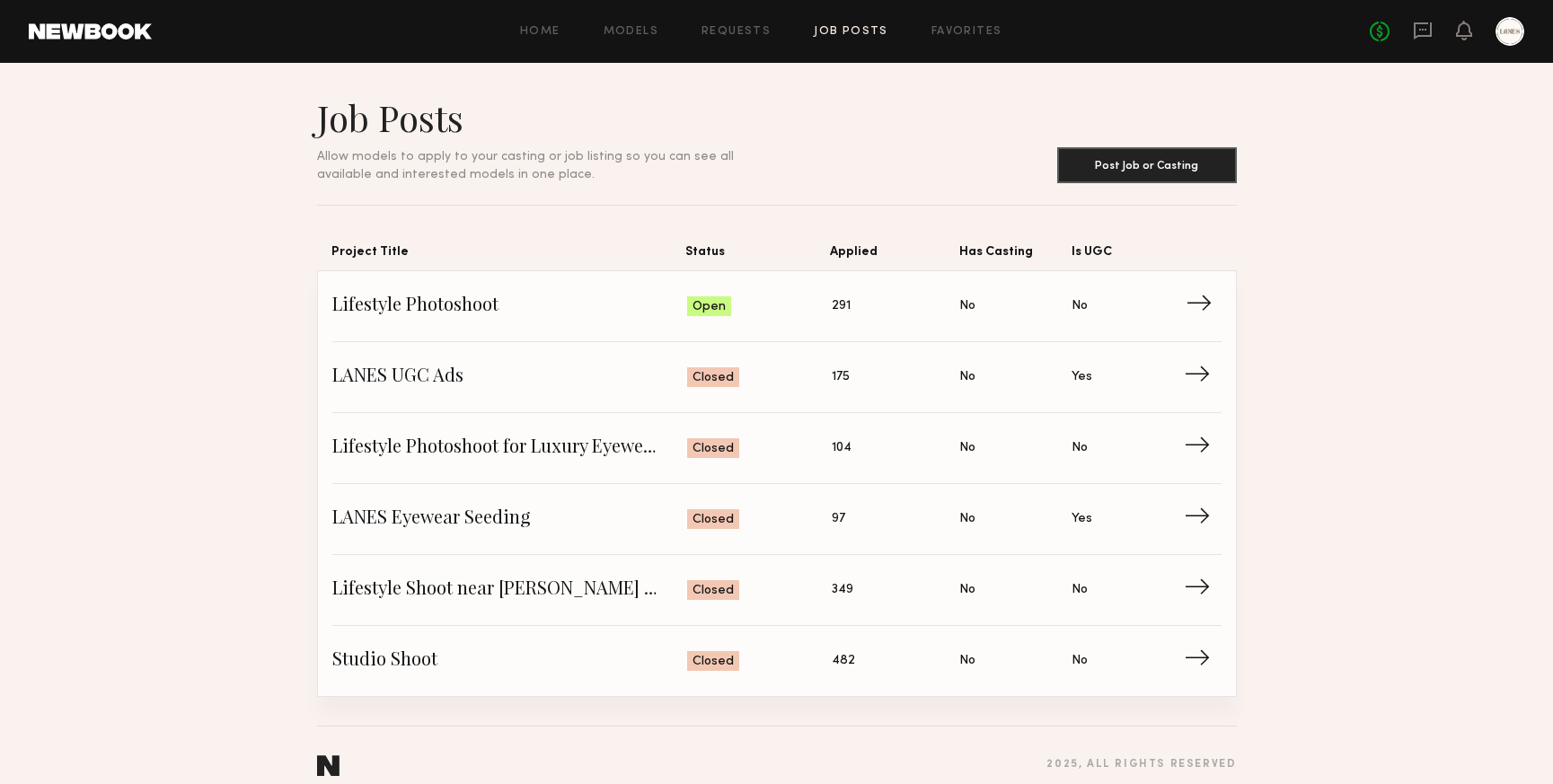
click at [526, 296] on span "Lifestyle Photoshoot" at bounding box center [511, 306] width 356 height 27
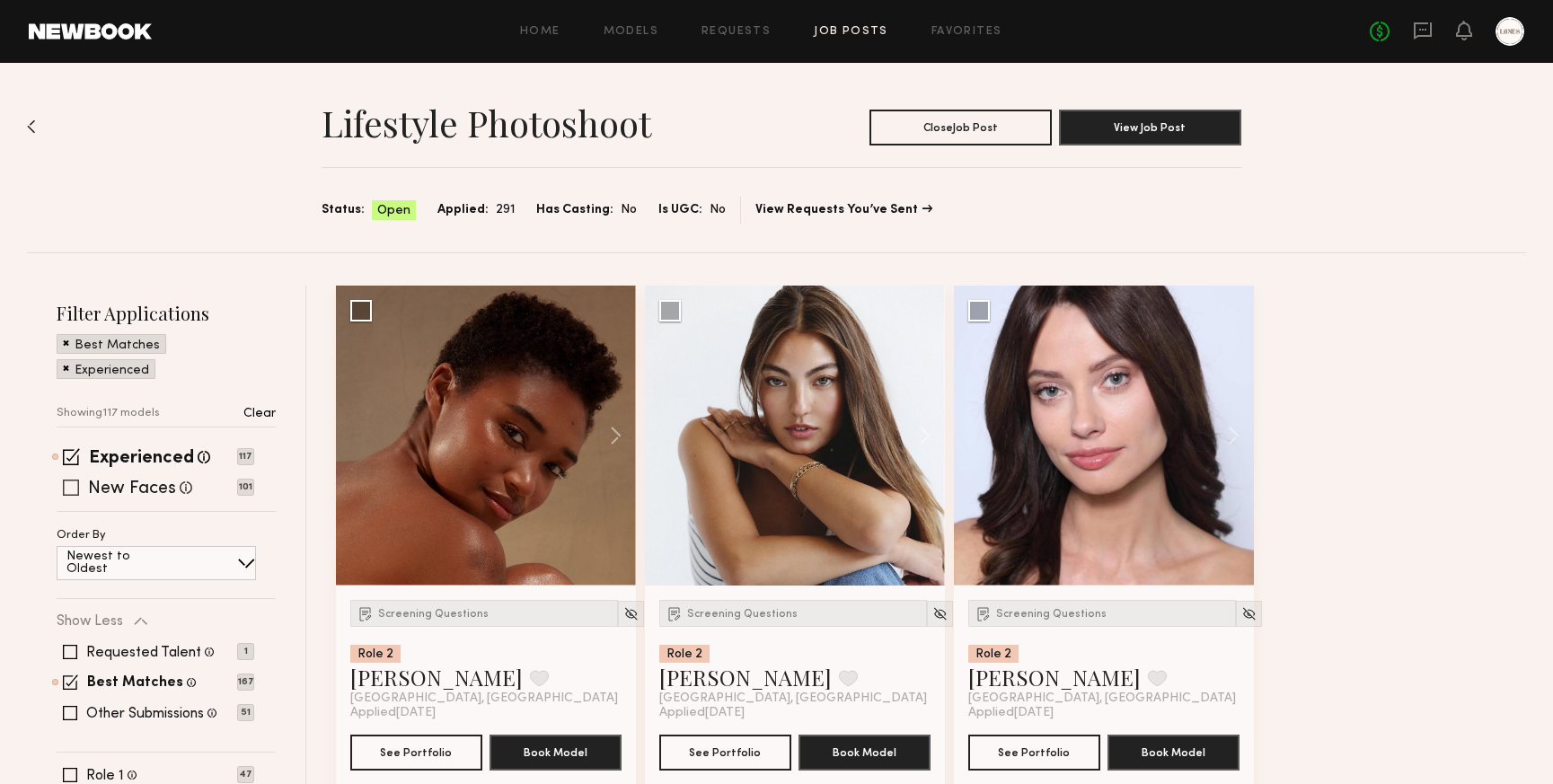
click at [66, 485] on span at bounding box center [71, 488] width 17 height 17
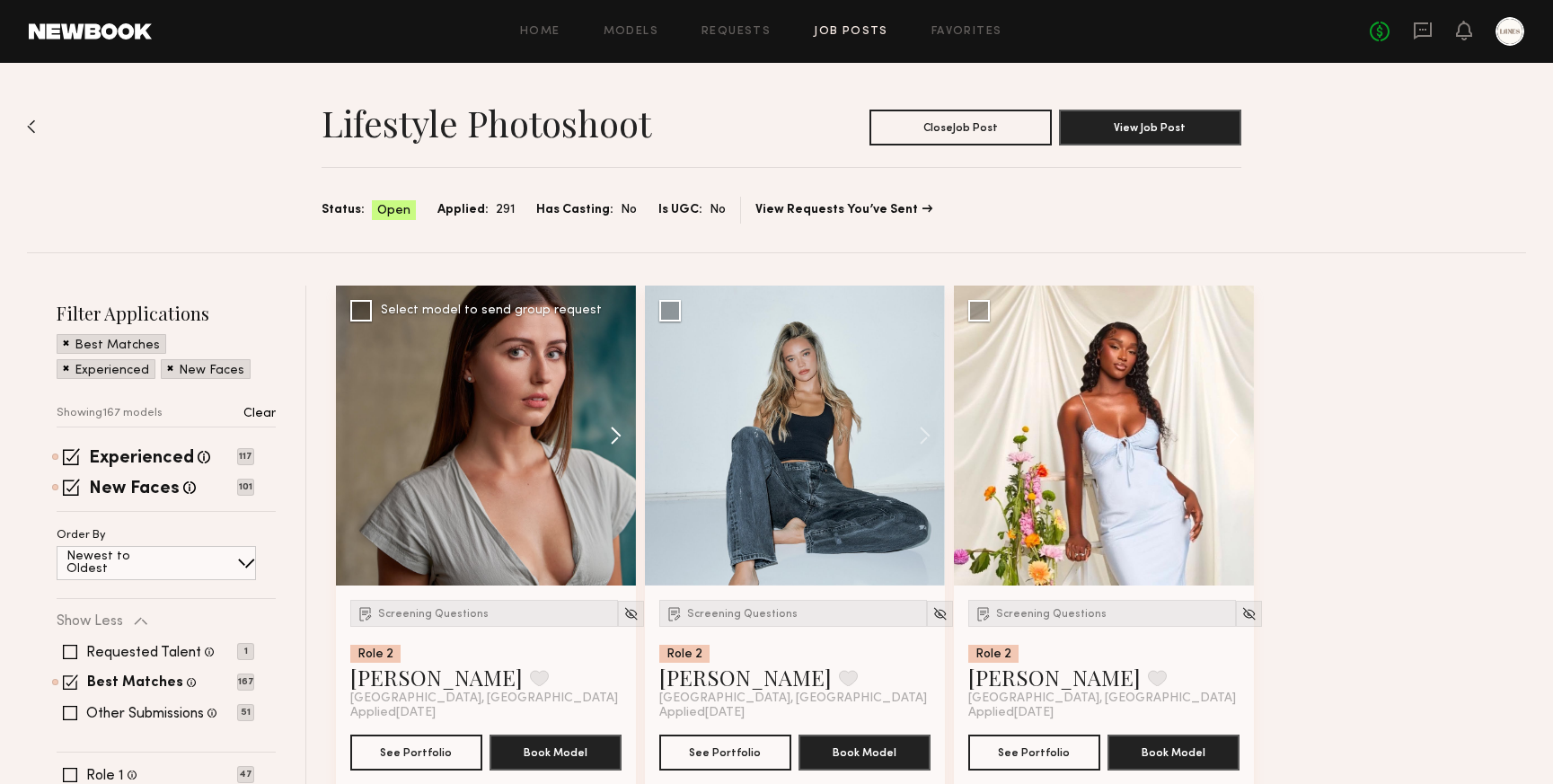
click at [610, 431] on button at bounding box center [607, 436] width 57 height 300
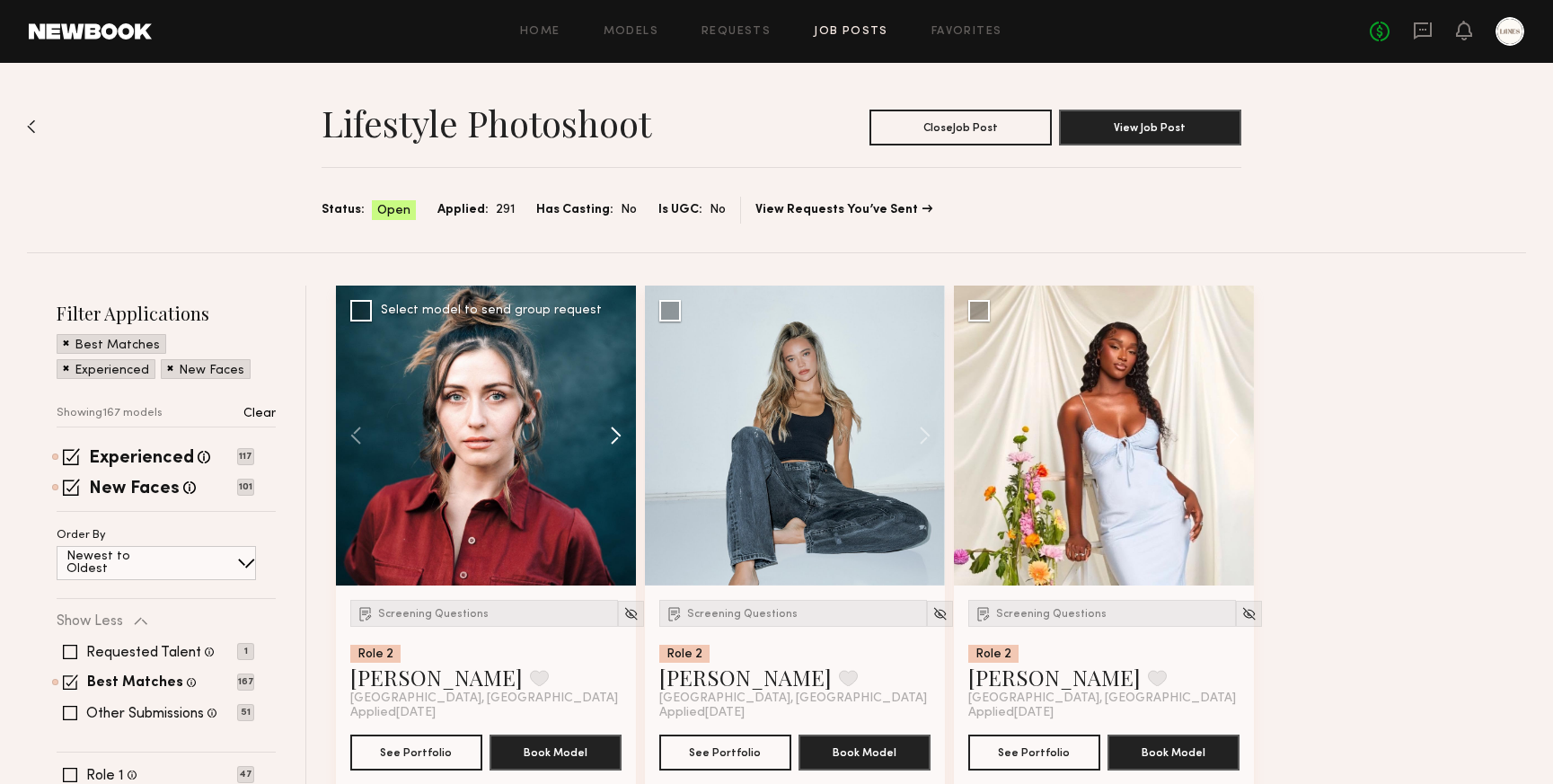
click at [610, 431] on button at bounding box center [607, 436] width 57 height 300
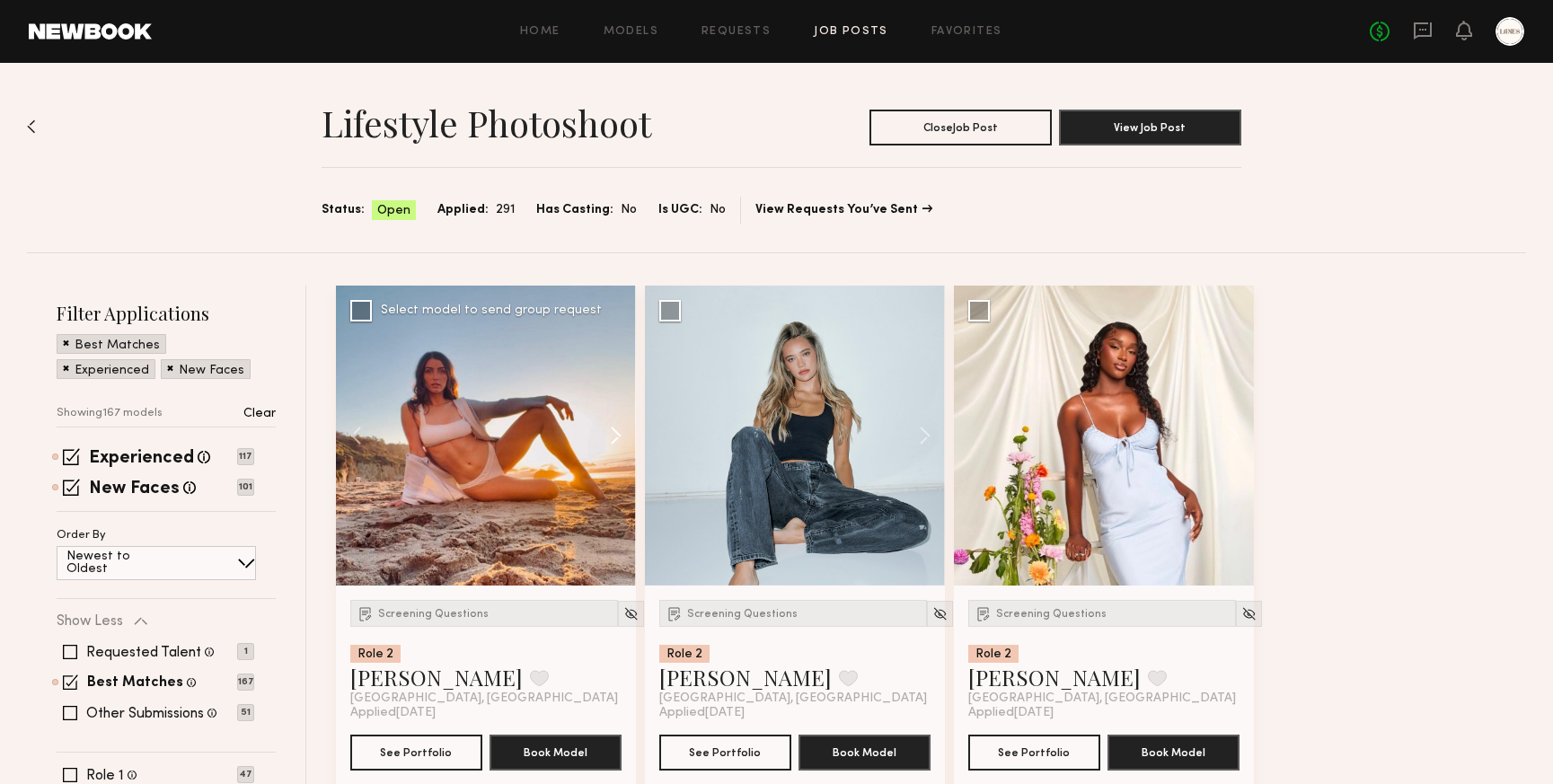
click at [610, 431] on button at bounding box center [607, 436] width 57 height 300
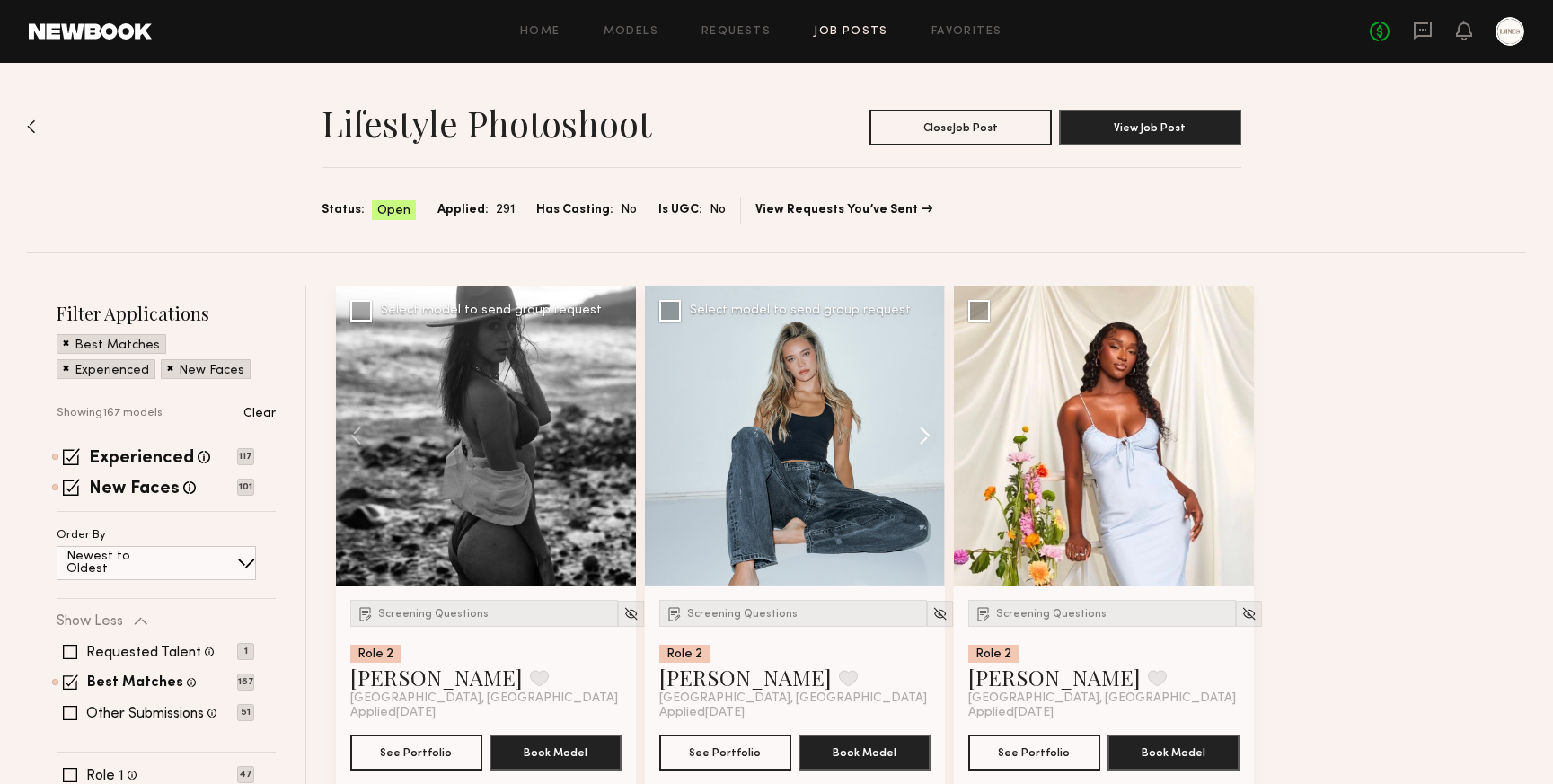
click at [927, 426] on button at bounding box center [916, 436] width 57 height 300
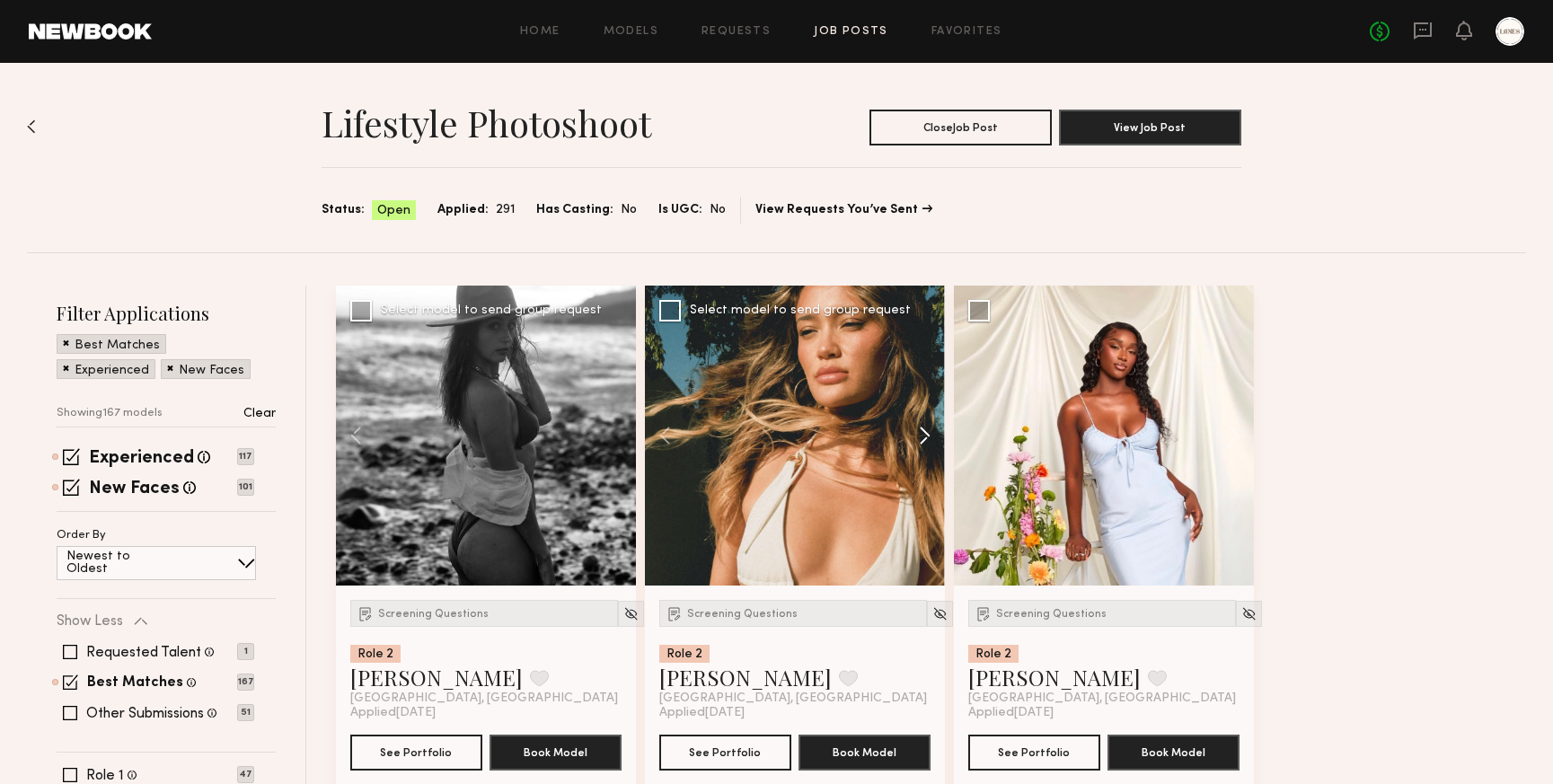
click at [927, 426] on button at bounding box center [916, 436] width 57 height 300
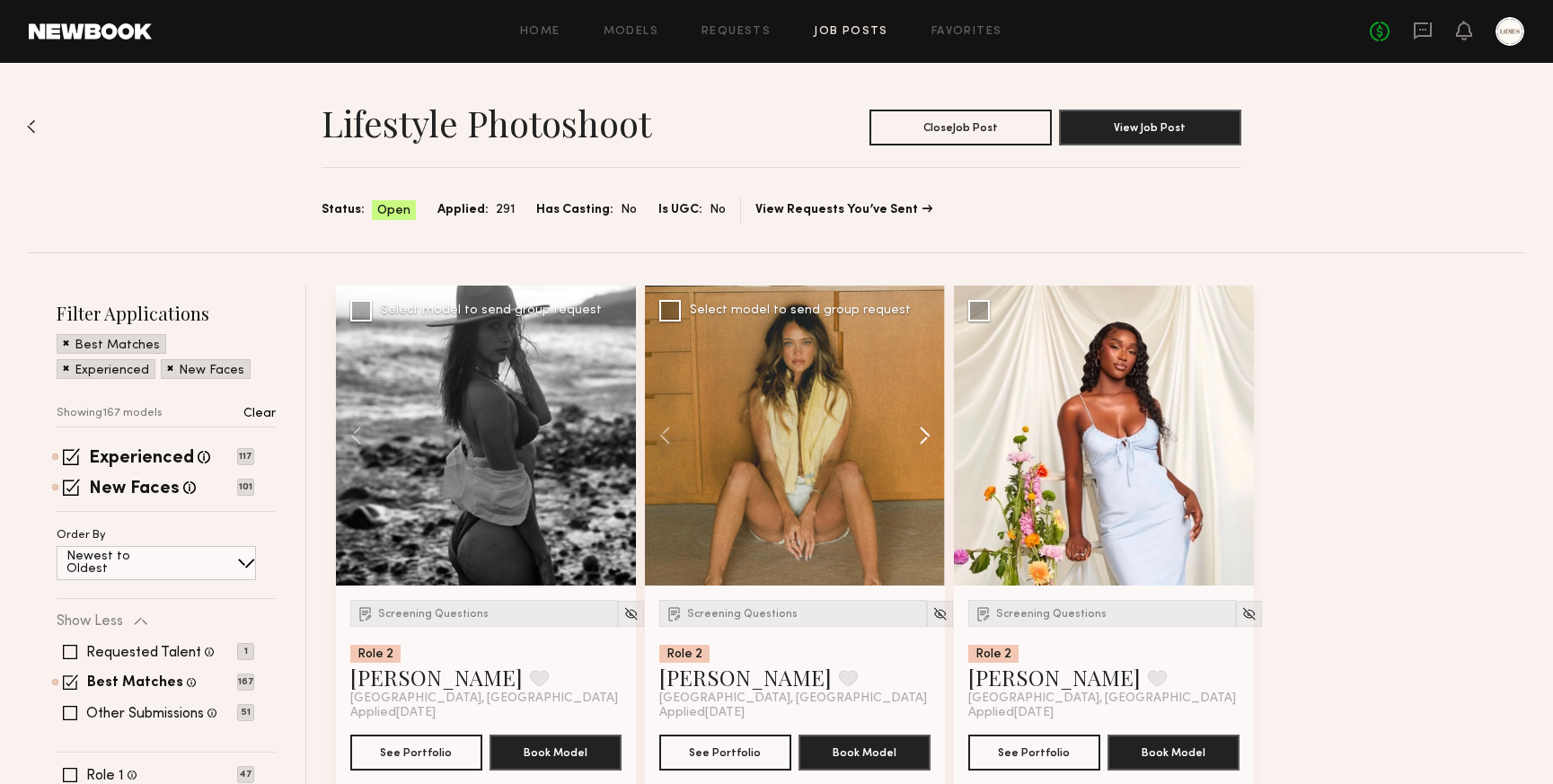
click at [927, 426] on button at bounding box center [916, 436] width 57 height 300
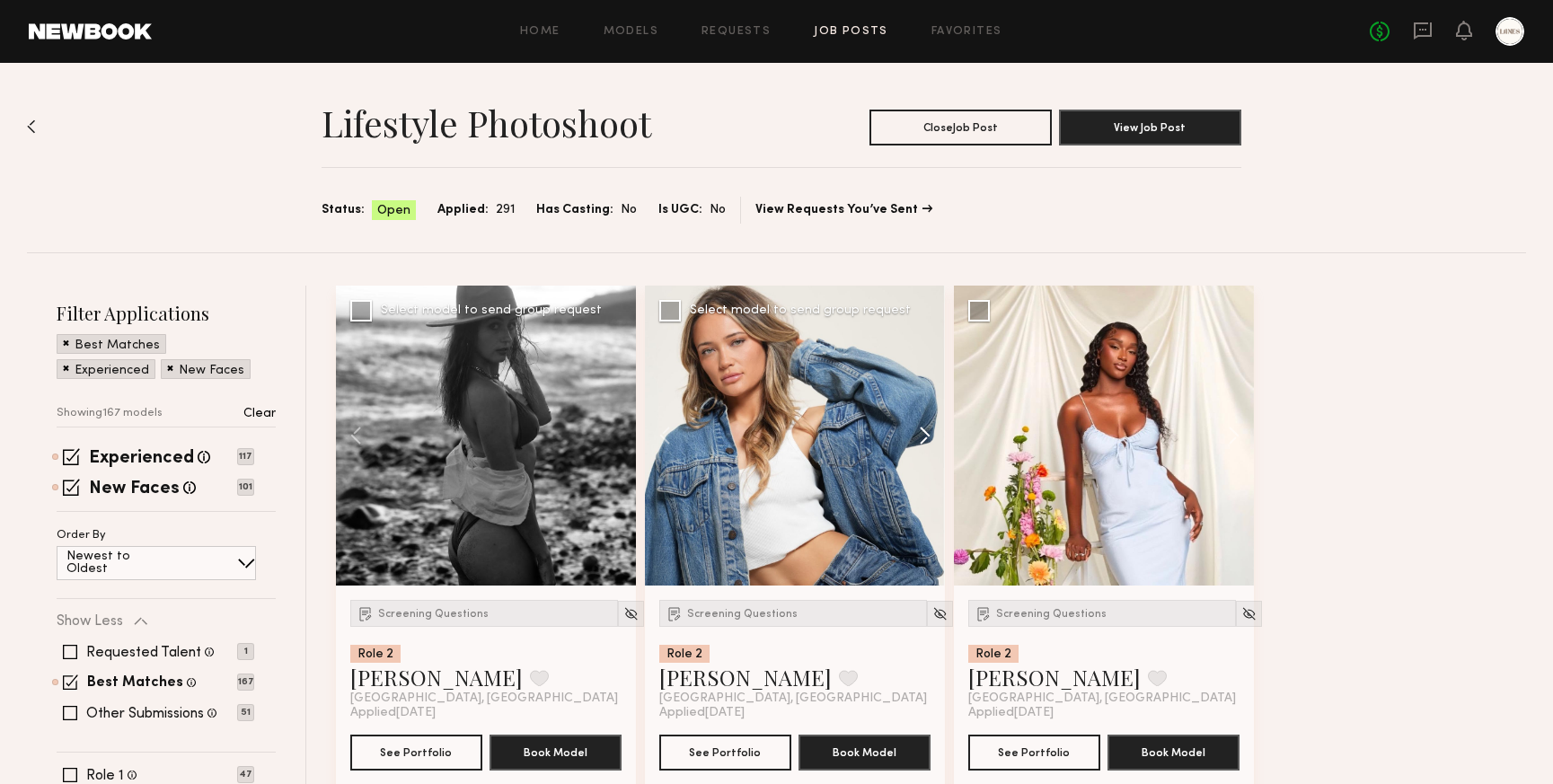
click at [923, 430] on button at bounding box center [916, 436] width 57 height 300
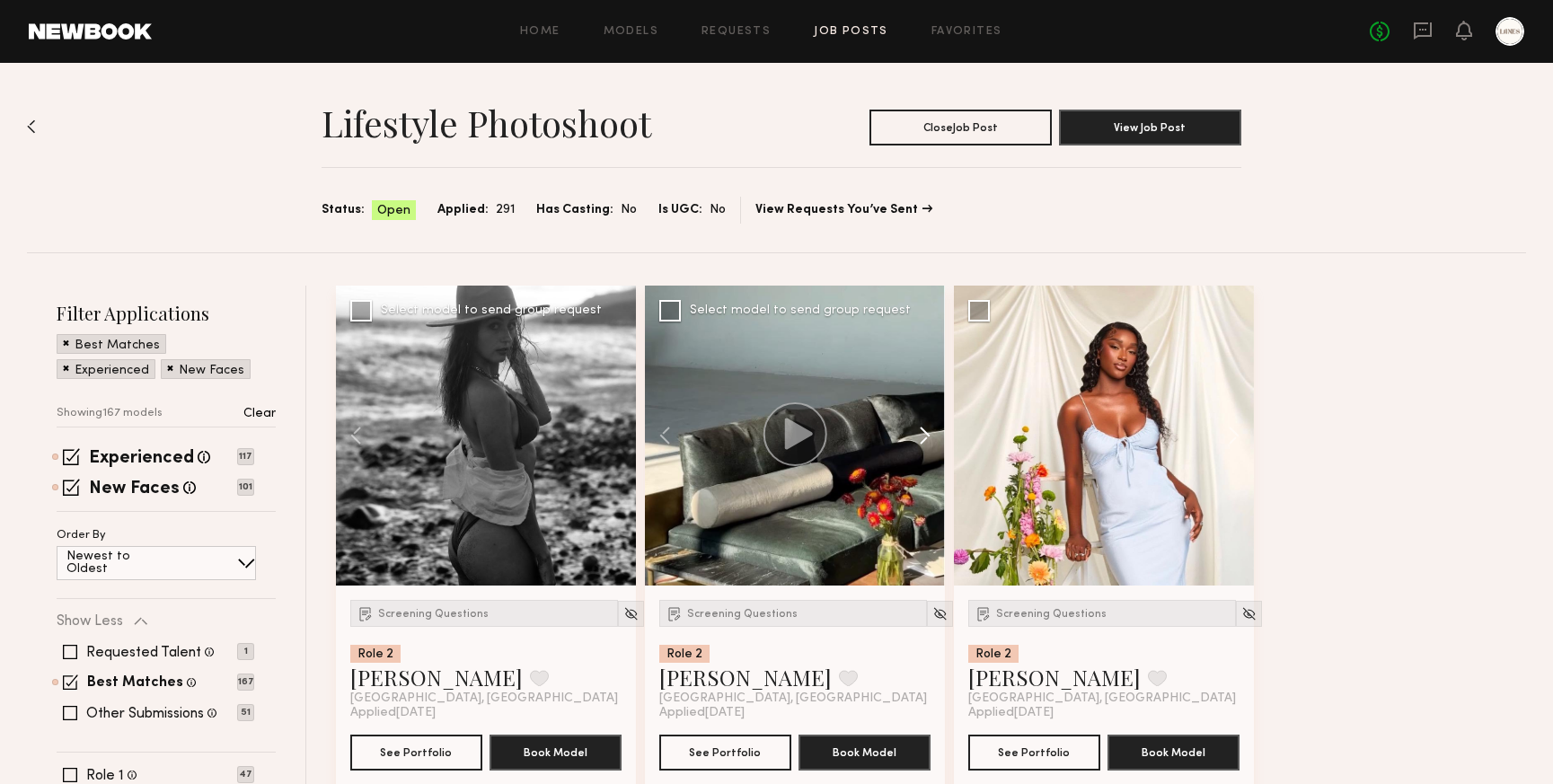
click at [923, 430] on button at bounding box center [916, 436] width 57 height 300
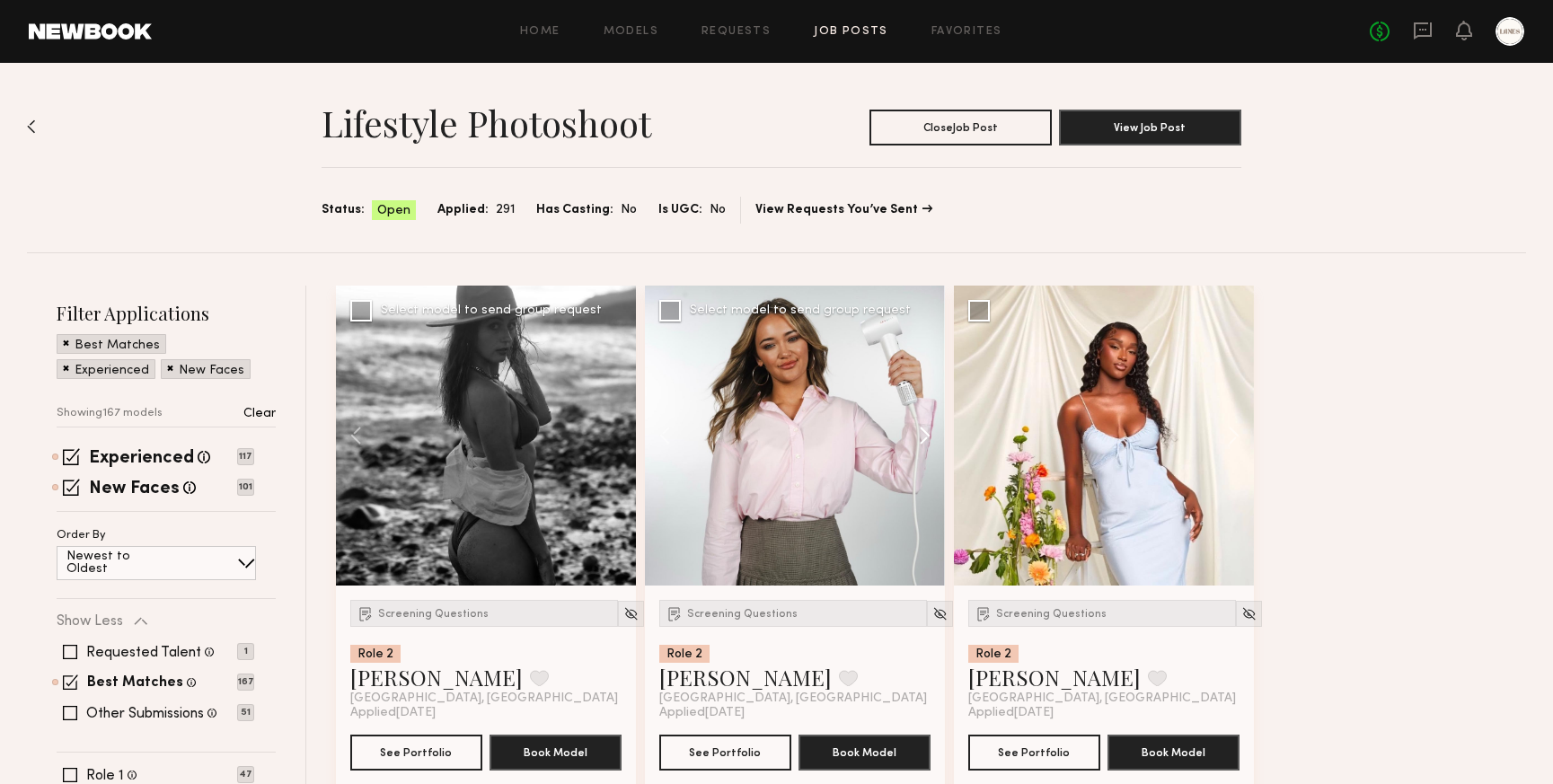
click at [923, 430] on button at bounding box center [916, 436] width 57 height 300
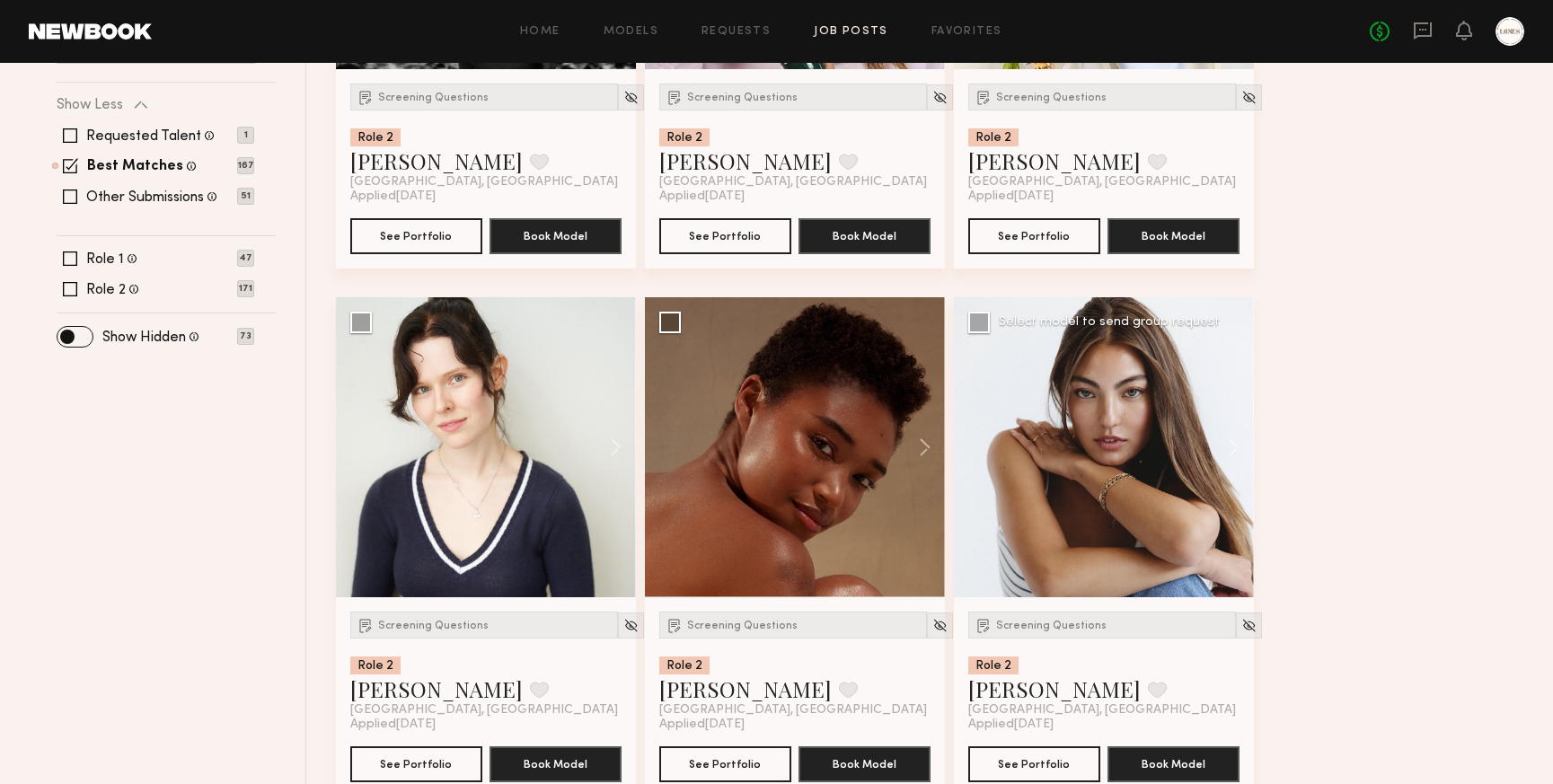
scroll to position [517, 0]
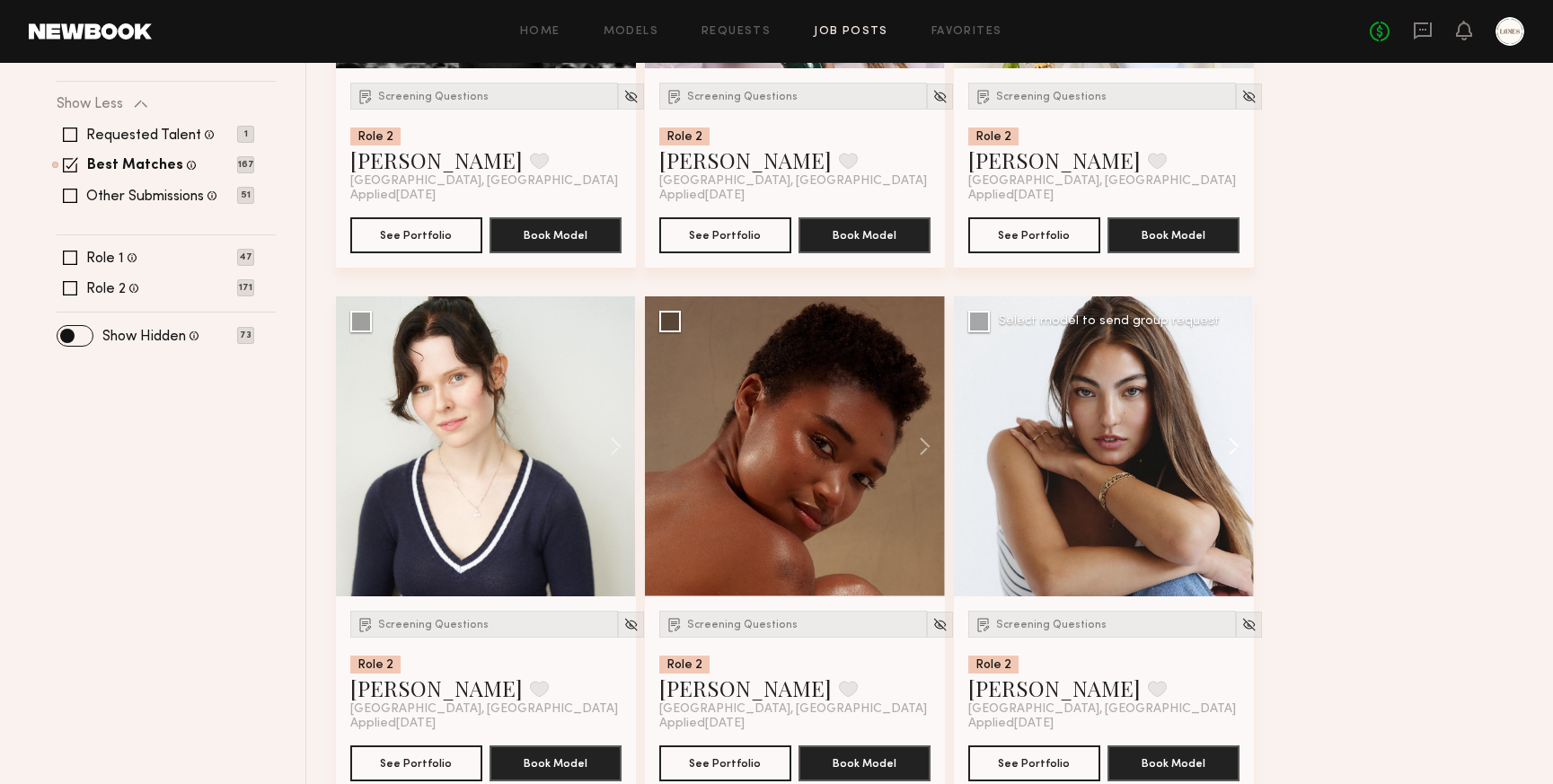
click at [1236, 439] on button at bounding box center [1225, 447] width 57 height 300
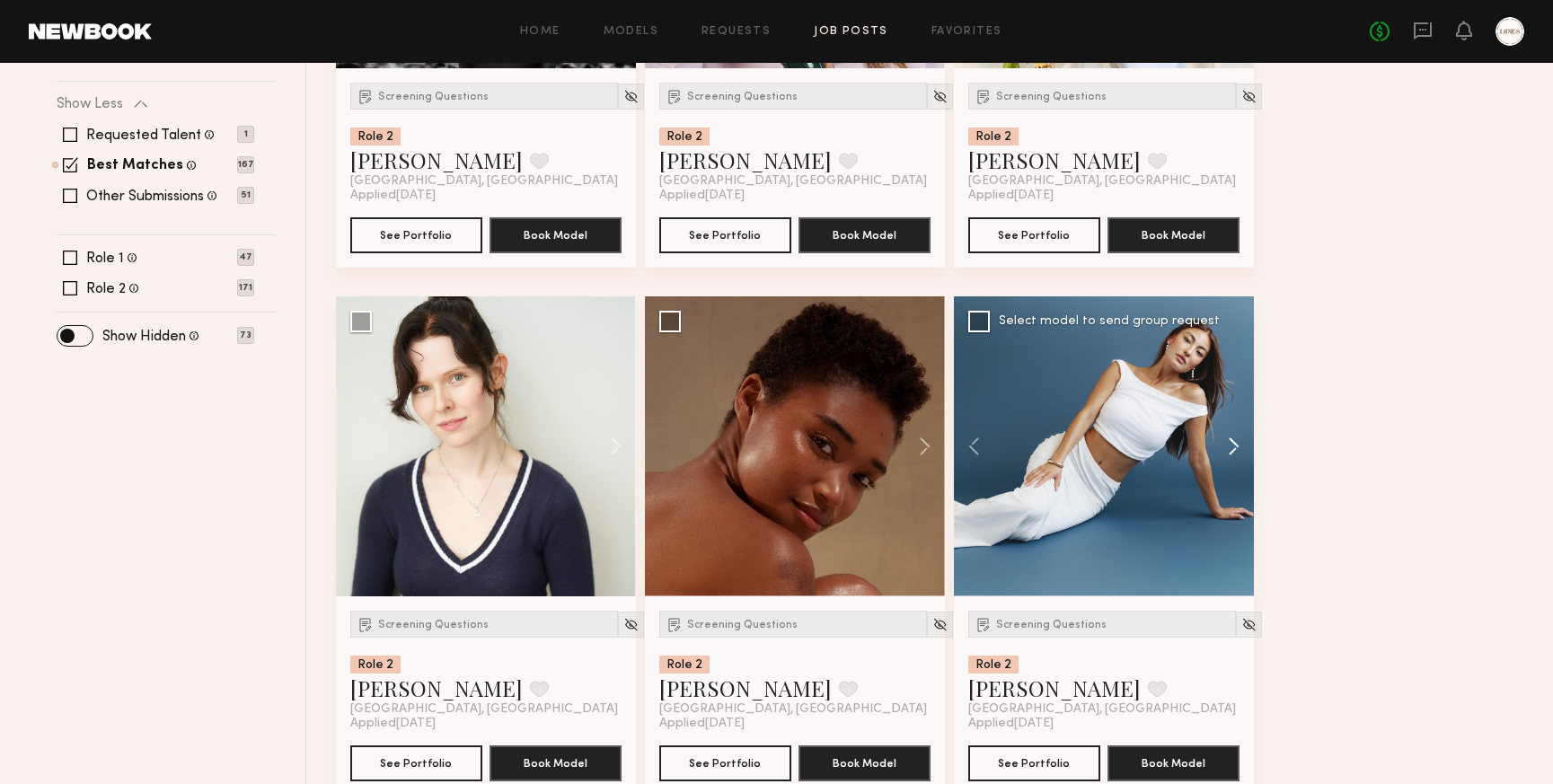
click at [1236, 439] on button at bounding box center [1225, 447] width 57 height 300
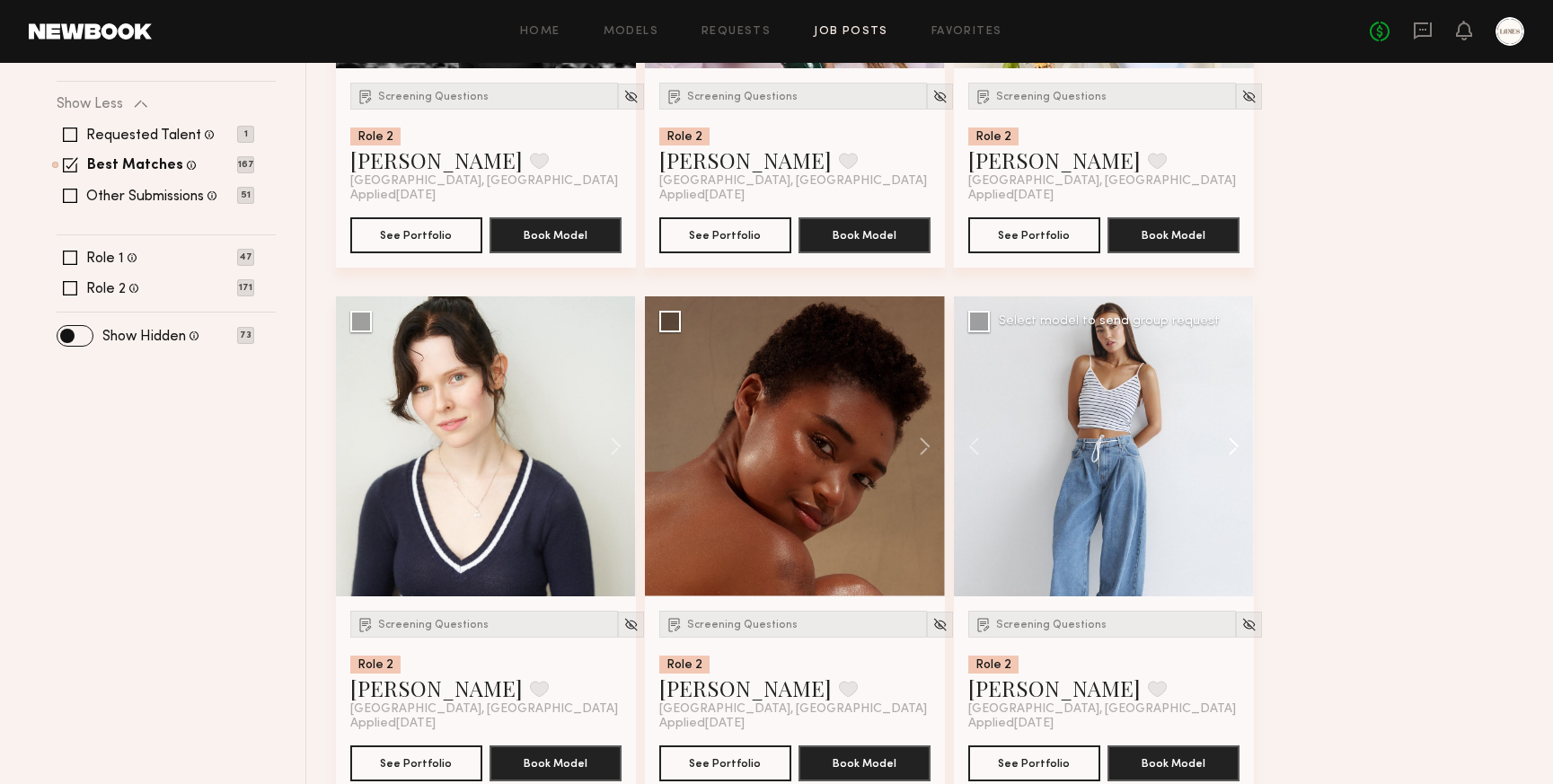
click at [1236, 439] on button at bounding box center [1225, 447] width 57 height 300
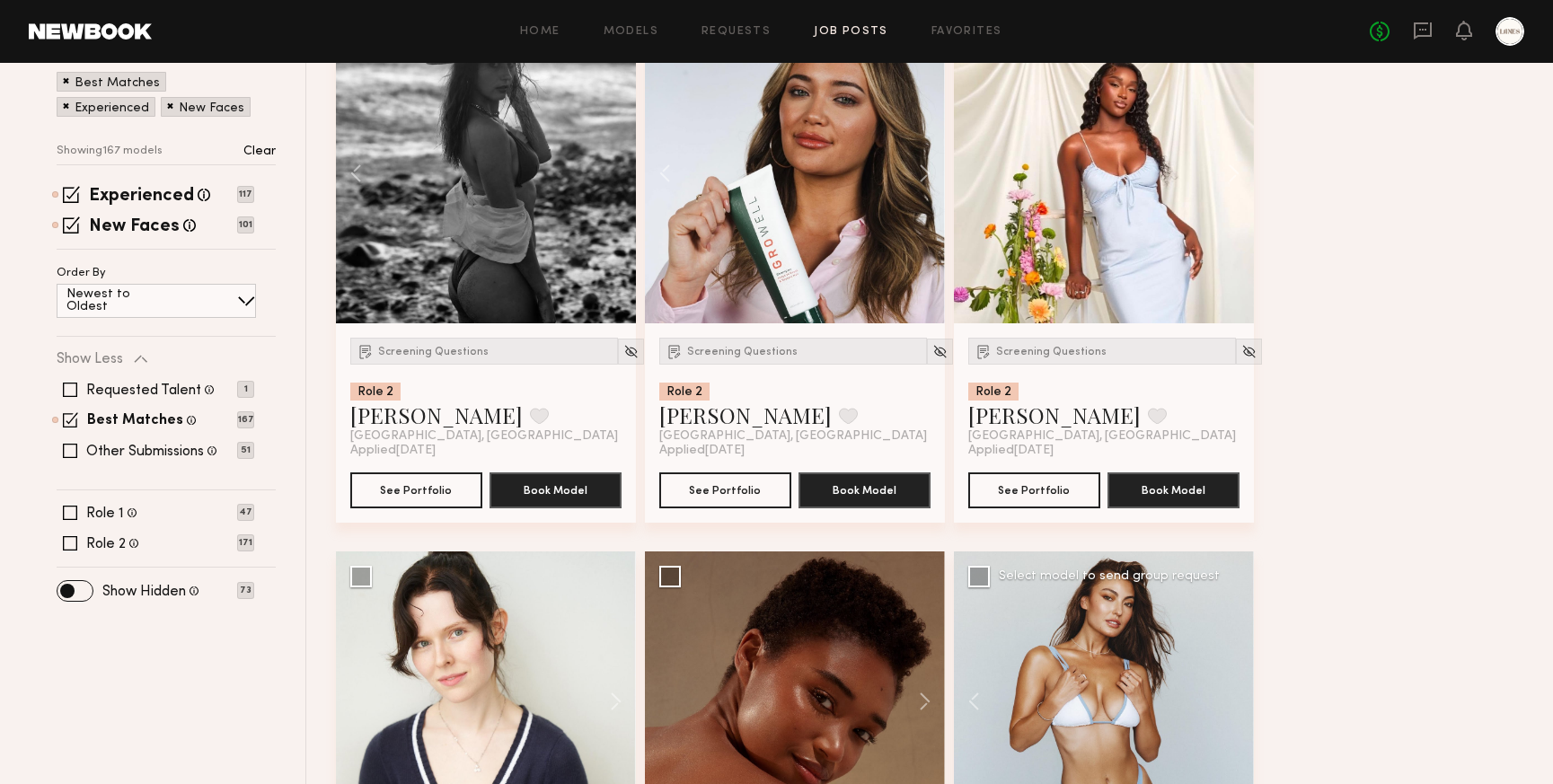
scroll to position [0, 0]
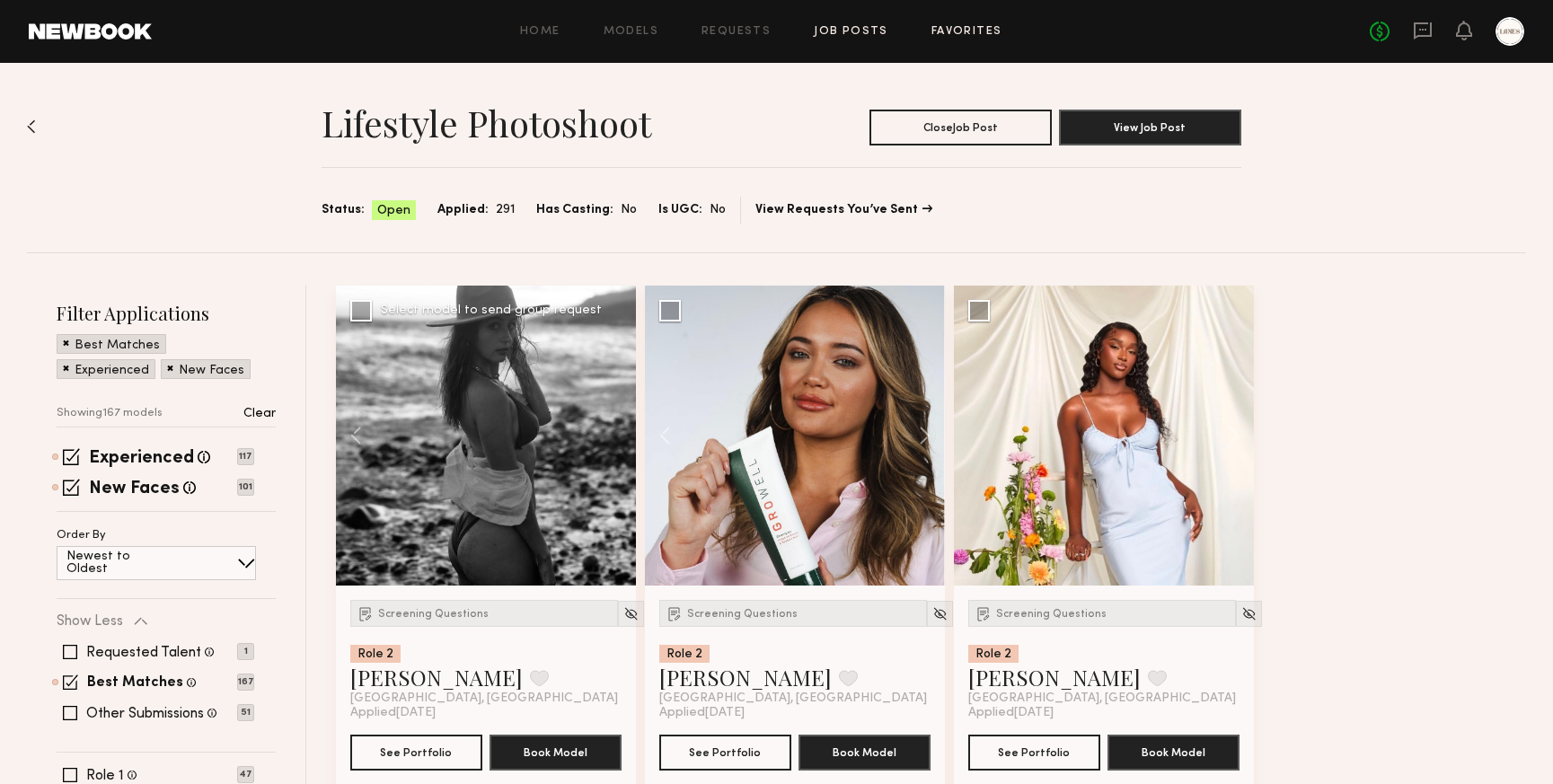
click at [954, 26] on link "Favorites" at bounding box center [967, 31] width 71 height 12
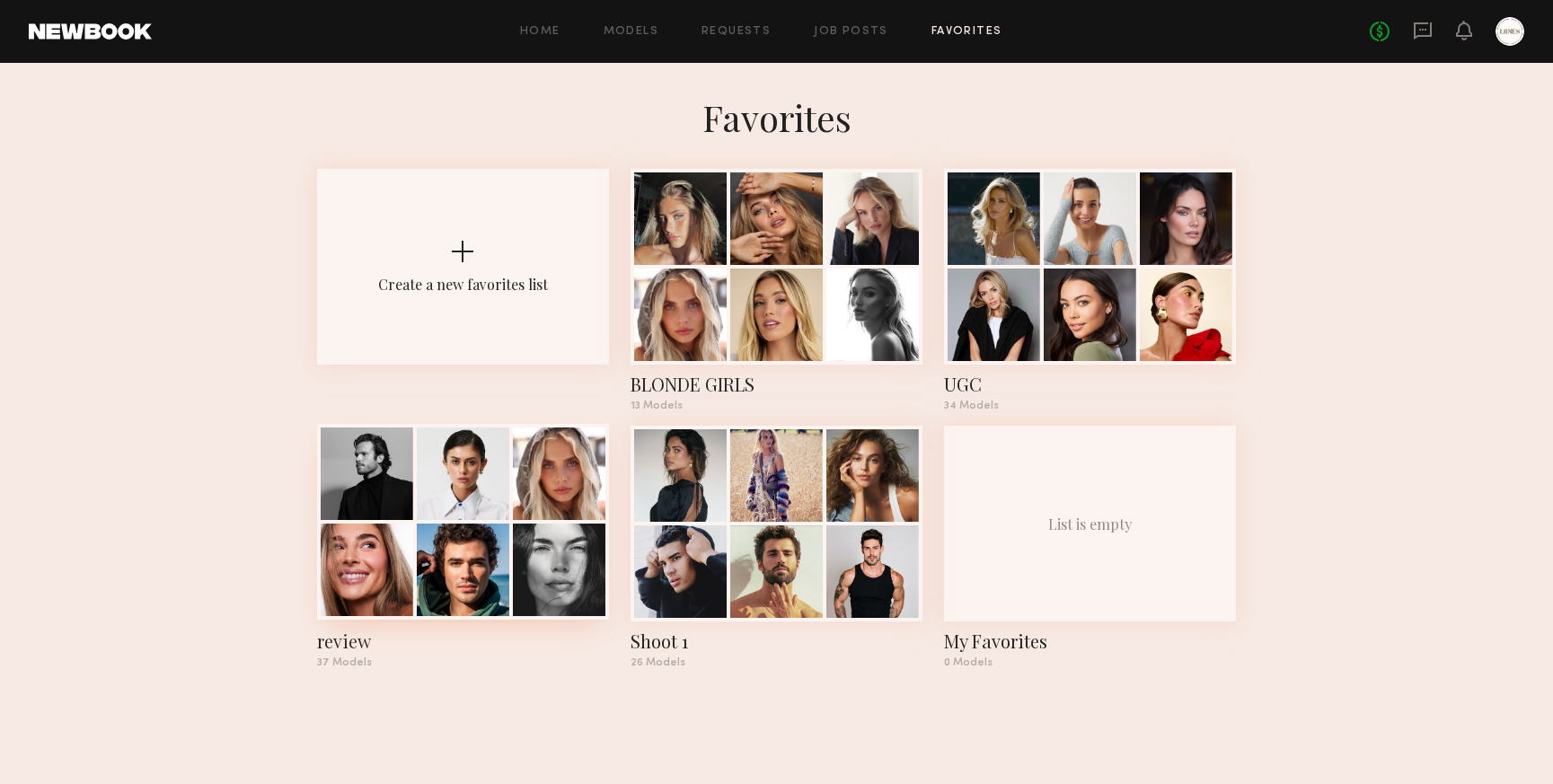
click at [488, 518] on div at bounding box center [463, 474] width 92 height 92
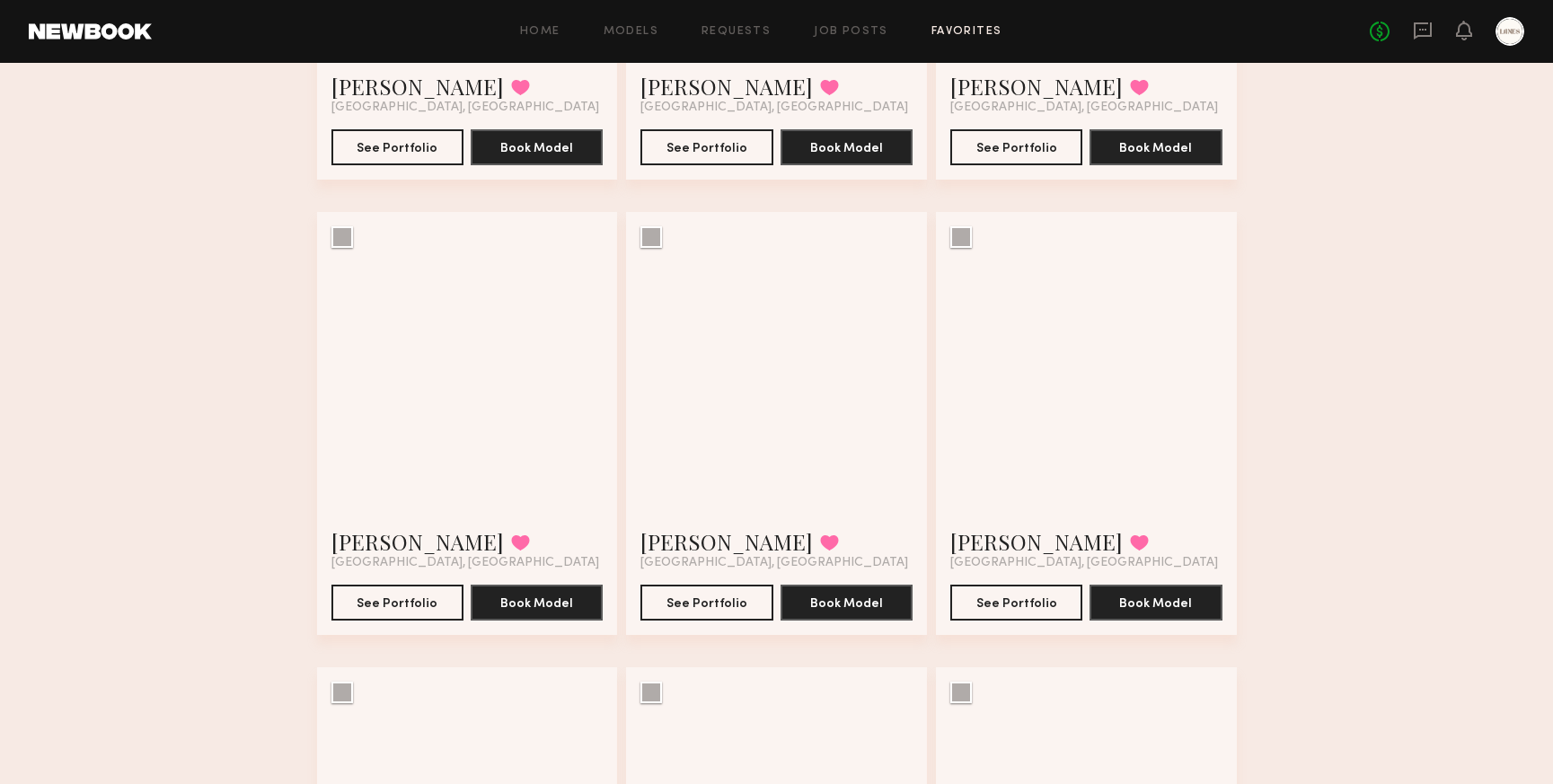
scroll to position [1364, 0]
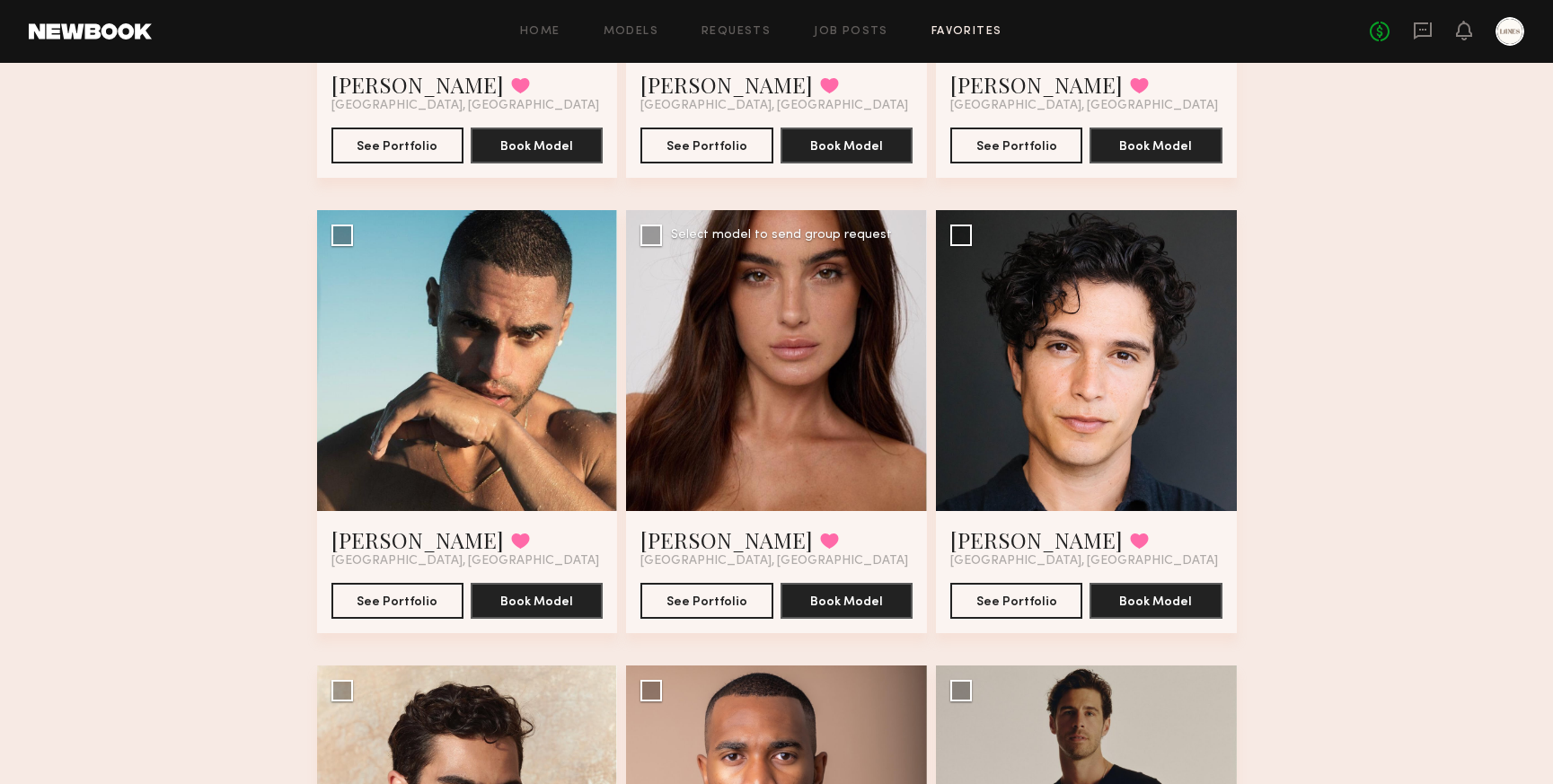
click at [859, 361] on div at bounding box center [776, 360] width 301 height 301
click at [700, 597] on button "See Portfolio" at bounding box center [706, 600] width 132 height 36
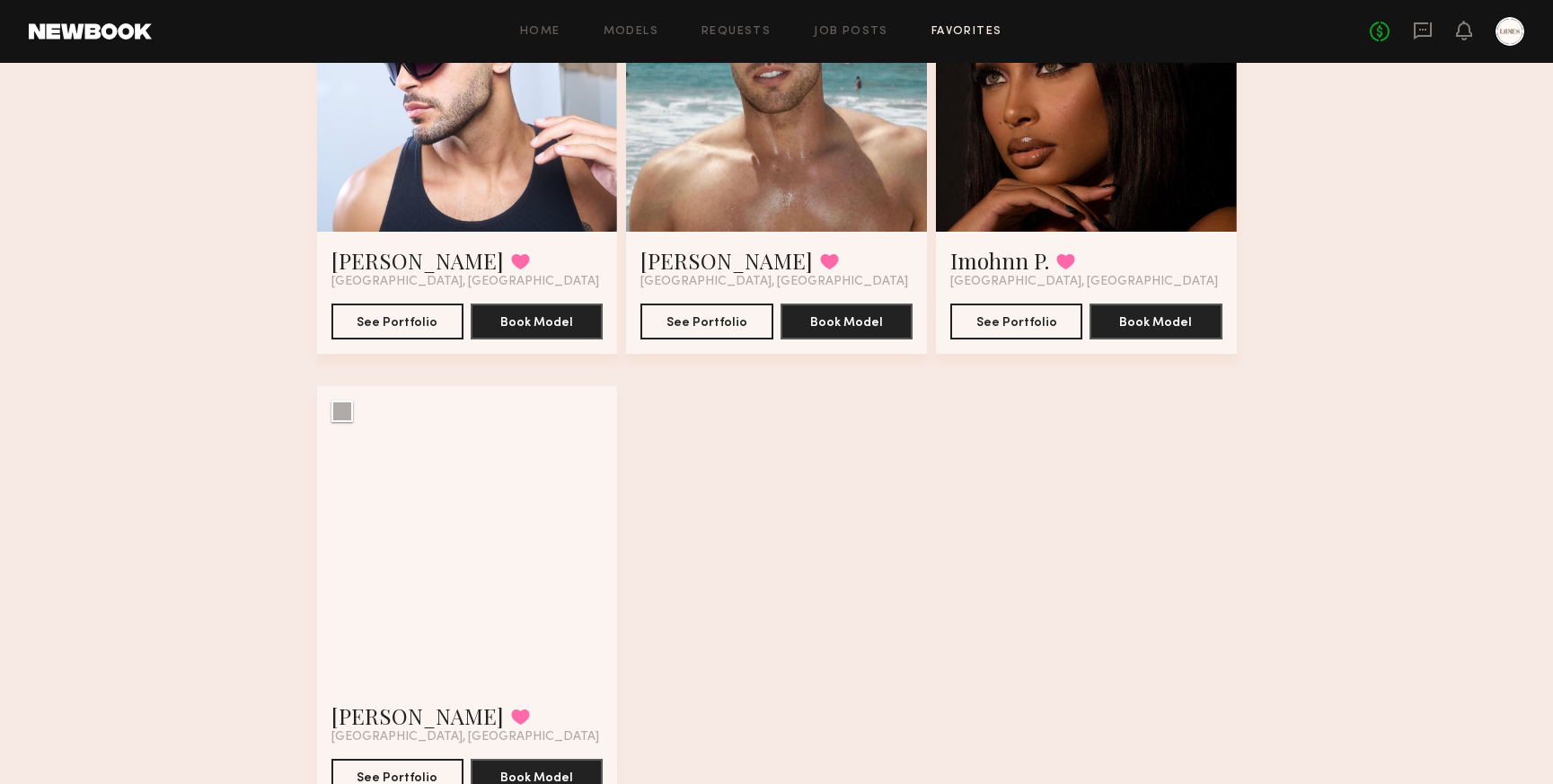
scroll to position [5367, 0]
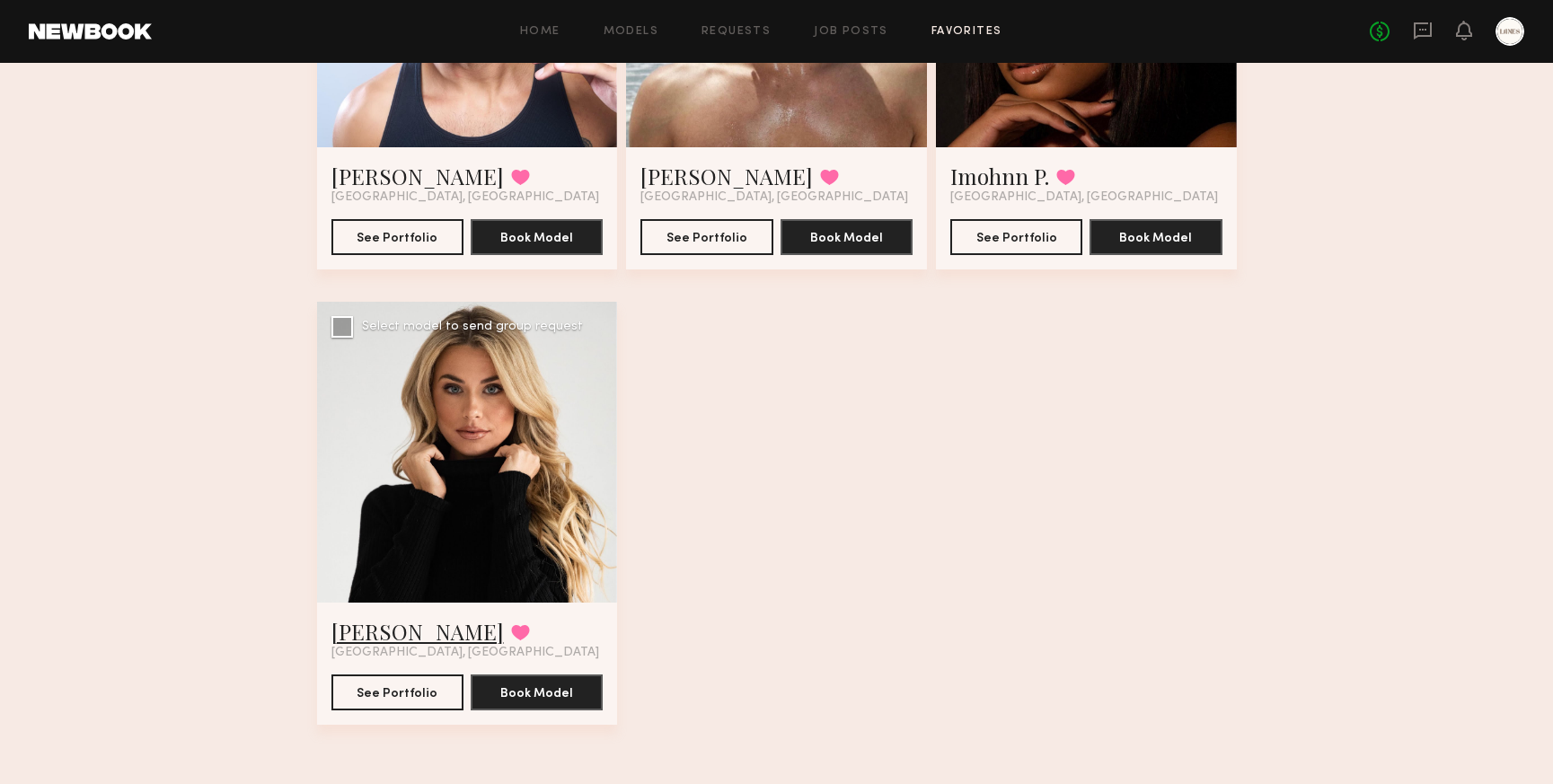
click at [354, 634] on link "Paige A." at bounding box center [418, 631] width 172 height 29
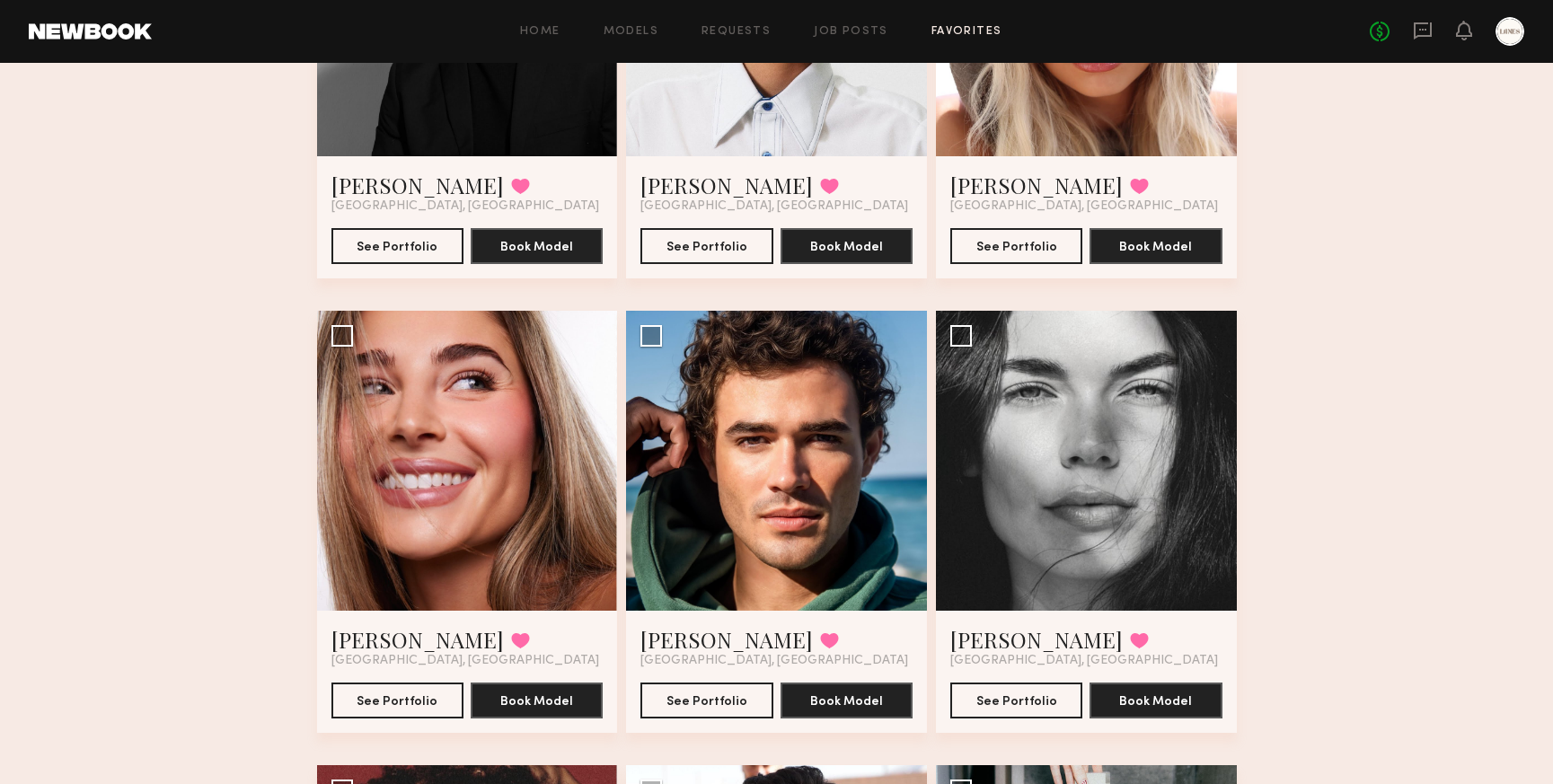
scroll to position [0, 0]
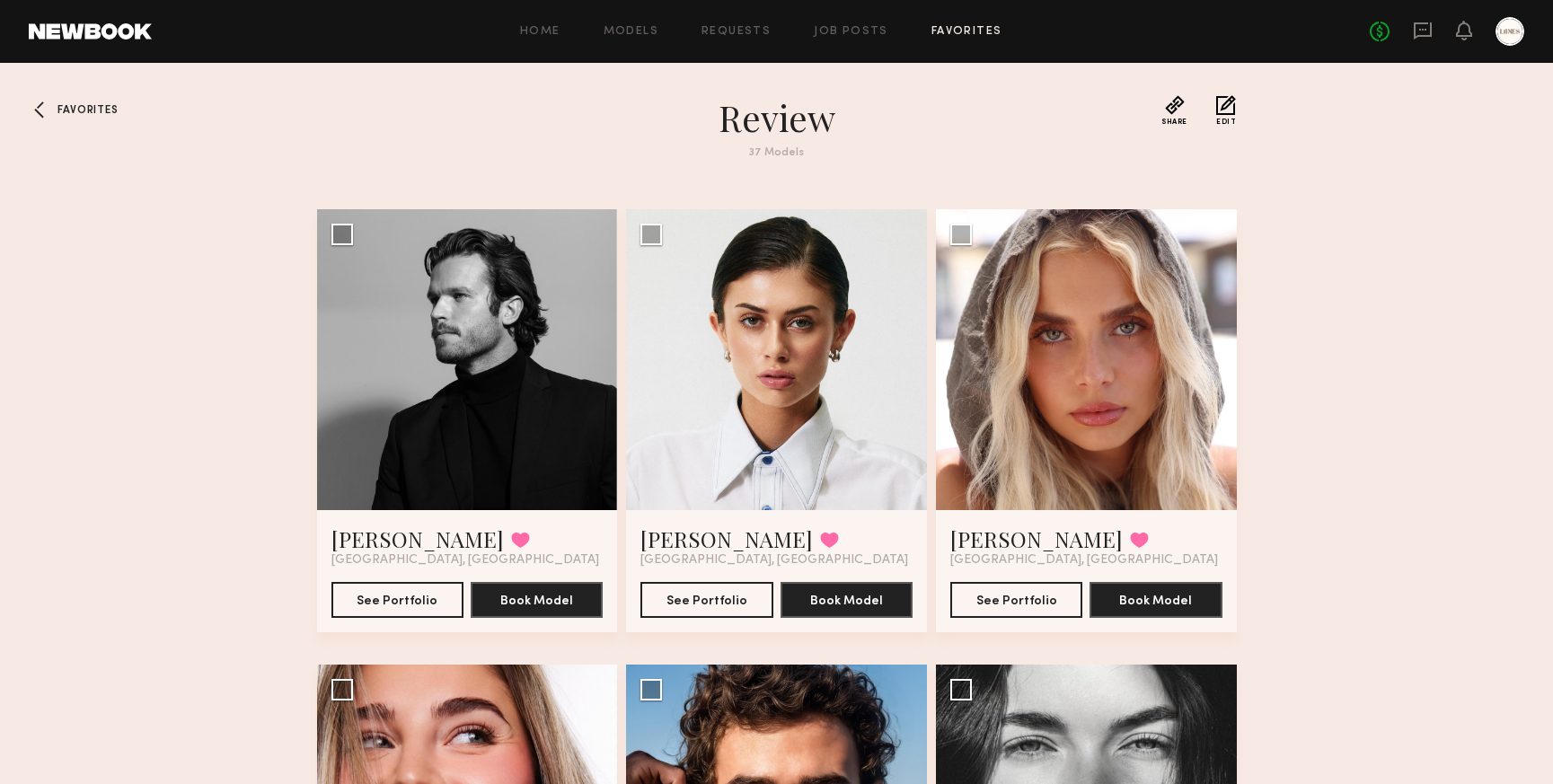
click at [72, 113] on span "Favorites" at bounding box center [87, 111] width 60 height 11
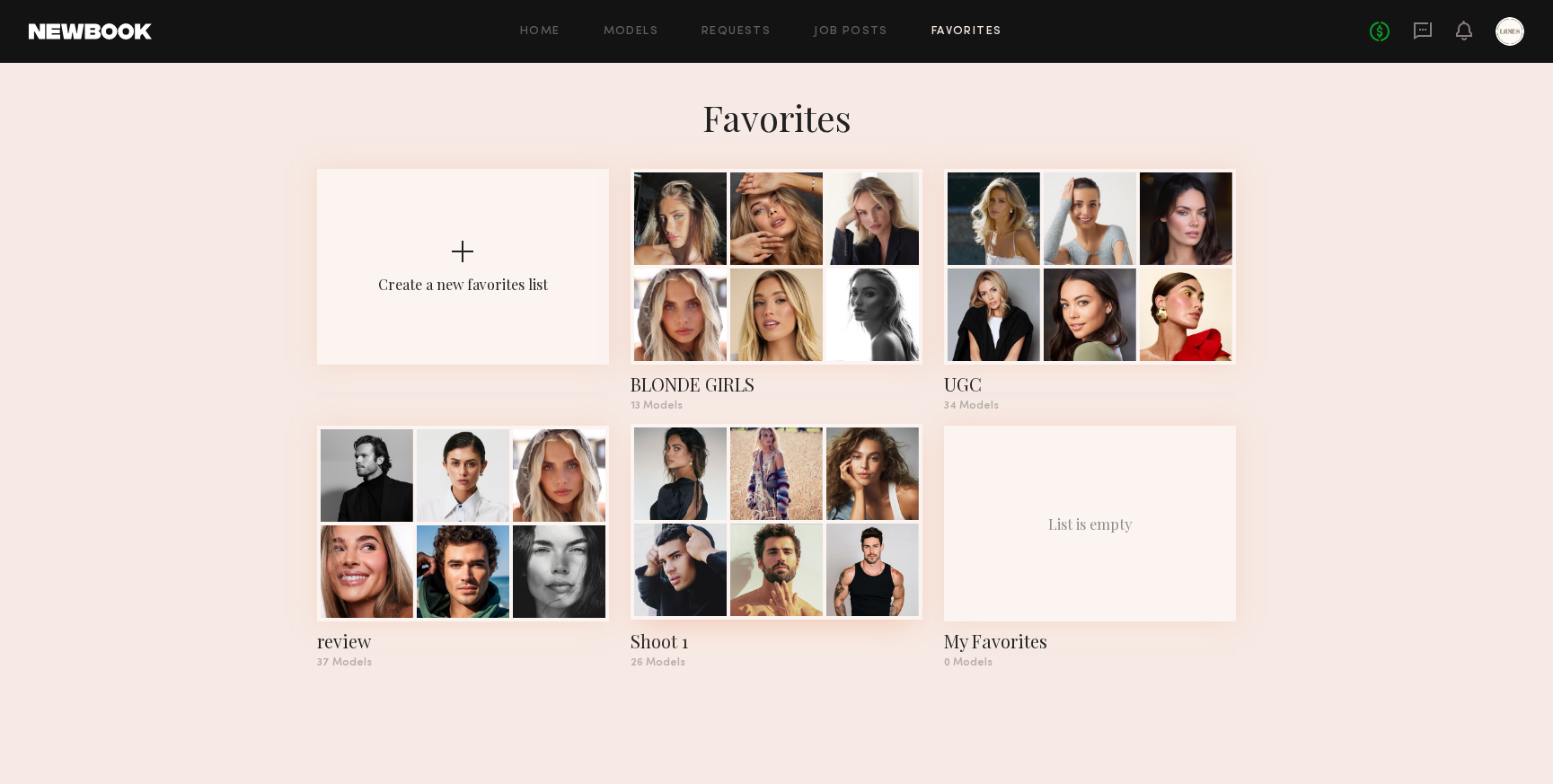
click at [737, 506] on div at bounding box center [776, 474] width 92 height 92
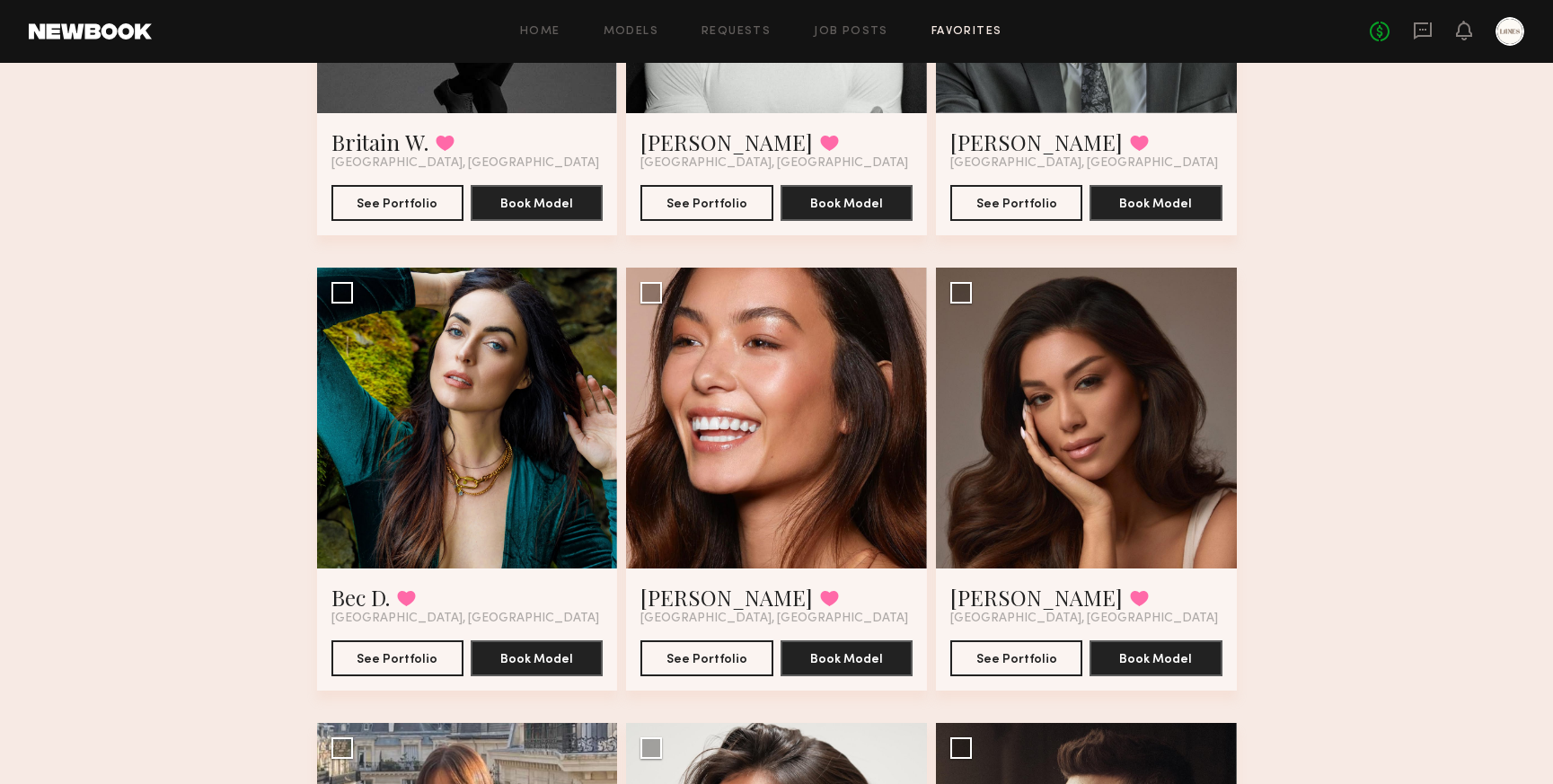
scroll to position [1307, 0]
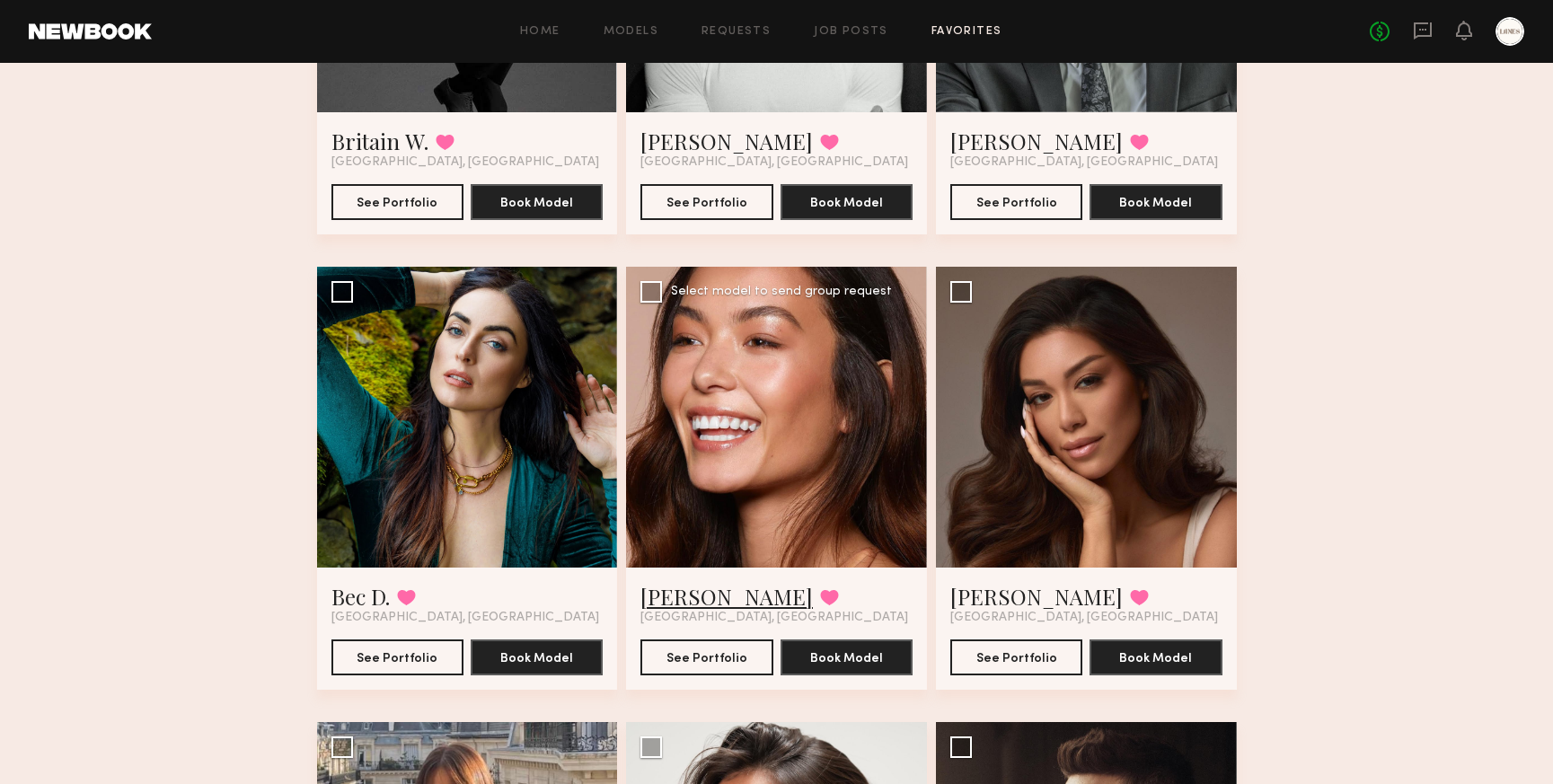
click at [661, 592] on link "Tia M." at bounding box center [726, 596] width 172 height 29
click at [352, 597] on link "Bec D." at bounding box center [360, 596] width 58 height 29
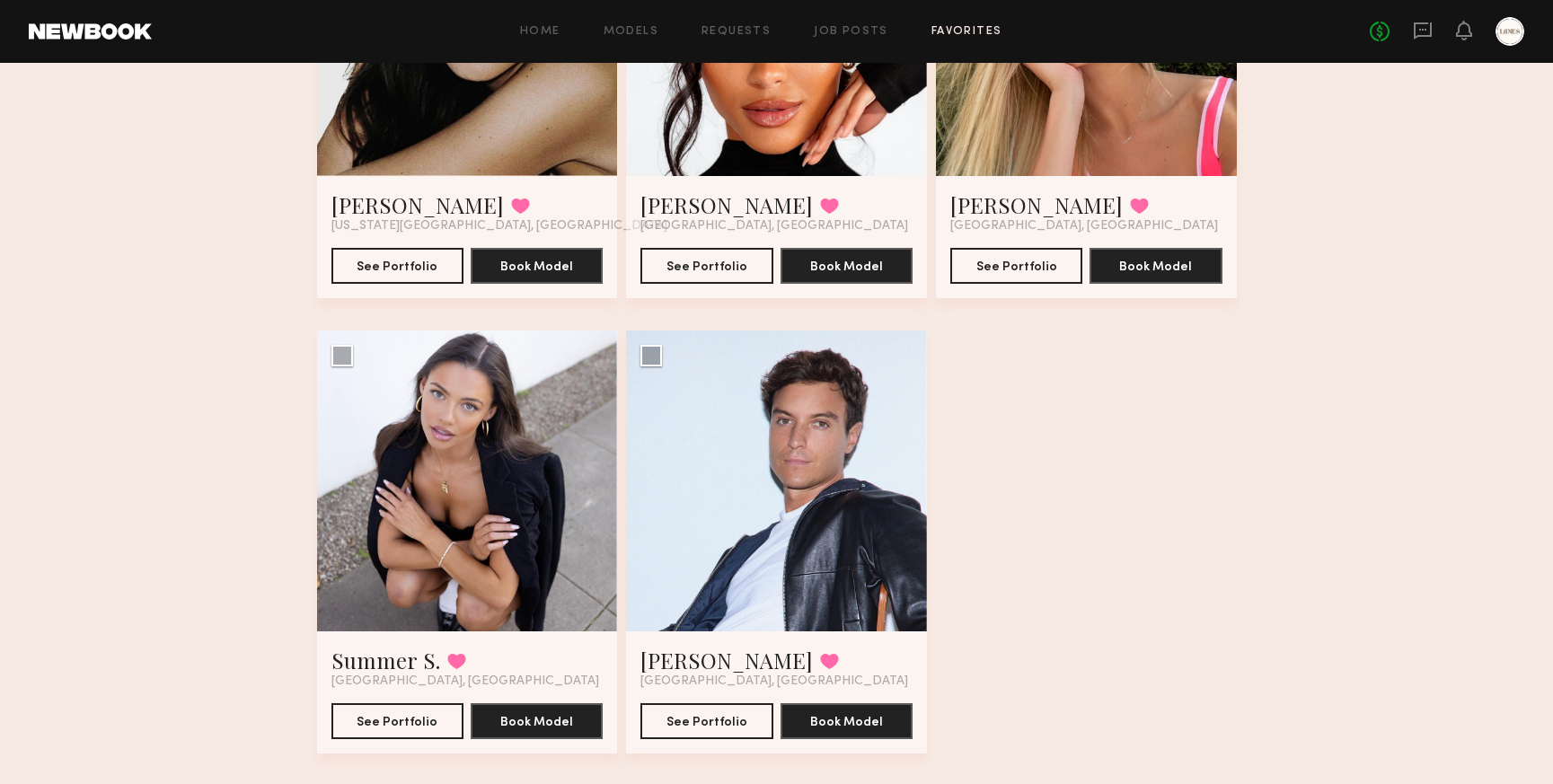
scroll to position [3529, 0]
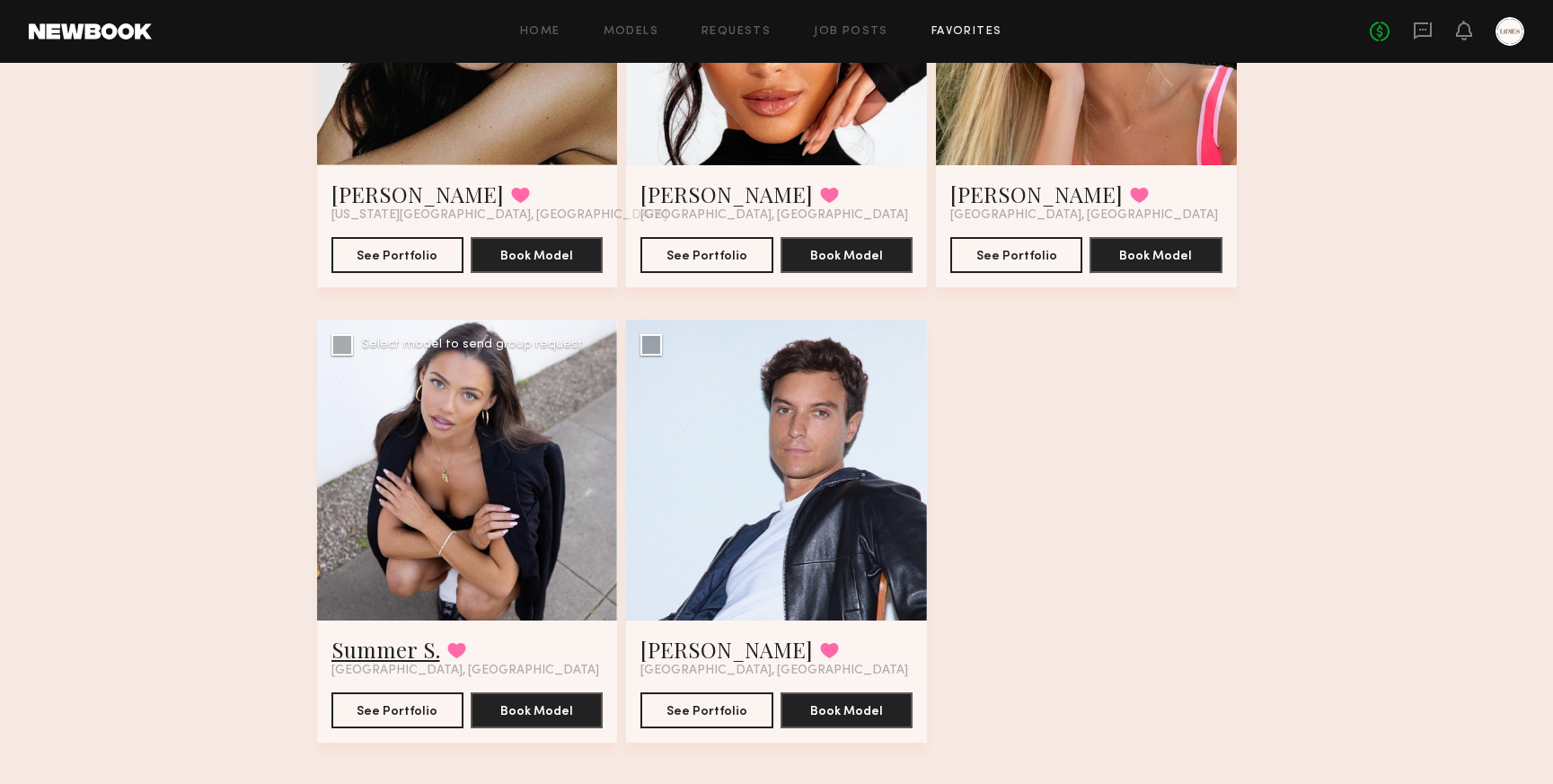
click at [394, 649] on link "Summer S." at bounding box center [386, 649] width 109 height 29
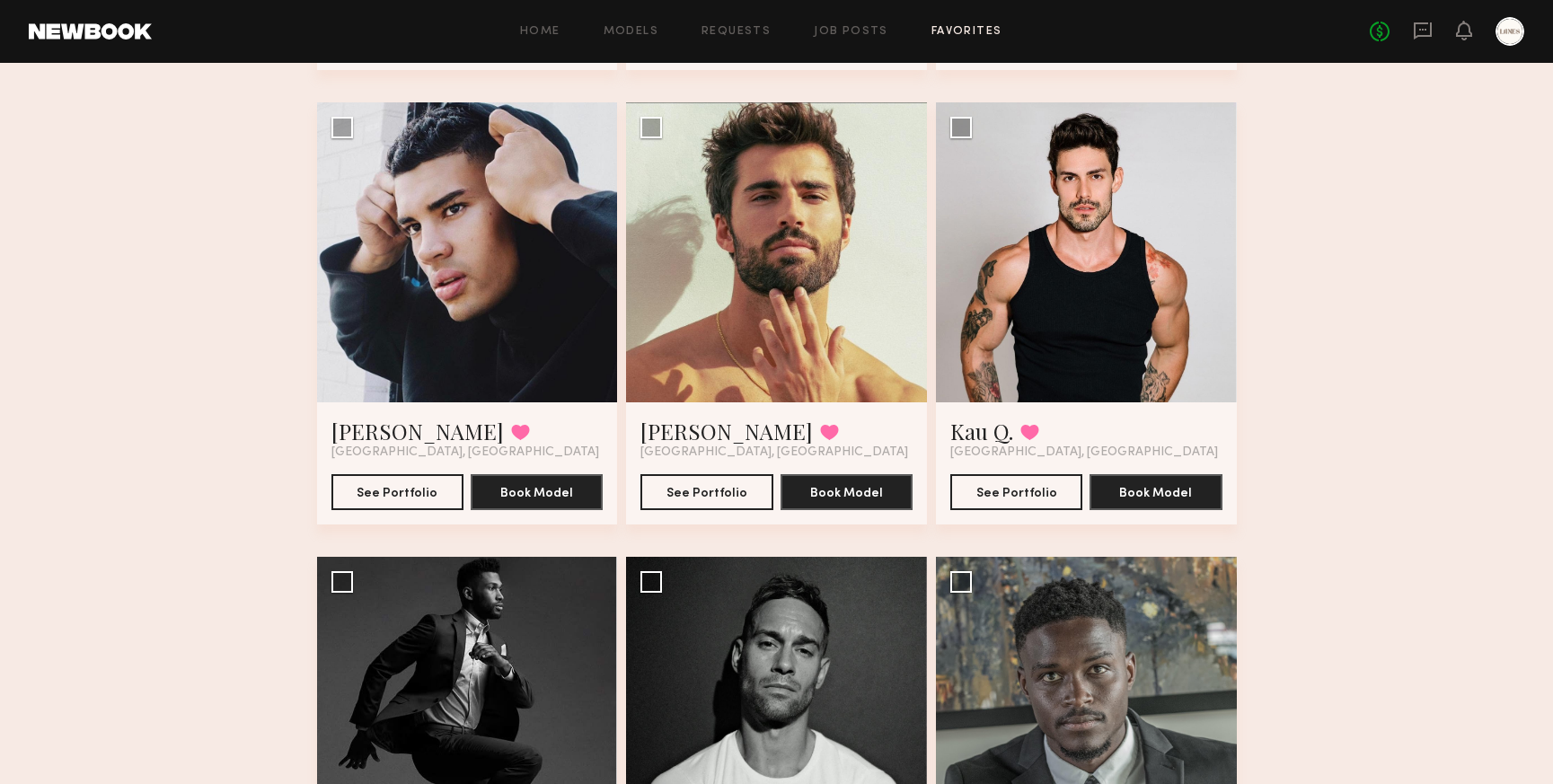
scroll to position [0, 0]
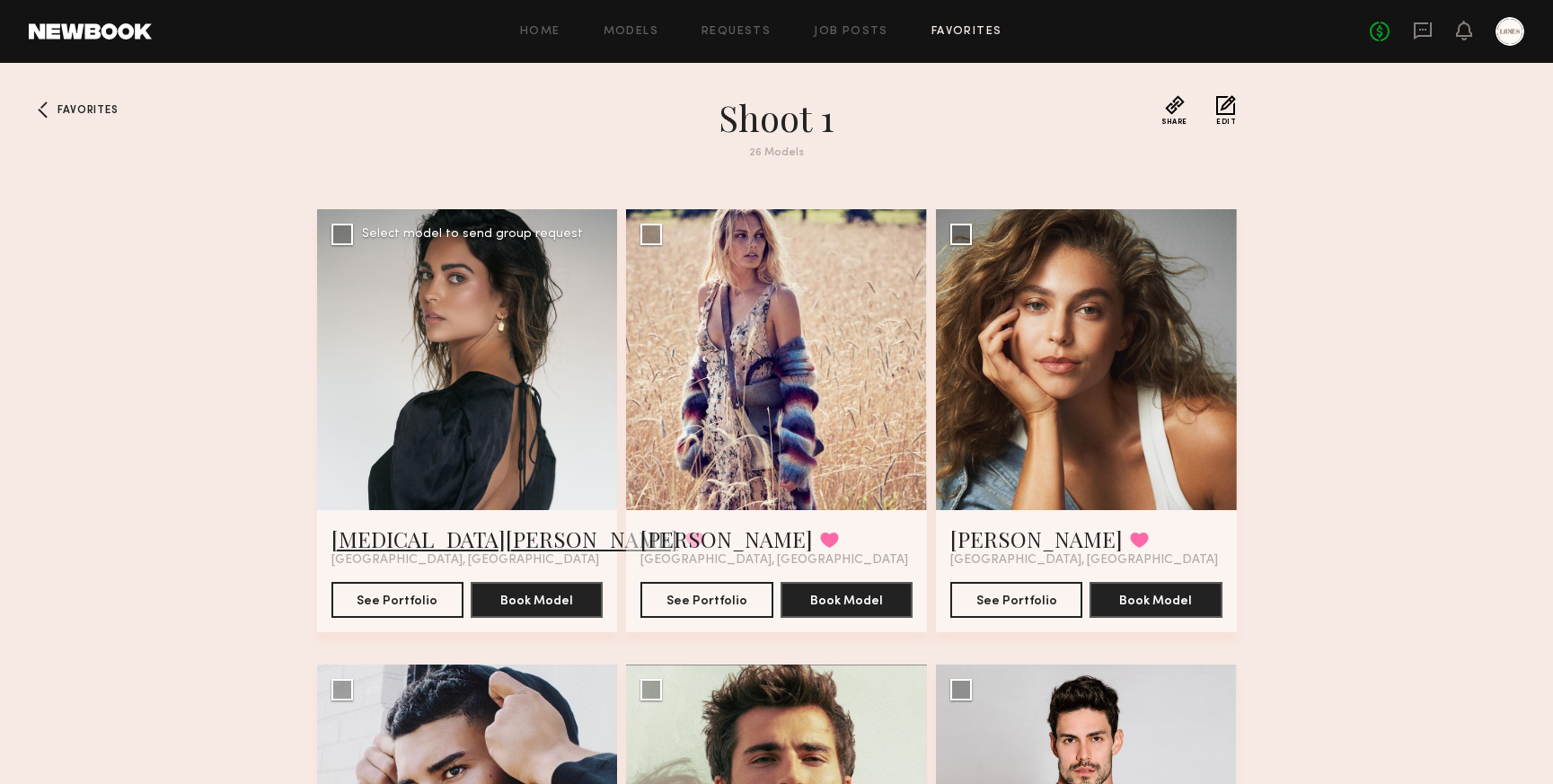
click at [355, 544] on link "Kyra S." at bounding box center [505, 538] width 347 height 29
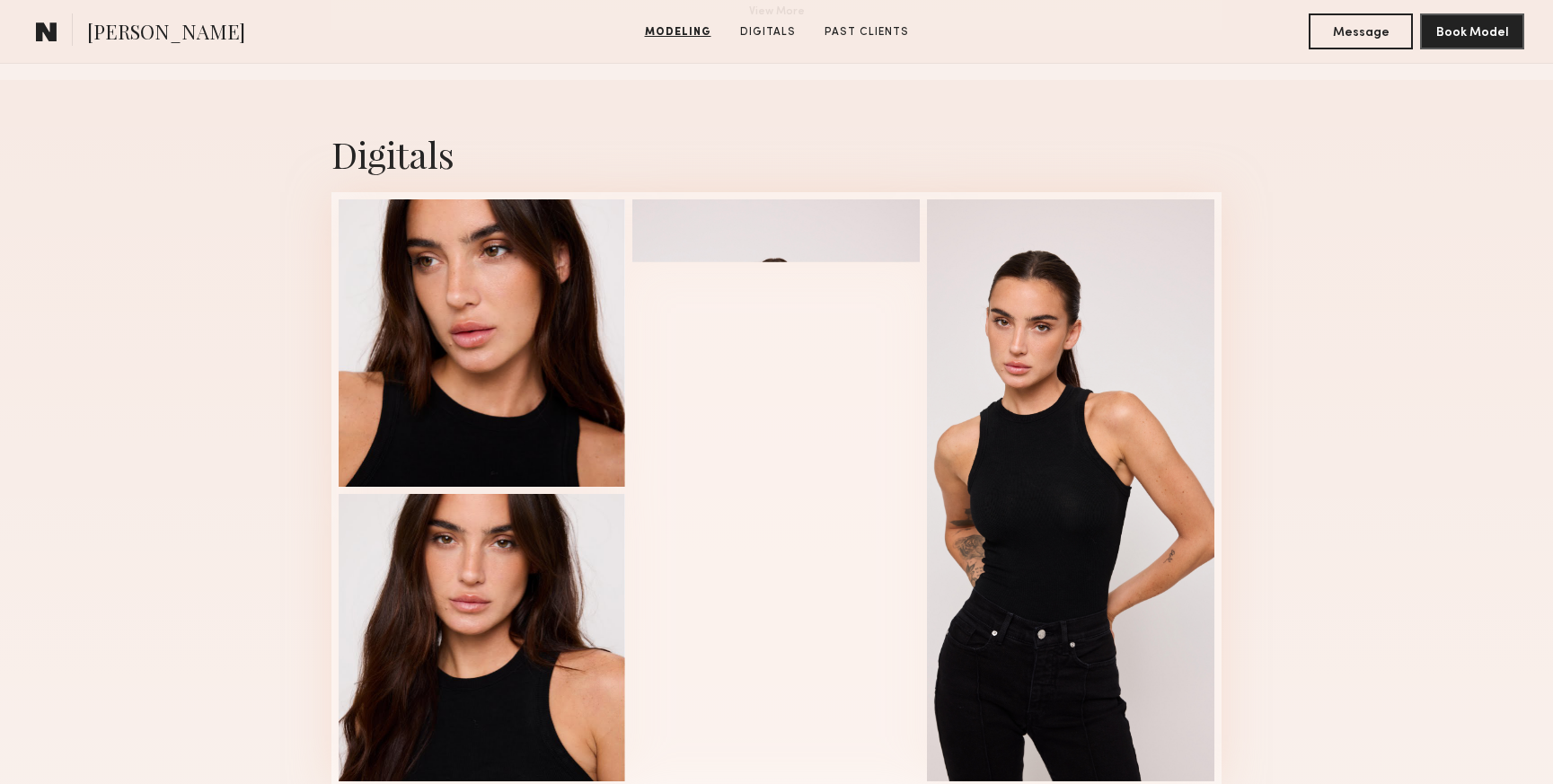
scroll to position [1753, 0]
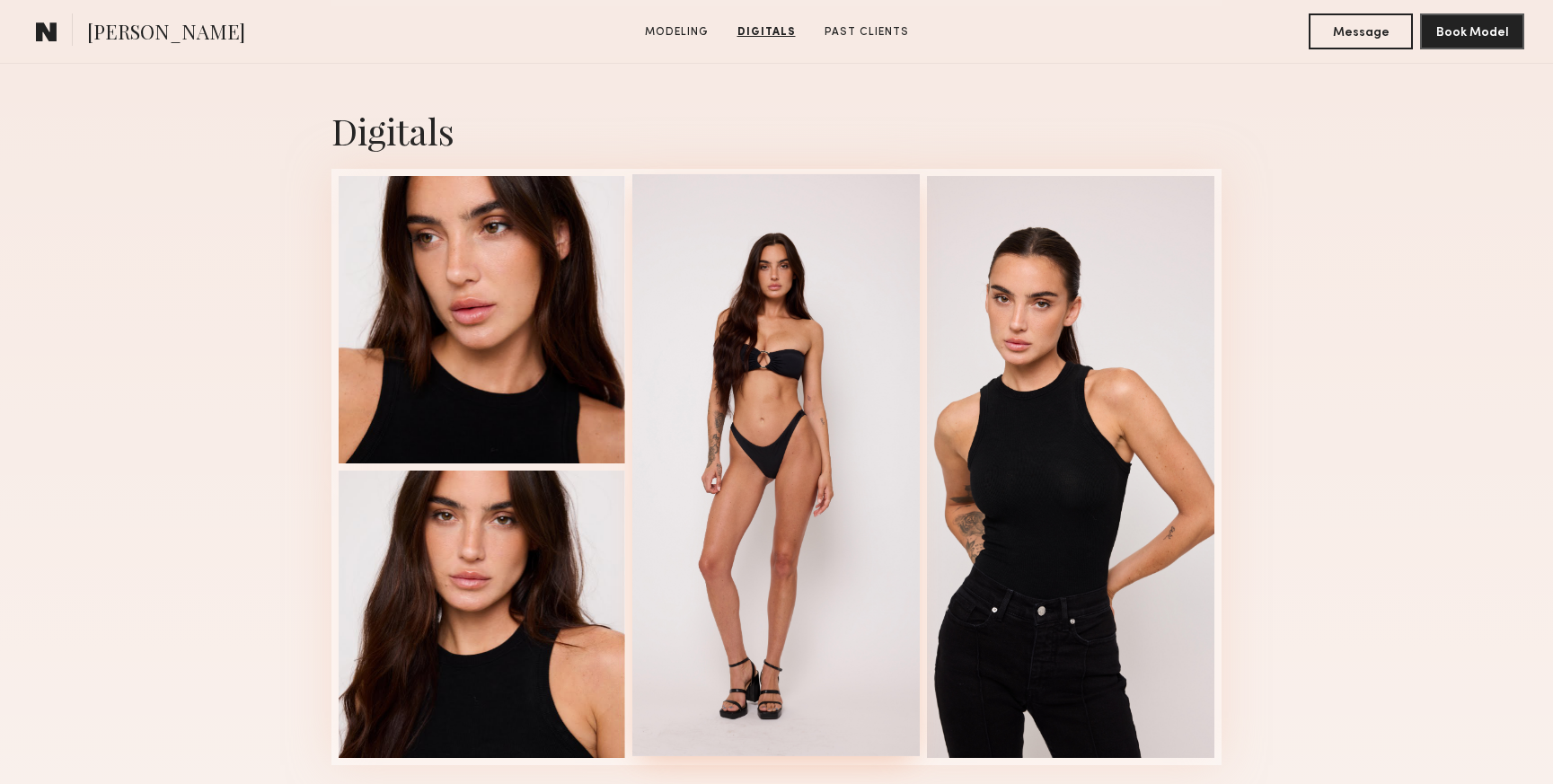
click at [778, 432] on div at bounding box center [776, 465] width 288 height 582
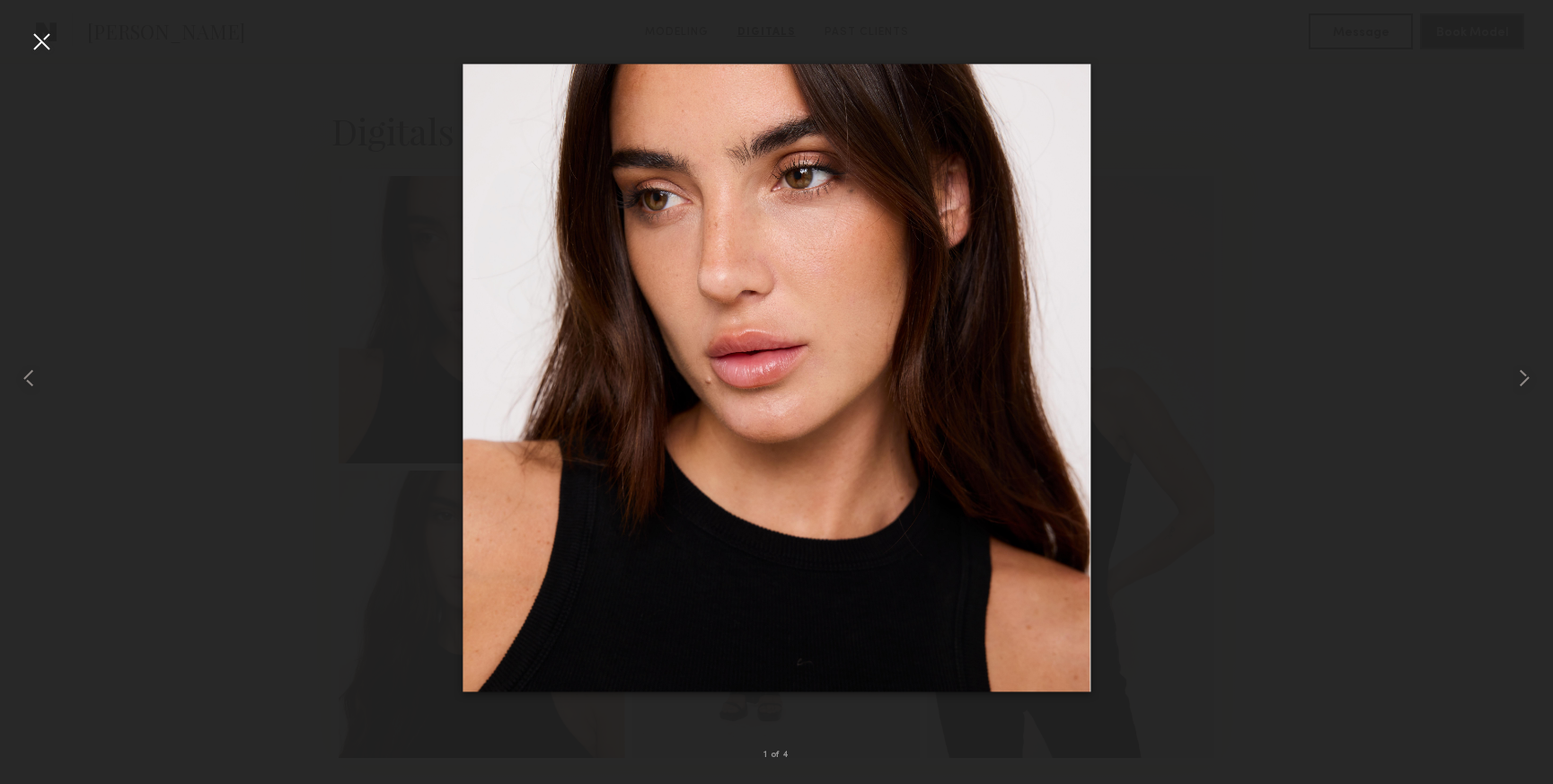
click at [42, 43] on div at bounding box center [41, 41] width 29 height 29
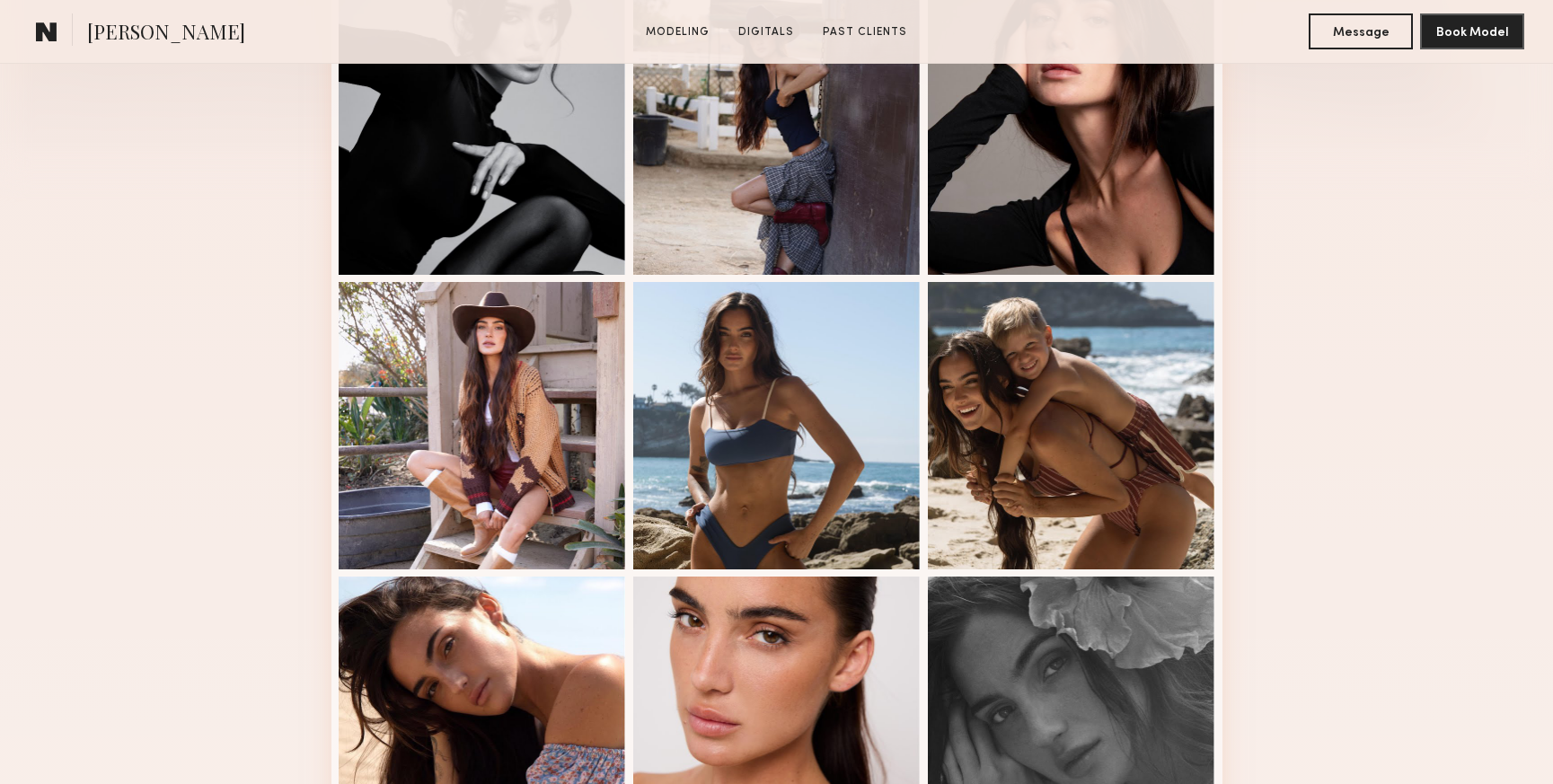
scroll to position [546, 0]
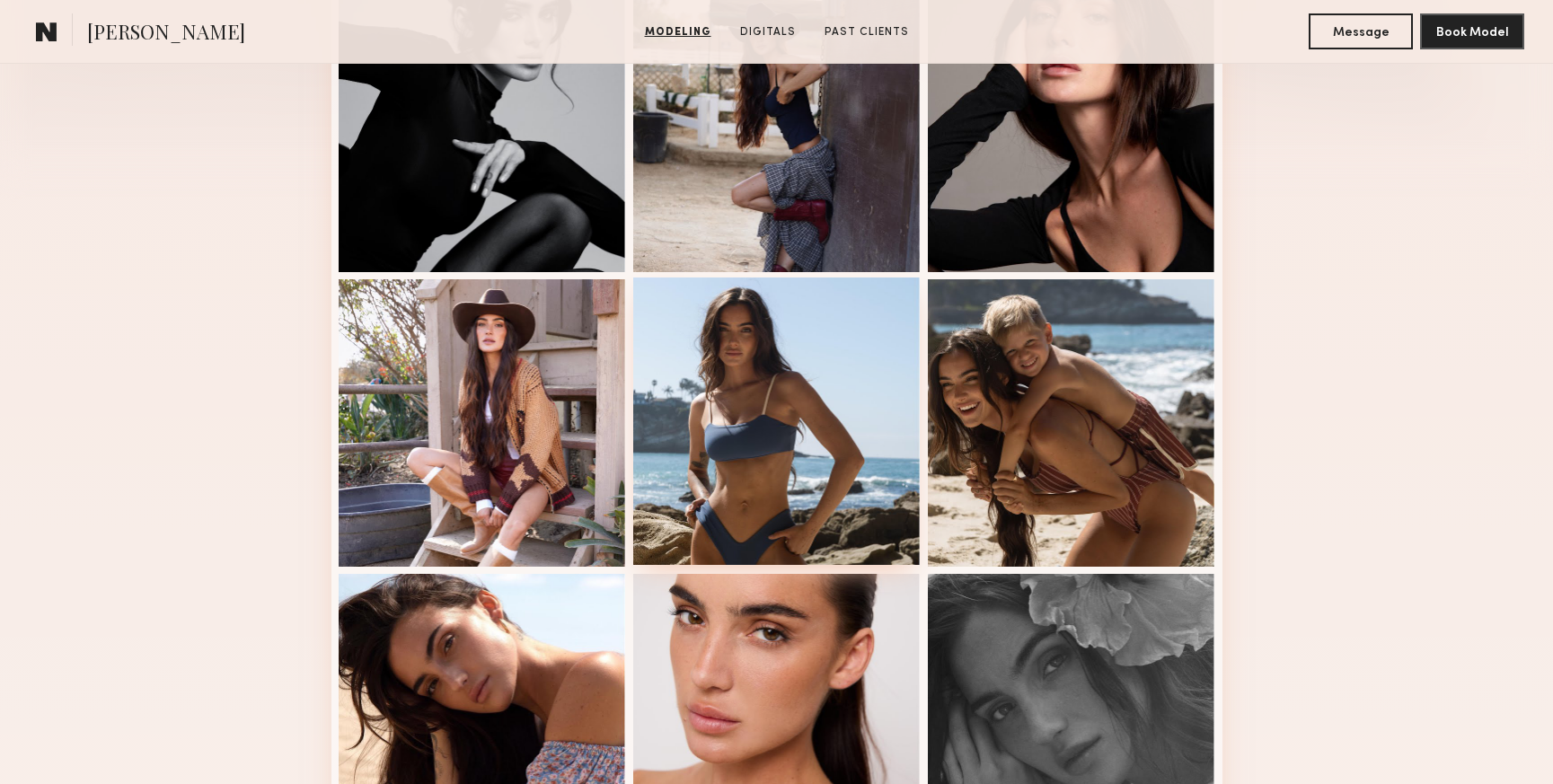
click at [791, 386] on div at bounding box center [777, 421] width 288 height 287
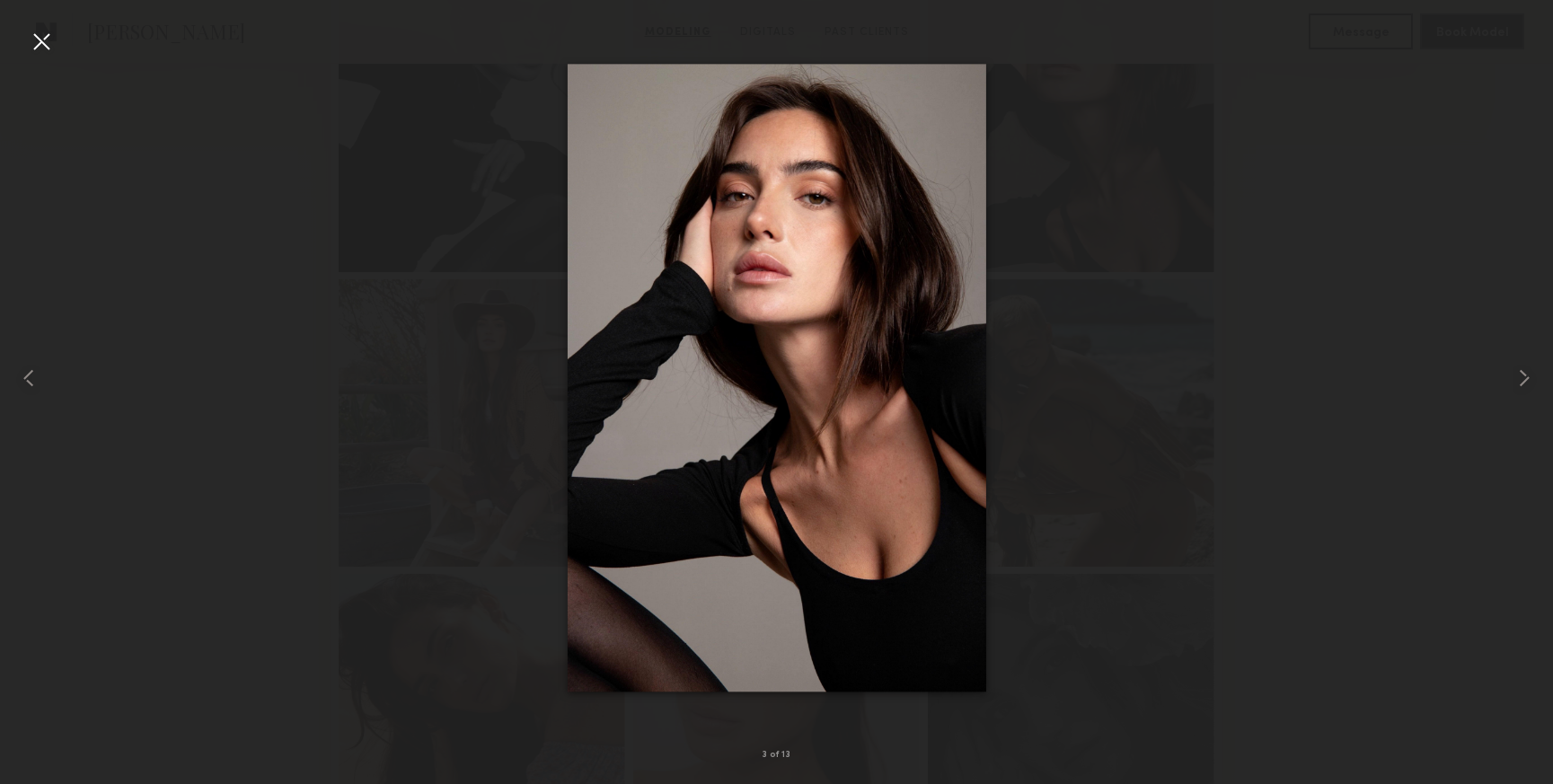
click at [45, 50] on div at bounding box center [41, 41] width 29 height 29
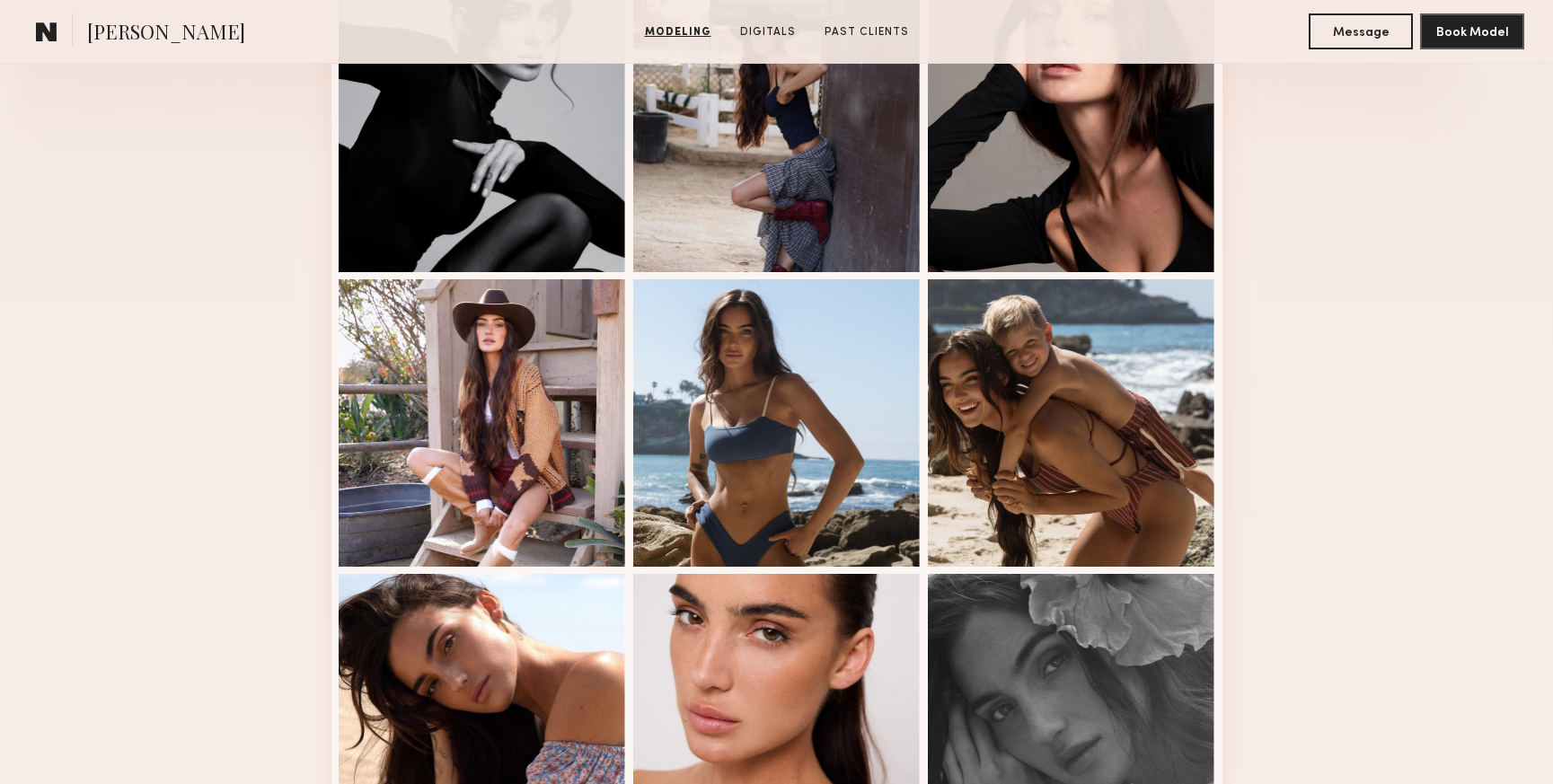
scroll to position [0, 0]
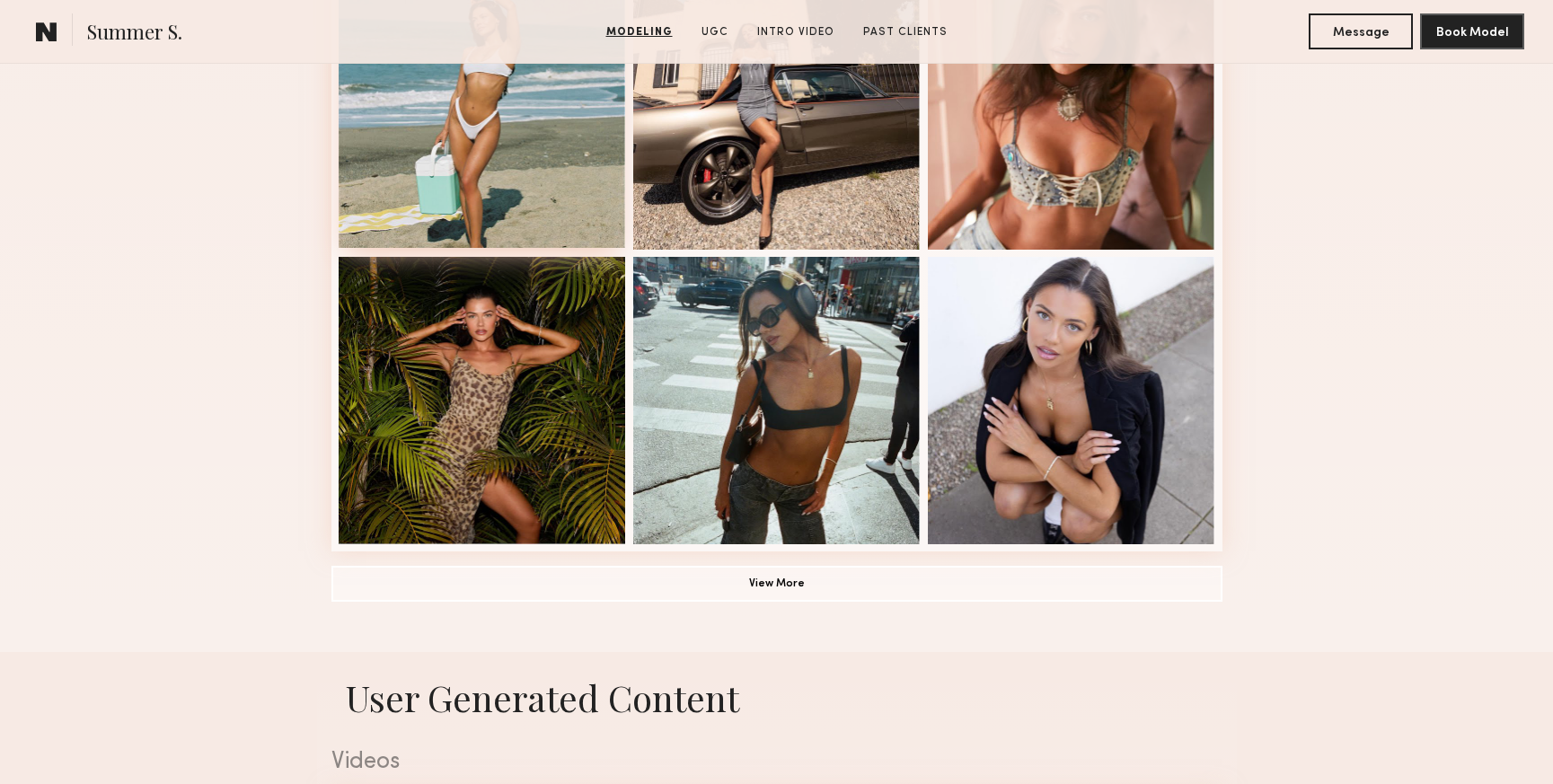
scroll to position [1103, 0]
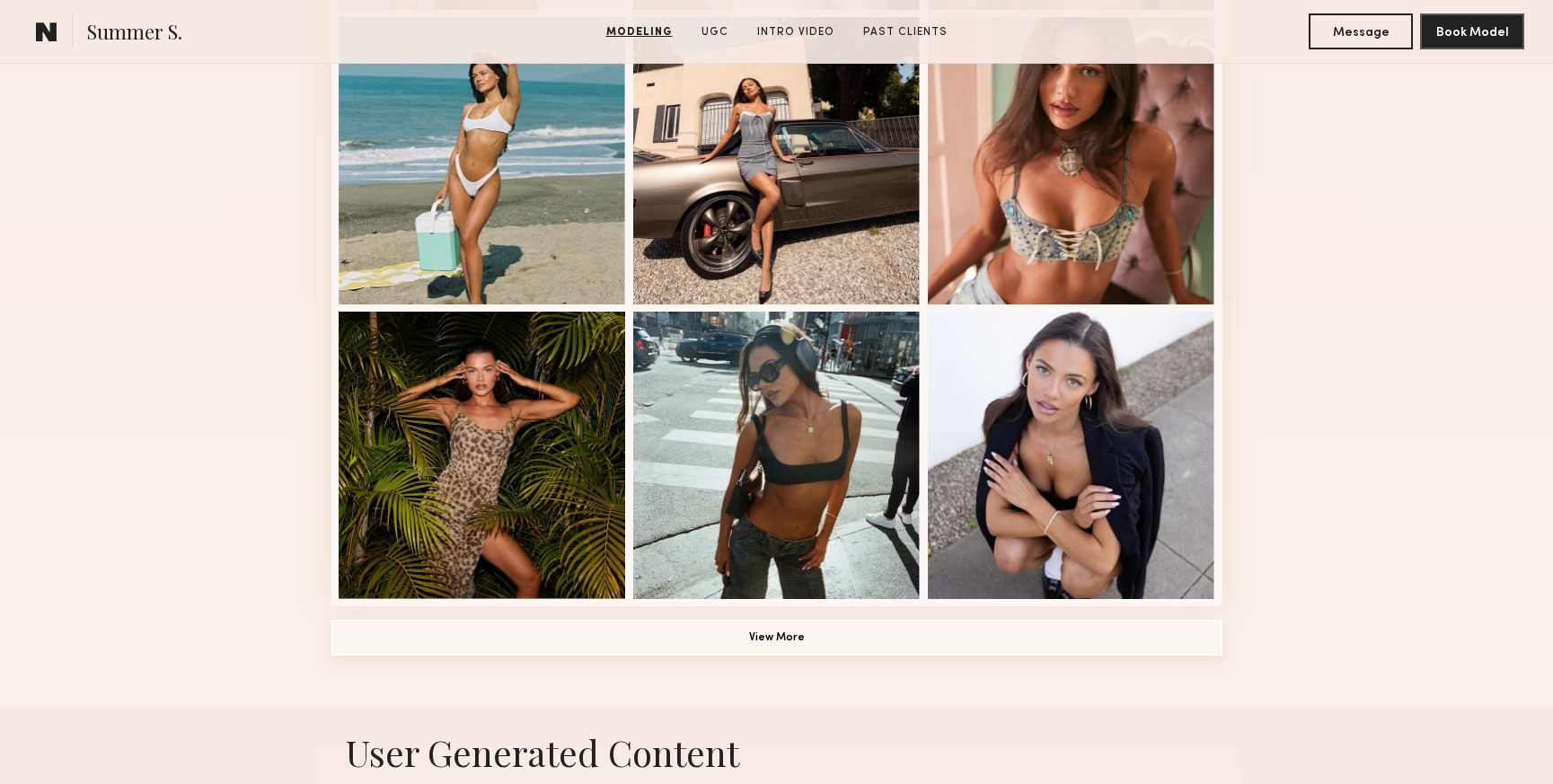
click at [729, 652] on button "View More" at bounding box center [777, 638] width 891 height 36
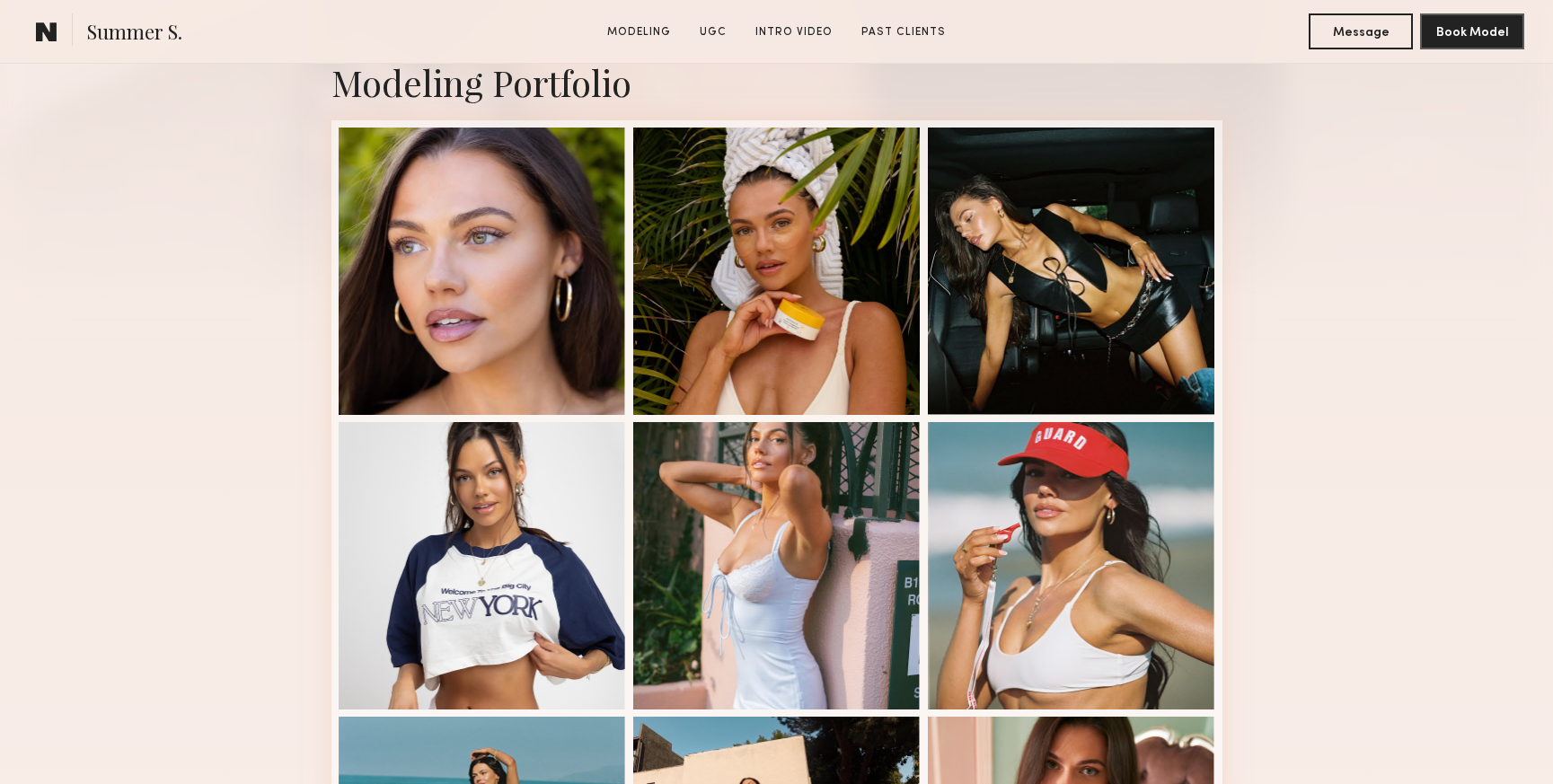
scroll to position [419, 0]
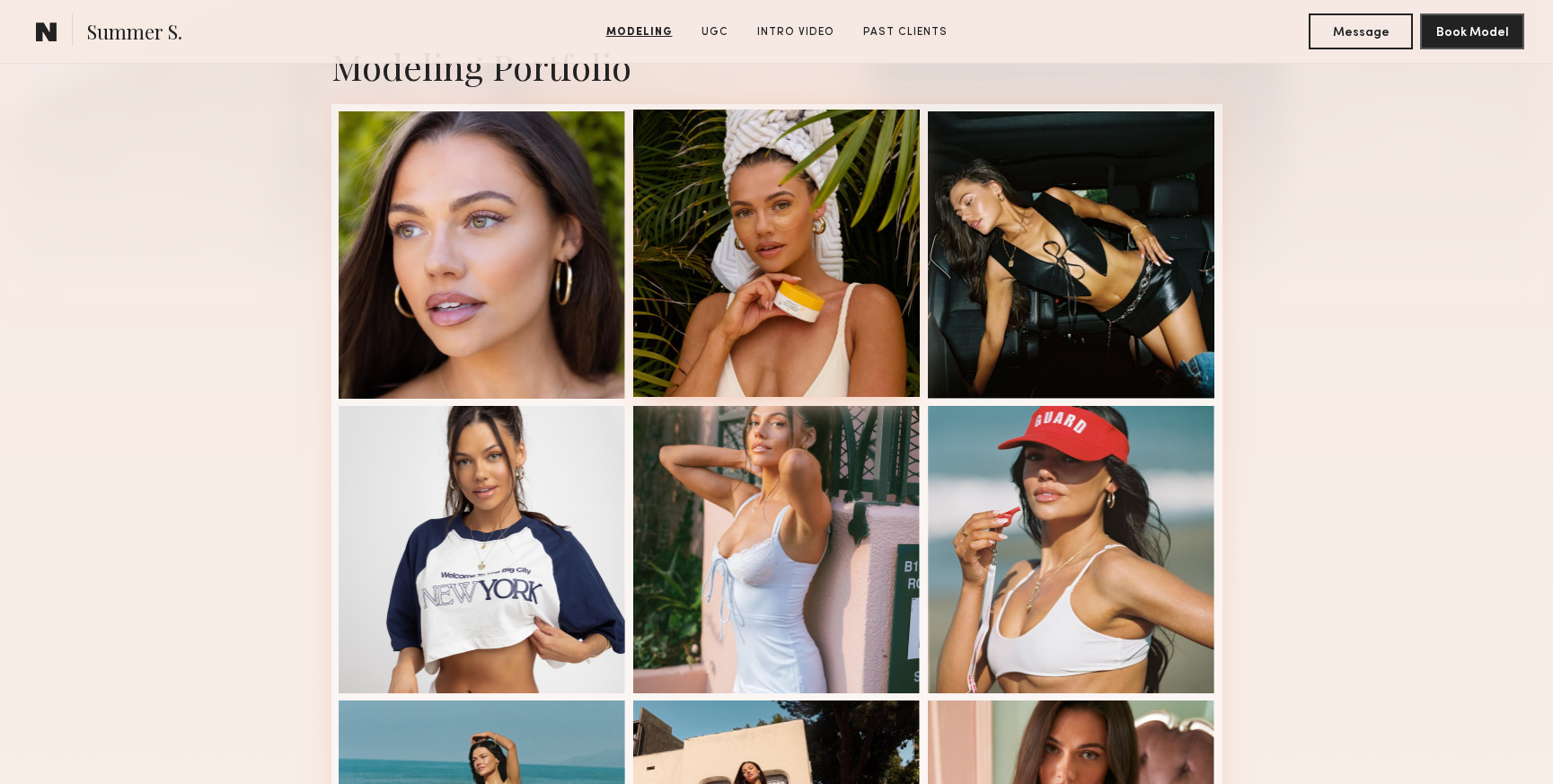
click at [761, 261] on div at bounding box center [777, 253] width 288 height 287
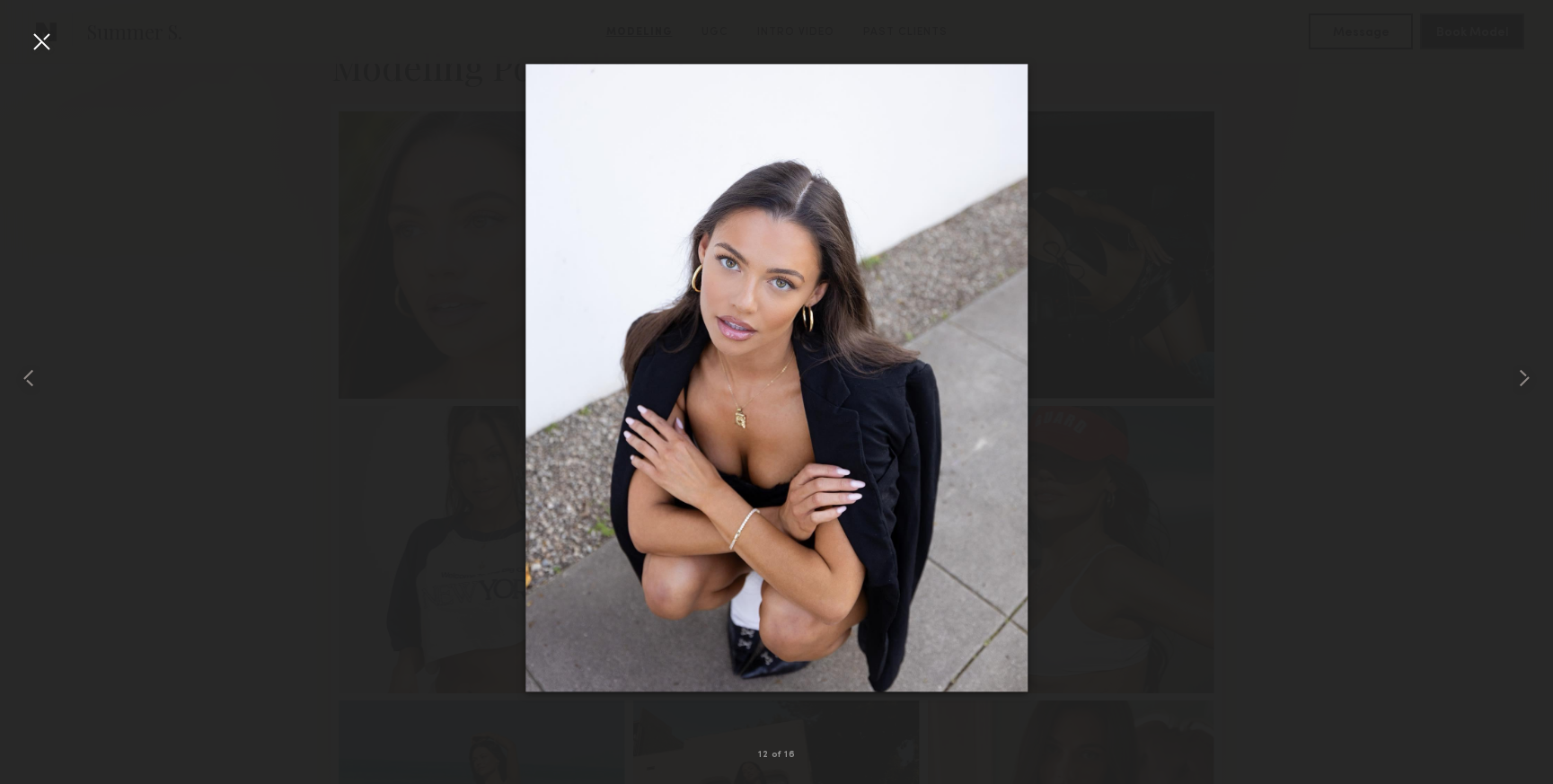
click at [39, 39] on div at bounding box center [41, 41] width 29 height 29
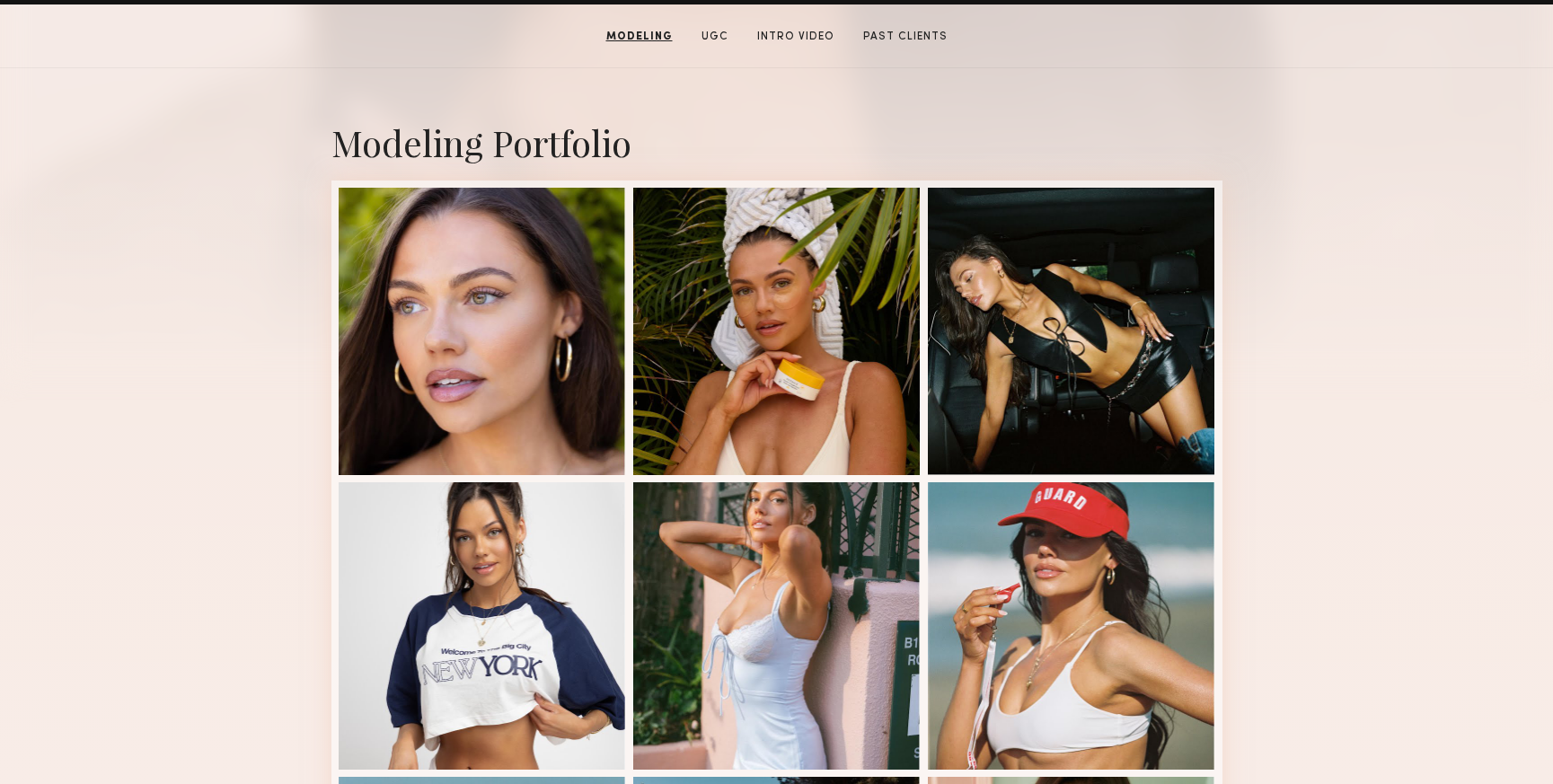
scroll to position [0, 0]
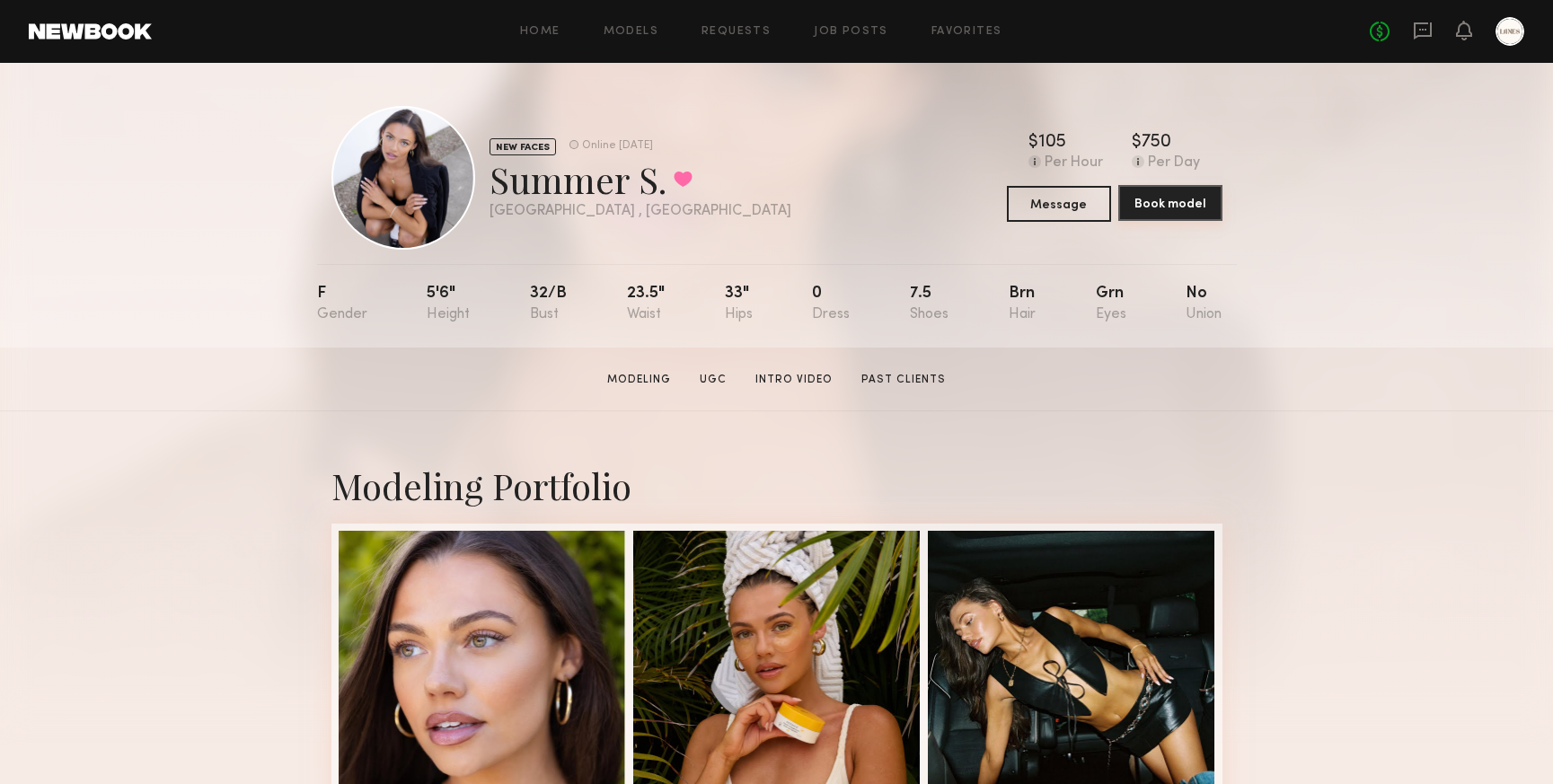
click at [1177, 207] on button "Book model" at bounding box center [1171, 203] width 104 height 36
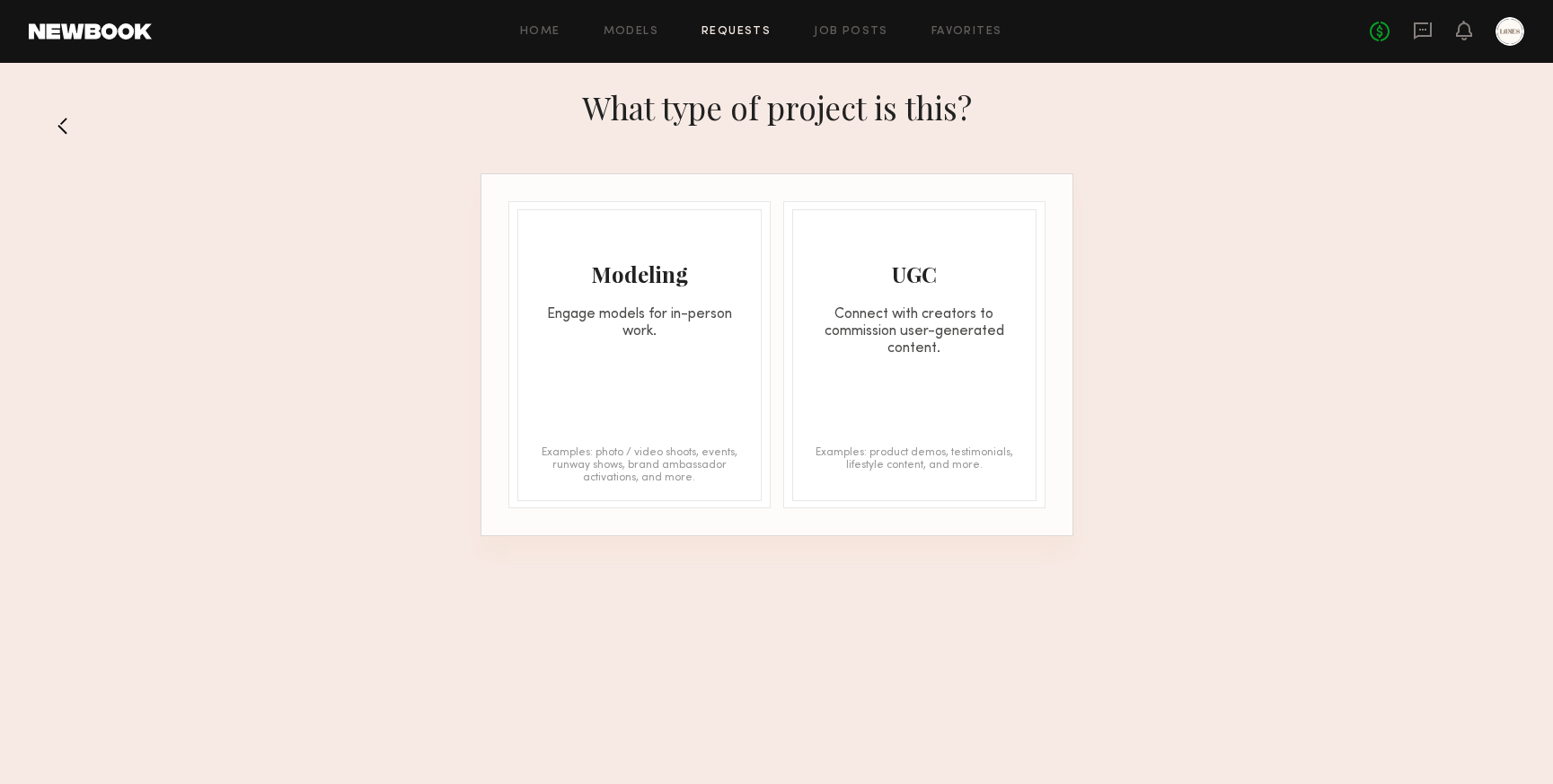
click at [680, 357] on div "Modeling Engage models for in-person work. Examples: photo / video shoots, even…" at bounding box center [639, 355] width 244 height 292
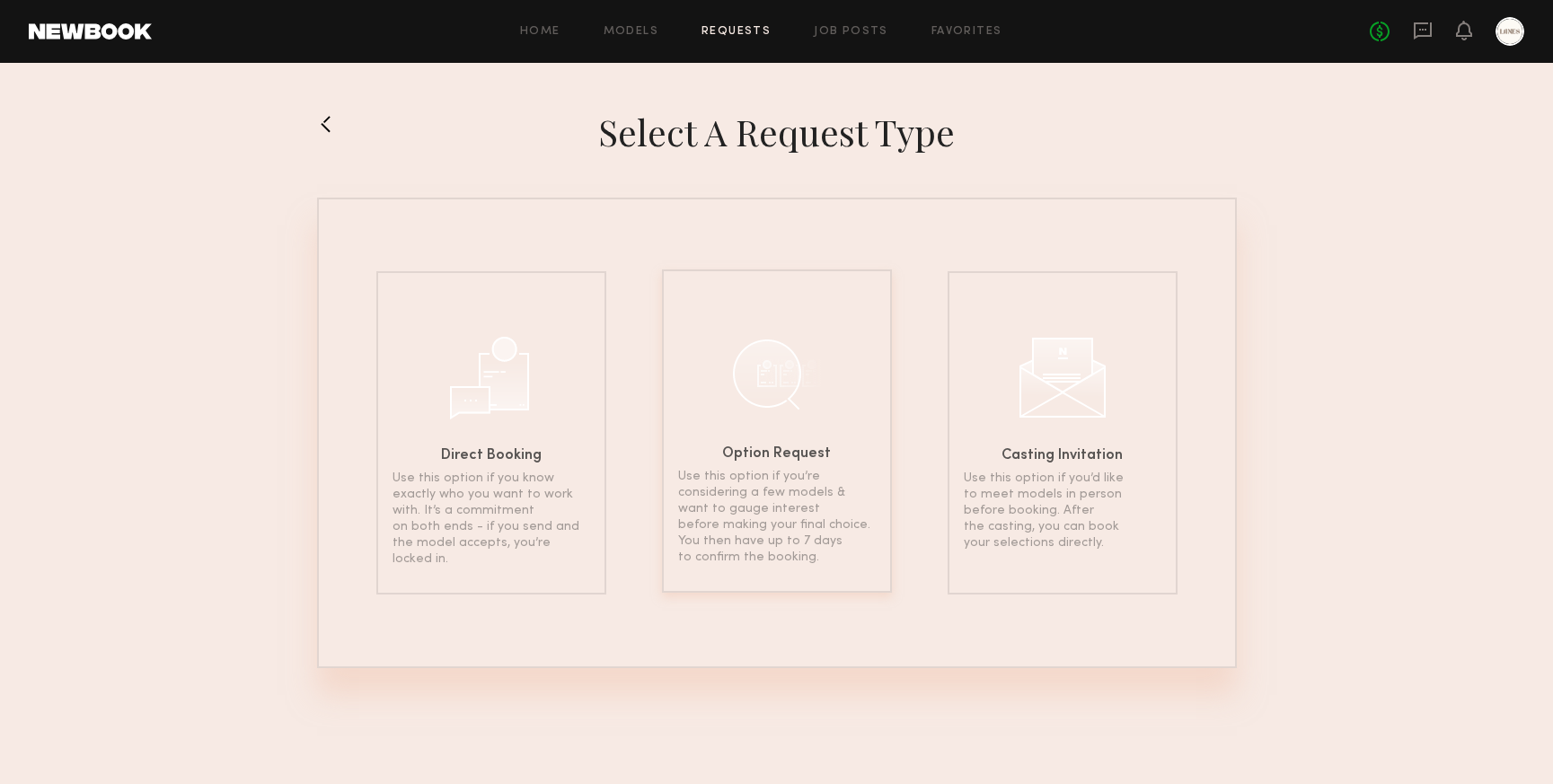
click at [765, 380] on div at bounding box center [776, 373] width 89 height 89
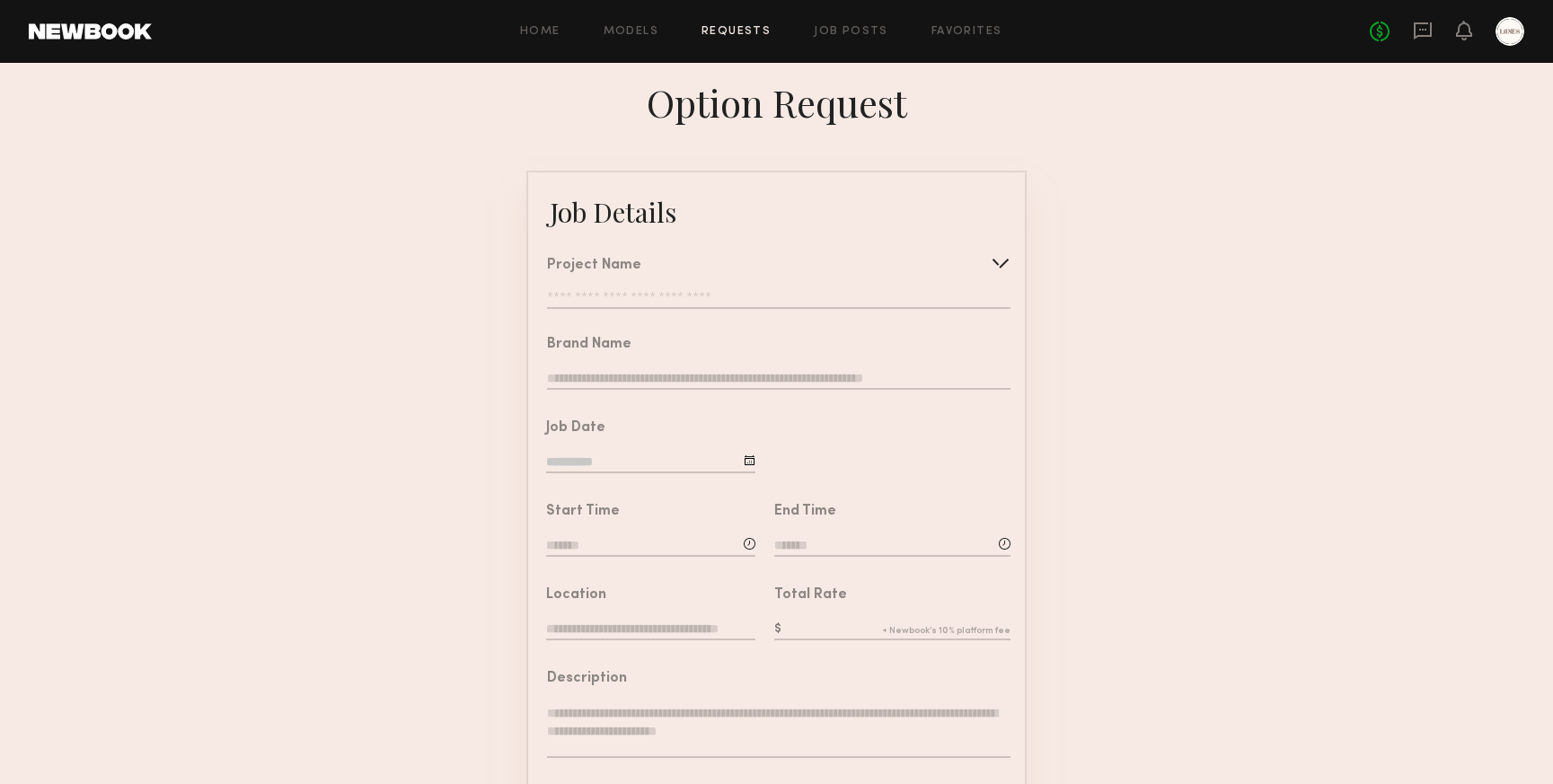
click at [657, 298] on input "text" at bounding box center [779, 299] width 464 height 18
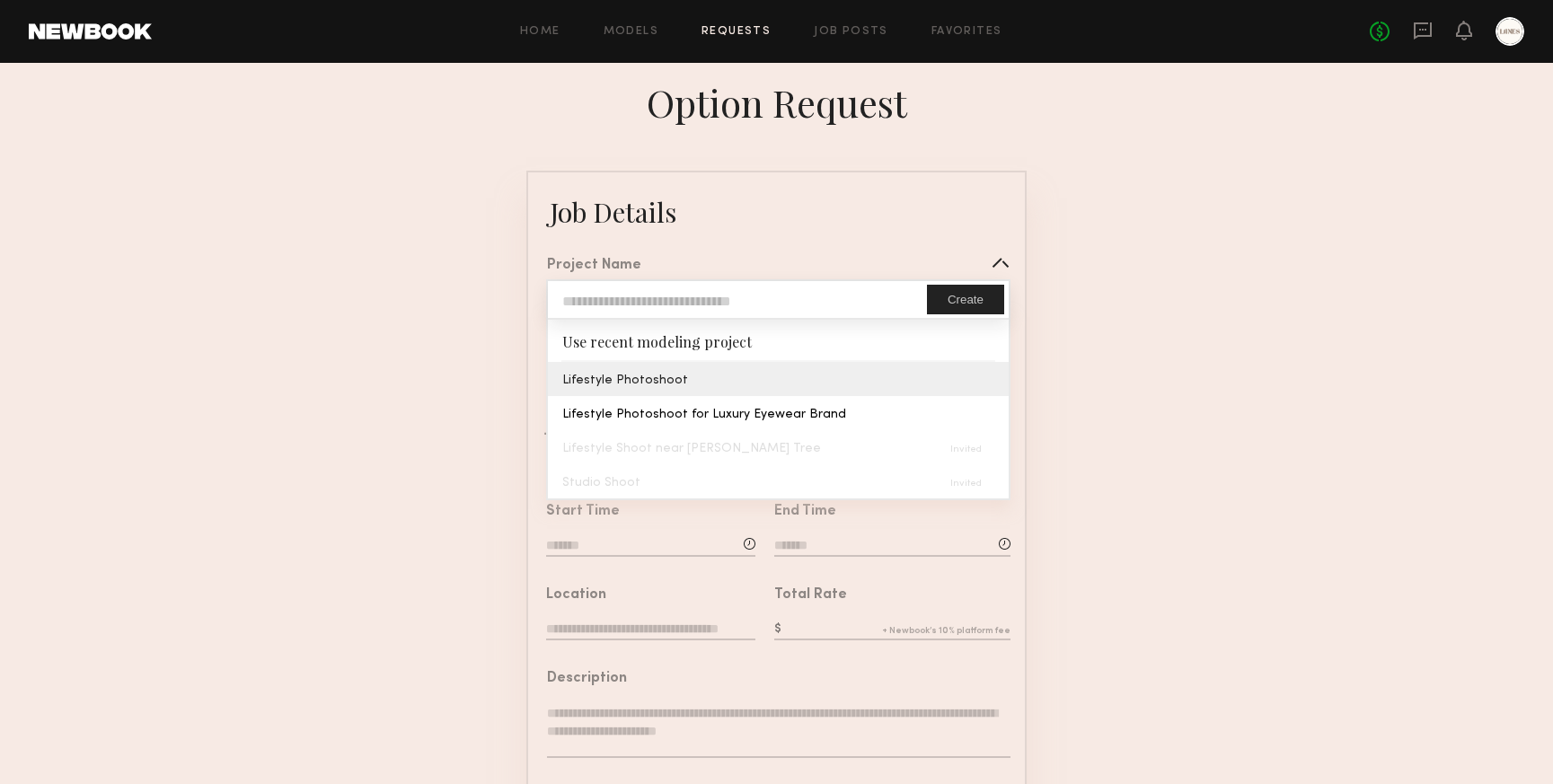
type input "**********"
type input "*****"
type input "**********"
type textarea "**********"
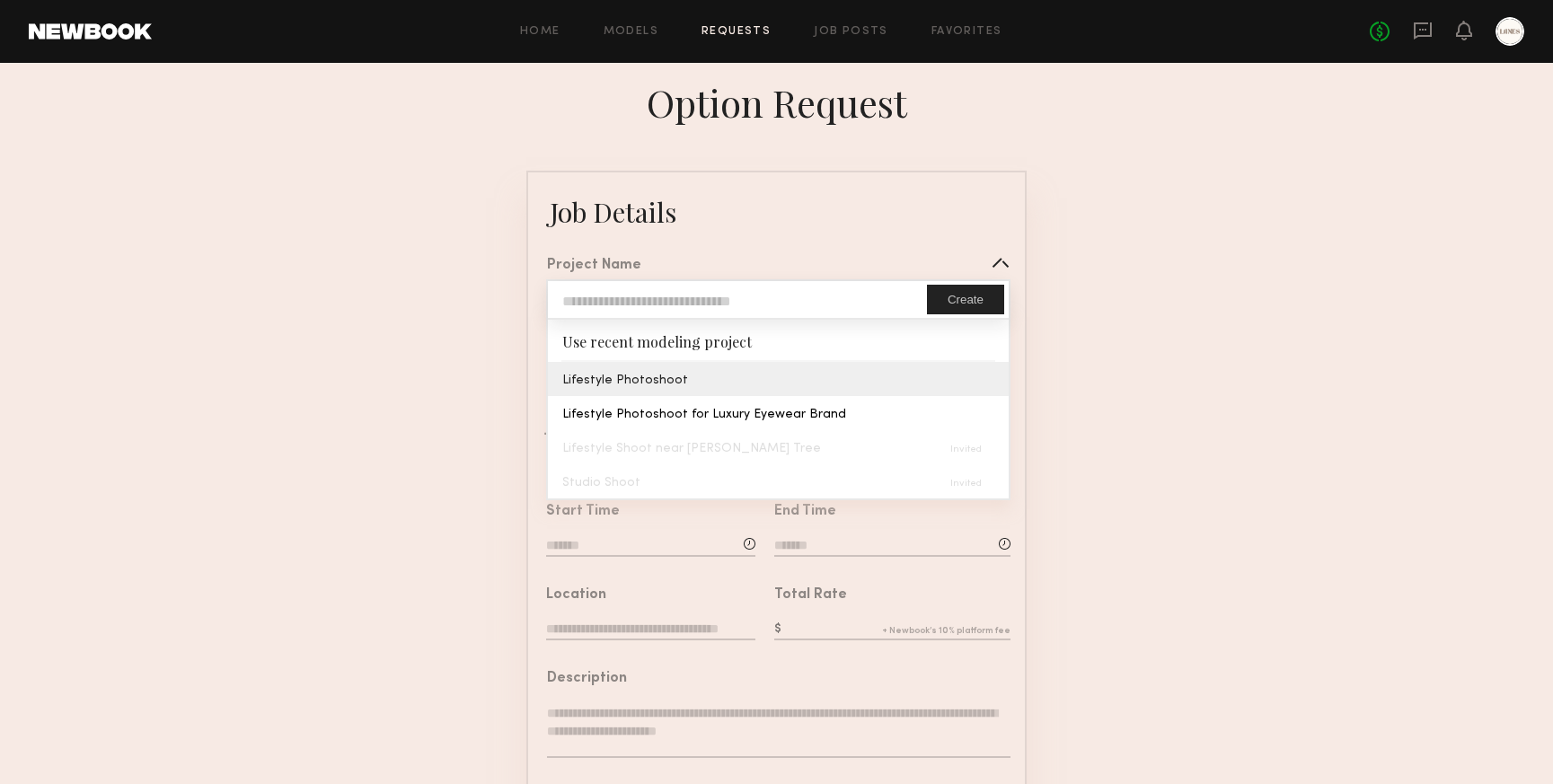
type textarea "**********"
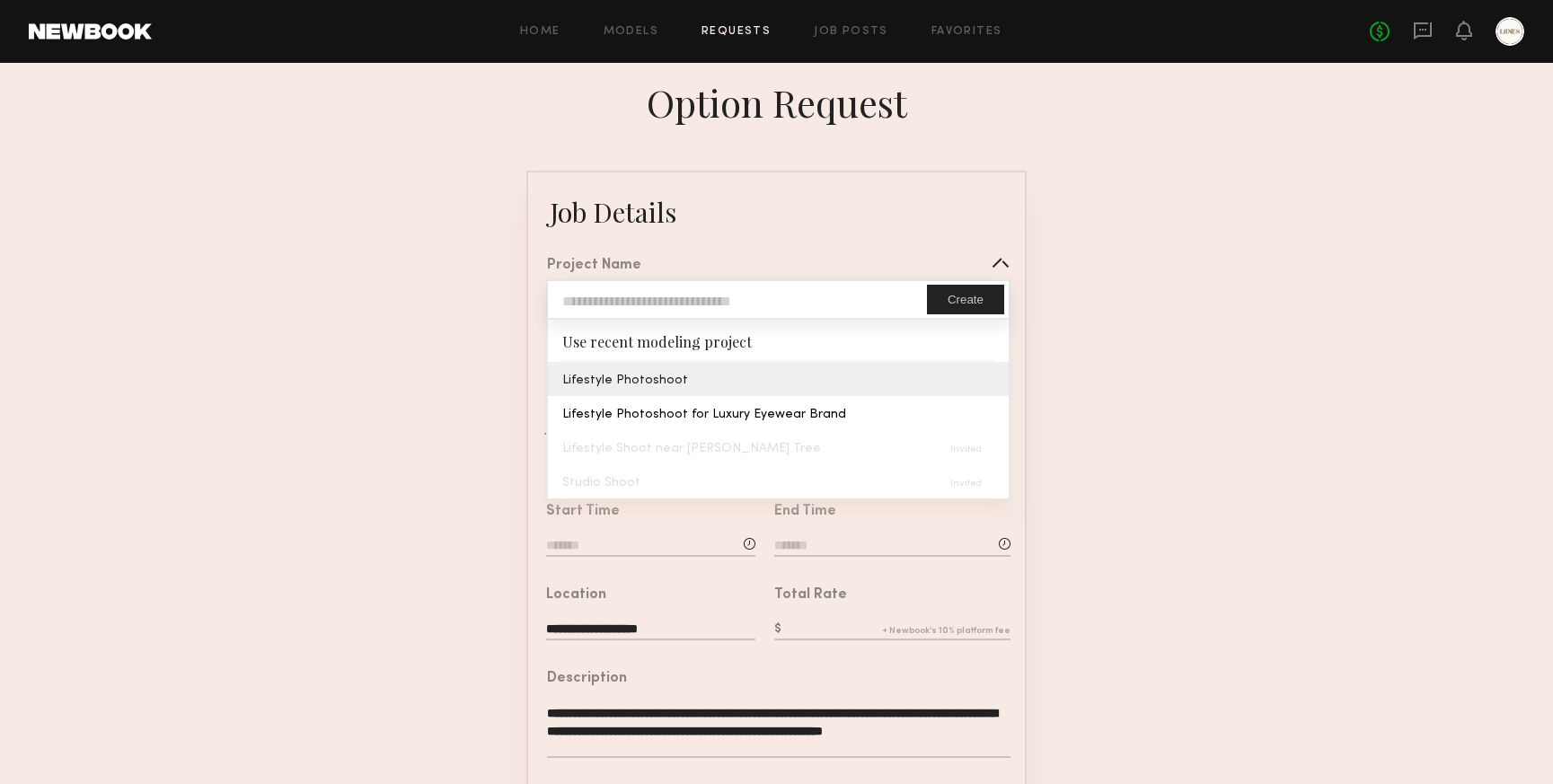
click at [618, 378] on common-border "**********" at bounding box center [776, 672] width 500 height 1002
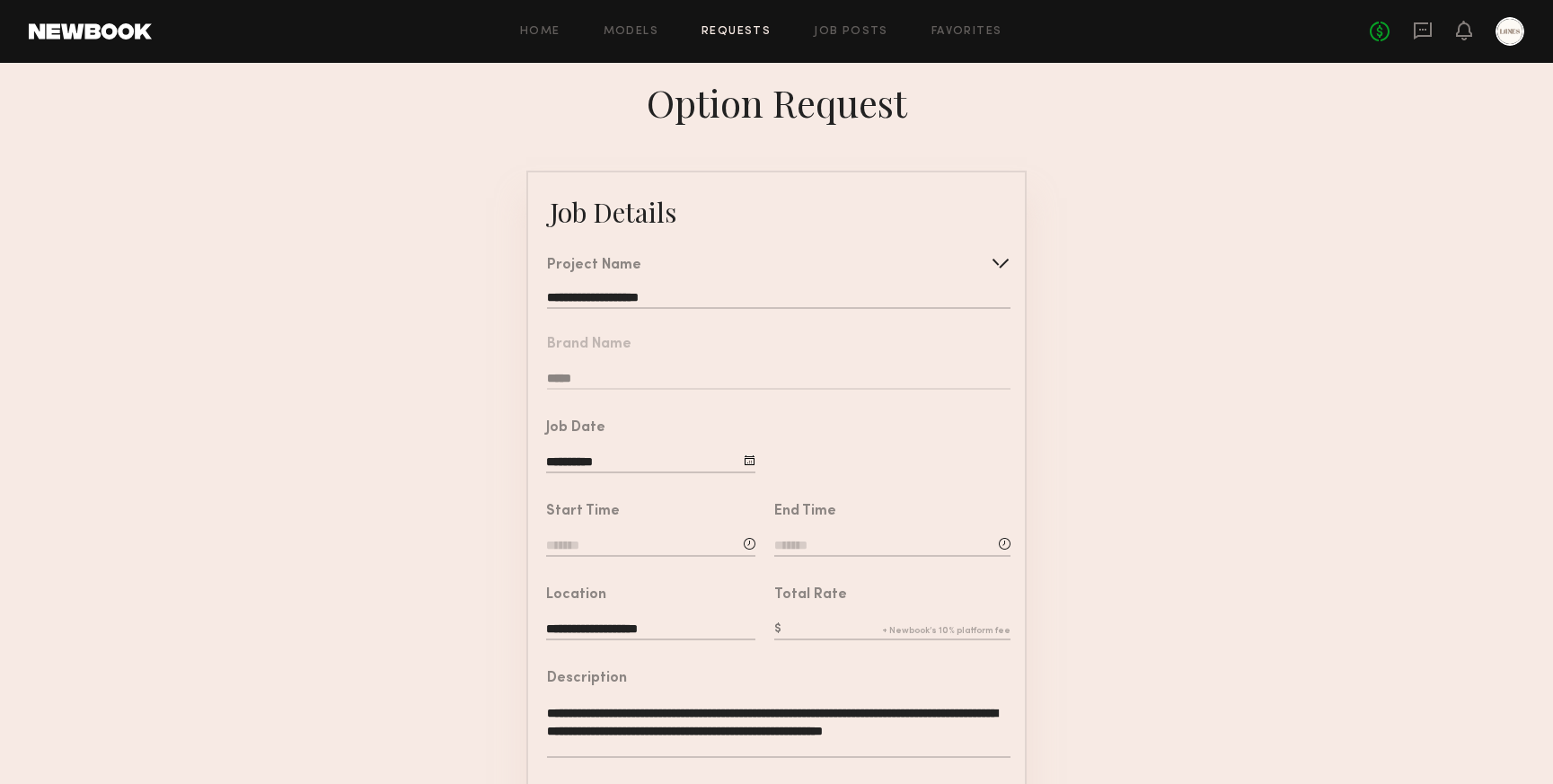
click at [571, 550] on input at bounding box center [651, 546] width 209 height 19
click at [595, 615] on input "text" at bounding box center [597, 622] width 66 height 32
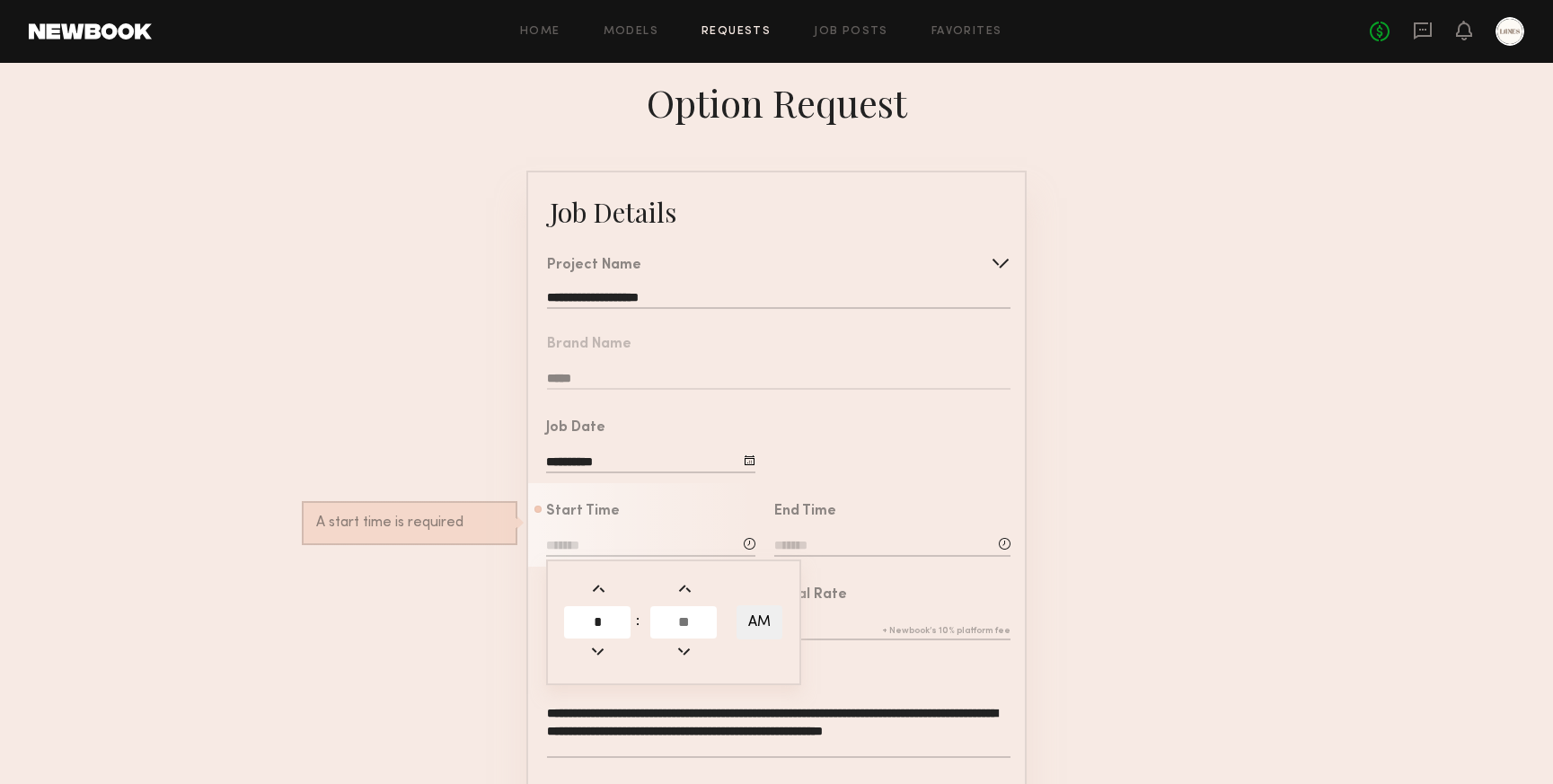
type input "*"
click at [687, 610] on input "text" at bounding box center [684, 622] width 66 height 32
type input "**"
type input "*******"
type input "**"
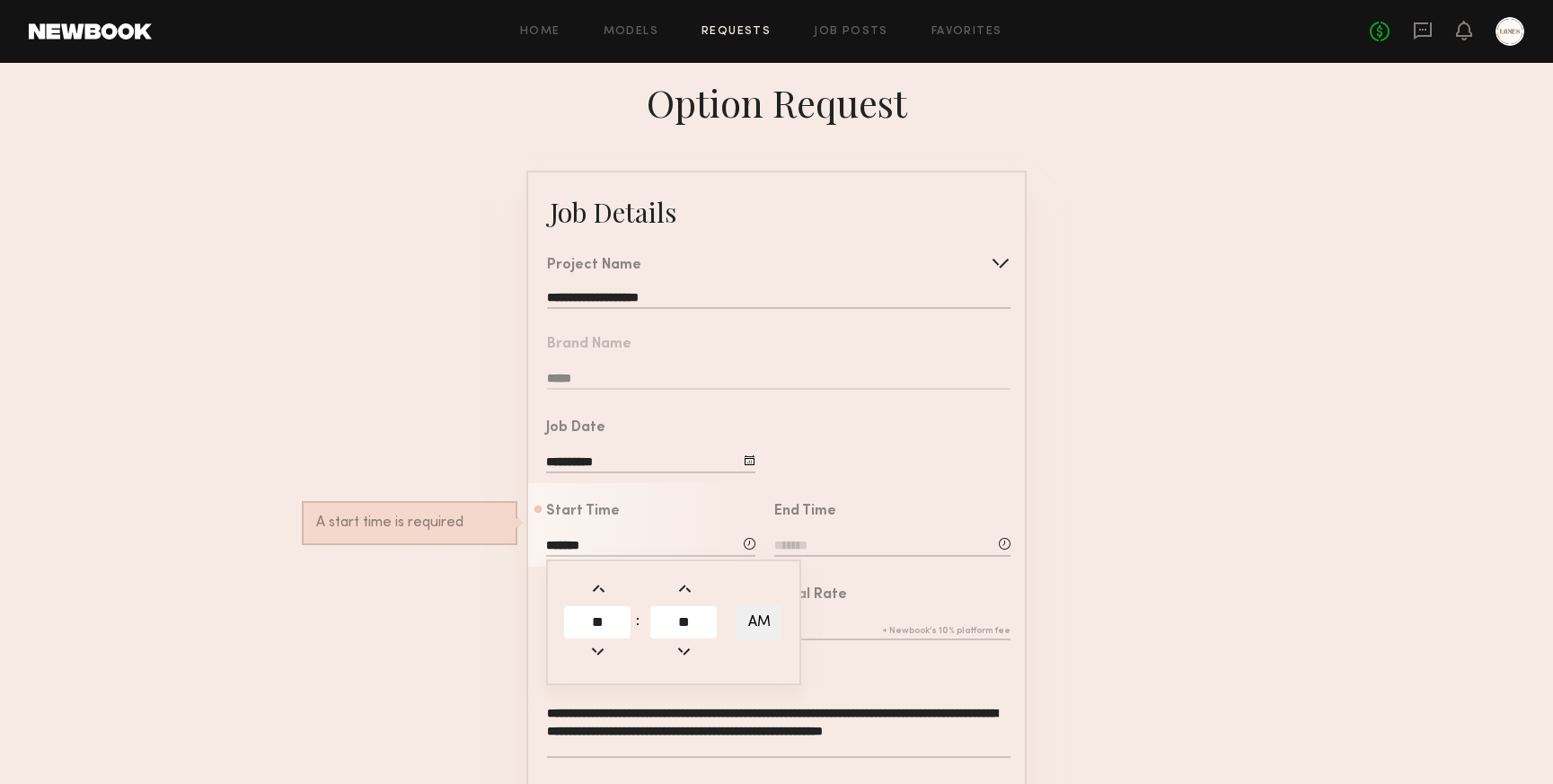
click at [764, 621] on button "AM" at bounding box center [759, 622] width 46 height 34
type input "*******"
click at [694, 624] on input "**" at bounding box center [684, 622] width 66 height 32
type input "*"
type input "**"
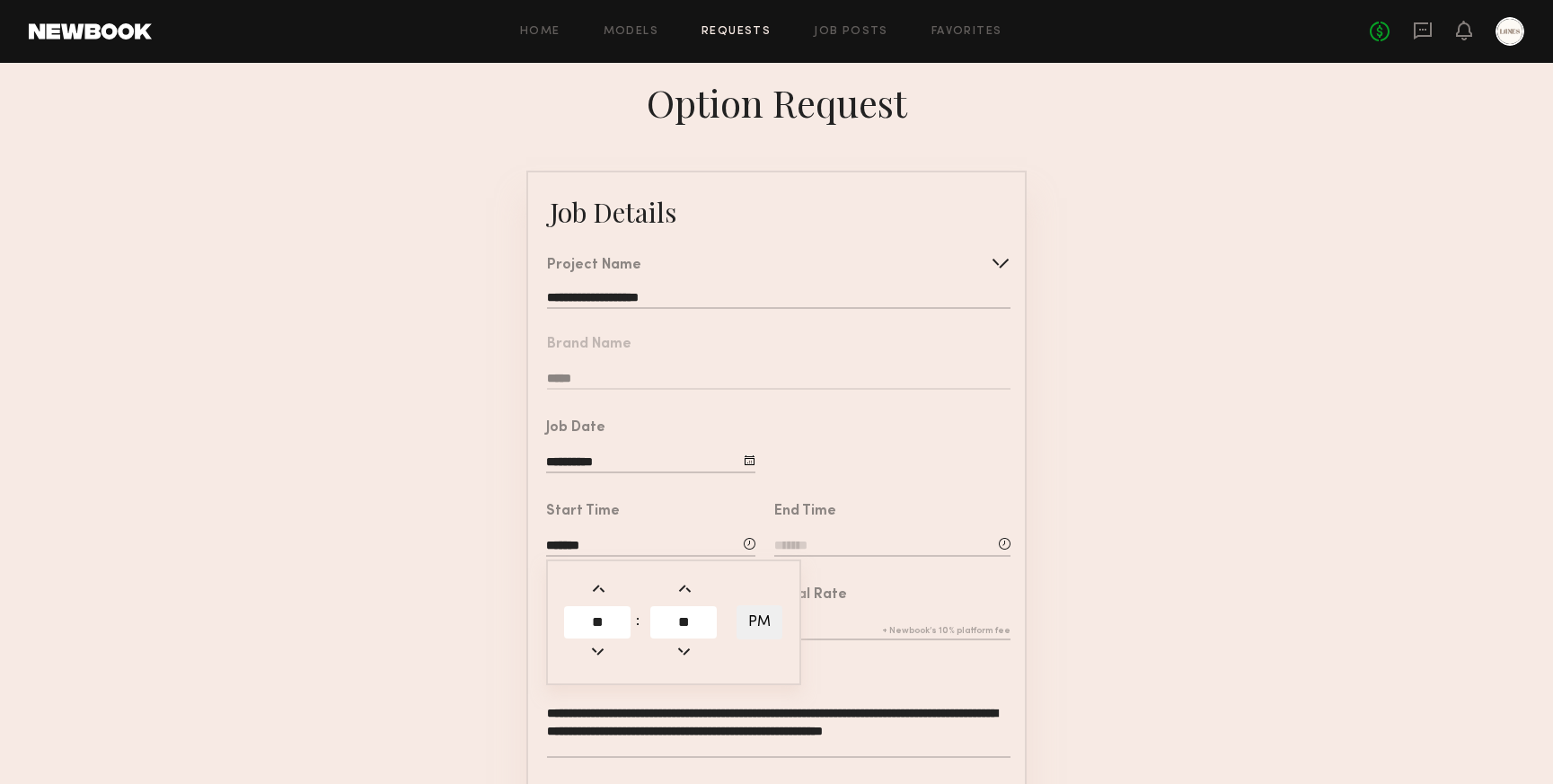
type input "*******"
click at [858, 543] on input at bounding box center [892, 546] width 236 height 19
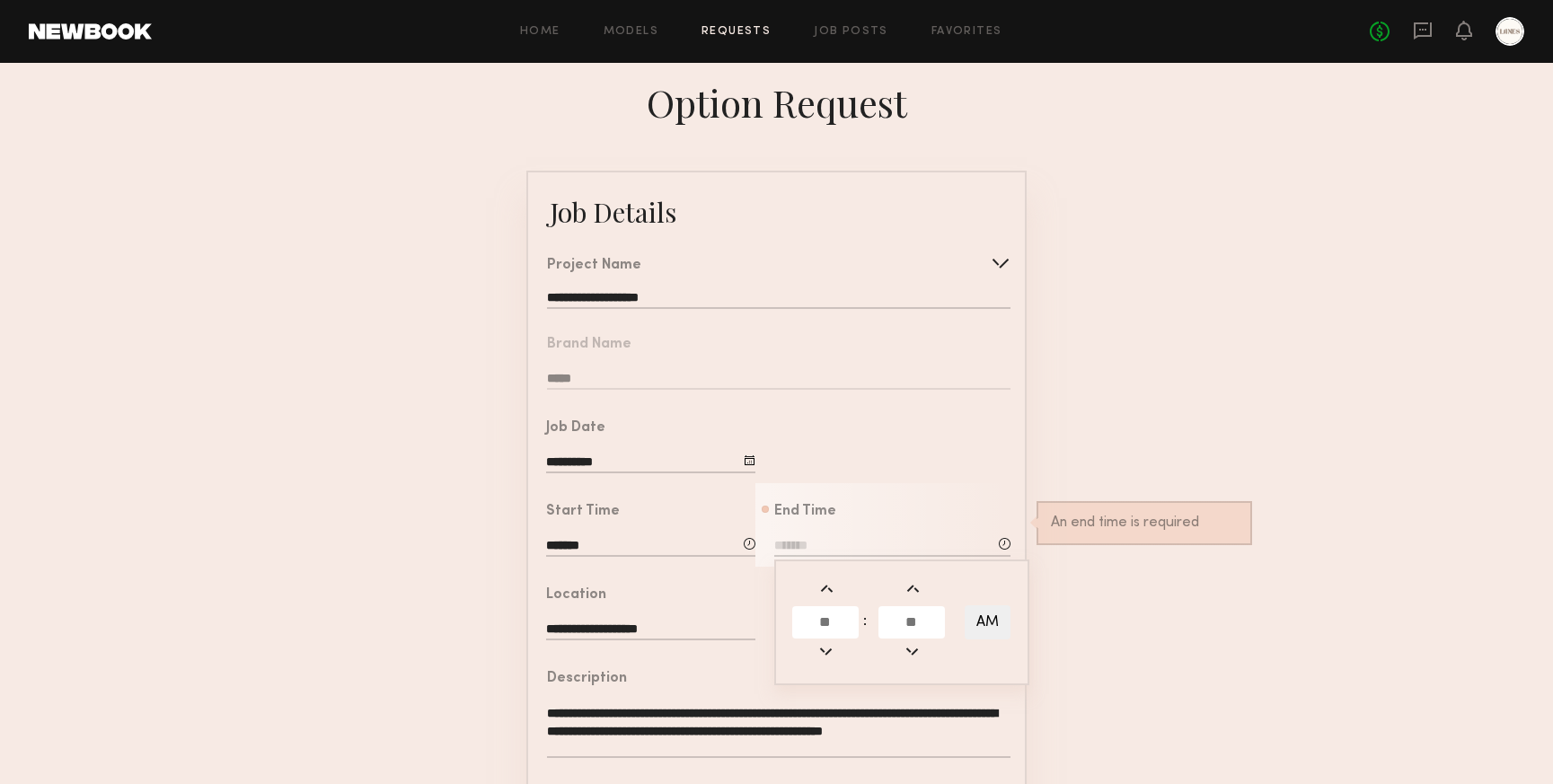
click at [830, 619] on input "text" at bounding box center [826, 622] width 66 height 32
type input "*"
click at [916, 636] on input "text" at bounding box center [912, 622] width 66 height 32
type input "**"
type input "*******"
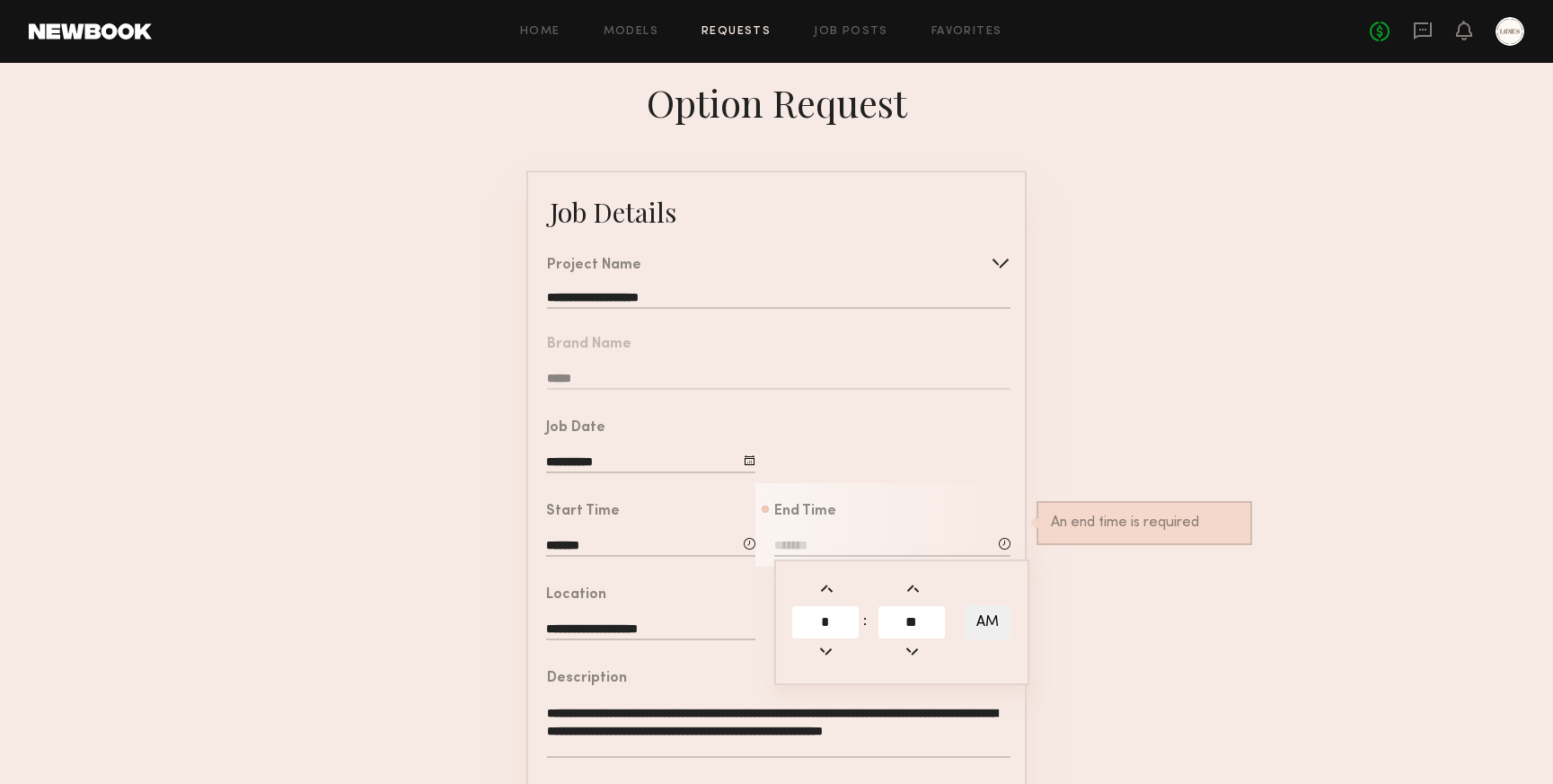
type input "**"
click at [982, 618] on button "AM" at bounding box center [988, 622] width 46 height 34
type input "*******"
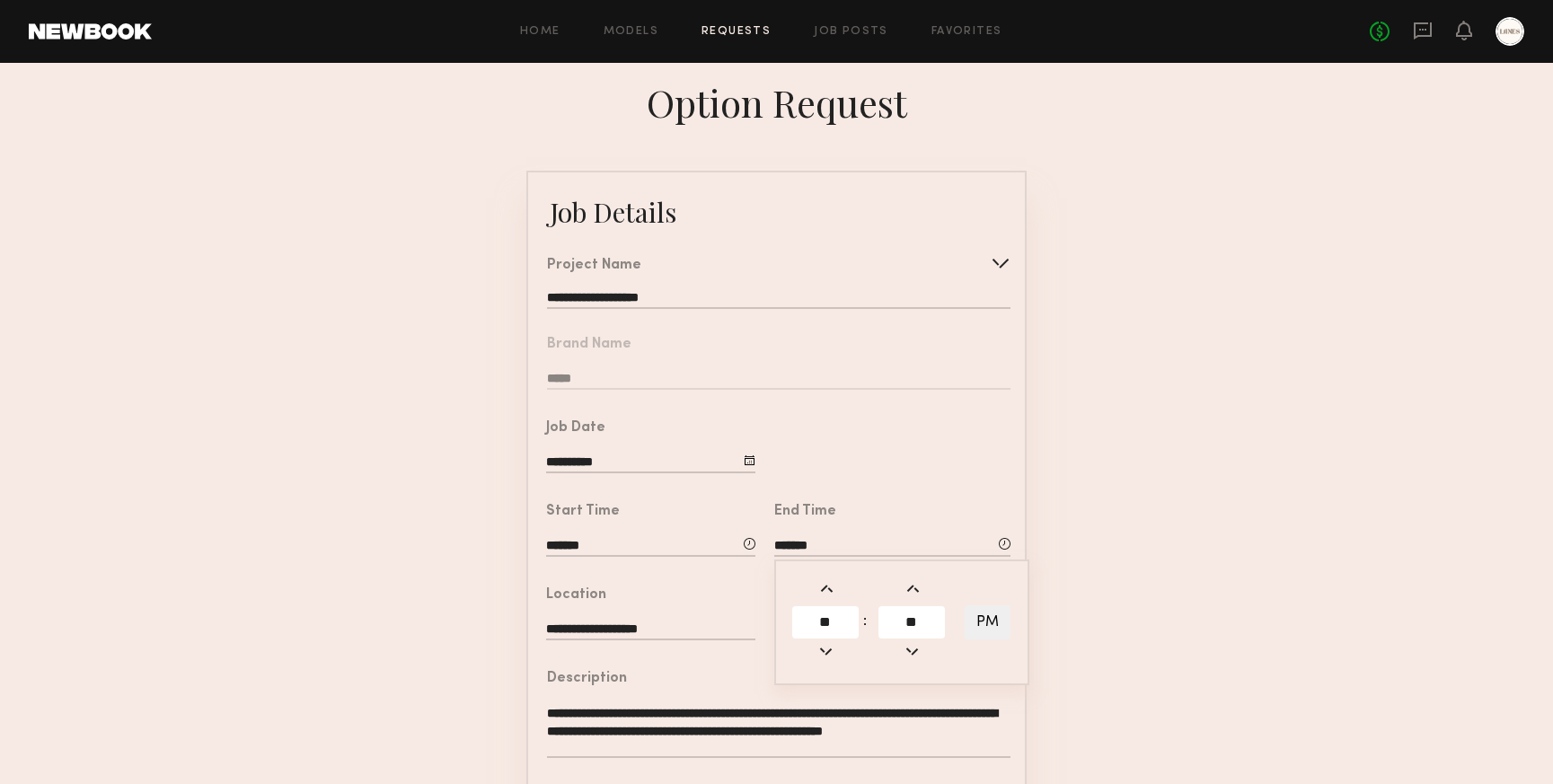
click at [1077, 623] on form "**********" at bounding box center [776, 672] width 1553 height 1002
click at [805, 628] on input "text" at bounding box center [892, 630] width 236 height 19
type input "***"
click at [1149, 649] on form "**********" at bounding box center [776, 672] width 1553 height 1002
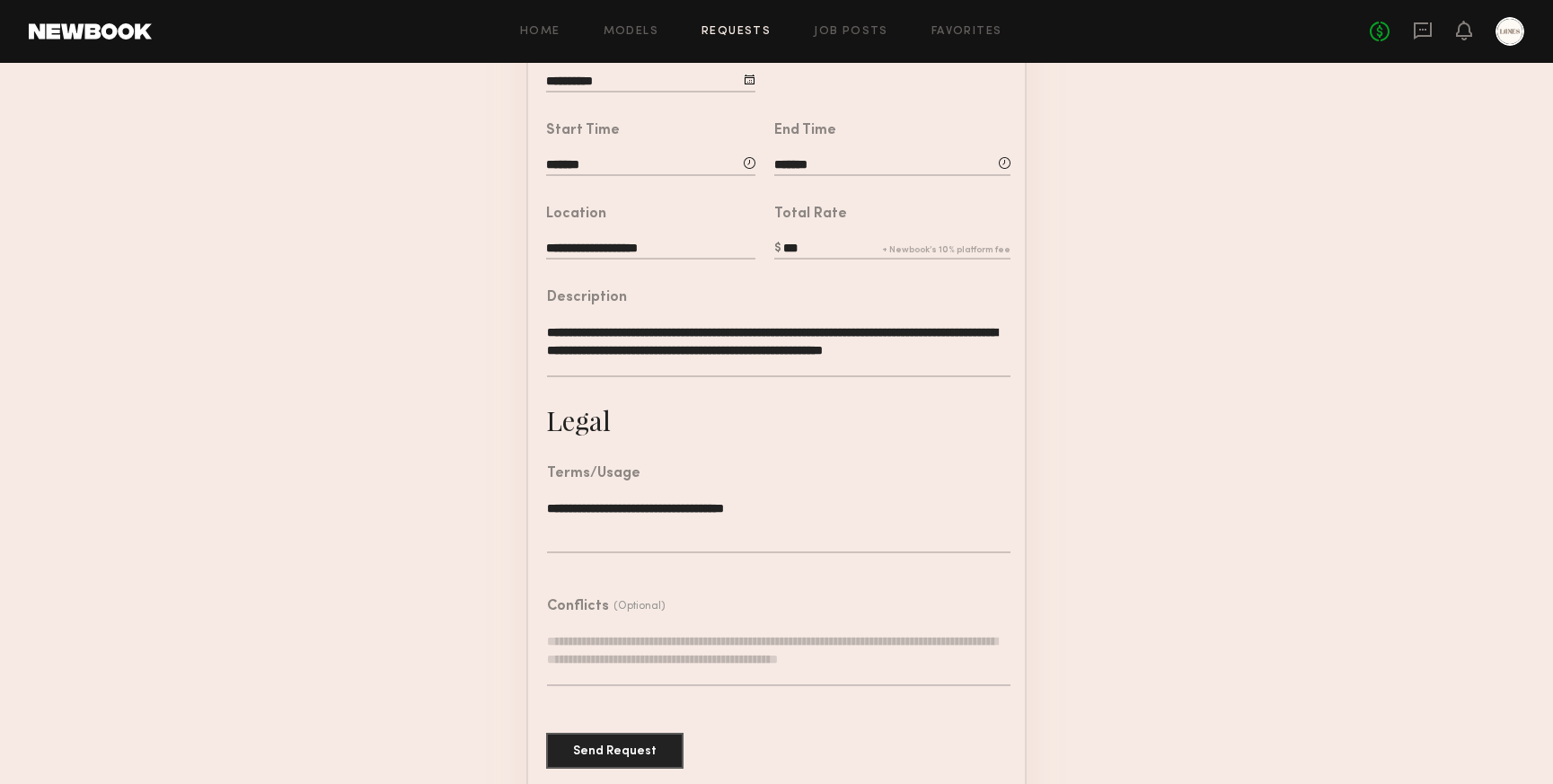
scroll to position [400, 0]
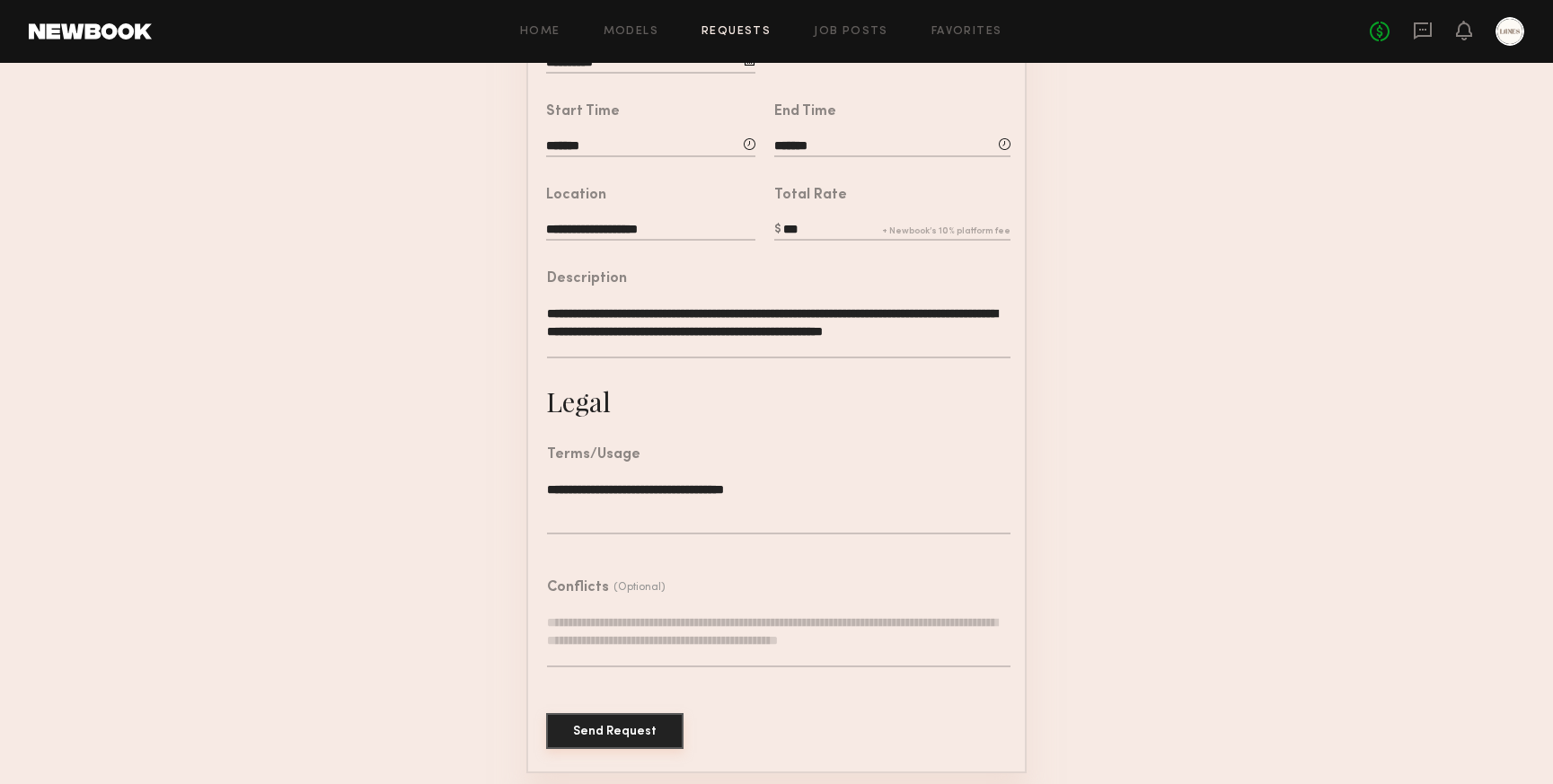
click at [617, 729] on button "Send Request" at bounding box center [615, 731] width 137 height 36
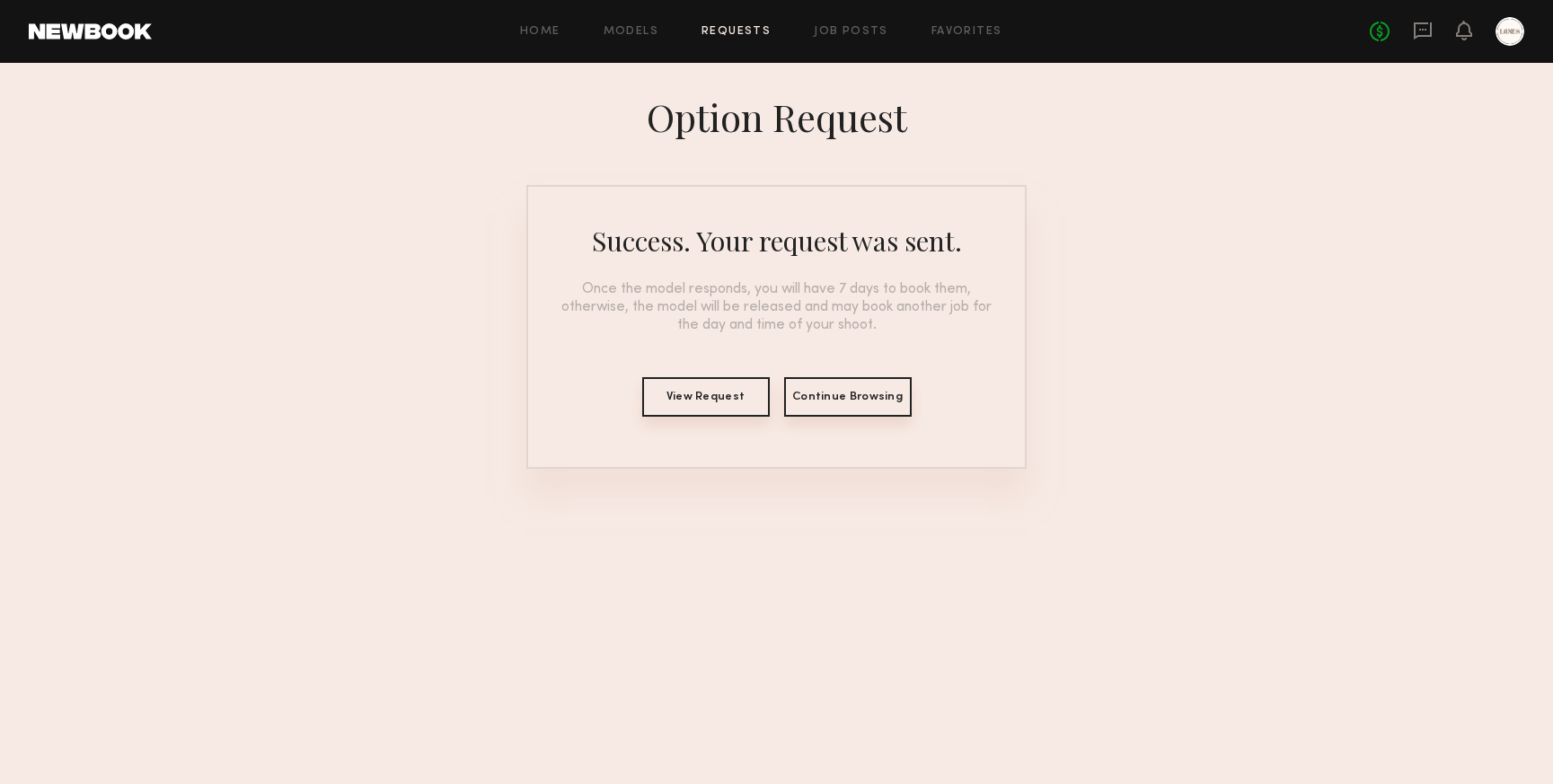
click at [831, 403] on button "Continue Browsing" at bounding box center [848, 396] width 127 height 40
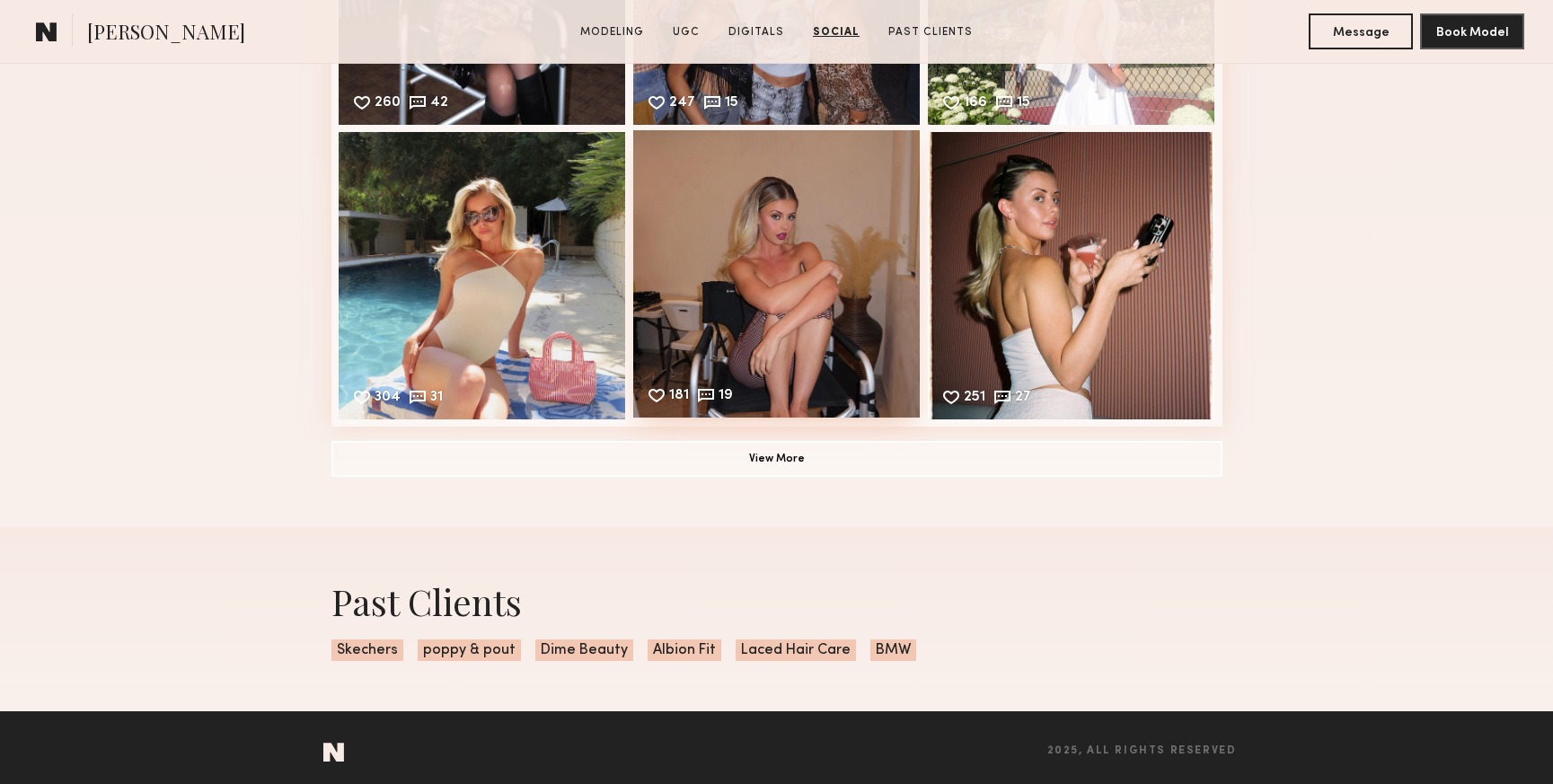
scroll to position [3411, 0]
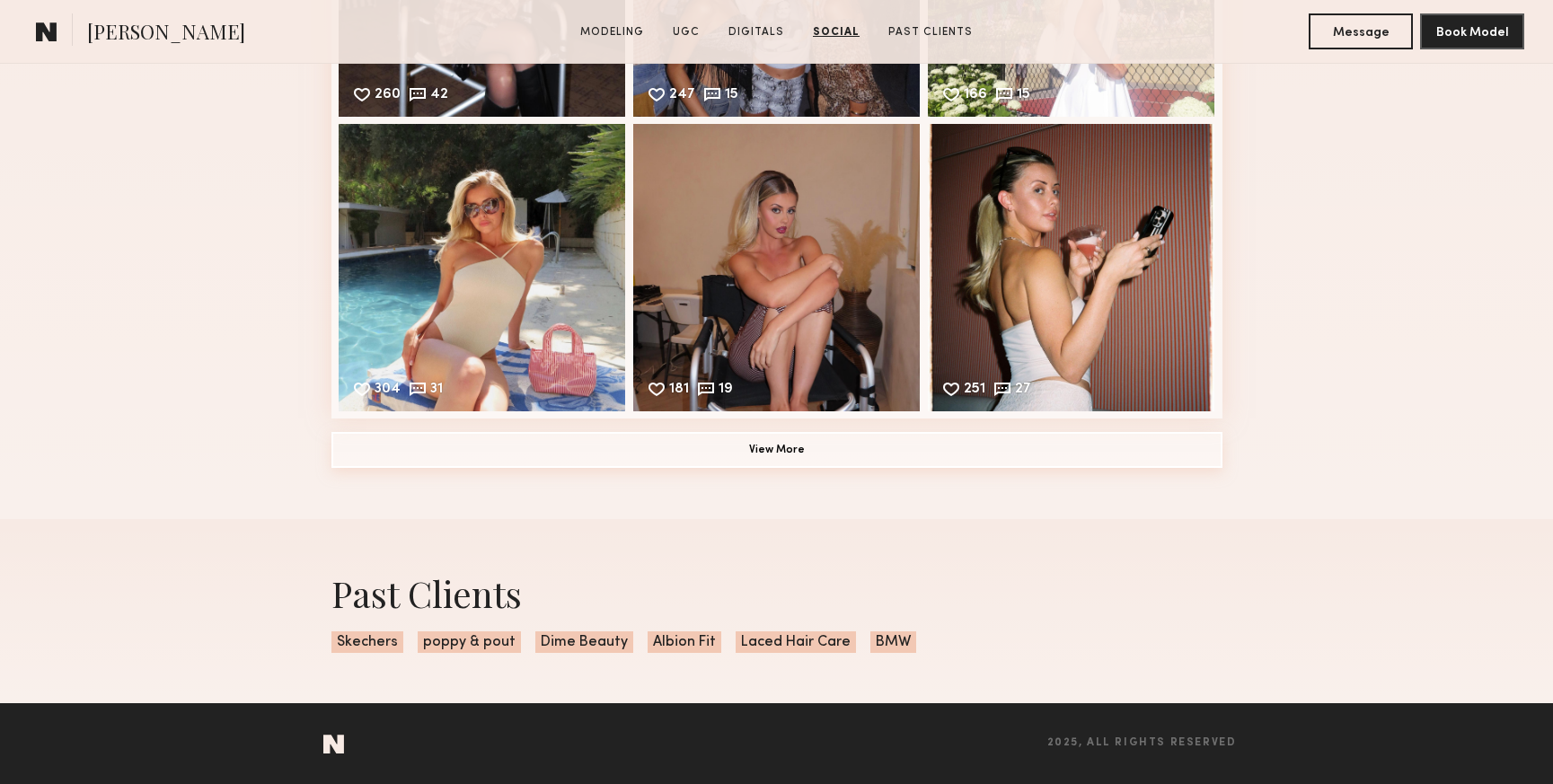
click at [747, 456] on button "View More" at bounding box center [777, 450] width 891 height 36
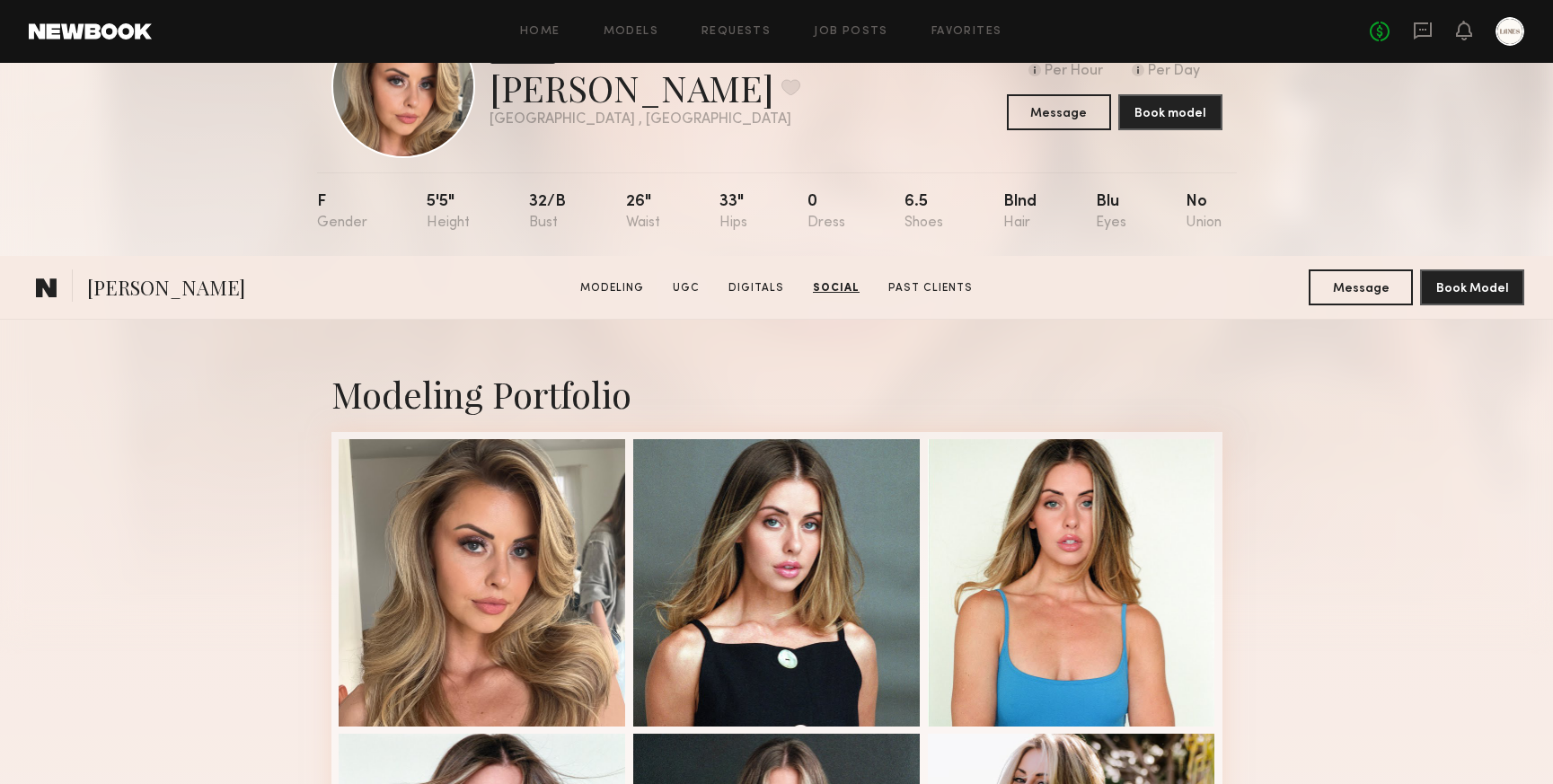
scroll to position [0, 0]
